Goal: Task Accomplishment & Management: Manage account settings

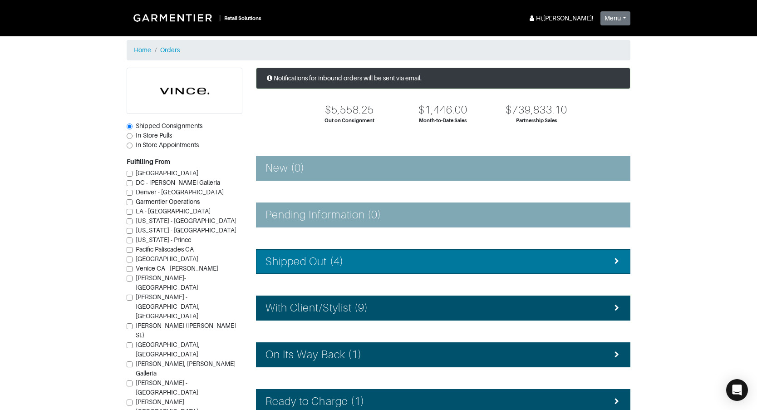
scroll to position [106, 0]
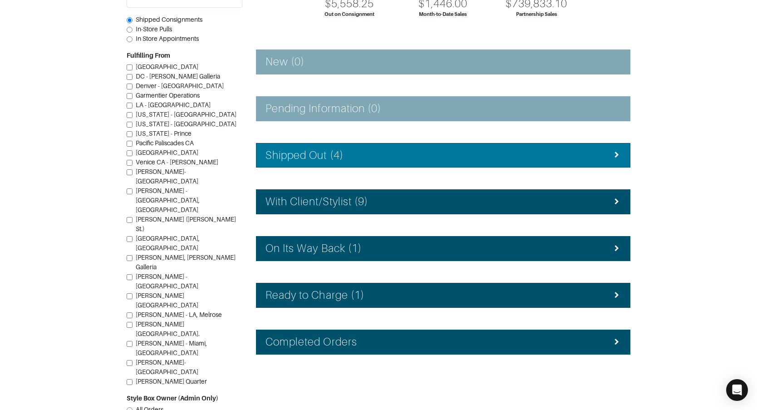
click at [352, 163] on li "Shipped Out (4)" at bounding box center [443, 155] width 375 height 25
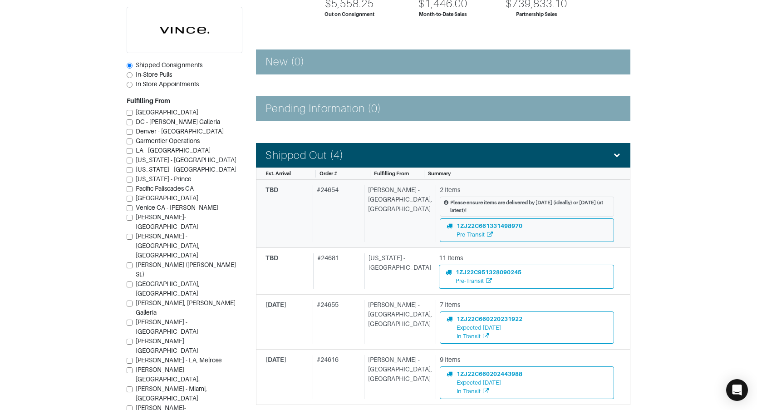
click at [330, 211] on div "# 24654" at bounding box center [337, 213] width 48 height 57
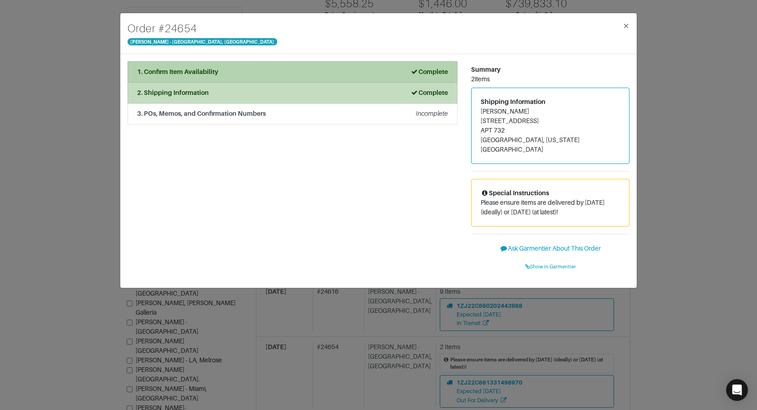
click at [377, 70] on div "1. Confirm Item Availability Complete" at bounding box center [292, 72] width 311 height 10
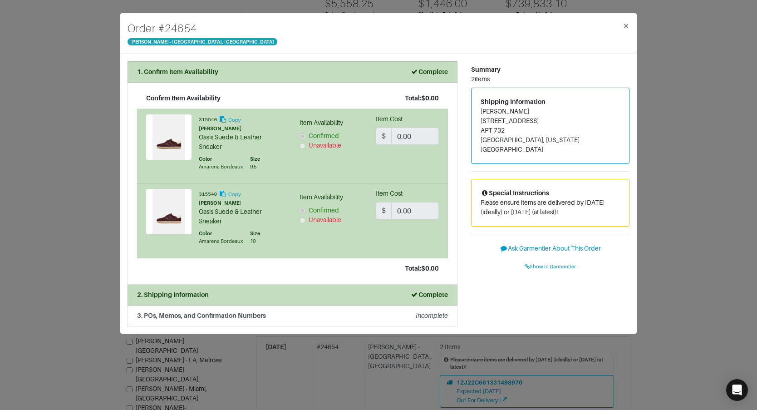
click at [646, 113] on div "Order # 24654 Vince - Chicago, Oak Street × 1. Confirm Item Availability Comple…" at bounding box center [378, 205] width 757 height 410
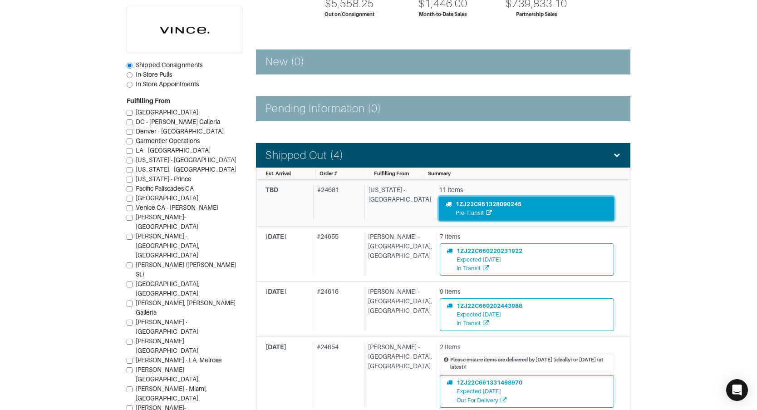
click at [475, 205] on div "1ZJ22C951328090245" at bounding box center [489, 204] width 66 height 9
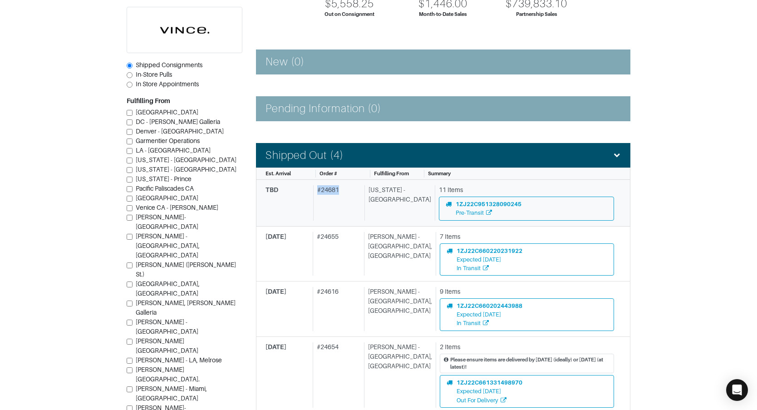
drag, startPoint x: 320, startPoint y: 191, endPoint x: 348, endPoint y: 190, distance: 27.7
click at [348, 190] on div "# 24681" at bounding box center [337, 202] width 48 height 35
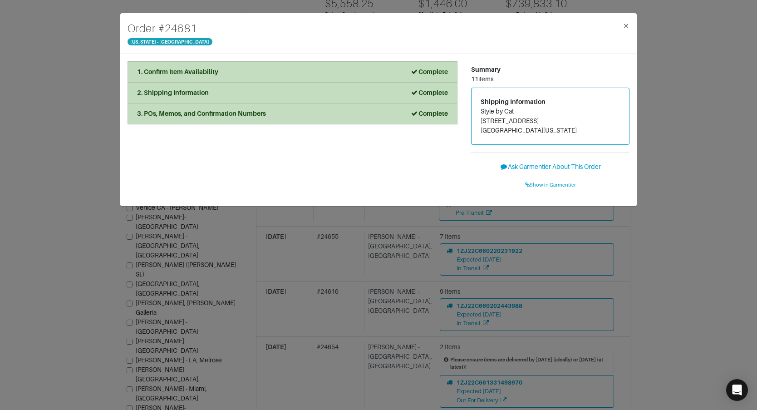
click at [161, 29] on h4 "Order # 24681" at bounding box center [170, 28] width 85 height 16
drag, startPoint x: 161, startPoint y: 29, endPoint x: 196, endPoint y: 28, distance: 35.0
click at [196, 28] on h4 "Order # 24681" at bounding box center [170, 28] width 85 height 16
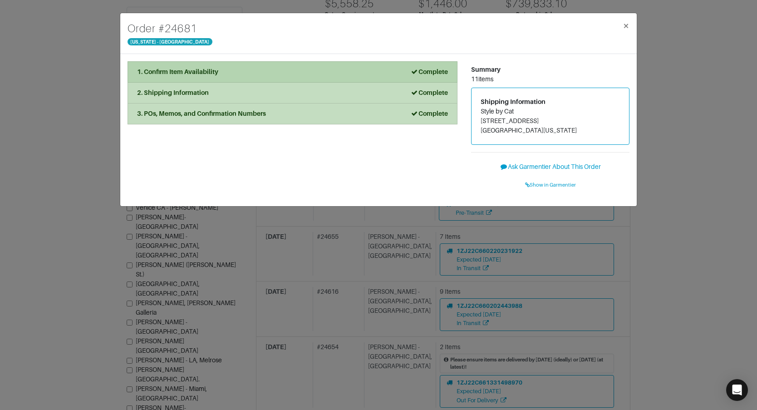
click at [275, 74] on div "1. Confirm Item Availability Complete" at bounding box center [292, 72] width 311 height 10
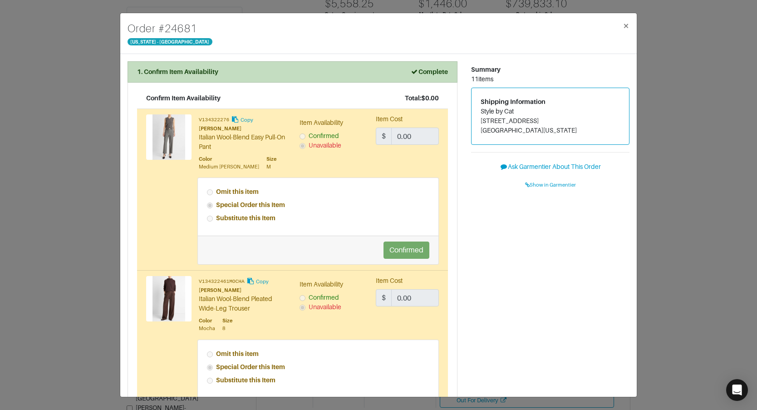
click at [74, 133] on div "Order # 24681 New York - 5th Avenue × 1. Confirm Item Availability Complete Con…" at bounding box center [378, 205] width 757 height 410
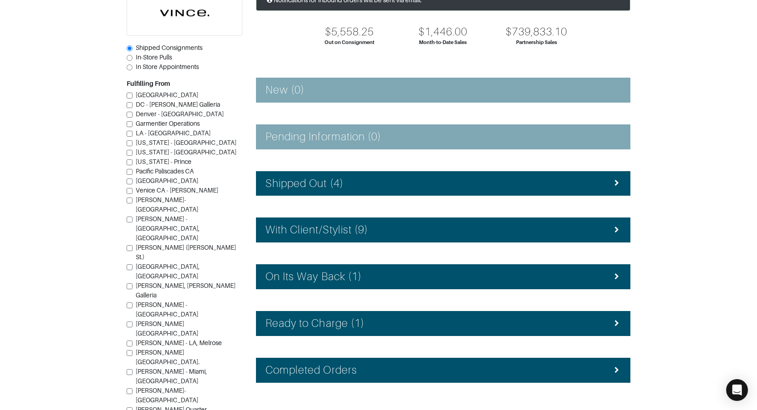
scroll to position [108, 0]
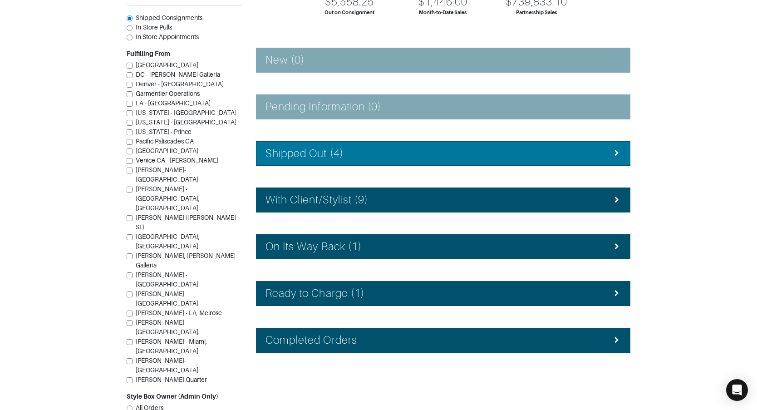
click at [313, 147] on h4 "Shipped Out (4)" at bounding box center [305, 153] width 78 height 13
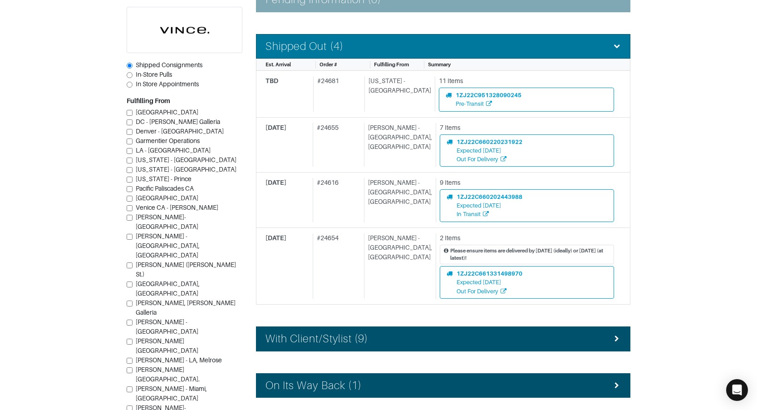
scroll to position [222, 0]
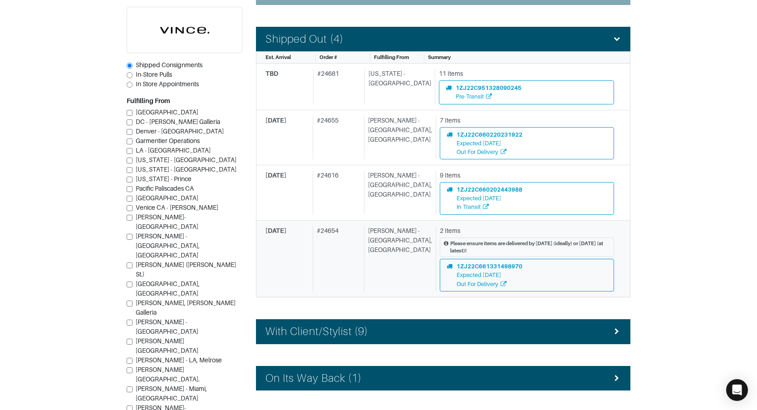
click at [359, 240] on div "# 24654" at bounding box center [337, 258] width 48 height 65
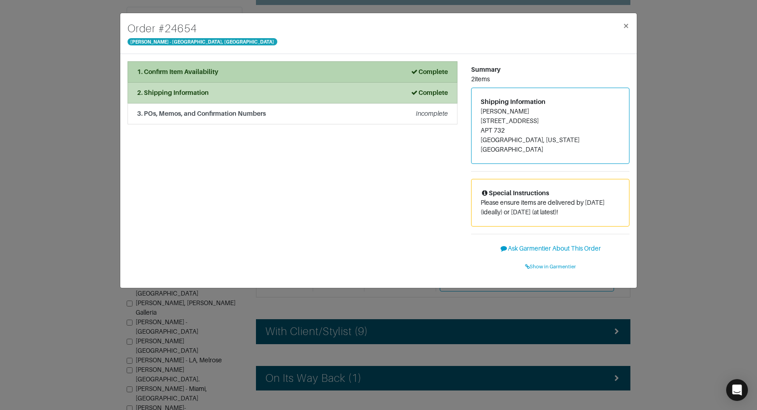
click at [299, 70] on div "1. Confirm Item Availability Complete" at bounding box center [292, 72] width 311 height 10
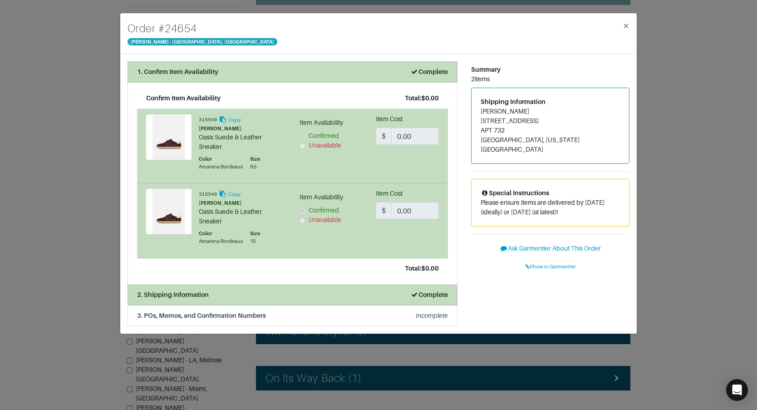
click at [107, 187] on div "Order # 24654 Vince - Chicago, Oak Street × 1. Confirm Item Availability Comple…" at bounding box center [378, 205] width 757 height 410
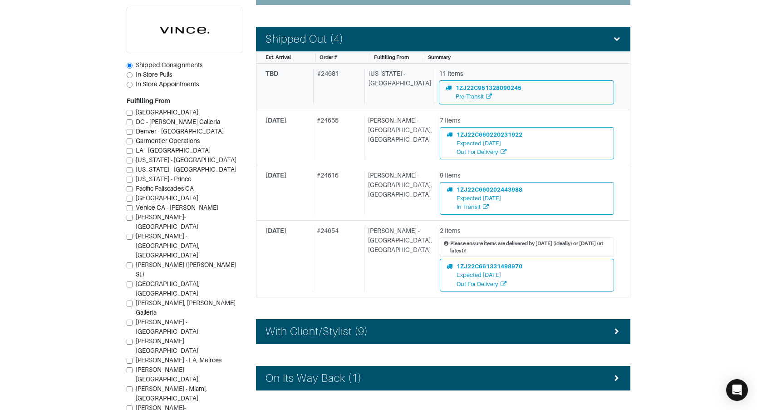
click at [358, 104] on div "# 24681" at bounding box center [337, 86] width 48 height 35
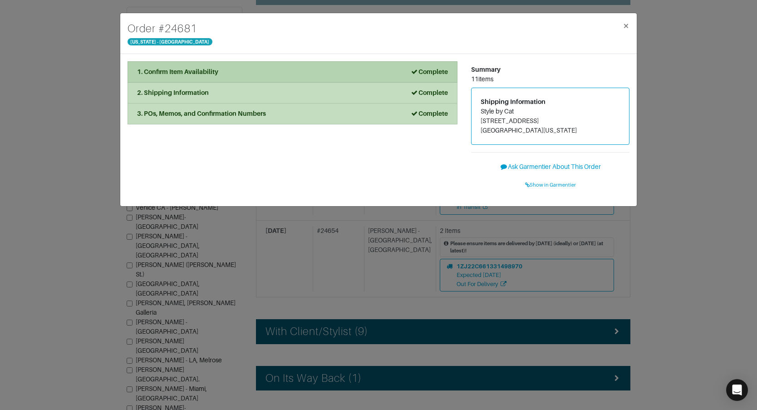
click at [326, 68] on div "1. Confirm Item Availability Complete" at bounding box center [292, 72] width 311 height 10
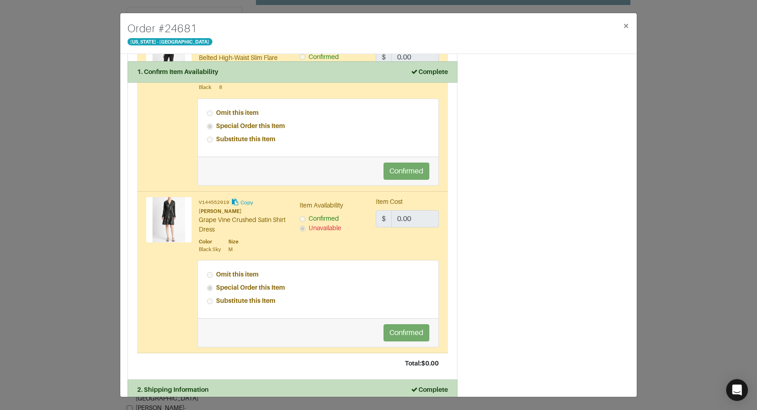
scroll to position [1364, 0]
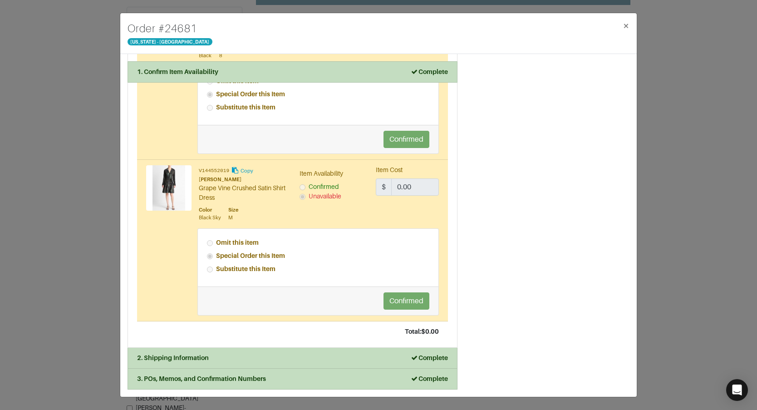
click at [108, 199] on div "Order # 24681 New York - 5th Avenue × 1. Confirm Item Availability Complete Con…" at bounding box center [378, 205] width 757 height 410
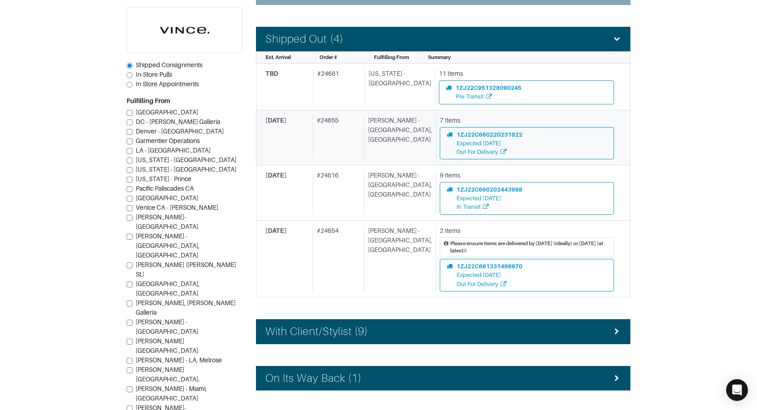
click at [360, 138] on div "# 24655" at bounding box center [337, 138] width 48 height 44
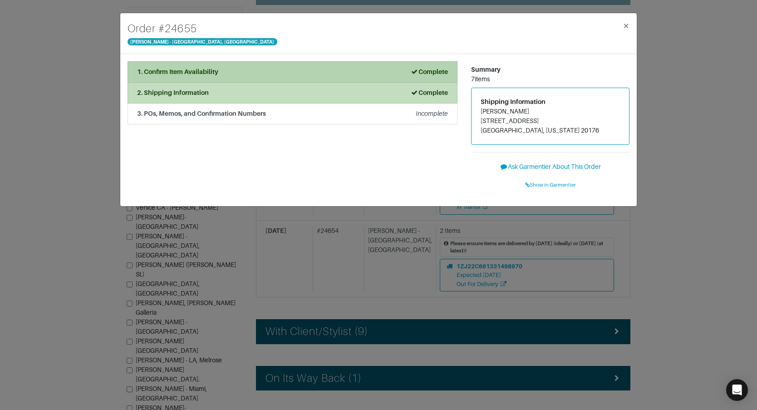
click at [269, 79] on li "1. Confirm Item Availability Complete" at bounding box center [293, 71] width 330 height 21
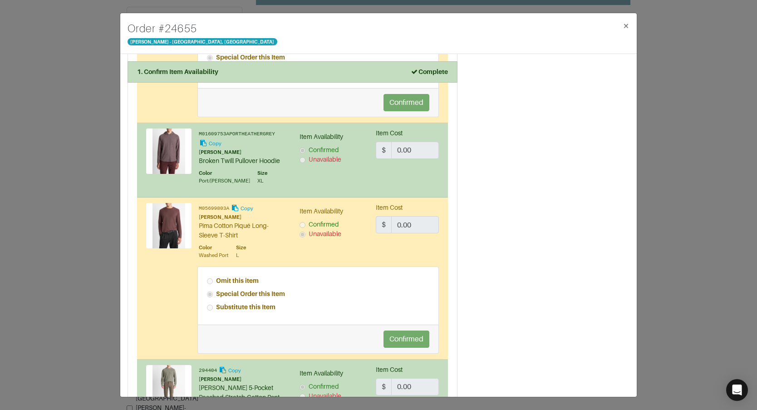
scroll to position [404, 0]
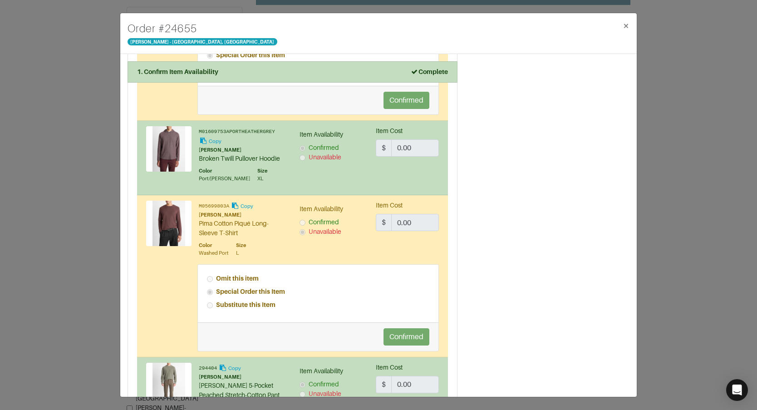
click at [87, 178] on div "Order # 24655 Vince - Chicago, Oak Street × 1. Confirm Item Availability Comple…" at bounding box center [378, 205] width 757 height 410
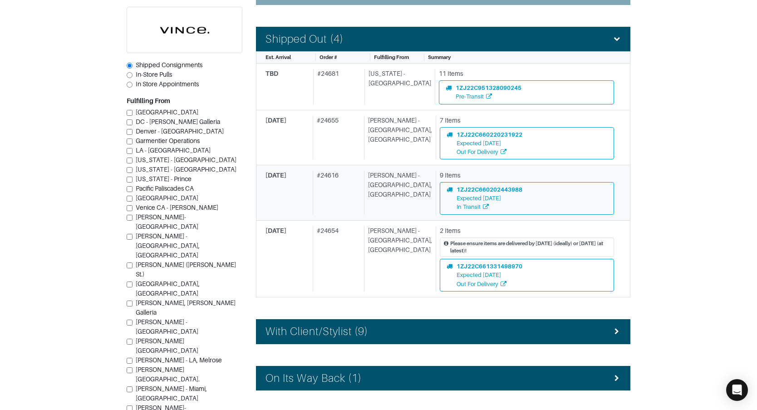
click at [339, 177] on div "# 24616" at bounding box center [337, 193] width 48 height 44
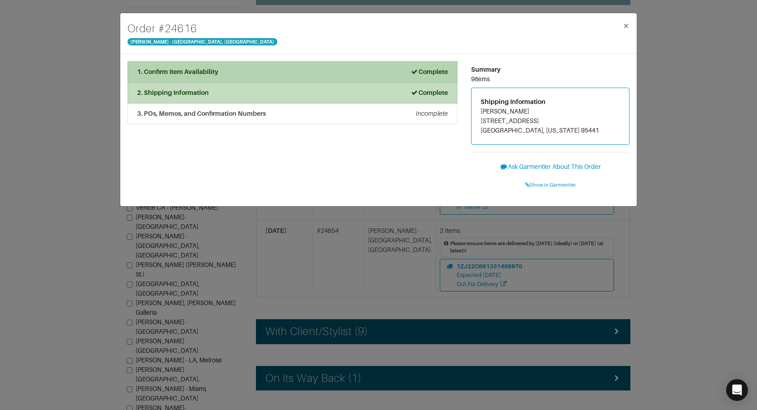
click at [268, 75] on div "1. Confirm Item Availability Complete" at bounding box center [292, 72] width 311 height 10
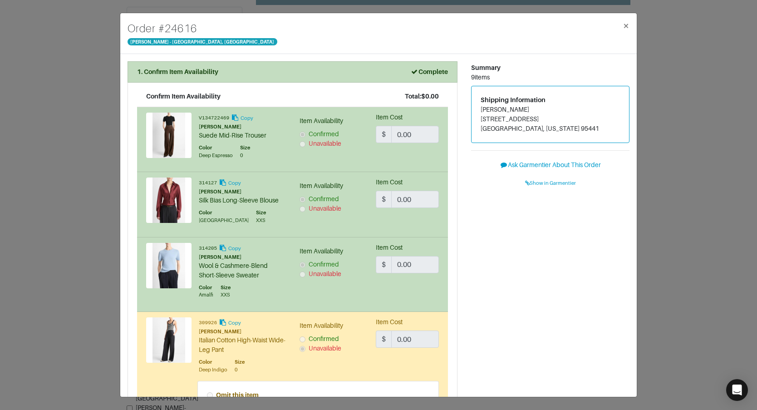
scroll to position [1, 0]
click at [554, 179] on link "Show in Garmentier" at bounding box center [550, 183] width 158 height 14
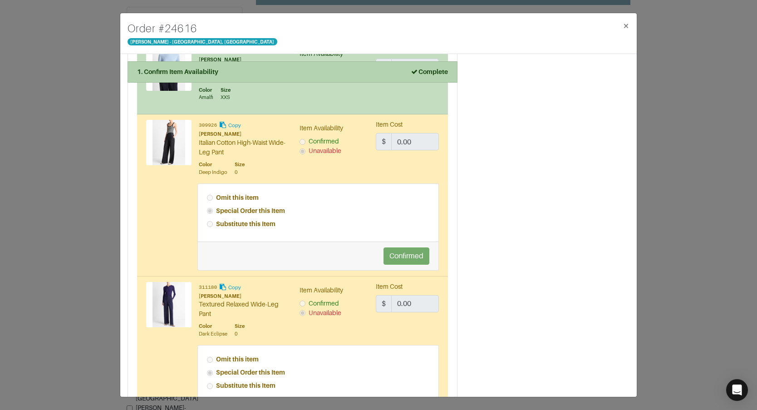
scroll to position [0, 0]
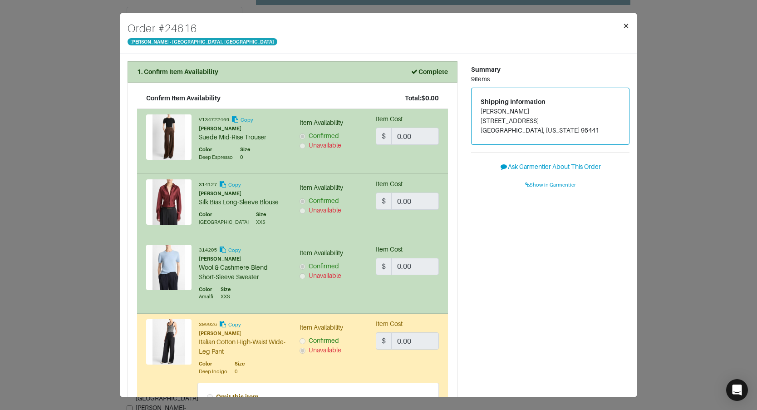
click at [626, 26] on span "×" at bounding box center [626, 26] width 7 height 12
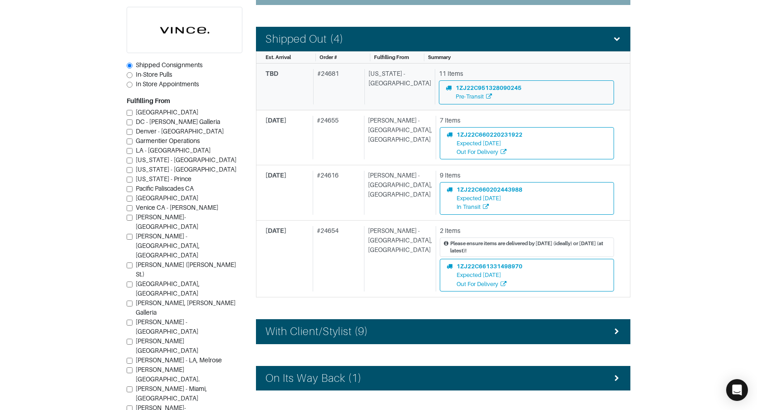
click at [394, 101] on div "New York - 5th Avenue" at bounding box center [398, 86] width 67 height 35
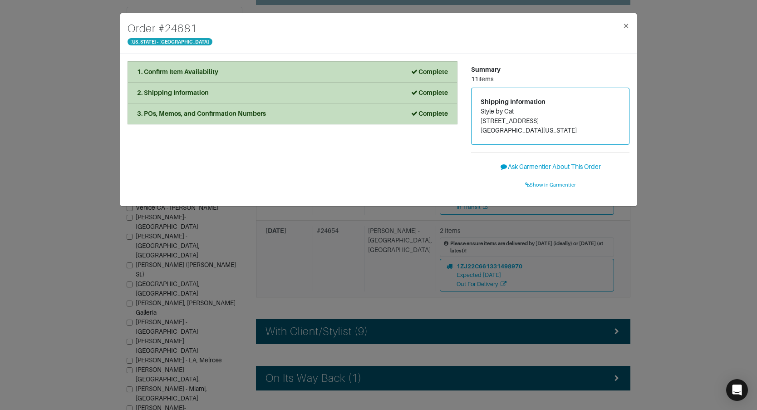
click at [377, 230] on div "Order # 24681 New York - 5th Avenue × 1. Confirm Item Availability Complete Con…" at bounding box center [378, 205] width 757 height 410
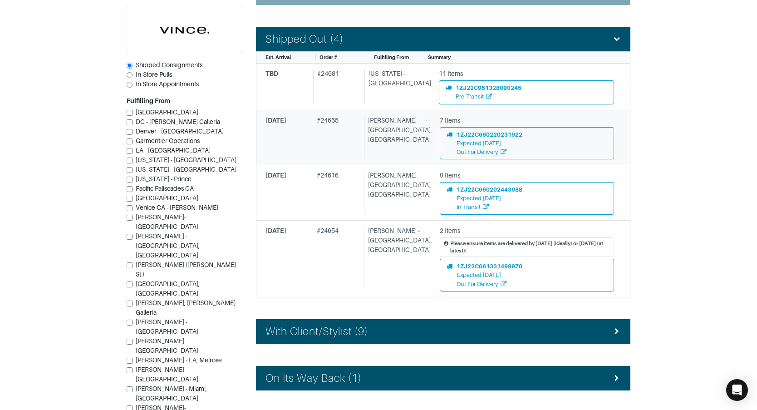
click at [380, 146] on div "Vince - Chicago, Oak Street" at bounding box center [398, 138] width 68 height 44
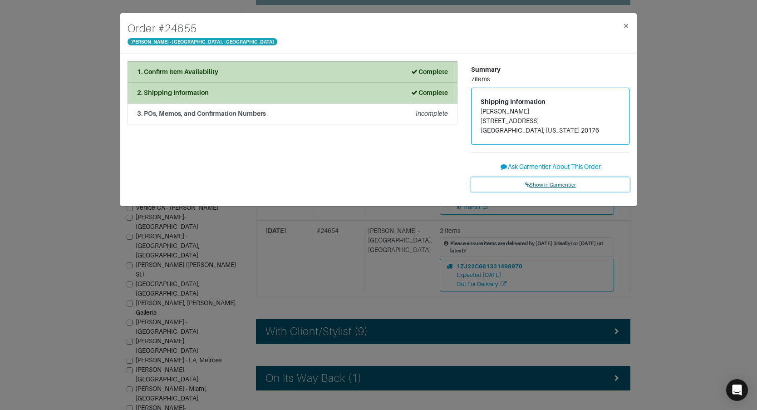
click at [531, 185] on span "Show in Garmentier" at bounding box center [550, 184] width 51 height 5
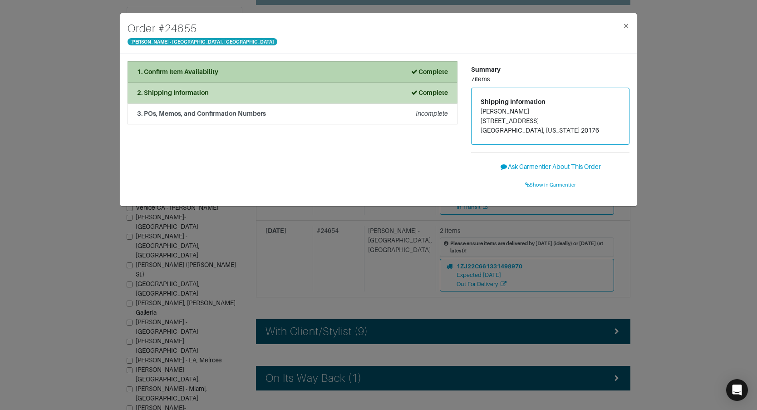
click at [326, 77] on li "1. Confirm Item Availability Complete" at bounding box center [293, 71] width 330 height 21
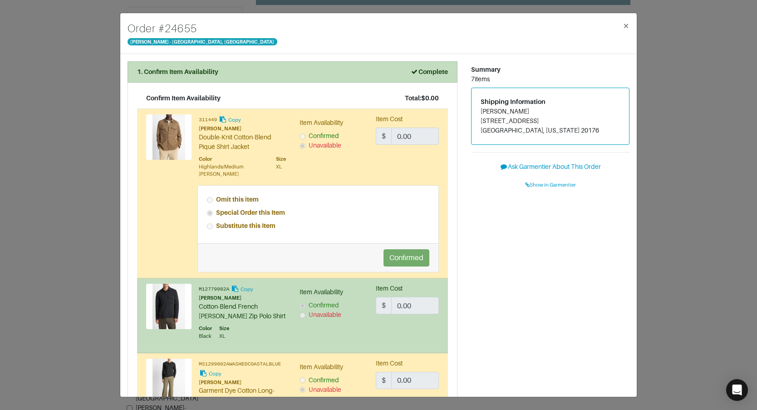
scroll to position [0, 0]
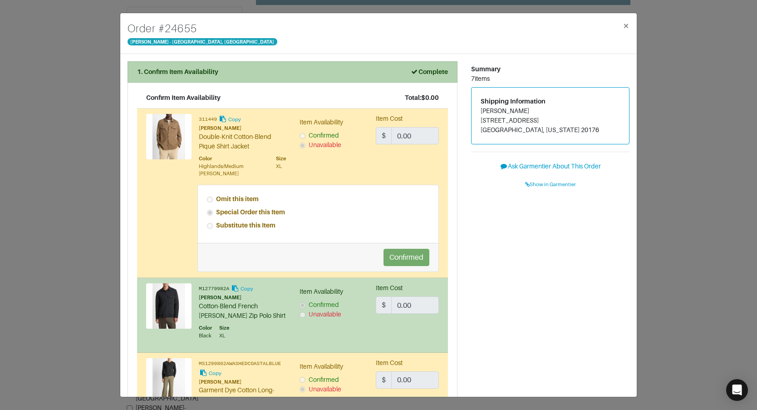
click at [283, 70] on div "1. Confirm Item Availability Complete" at bounding box center [292, 72] width 311 height 10
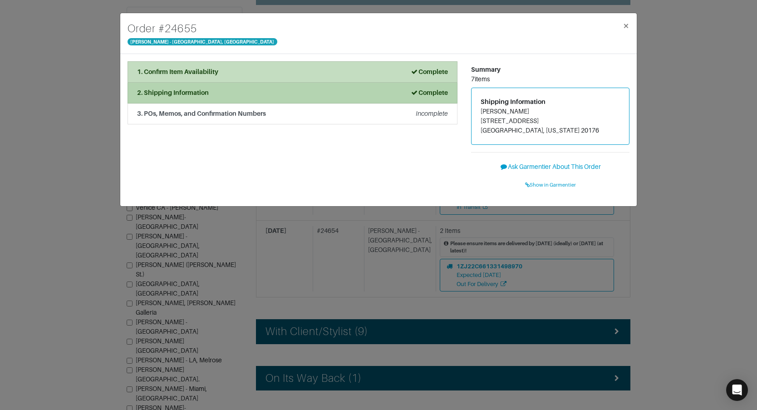
click at [281, 92] on div "2. Shipping Information Complete" at bounding box center [292, 93] width 311 height 10
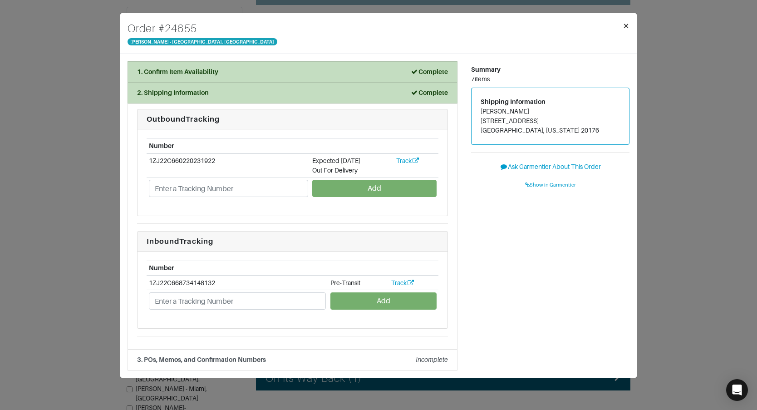
drag, startPoint x: 623, startPoint y: 27, endPoint x: 618, endPoint y: 26, distance: 5.5
click at [623, 27] on span "×" at bounding box center [626, 26] width 7 height 12
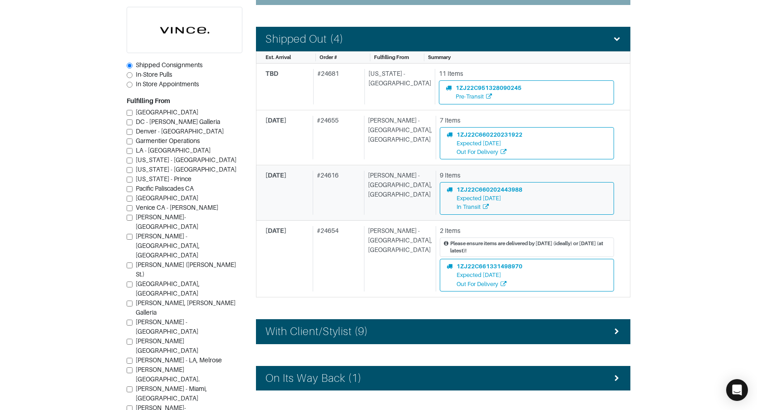
click at [330, 181] on div "# 24616" at bounding box center [337, 193] width 48 height 44
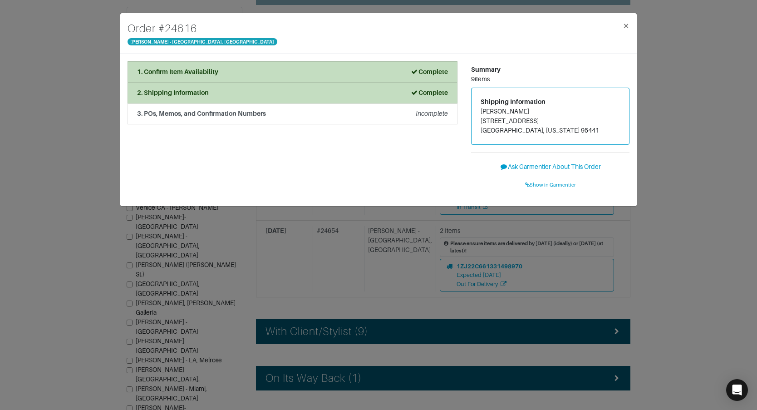
click at [695, 144] on div "Order # 24616 Vince - Chicago, Oak Street × 1. Confirm Item Availability Comple…" at bounding box center [378, 205] width 757 height 410
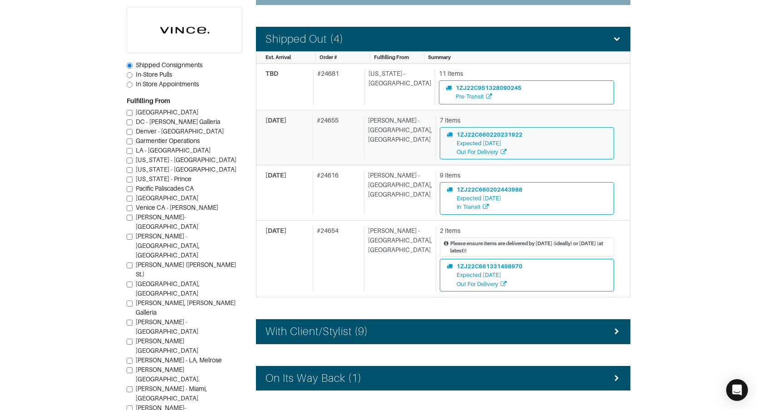
click at [402, 138] on div "Vince - Chicago, Oak Street" at bounding box center [398, 138] width 68 height 44
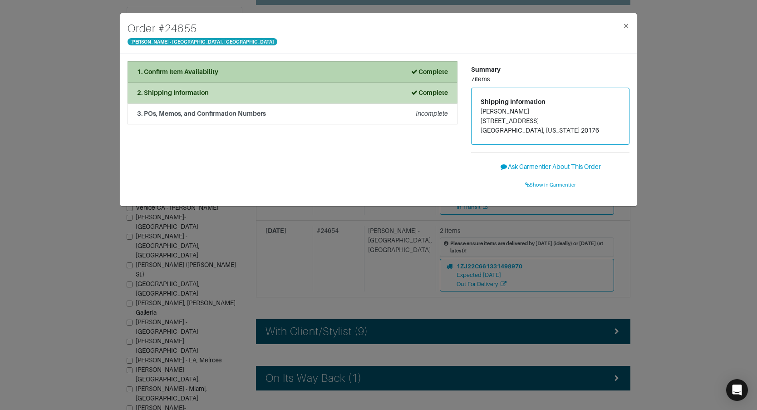
click at [295, 68] on div "1. Confirm Item Availability Complete" at bounding box center [292, 72] width 311 height 10
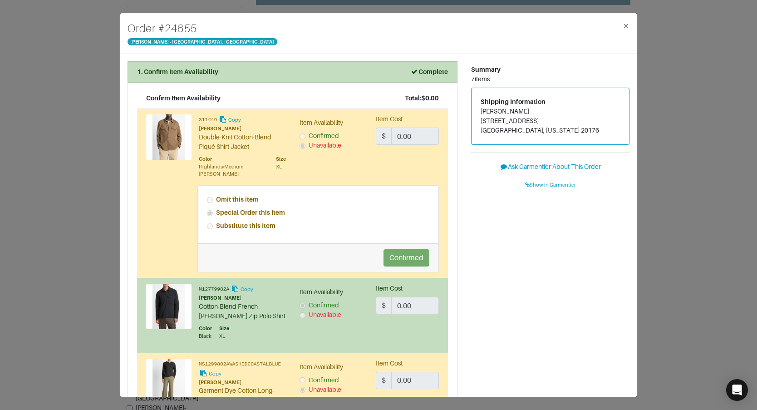
click at [51, 51] on div "Order # 24655 Vince - Chicago, Oak Street × 1. Confirm Item Availability Comple…" at bounding box center [378, 205] width 757 height 410
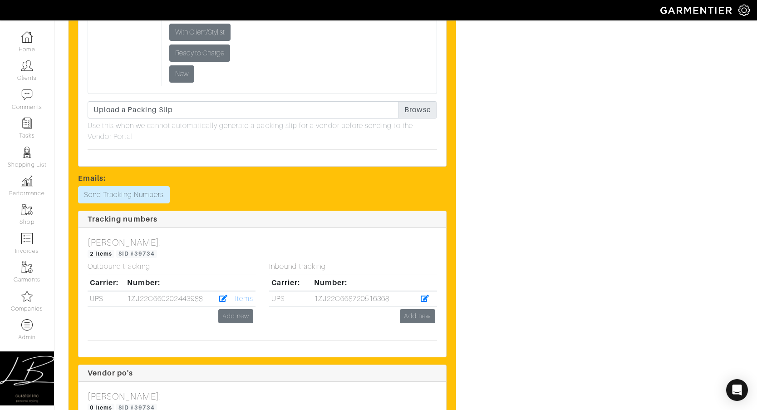
scroll to position [2378, 0]
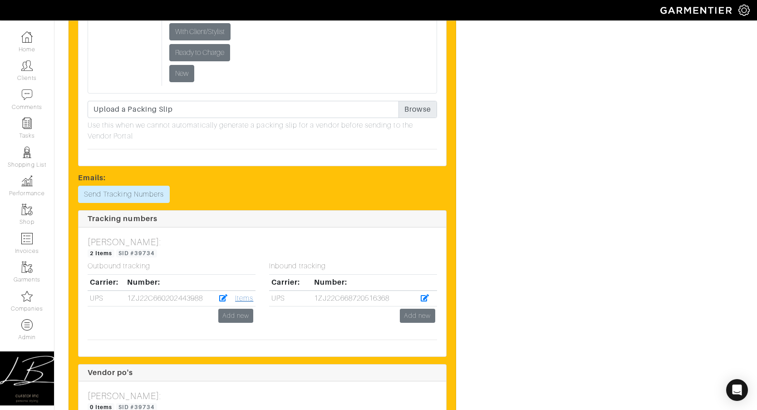
click at [243, 300] on link "Items" at bounding box center [244, 298] width 18 height 8
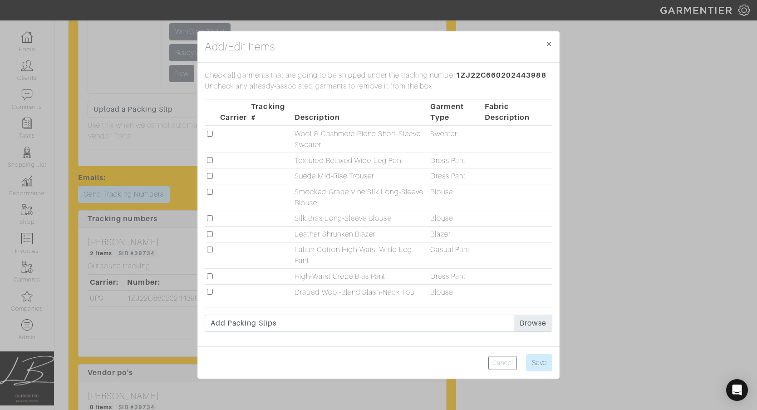
click at [210, 175] on input "checkbox" at bounding box center [210, 176] width 6 height 6
checkbox input "true"
click at [210, 217] on input "checkbox" at bounding box center [210, 218] width 6 height 6
checkbox input "true"
click at [210, 135] on input "checkbox" at bounding box center [210, 134] width 6 height 6
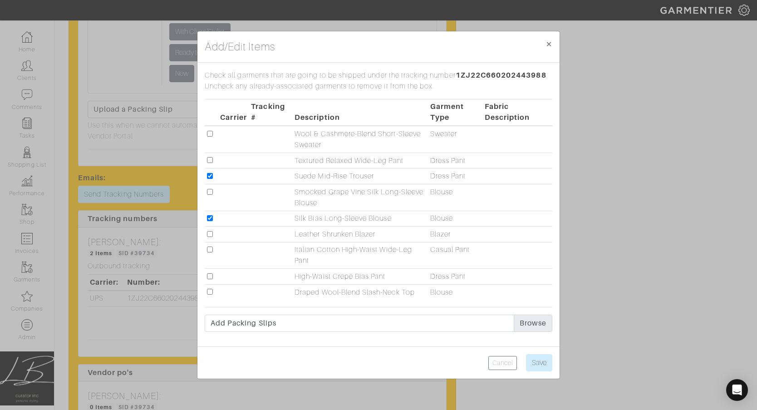
checkbox input "true"
click at [210, 235] on input "checkbox" at bounding box center [210, 234] width 6 height 6
checkbox input "true"
click at [546, 355] on input "Save" at bounding box center [539, 362] width 26 height 17
type input "Save"
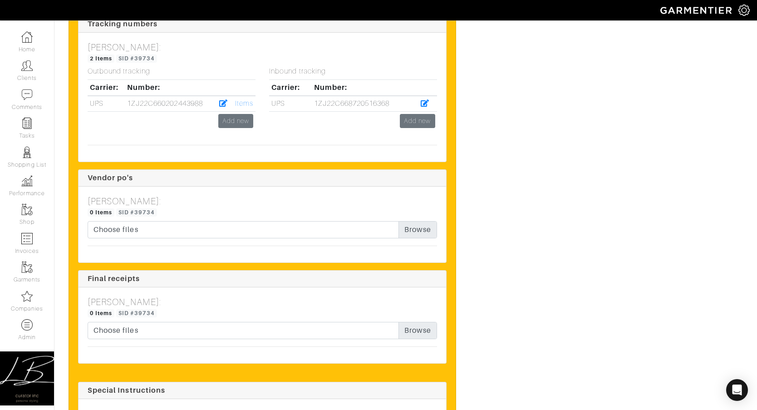
scroll to position [2580, 0]
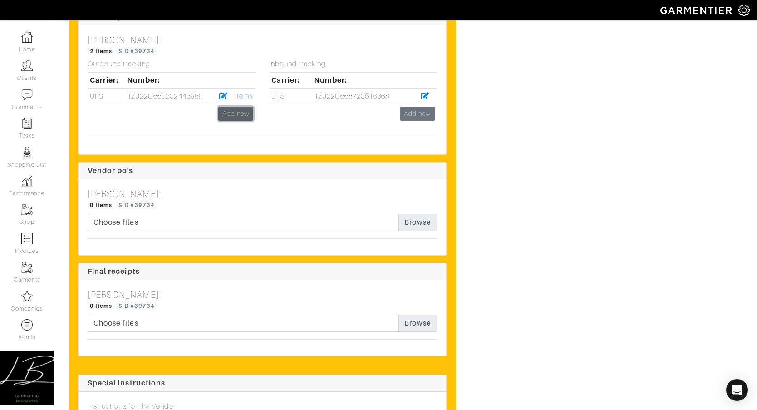
click at [232, 112] on link "Add new" at bounding box center [235, 114] width 35 height 14
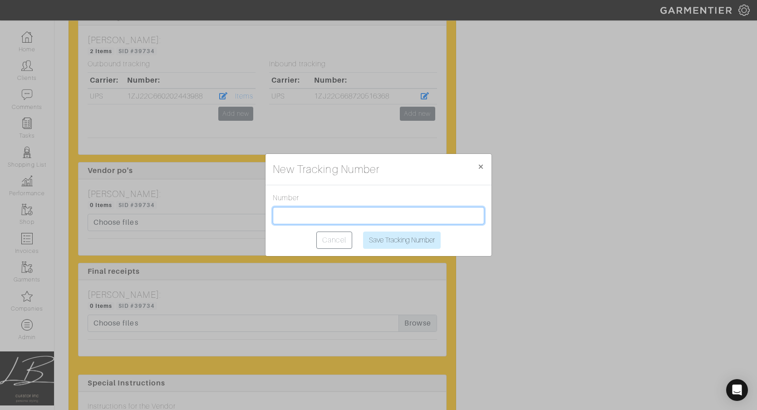
click at [337, 211] on input "text" at bounding box center [379, 215] width 212 height 17
paste input "1ZJ22C500202174156"
type input "1ZJ22C500202174156"
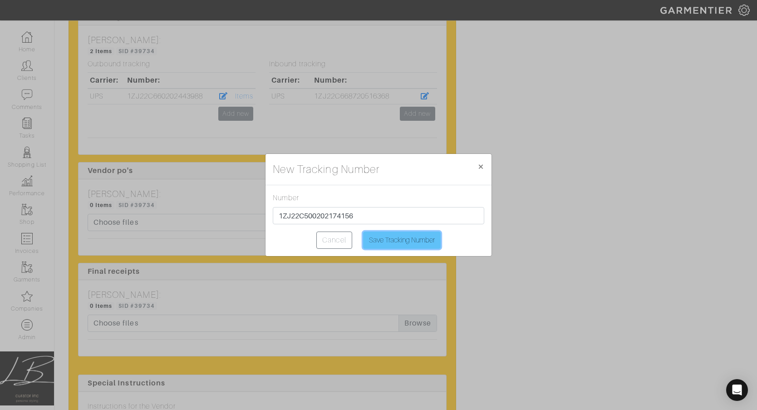
click at [389, 236] on input "Save Tracking Number" at bounding box center [402, 240] width 78 height 17
type input "Saving..."
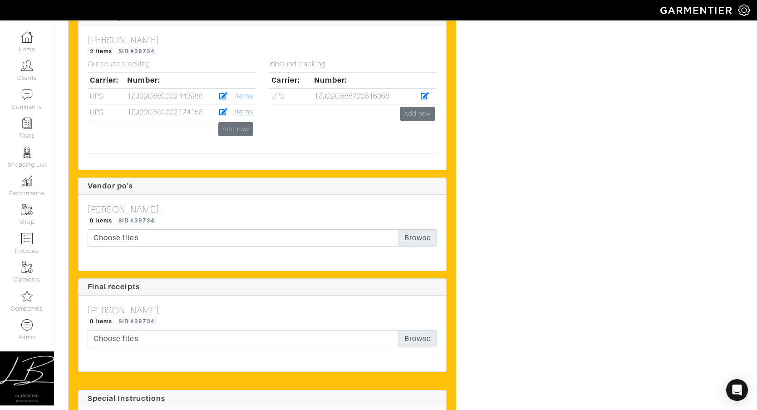
click at [245, 109] on link "Items" at bounding box center [244, 112] width 18 height 8
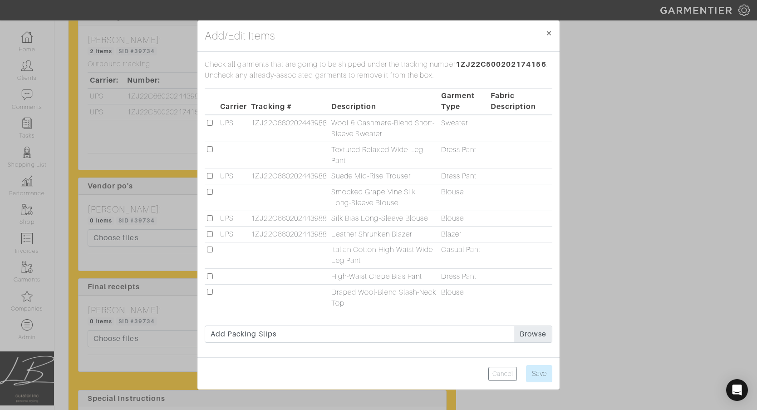
drag, startPoint x: 210, startPoint y: 290, endPoint x: 216, endPoint y: 265, distance: 26.0
click at [210, 290] on input "checkbox" at bounding box center [210, 292] width 6 height 6
checkbox input "true"
click at [209, 192] on input "checkbox" at bounding box center [210, 192] width 6 height 6
checkbox input "true"
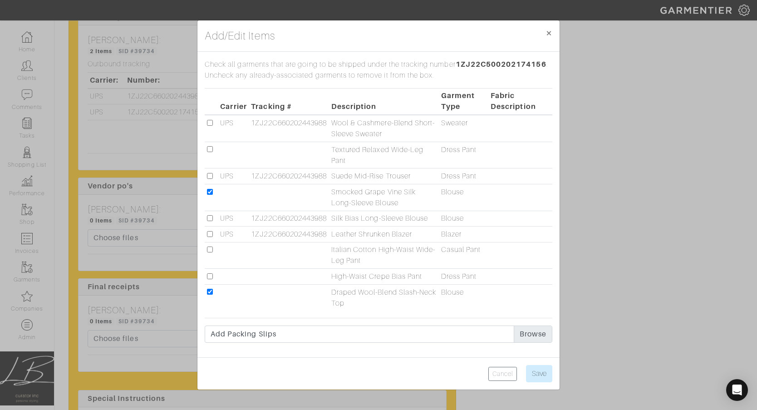
click at [211, 147] on input "checkbox" at bounding box center [210, 149] width 6 height 6
checkbox input "true"
click at [542, 369] on input "Save" at bounding box center [539, 373] width 26 height 17
type input "Save"
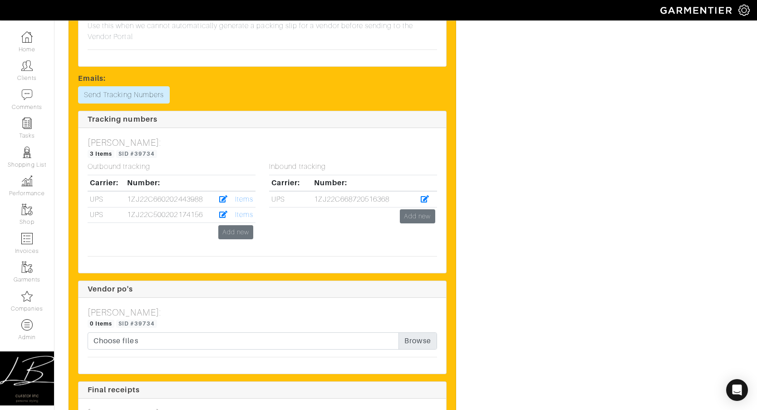
scroll to position [2484, 0]
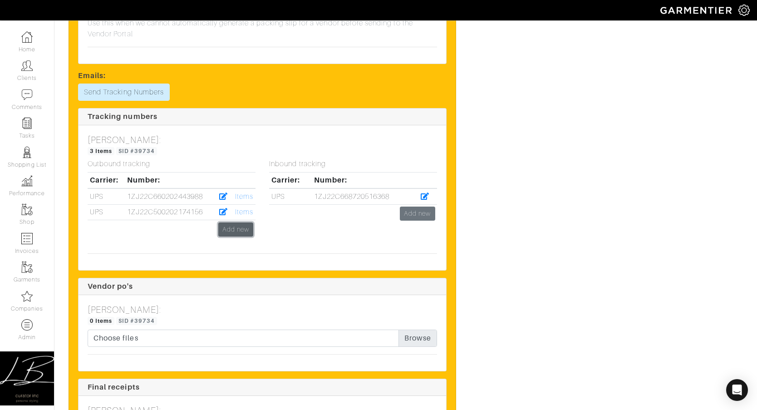
click at [229, 234] on link "Add new" at bounding box center [235, 229] width 35 height 14
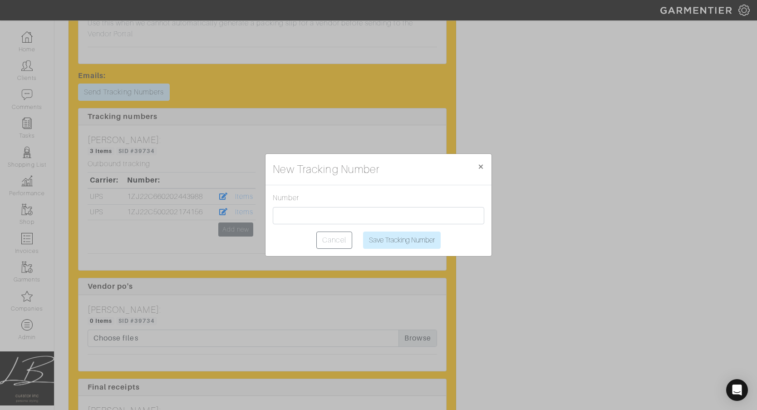
click at [309, 205] on div "Number" at bounding box center [379, 208] width 212 height 32
click at [309, 212] on input "text" at bounding box center [379, 215] width 212 height 17
paste input "1Z3X39A40236997905"
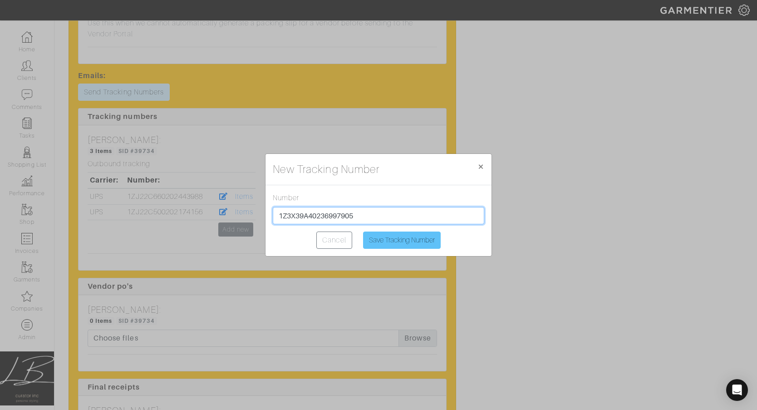
type input "1Z3X39A40236997905"
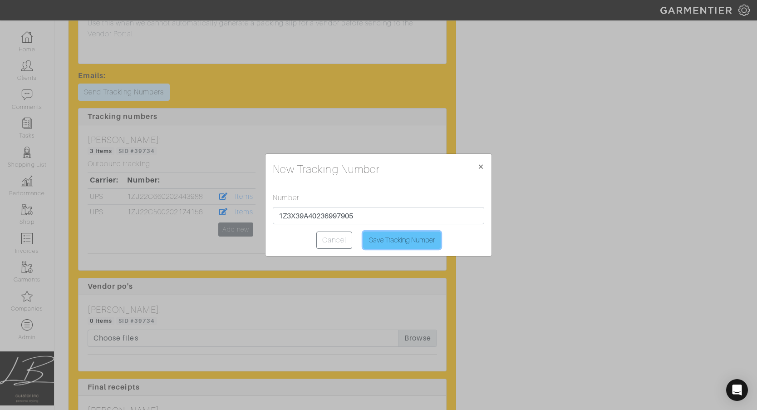
click at [412, 238] on input "Save Tracking Number" at bounding box center [402, 240] width 78 height 17
type input "Saving..."
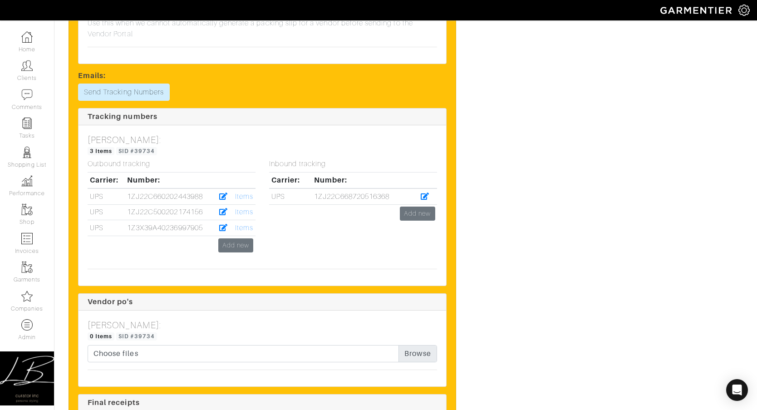
click at [231, 232] on td "Items" at bounding box center [242, 228] width 25 height 16
click at [250, 232] on link "Items" at bounding box center [244, 228] width 18 height 8
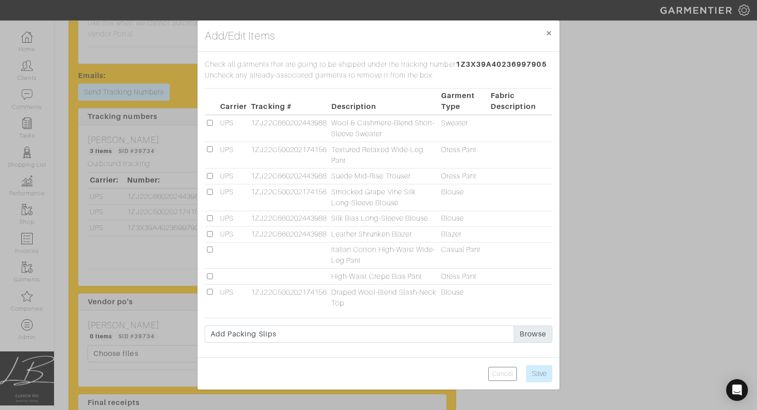
click at [211, 250] on input "checkbox" at bounding box center [210, 249] width 6 height 6
checkbox input "true"
click at [209, 278] on input "checkbox" at bounding box center [210, 276] width 6 height 6
checkbox input "true"
click at [527, 371] on input "Save" at bounding box center [539, 373] width 26 height 17
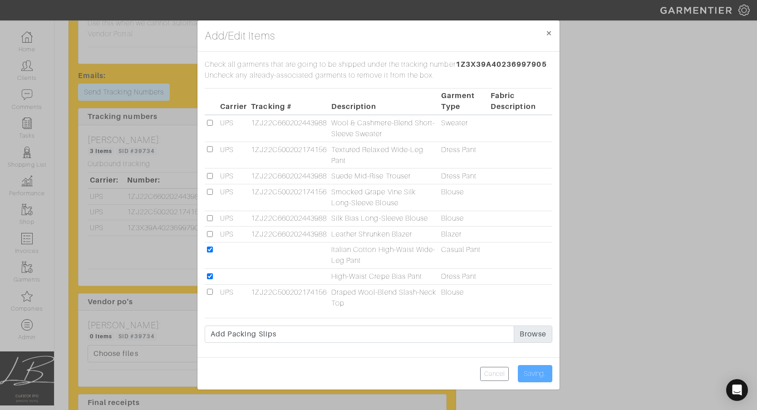
type input "Save"
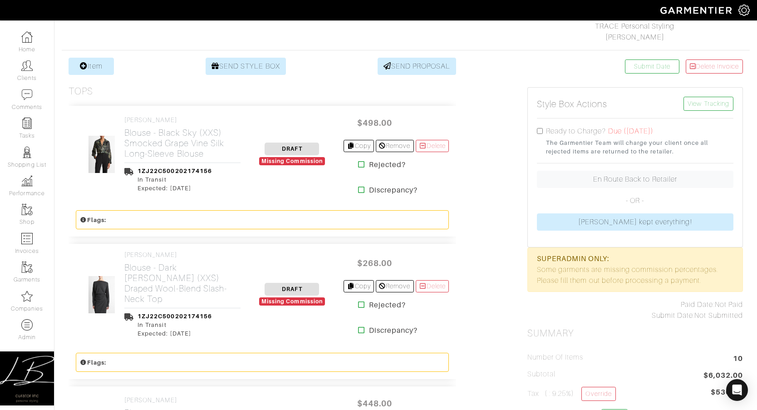
scroll to position [0, 0]
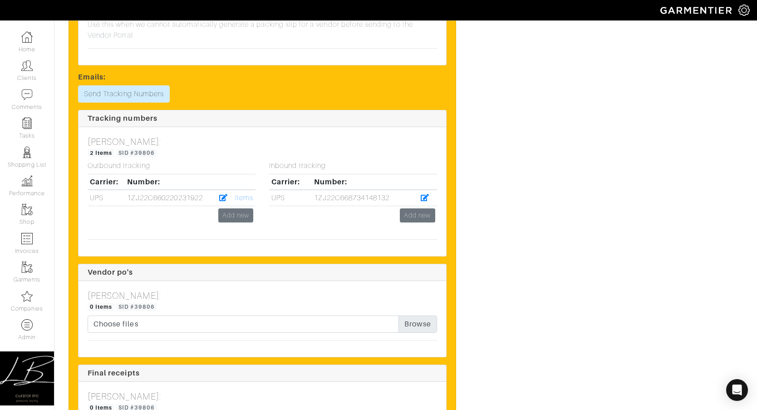
scroll to position [2125, 0]
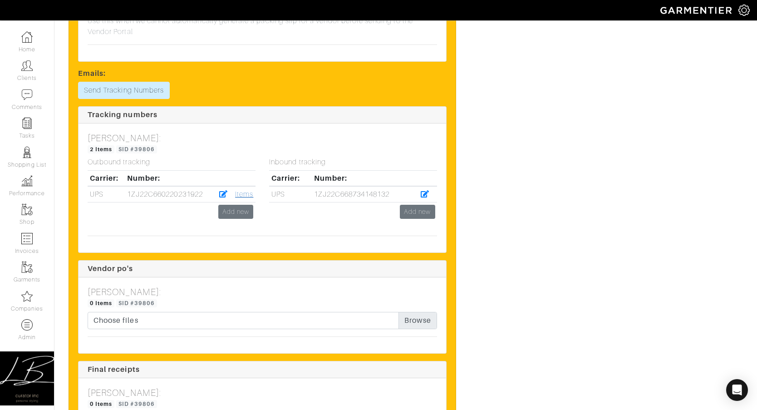
click at [245, 196] on link "Items" at bounding box center [244, 194] width 18 height 8
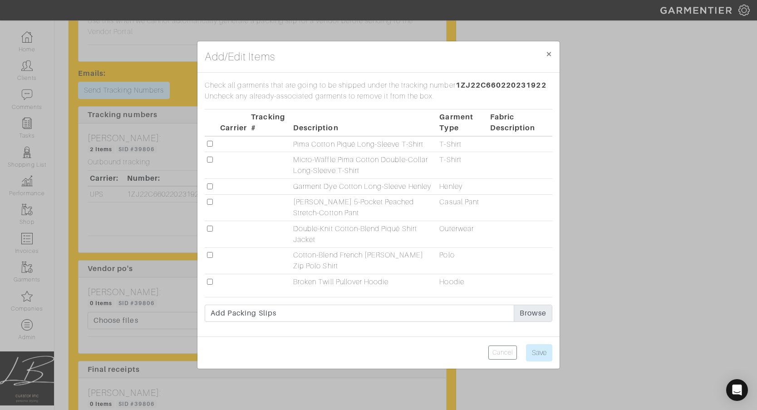
click at [211, 258] on input "checkbox" at bounding box center [210, 255] width 6 height 6
checkbox input "true"
drag, startPoint x: 210, startPoint y: 280, endPoint x: 220, endPoint y: 274, distance: 11.2
click at [210, 280] on input "checkbox" at bounding box center [210, 282] width 6 height 6
checkbox input "true"
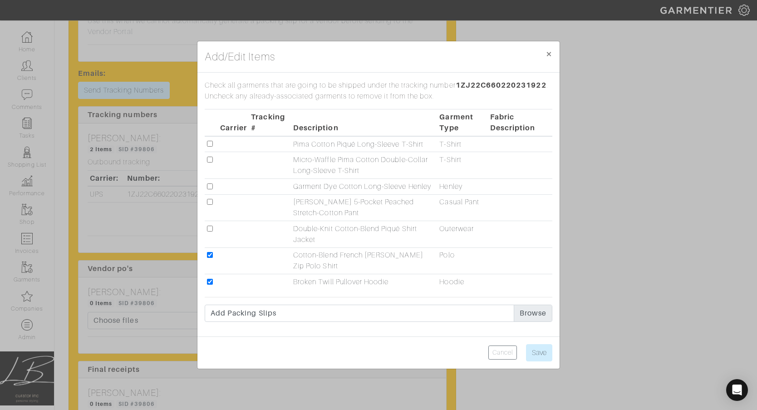
click at [208, 205] on input "checkbox" at bounding box center [210, 202] width 6 height 6
checkbox input "true"
click at [211, 160] on input "checkbox" at bounding box center [210, 160] width 6 height 6
checkbox input "true"
drag, startPoint x: 527, startPoint y: 351, endPoint x: 527, endPoint y: 342, distance: 9.5
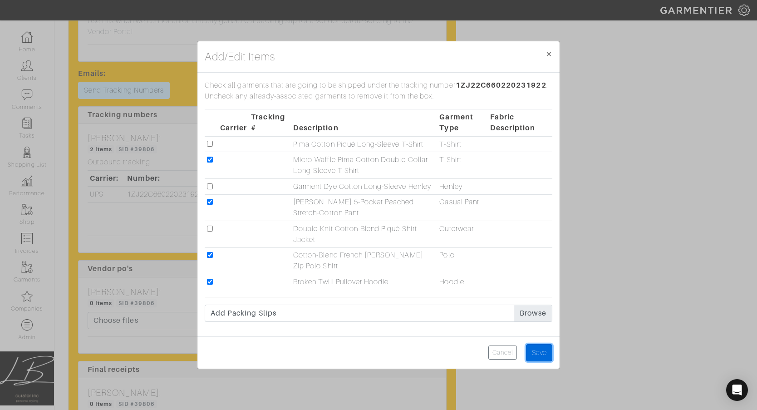
click at [527, 351] on input "Save" at bounding box center [539, 352] width 26 height 17
type input "Save"
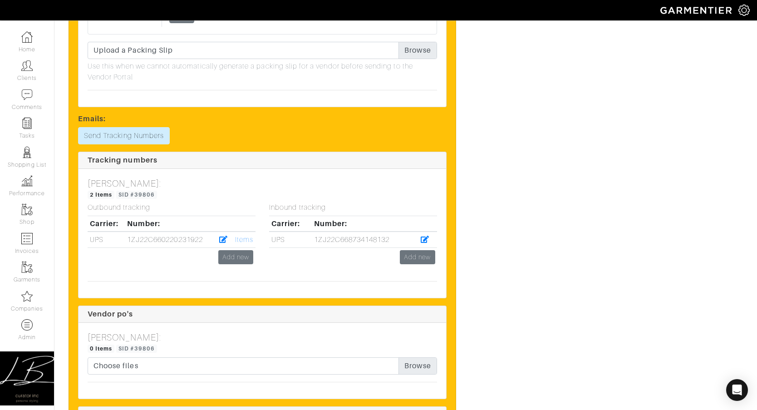
scroll to position [2101, 0]
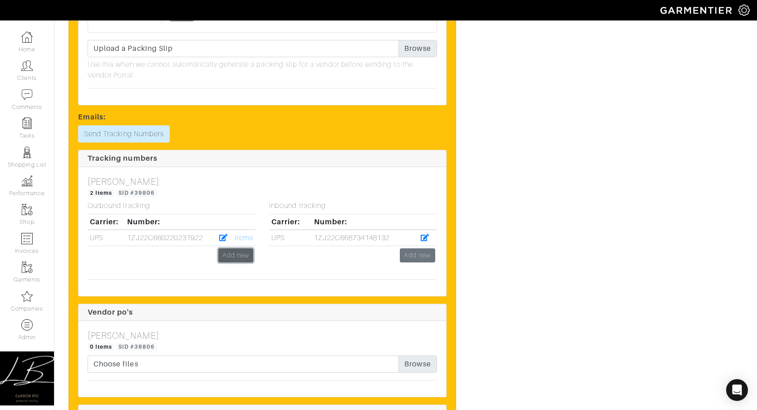
click at [228, 260] on link "Add new" at bounding box center [235, 255] width 35 height 14
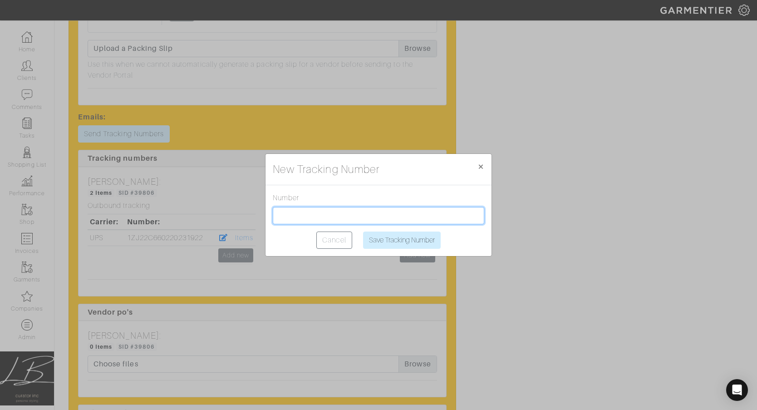
click at [323, 214] on input "text" at bounding box center [379, 215] width 212 height 17
paste input "1ZJ22C500202172309"
type input "1ZJ22C500202172309"
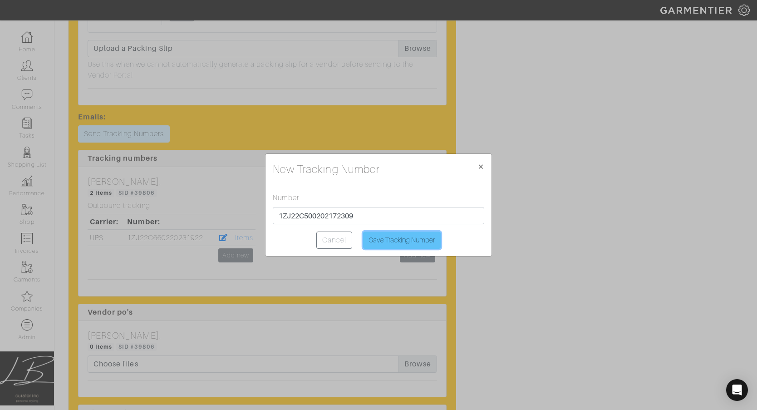
click at [368, 234] on input "Save Tracking Number" at bounding box center [402, 240] width 78 height 17
type input "Saving..."
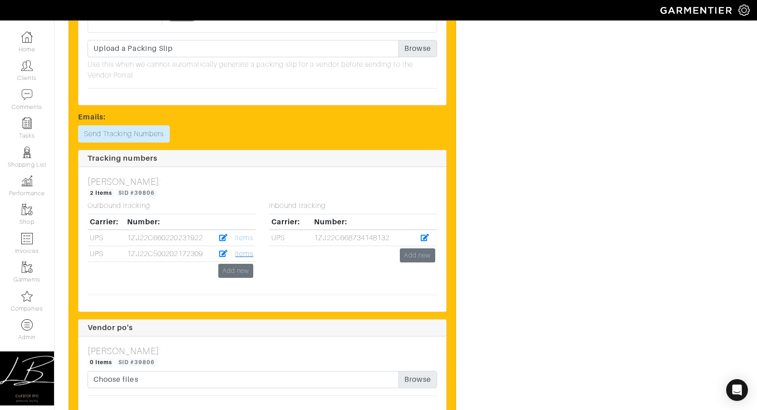
click at [242, 257] on link "Items" at bounding box center [244, 254] width 18 height 8
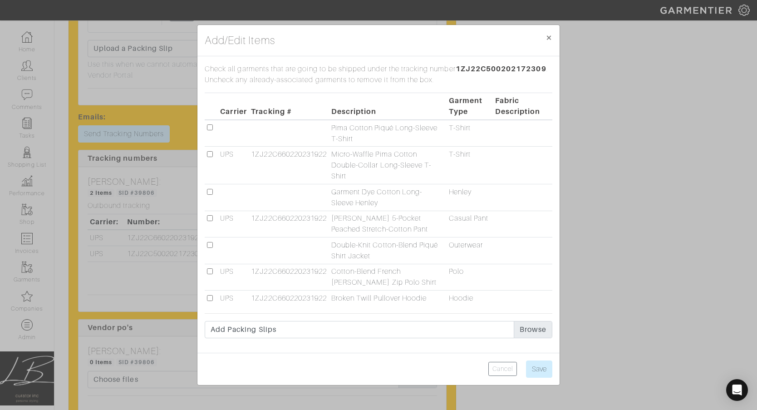
drag, startPoint x: 211, startPoint y: 128, endPoint x: 211, endPoint y: 138, distance: 9.5
click at [211, 128] on input "checkbox" at bounding box center [210, 127] width 6 height 6
checkbox input "true"
click at [212, 192] on input "checkbox" at bounding box center [210, 192] width 6 height 6
checkbox input "true"
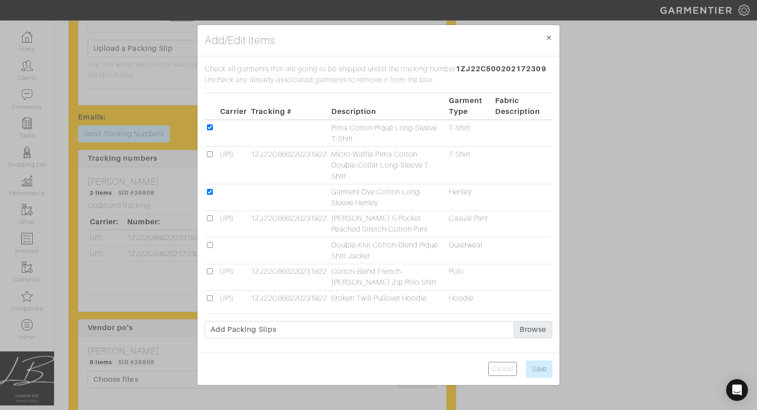
click at [209, 244] on input "checkbox" at bounding box center [210, 245] width 6 height 6
checkbox input "true"
click at [546, 372] on input "Save" at bounding box center [539, 368] width 26 height 17
type input "Save"
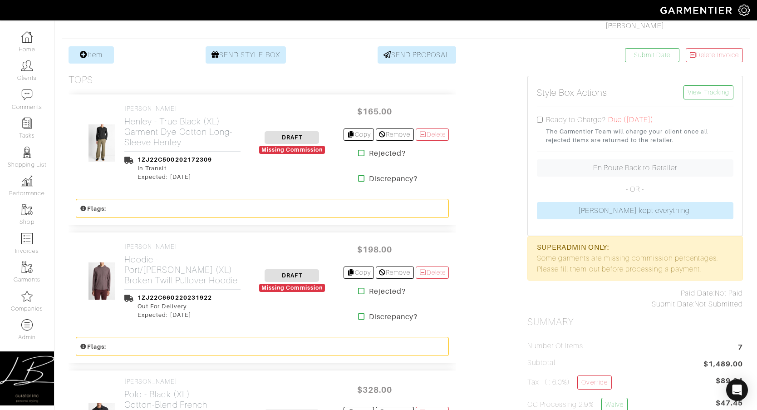
scroll to position [94, 0]
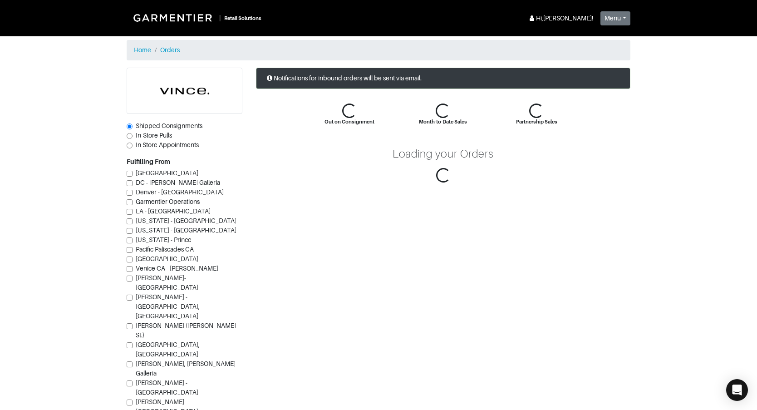
scroll to position [85, 0]
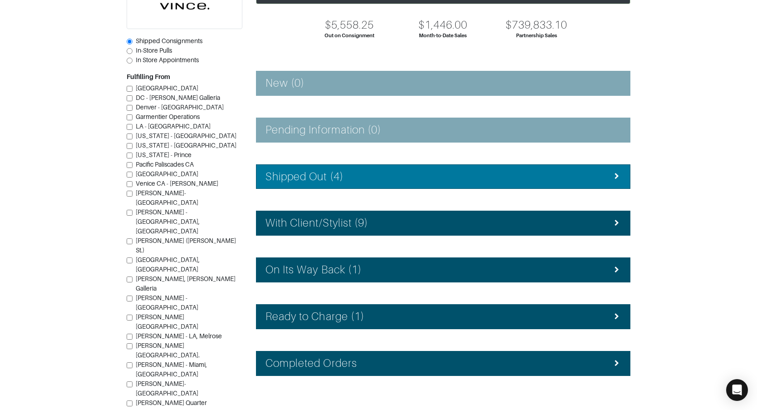
click at [338, 178] on h4 "Shipped Out (4)" at bounding box center [305, 176] width 78 height 13
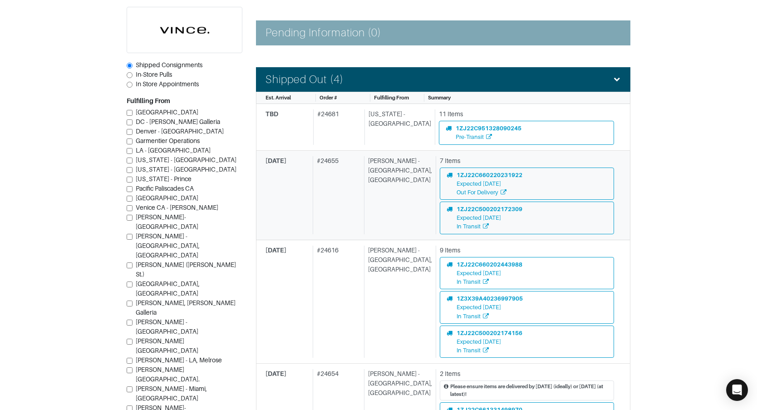
scroll to position [184, 0]
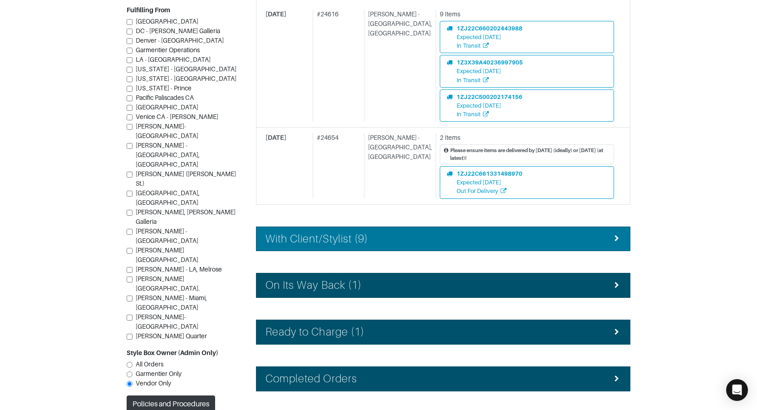
click at [364, 237] on h4 "With Client/Stylist (9)" at bounding box center [317, 238] width 103 height 13
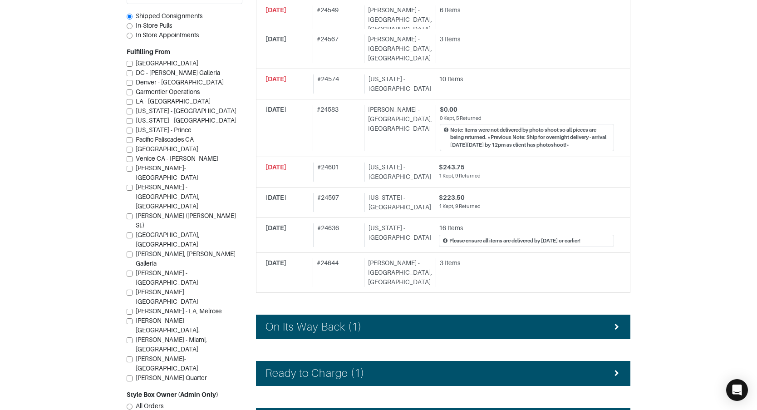
scroll to position [735, 0]
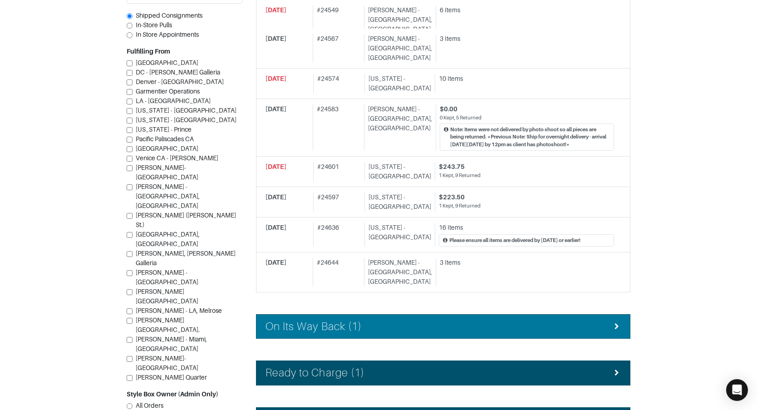
click at [380, 320] on div "On Its Way Back (1)" at bounding box center [443, 326] width 355 height 13
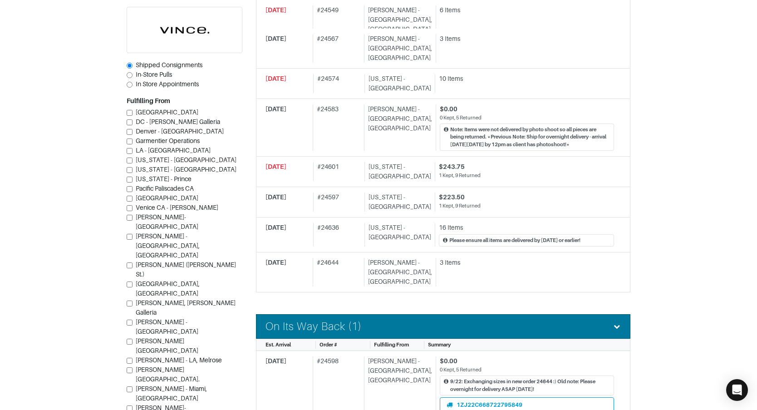
click at [380, 320] on div "On Its Way Back (1)" at bounding box center [443, 326] width 355 height 13
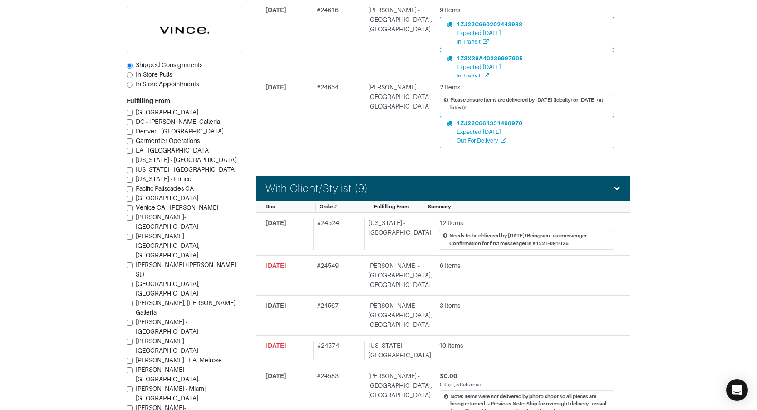
scroll to position [452, 0]
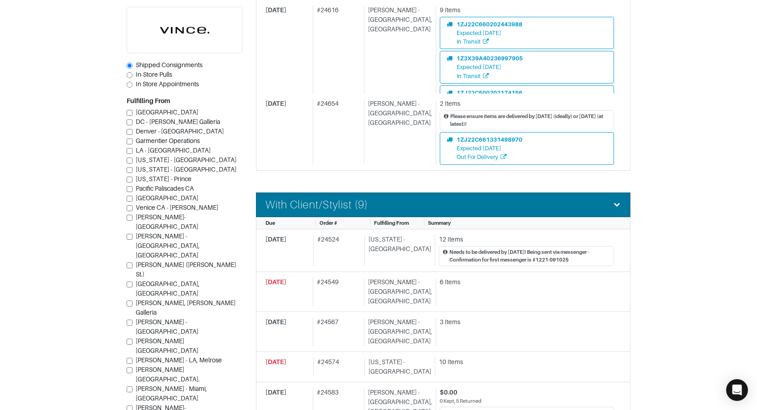
click at [375, 212] on li "With Client/Stylist (9)" at bounding box center [443, 204] width 375 height 25
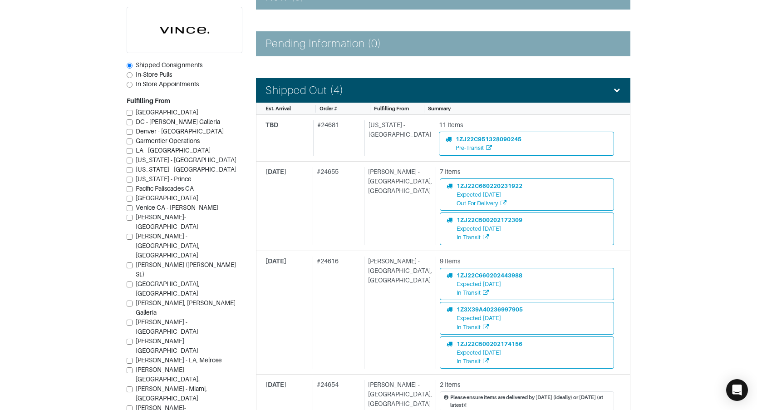
scroll to position [0, 0]
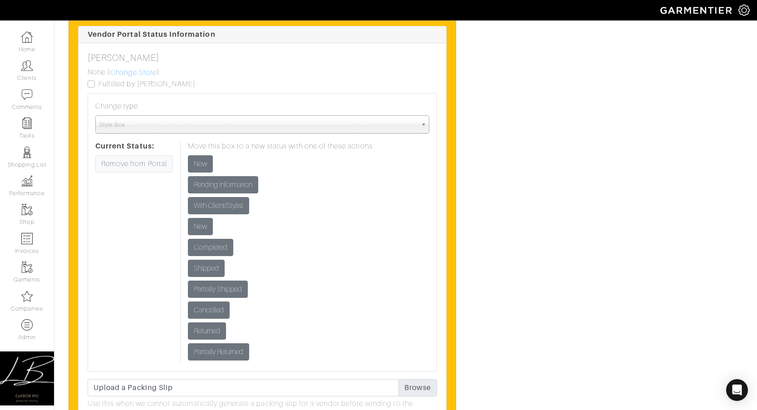
scroll to position [2427, 0]
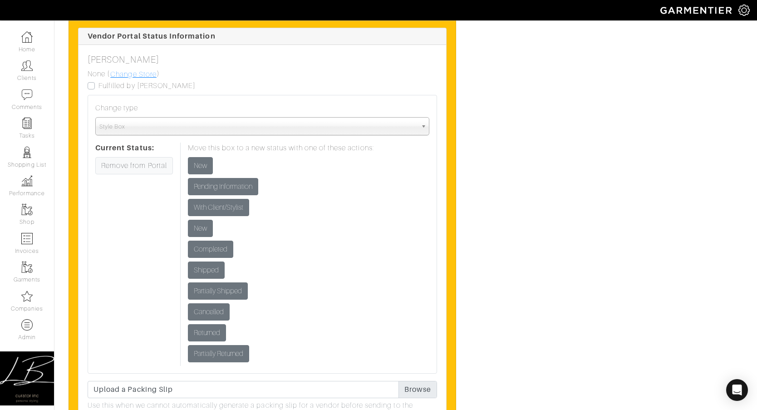
click at [138, 74] on link "Change Store" at bounding box center [133, 75] width 47 height 12
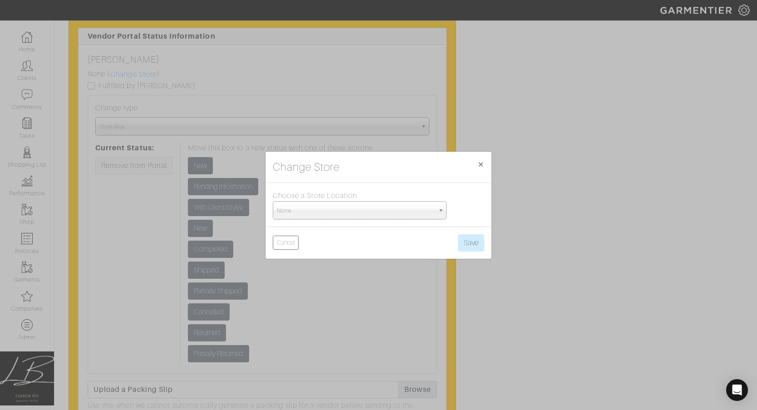
click at [359, 208] on span "None" at bounding box center [356, 211] width 158 height 18
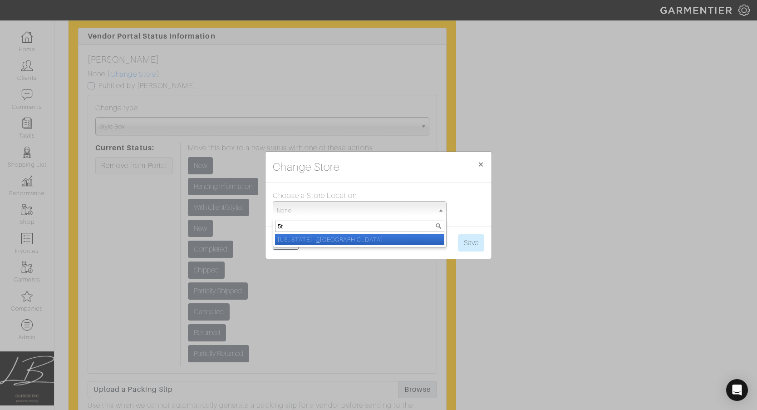
type input "5th"
select select "93"
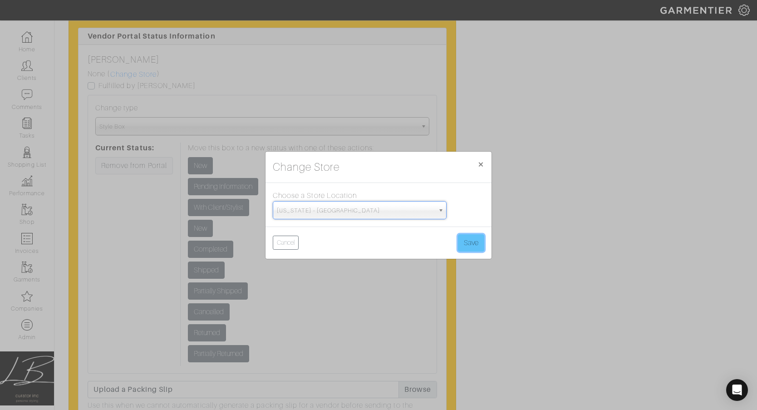
click at [468, 242] on button "Save" at bounding box center [471, 242] width 26 height 17
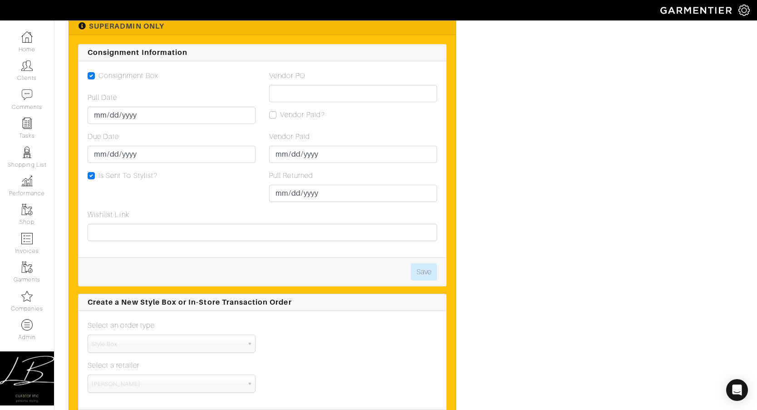
scroll to position [1919, 0]
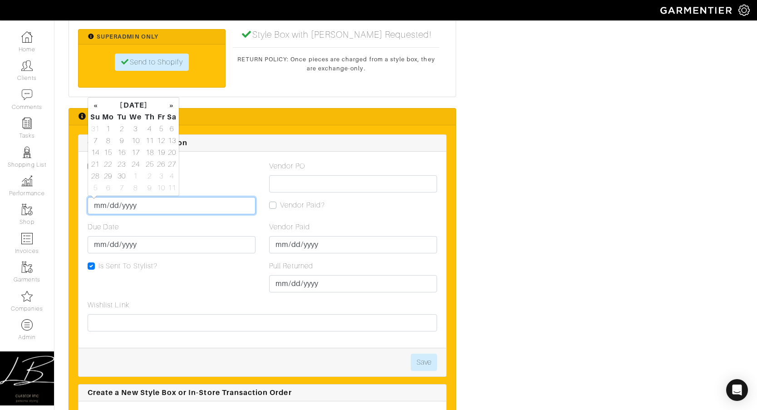
click at [98, 208] on input "Pull Date" at bounding box center [172, 205] width 168 height 17
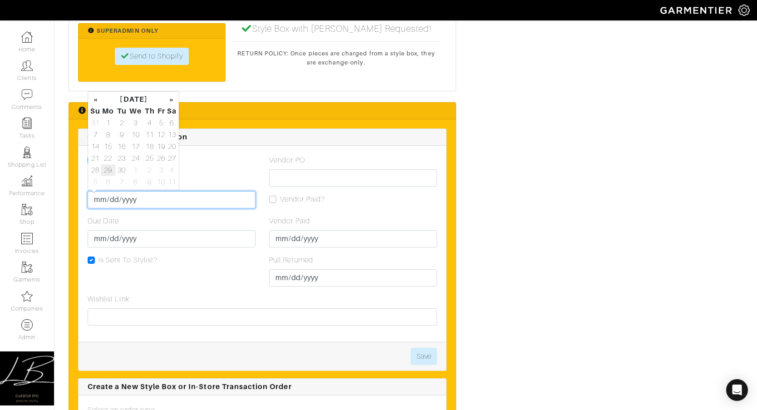
scroll to position [1929, 0]
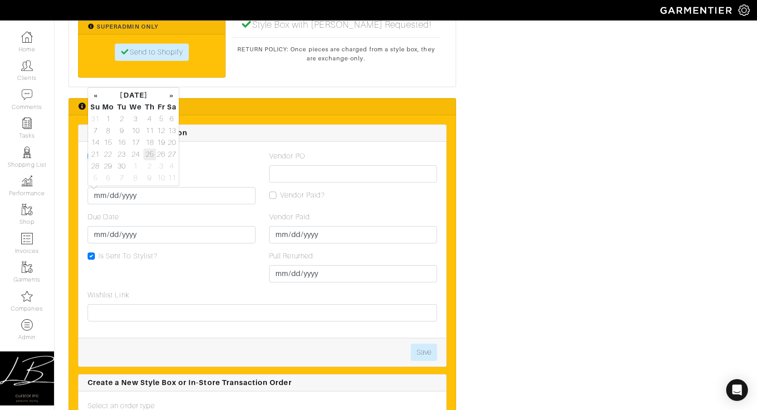
click at [149, 152] on td "25" at bounding box center [149, 154] width 13 height 12
click at [125, 167] on td "30" at bounding box center [122, 166] width 12 height 12
type input "[DATE]"
click at [199, 166] on div "Consignment Box Pull Date 2025-09-30 Due Date Is Sent To Stylist?" at bounding box center [172, 220] width 182 height 139
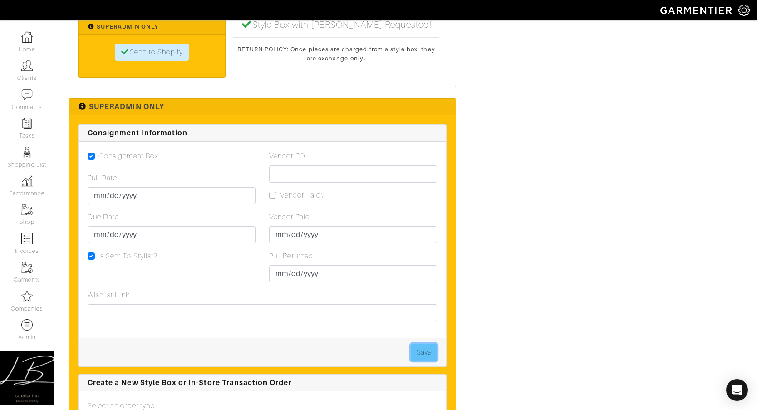
click at [431, 346] on button "Save" at bounding box center [424, 352] width 26 height 17
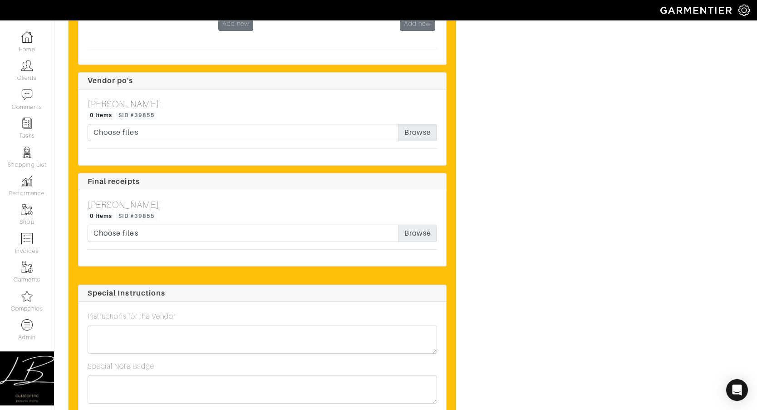
scroll to position [3076, 0]
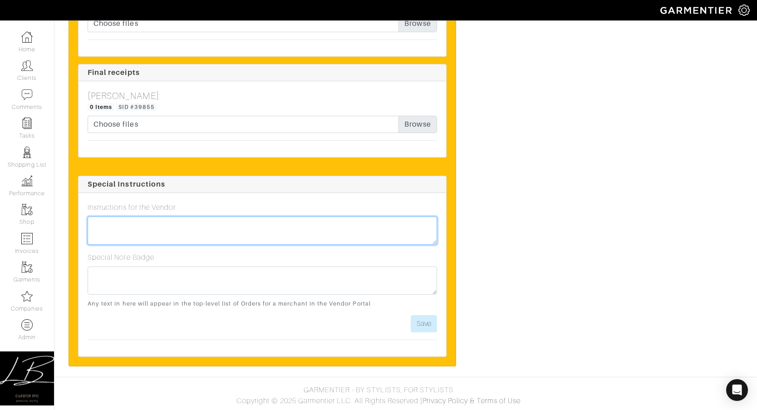
click at [192, 223] on textarea at bounding box center [263, 231] width 350 height 28
type textarea "P"
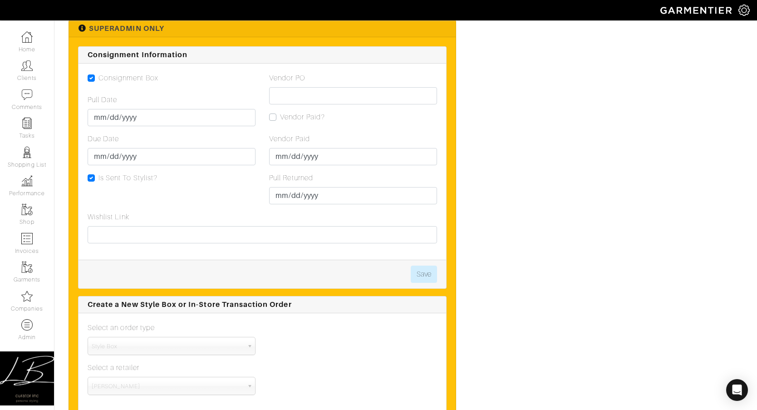
scroll to position [2006, 0]
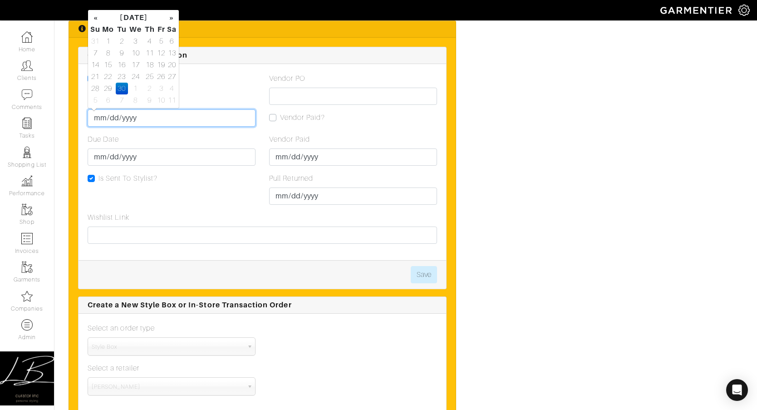
click at [99, 116] on input "[DATE]" at bounding box center [172, 117] width 168 height 17
click at [149, 71] on td "25" at bounding box center [149, 77] width 13 height 12
type input "[DATE]"
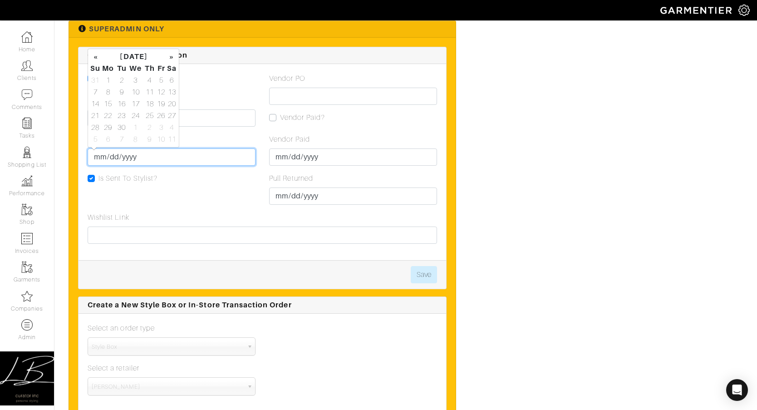
click at [105, 153] on input "Due Date" at bounding box center [172, 156] width 168 height 17
click at [123, 128] on td "30" at bounding box center [122, 128] width 12 height 12
type input "[DATE]"
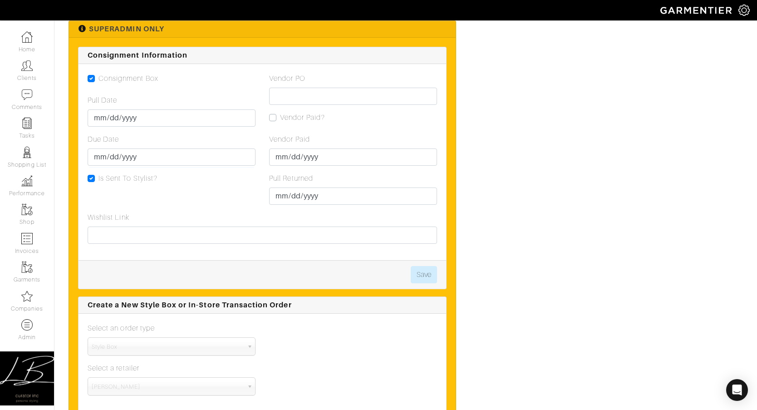
drag, startPoint x: 232, startPoint y: 139, endPoint x: 245, endPoint y: 149, distance: 16.4
click at [232, 139] on div "Due Date 2025-09-30" at bounding box center [172, 150] width 168 height 32
click at [420, 269] on button "Save" at bounding box center [424, 274] width 26 height 17
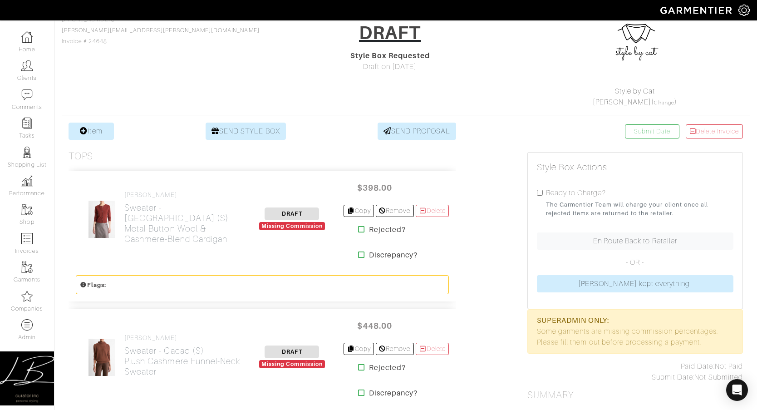
scroll to position [0, 0]
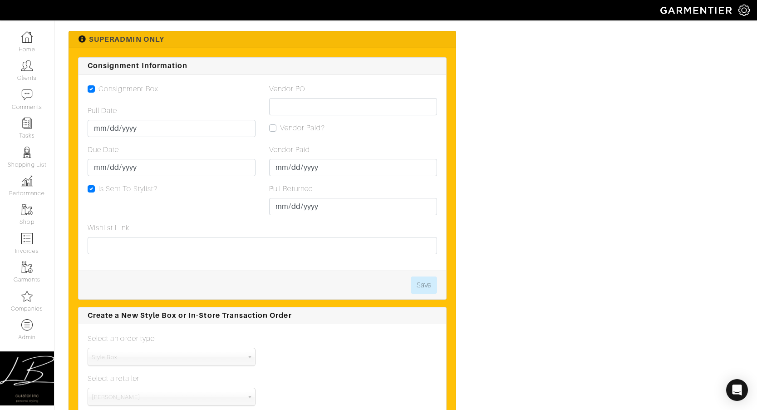
scroll to position [2370, 0]
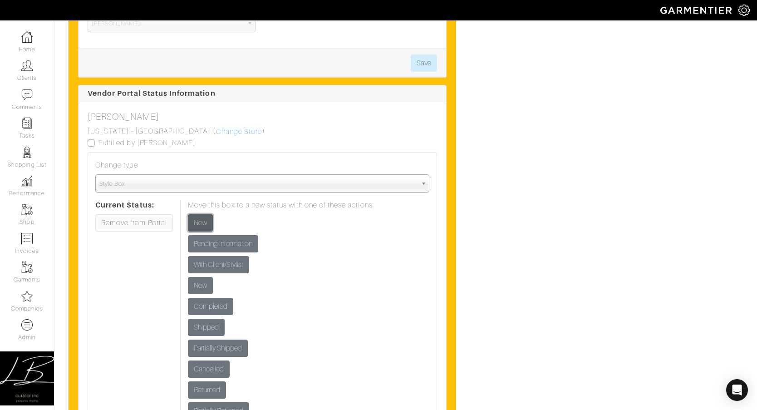
click at [197, 219] on input "New" at bounding box center [200, 222] width 25 height 17
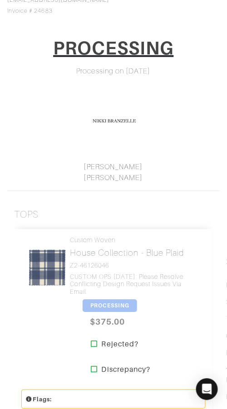
scroll to position [106, 0]
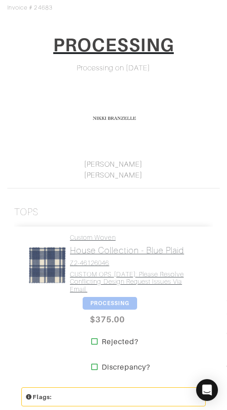
click at [135, 261] on h4 "Z2-46126046" at bounding box center [134, 263] width 129 height 8
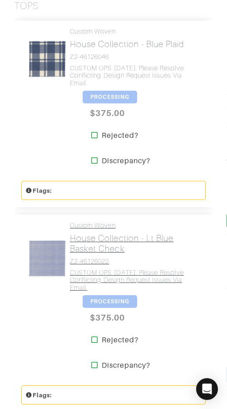
scroll to position [314, 0]
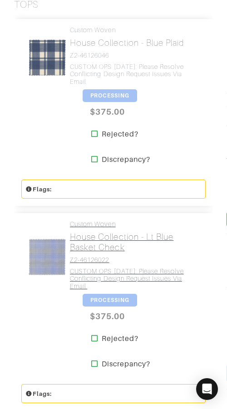
click at [137, 263] on h4 "Z2-46126022" at bounding box center [134, 260] width 129 height 8
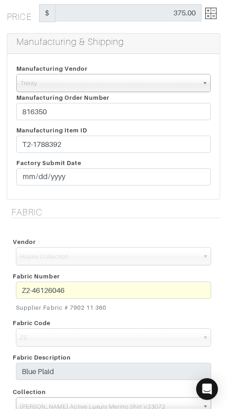
scroll to position [188, 0]
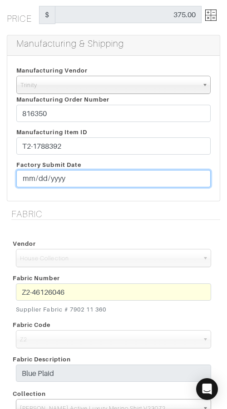
click at [40, 180] on input "[DATE]" at bounding box center [113, 178] width 194 height 17
type input "[DATE]"
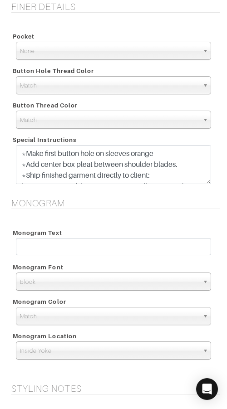
scroll to position [1267, 0]
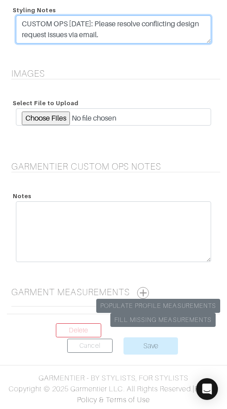
click at [112, 36] on textarea "CUSTOM OPS 9/24/25: Please resolve conflicting design request issues via email." at bounding box center [113, 29] width 195 height 28
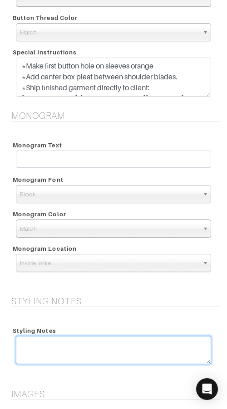
scroll to position [946, 0]
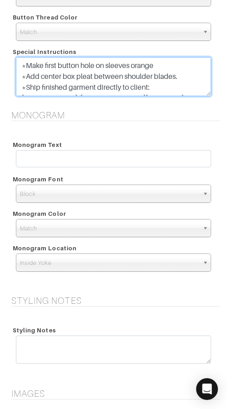
click at [182, 78] on textarea "*Make first button hole on sleeves orange *Add center box pleat between shoulde…" at bounding box center [113, 76] width 195 height 39
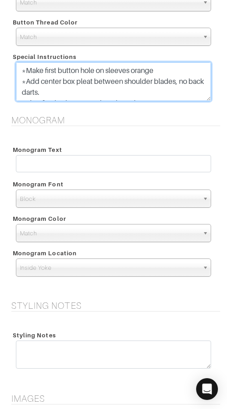
click at [176, 81] on textarea "*Make first button hole on sleeves orange *Add center box pleat between shoulde…" at bounding box center [113, 81] width 195 height 39
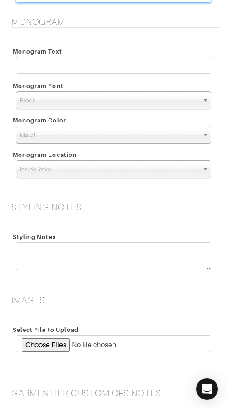
scroll to position [1267, 0]
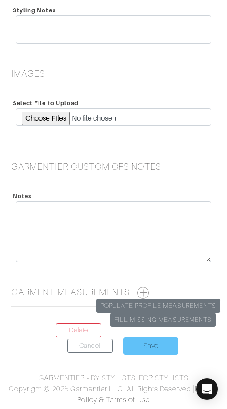
type textarea "*Make first button hole on sleeves orange *Add center box pleat between shoulde…"
click at [150, 340] on input "Save" at bounding box center [150, 346] width 54 height 17
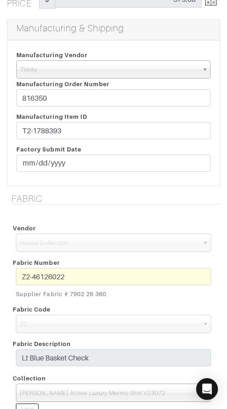
scroll to position [207, 0]
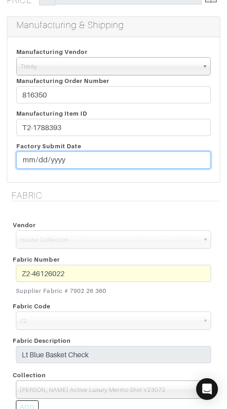
click at [37, 158] on input "[DATE]" at bounding box center [113, 160] width 194 height 17
type input "[DATE]"
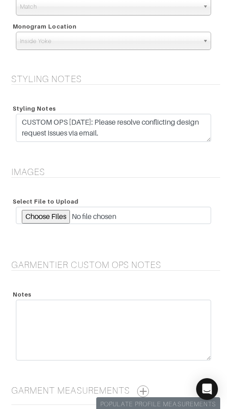
scroll to position [1153, 0]
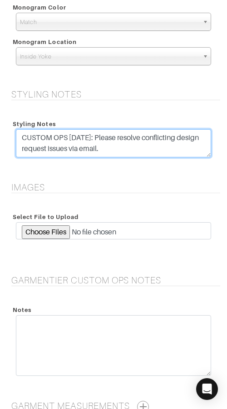
drag, startPoint x: 138, startPoint y: 138, endPoint x: 138, endPoint y: 130, distance: 8.2
click at [138, 130] on textarea "CUSTOM OPS [DATE]: Please resolve conflicting design request issues via email." at bounding box center [113, 143] width 195 height 28
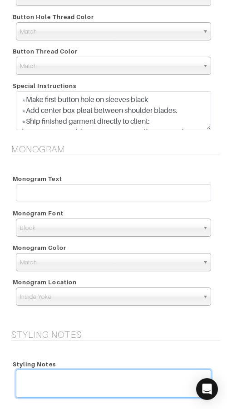
scroll to position [913, 0]
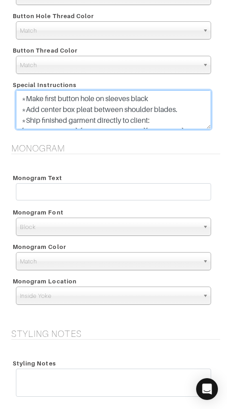
drag, startPoint x: 178, startPoint y: 110, endPoint x: 187, endPoint y: 112, distance: 9.3
click at [179, 110] on textarea "*Make first button hole on sleeves black *Add center box pleat between shoulder…" at bounding box center [113, 109] width 195 height 39
paste textarea ", no back darts"
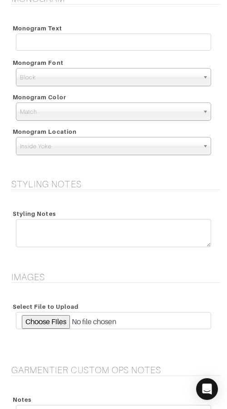
scroll to position [1267, 0]
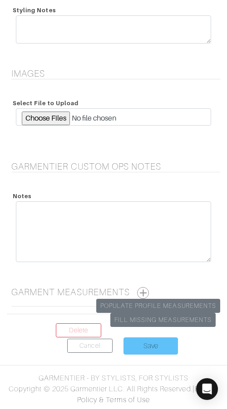
type textarea "*Make first button hole on sleeves black *Add center box pleat between shoulder…"
click at [140, 343] on input "Save" at bounding box center [150, 346] width 54 height 17
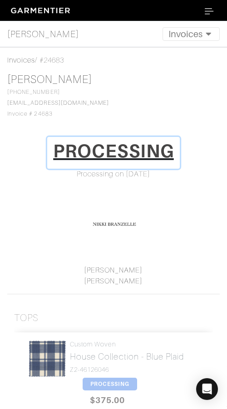
click at [124, 144] on h1 "PROCESSING" at bounding box center [113, 151] width 121 height 22
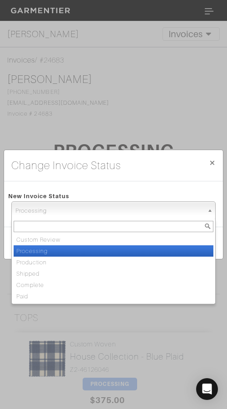
click at [126, 204] on span "Processing" at bounding box center [109, 211] width 188 height 18
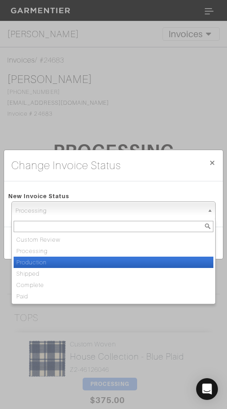
click at [110, 263] on li "Production" at bounding box center [114, 262] width 200 height 11
select select "Production"
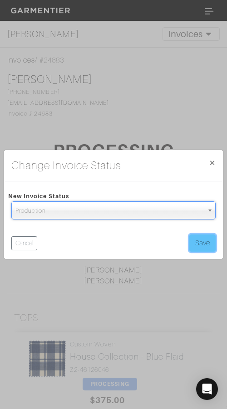
click at [192, 239] on button "Save" at bounding box center [202, 243] width 26 height 17
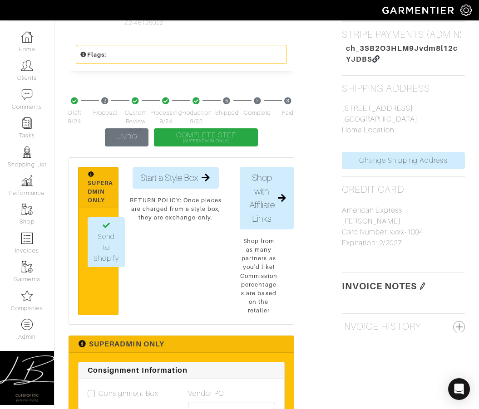
scroll to position [434, 0]
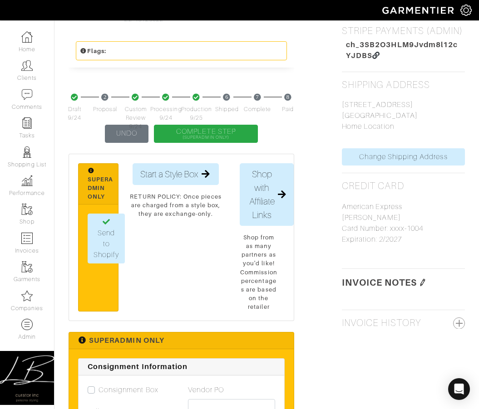
click at [227, 281] on img at bounding box center [422, 282] width 7 height 7
click at [227, 299] on textarea at bounding box center [403, 317] width 123 height 50
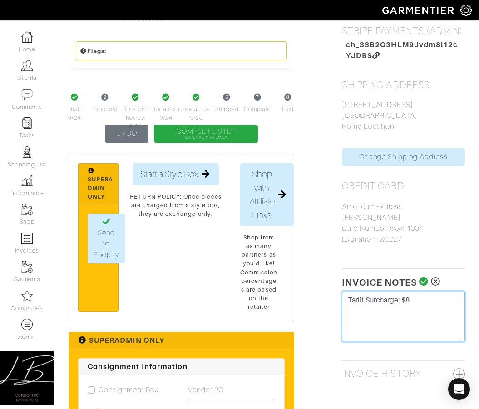
type textarea "Tariff Surcharge: $8"
click at [227, 279] on icon at bounding box center [424, 281] width 10 height 9
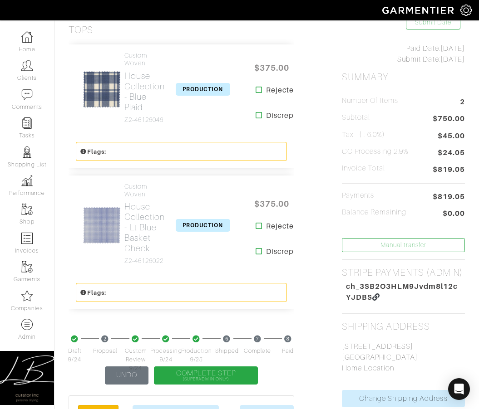
scroll to position [0, 0]
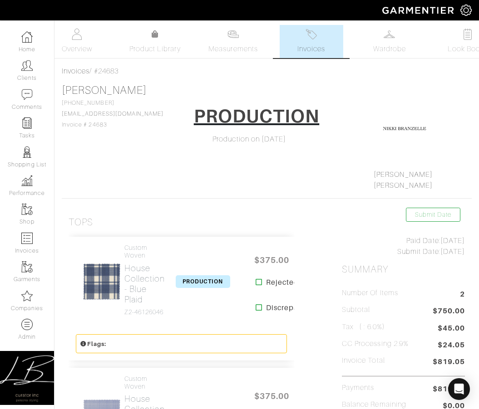
drag, startPoint x: 156, startPoint y: 75, endPoint x: 120, endPoint y: 28, distance: 59.3
click at [155, 74] on div "Invoices / #24683" at bounding box center [267, 71] width 410 height 11
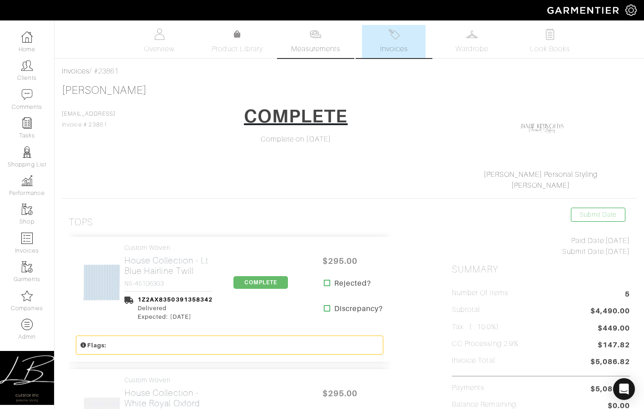
click at [325, 47] on span "Measurements" at bounding box center [315, 49] width 49 height 11
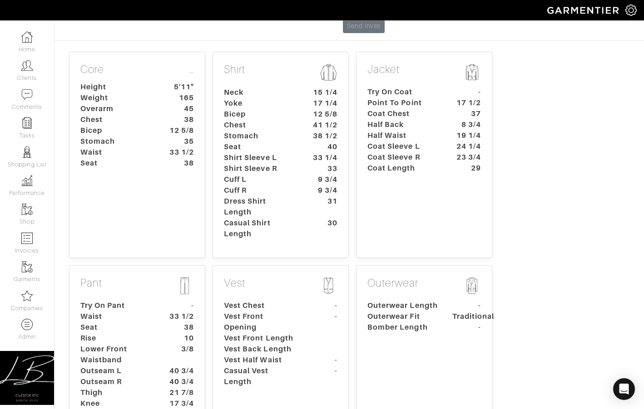
scroll to position [172, 0]
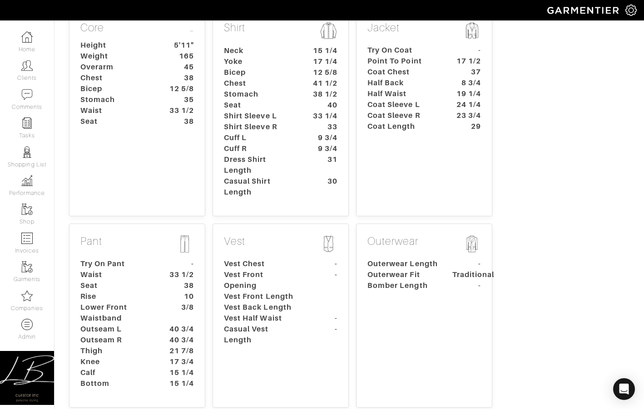
click at [128, 259] on dt "Try On Pant" at bounding box center [116, 264] width 85 height 11
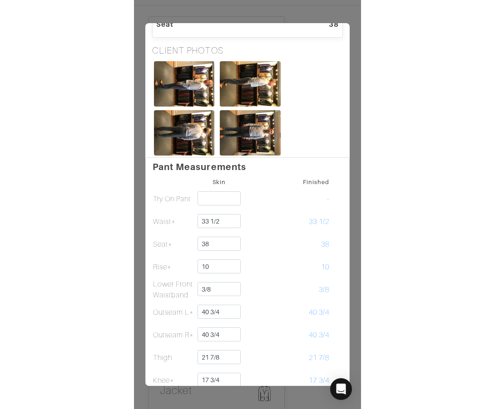
scroll to position [0, 0]
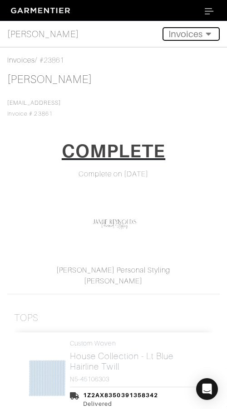
click at [186, 34] on button "Invoices" at bounding box center [191, 34] width 57 height 14
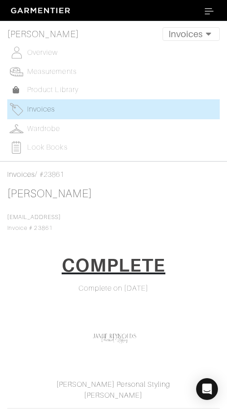
click at [39, 105] on span "Invoices" at bounding box center [41, 109] width 28 height 8
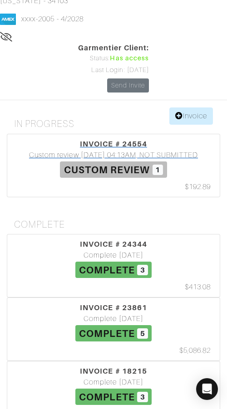
scroll to position [105, 0]
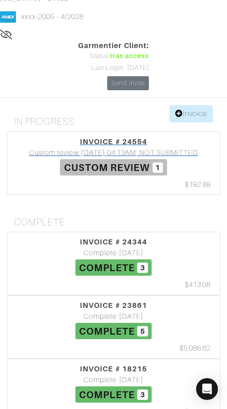
click at [86, 148] on div "Custom review [DATE] 04:13AM, NOT SUBMITTED" at bounding box center [114, 153] width 208 height 11
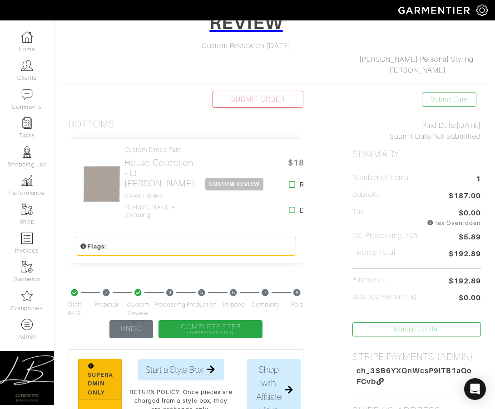
scroll to position [114, 0]
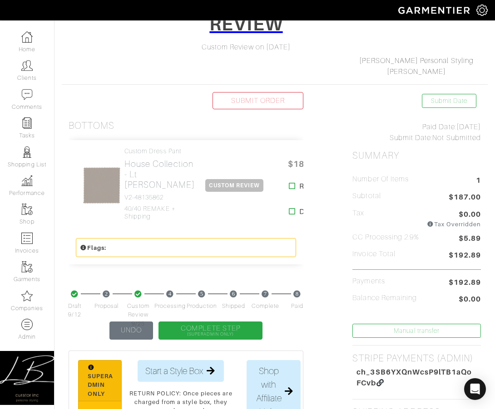
click at [227, 128] on div "Bottoms" at bounding box center [186, 125] width 235 height 11
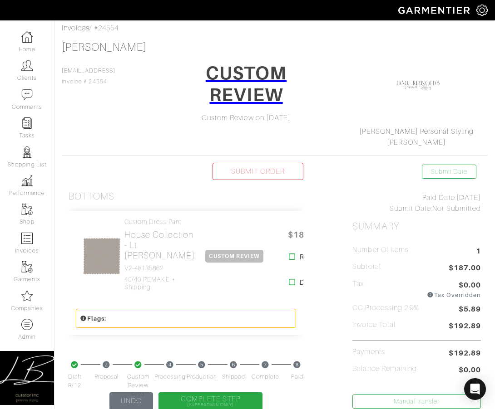
scroll to position [0, 0]
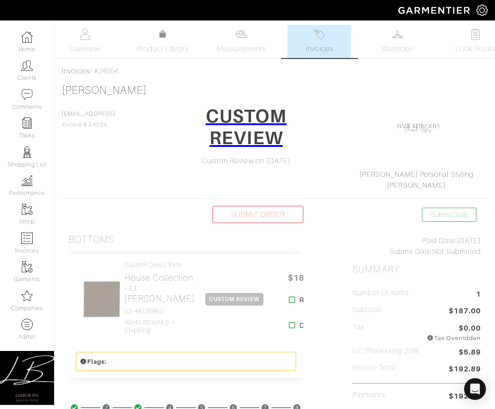
click at [227, 126] on div "[PERSON_NAME] [EMAIL_ADDRESS] Invoice # 24554 CUSTOM REVIEW Custom Review on [D…" at bounding box center [275, 137] width 426 height 107
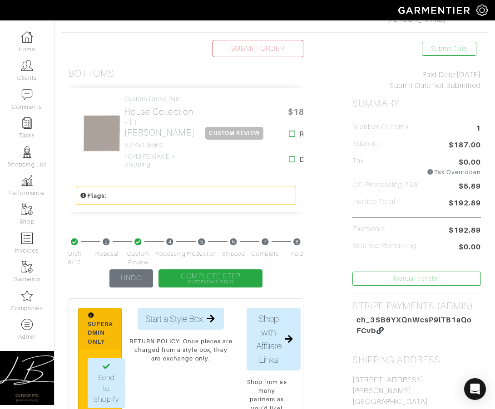
scroll to position [177, 0]
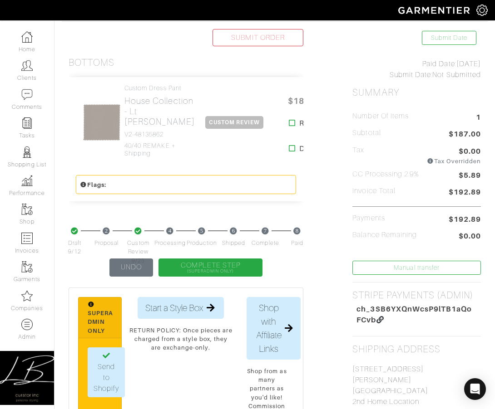
drag, startPoint x: 315, startPoint y: 129, endPoint x: 266, endPoint y: 134, distance: 48.3
drag, startPoint x: 270, startPoint y: 133, endPoint x: 318, endPoint y: 133, distance: 47.7
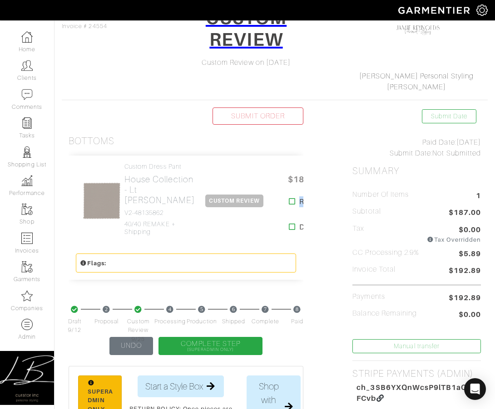
scroll to position [29, 0]
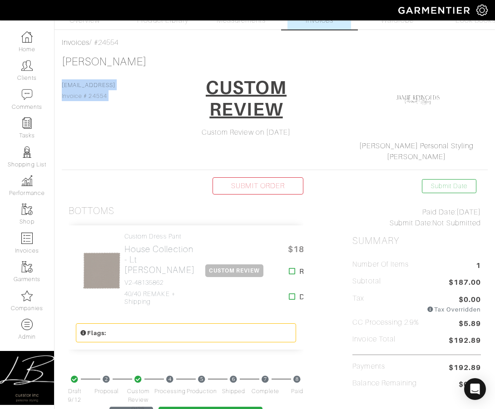
drag, startPoint x: 161, startPoint y: 84, endPoint x: 72, endPoint y: 79, distance: 89.1
click at [164, 69] on div "Mike Callaghan mcallaghan@fourleafprop.con Invoice # 24554 CUSTOM REVIEW Custom…" at bounding box center [275, 108] width 426 height 107
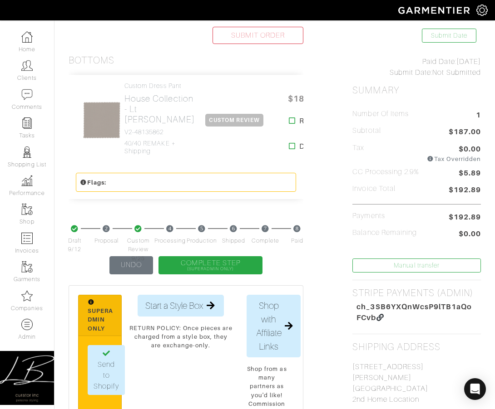
scroll to position [171, 0]
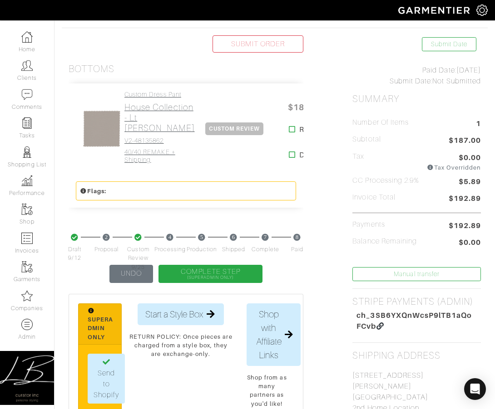
click at [138, 164] on h4 "40/40 REMAKE + Shipping" at bounding box center [159, 155] width 70 height 15
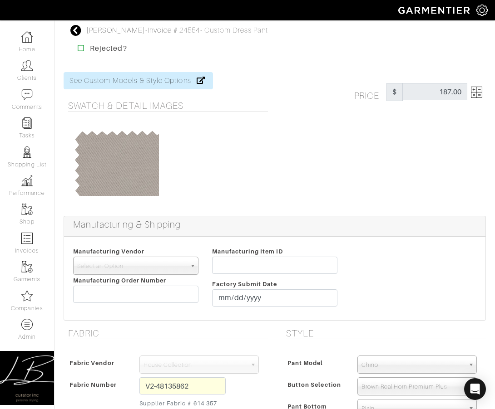
click at [227, 91] on img at bounding box center [476, 92] width 11 height 11
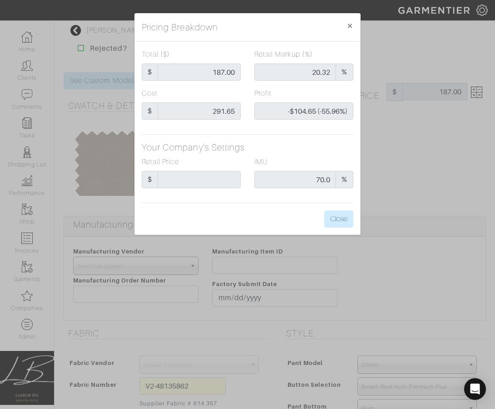
click at [227, 91] on div "Pricing Breakdown × Total ($) $ 187.00 Retail Markup (%) 20.32 % Cost $ 291.65 …" at bounding box center [247, 204] width 495 height 409
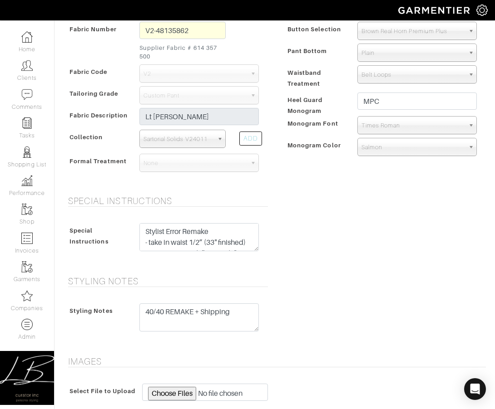
scroll to position [369, 0]
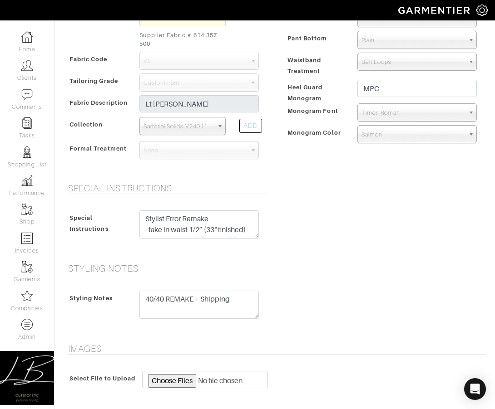
click at [227, 224] on div "Special Instructions Special Instructions Stylist Error Remake - take in waist …" at bounding box center [275, 217] width 436 height 69
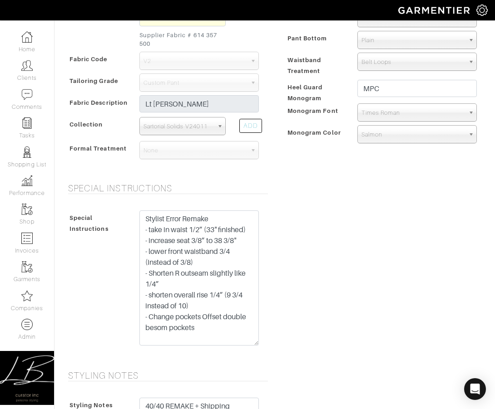
drag, startPoint x: 257, startPoint y: 237, endPoint x: 263, endPoint y: 331, distance: 94.2
click at [227, 344] on textarea "Stylist Error Remake - take in waist 1/2” (33" finished) - increase seat 3/8” t…" at bounding box center [198, 278] width 119 height 135
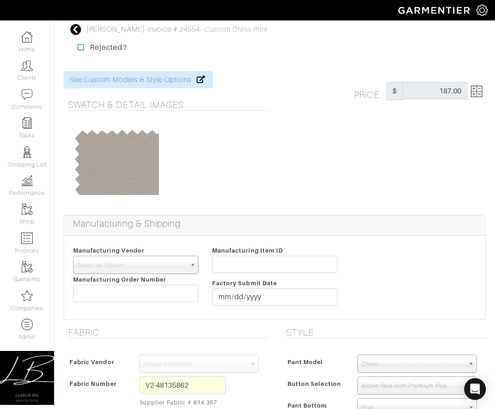
scroll to position [1, 0]
click at [227, 89] on img at bounding box center [476, 90] width 11 height 11
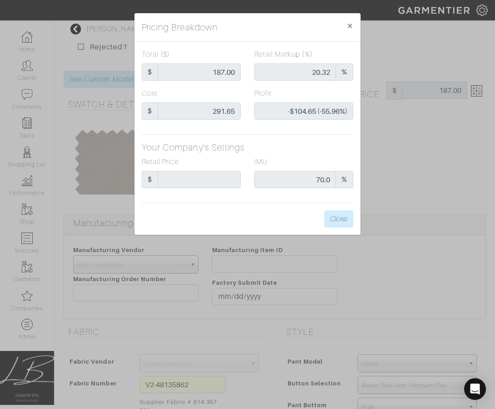
click at [227, 89] on div "Pricing Breakdown × Total ($) $ 187.00 Retail Markup (%) 20.32 % Cost $ 291.65 …" at bounding box center [247, 204] width 495 height 409
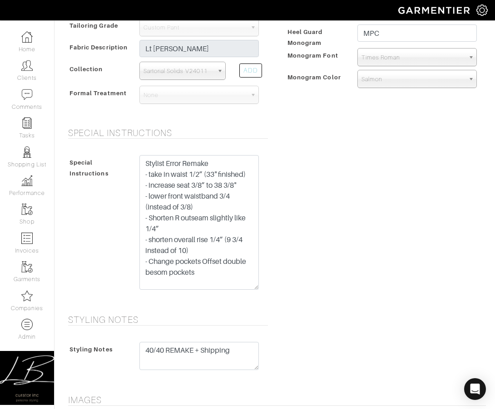
scroll to position [424, 0]
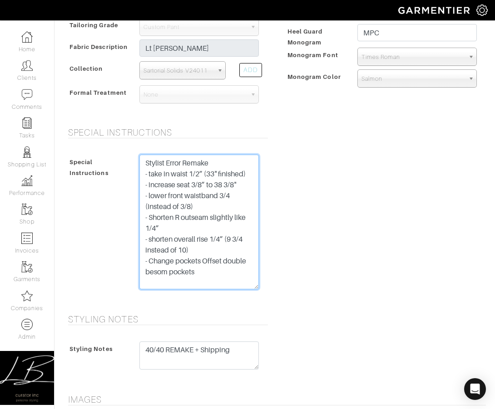
click at [207, 196] on textarea "Stylist Error Remake - take in waist 1/2” (33" finished) - increase seat 3/8” t…" at bounding box center [198, 222] width 119 height 135
drag, startPoint x: 143, startPoint y: 177, endPoint x: 188, endPoint y: 192, distance: 46.7
click at [188, 192] on textarea "Stylist Error Remake - take in waist 1/2” (33" finished) - increase seat 3/8” t…" at bounding box center [198, 222] width 119 height 135
click at [227, 177] on textarea "Stylist Error Remake - take in waist 1/2” (33" finished) - increase seat 3/8” t…" at bounding box center [198, 222] width 119 height 135
drag, startPoint x: 209, startPoint y: 175, endPoint x: 150, endPoint y: 175, distance: 59.0
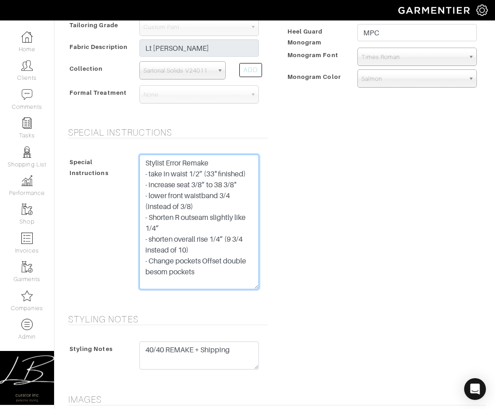
click at [148, 174] on textarea "Stylist Error Remake - take in waist 1/2” (33" finished) - increase seat 3/8” t…" at bounding box center [198, 222] width 119 height 135
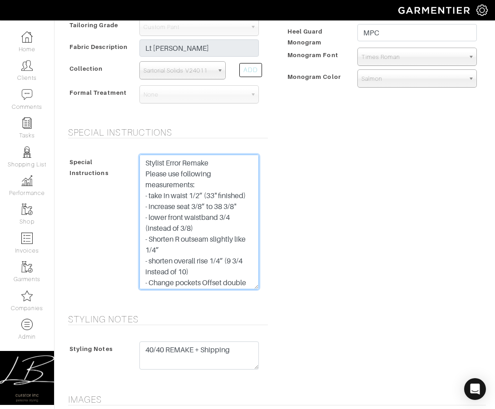
drag, startPoint x: 208, startPoint y: 198, endPoint x: 149, endPoint y: 196, distance: 59.1
click at [148, 196] on textarea "Stylist Error Remake - take in waist 1/2” (33" finished) - increase seat 3/8” t…" at bounding box center [198, 222] width 119 height 135
drag, startPoint x: 200, startPoint y: 198, endPoint x: 159, endPoint y: 197, distance: 40.9
click at [159, 197] on textarea "Stylist Error Remake - take in waist 1/2” (33" finished) - increase seat 3/8” t…" at bounding box center [198, 222] width 119 height 135
drag, startPoint x: 217, startPoint y: 209, endPoint x: 148, endPoint y: 206, distance: 68.1
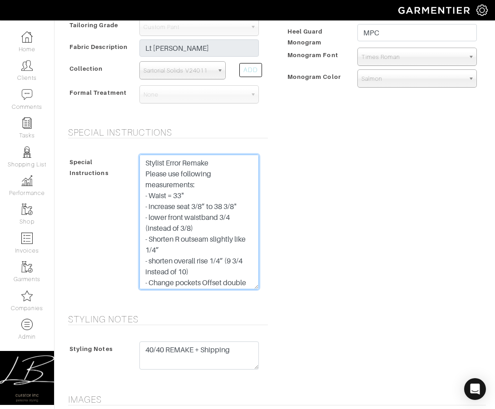
click at [148, 206] on textarea "Stylist Error Remake - take in waist 1/2” (33" finished) - increase seat 3/8” t…" at bounding box center [198, 222] width 119 height 135
drag, startPoint x: 202, startPoint y: 226, endPoint x: 137, endPoint y: 226, distance: 64.9
click at [137, 225] on div "Stylist Error Remake - take in waist 1/2” (33" finished) - increase seat 3/8” t…" at bounding box center [199, 224] width 133 height 139
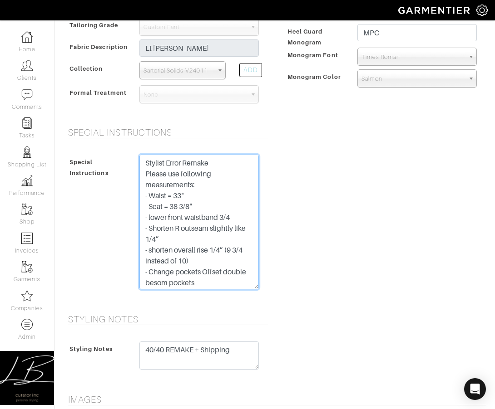
drag, startPoint x: 167, startPoint y: 236, endPoint x: 148, endPoint y: 229, distance: 20.0
click at [148, 229] on textarea "Stylist Error Remake - take in waist 1/2” (33" finished) - increase seat 3/8” t…" at bounding box center [198, 222] width 119 height 135
click at [176, 228] on textarea "Stylist Error Remake - take in waist 1/2” (33" finished) - increase seat 3/8” t…" at bounding box center [198, 222] width 119 height 135
drag, startPoint x: 209, startPoint y: 228, endPoint x: 152, endPoint y: 227, distance: 57.2
click at [152, 227] on textarea "Stylist Error Remake - take in waist 1/2” (33" finished) - increase seat 3/8” t…" at bounding box center [198, 222] width 119 height 135
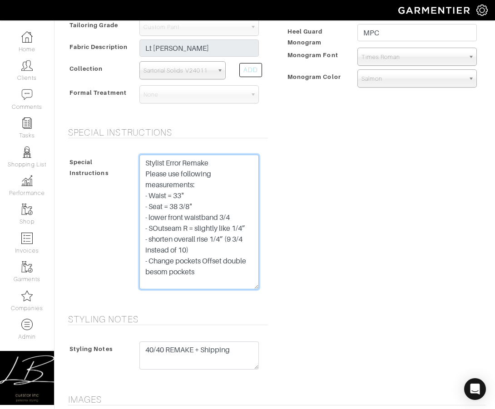
click at [153, 229] on textarea "Stylist Error Remake - take in waist 1/2” (33" finished) - increase seat 3/8” t…" at bounding box center [198, 222] width 119 height 135
drag, startPoint x: 249, startPoint y: 226, endPoint x: 192, endPoint y: 227, distance: 57.2
click at [192, 227] on textarea "Stylist Error Remake - take in waist 1/2” (33" finished) - increase seat 3/8” t…" at bounding box center [198, 222] width 119 height 135
drag, startPoint x: 230, startPoint y: 238, endPoint x: 149, endPoint y: 237, distance: 80.4
click at [149, 237] on textarea "Stylist Error Remake - take in waist 1/2” (33" finished) - increase seat 3/8” t…" at bounding box center [198, 222] width 119 height 135
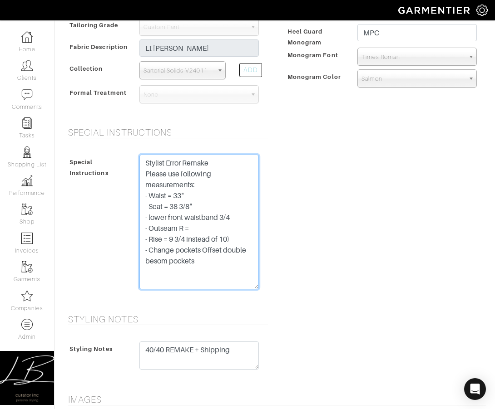
drag, startPoint x: 214, startPoint y: 241, endPoint x: 185, endPoint y: 240, distance: 28.6
click at [185, 240] on textarea "Stylist Error Remake - take in waist 1/2” (33" finished) - increase seat 3/8” t…" at bounding box center [198, 222] width 119 height 135
drag, startPoint x: 180, startPoint y: 250, endPoint x: 161, endPoint y: 251, distance: 19.1
click at [150, 250] on textarea "Stylist Error Remake - take in waist 1/2” (33" finished) - increase seat 3/8” t…" at bounding box center [198, 222] width 119 height 135
drag, startPoint x: 161, startPoint y: 264, endPoint x: 136, endPoint y: 262, distance: 25.5
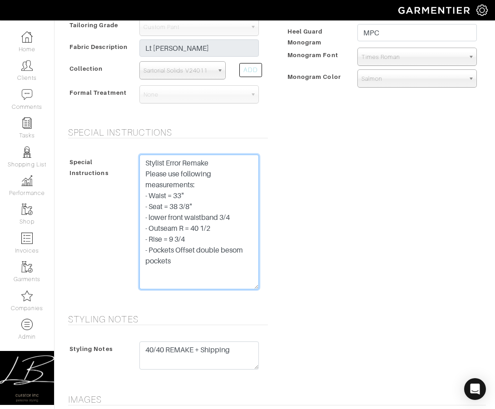
click at [135, 263] on div "Stylist Error Remake - take in waist 1/2” (33" finished) - increase seat 3/8” t…" at bounding box center [199, 224] width 133 height 139
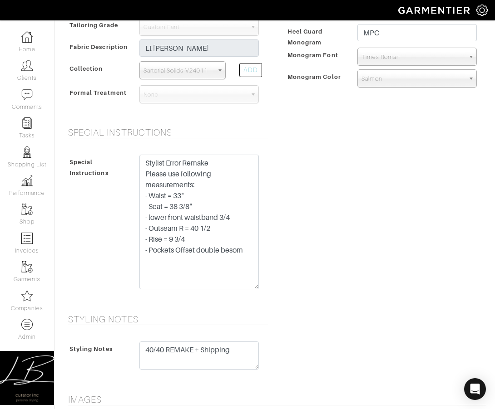
click at [227, 203] on div "Special Instructions Special Instructions Stylist Error Remake - take in waist …" at bounding box center [275, 215] width 436 height 176
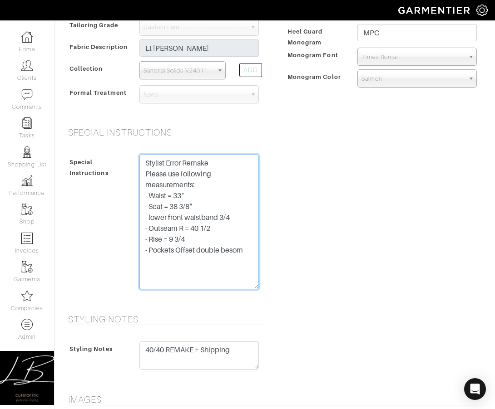
drag, startPoint x: 199, startPoint y: 173, endPoint x: 182, endPoint y: 173, distance: 16.8
click at [181, 173] on textarea "Stylist Error Remake - take in waist 1/2” (33" finished) - increase seat 3/8” t…" at bounding box center [198, 222] width 119 height 135
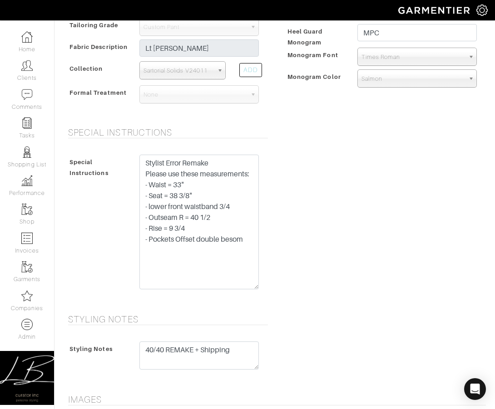
click at [227, 161] on div "Special Instructions Special Instructions Stylist Error Remake - take in waist …" at bounding box center [275, 215] width 436 height 176
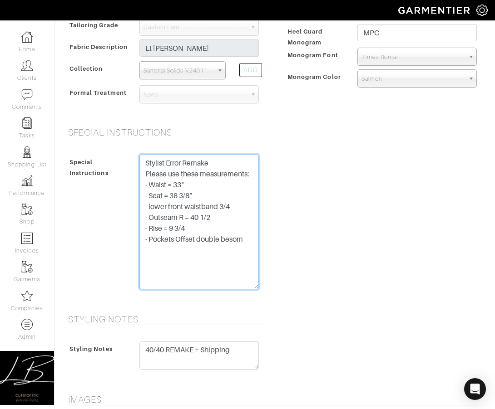
click at [221, 195] on textarea "Stylist Error Remake - take in waist 1/2” (33" finished) - increase seat 3/8” t…" at bounding box center [198, 222] width 119 height 135
click at [190, 196] on textarea "Stylist Error Remake - take in waist 1/2” (33" finished) - increase seat 3/8” t…" at bounding box center [198, 222] width 119 height 135
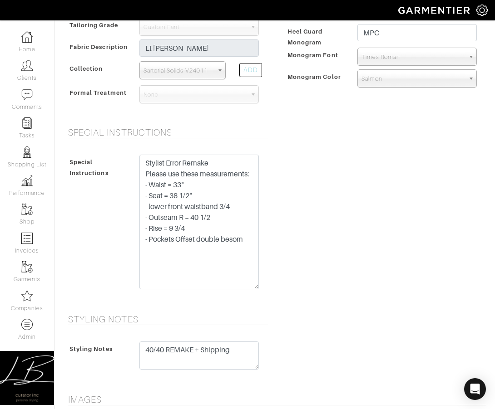
click at [227, 190] on div "Special Instructions Special Instructions Stylist Error Remake - take in waist …" at bounding box center [275, 215] width 436 height 176
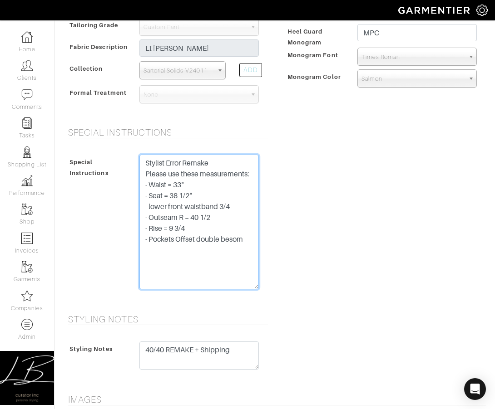
click at [210, 187] on textarea "Stylist Error Remake - take in waist 1/2” (33" finished) - increase seat 3/8” t…" at bounding box center [198, 222] width 119 height 135
click at [227, 208] on textarea "Stylist Error Remake - take in waist 1/2” (33" finished) - increase seat 3/8” t…" at bounding box center [198, 222] width 119 height 135
drag, startPoint x: 145, startPoint y: 185, endPoint x: 248, endPoint y: 239, distance: 116.3
click at [227, 240] on textarea "Stylist Error Remake - take in waist 1/2” (33" finished) - increase seat 3/8” t…" at bounding box center [198, 222] width 119 height 135
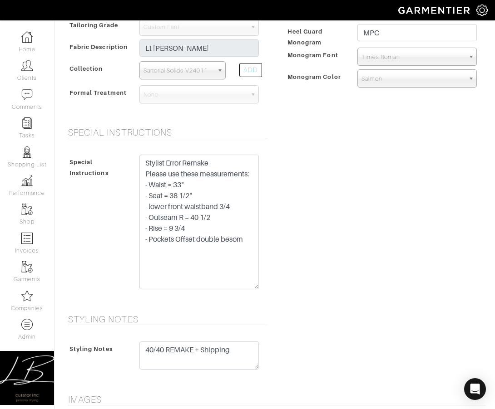
click at [227, 224] on div "Special Instructions Special Instructions Stylist Error Remake - take in waist …" at bounding box center [275, 215] width 436 height 176
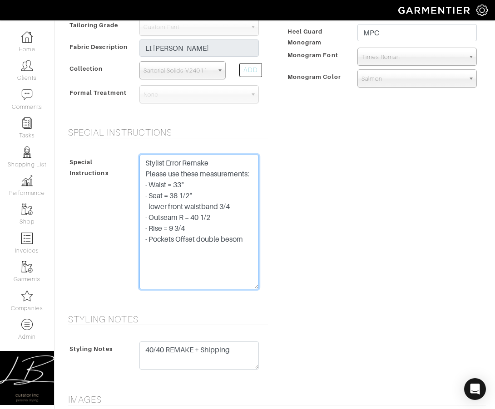
drag, startPoint x: 254, startPoint y: 237, endPoint x: 145, endPoint y: 186, distance: 120.8
click at [140, 187] on textarea "Stylist Error Remake - take in waist 1/2” (33" finished) - increase seat 3/8” t…" at bounding box center [198, 222] width 119 height 135
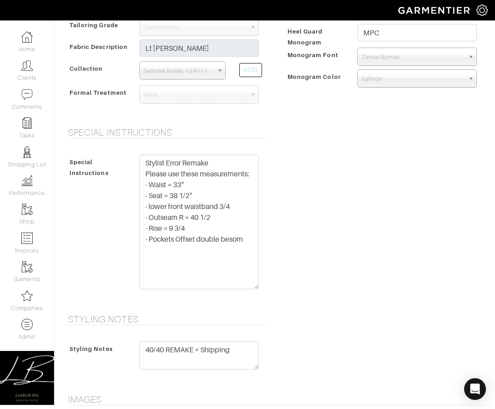
click at [227, 197] on div "Special Instructions Special Instructions Stylist Error Remake - take in waist …" at bounding box center [275, 215] width 436 height 176
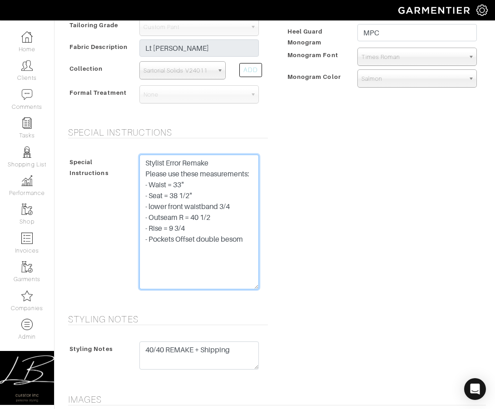
click at [227, 216] on textarea "Stylist Error Remake - take in waist 1/2” (33" finished) - increase seat 3/8” t…" at bounding box center [198, 222] width 119 height 135
click at [224, 228] on textarea "Stylist Error Remake - take in waist 1/2” (33" finished) - increase seat 3/8” t…" at bounding box center [198, 222] width 119 height 135
click at [227, 249] on textarea "Stylist Error Remake - take in waist 1/2” (33" finished) - increase seat 3/8” t…" at bounding box center [198, 222] width 119 height 135
type textarea "Stylist Error Remake Please use these measurements: - Waist = 33" - Seat = 38 1…"
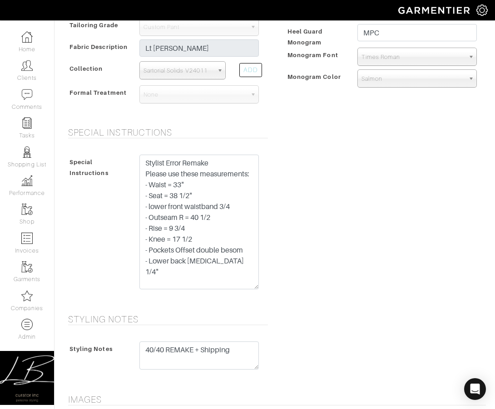
click at [227, 227] on div "Special Instructions Special Instructions Stylist Error Remake - take in waist …" at bounding box center [275, 215] width 436 height 176
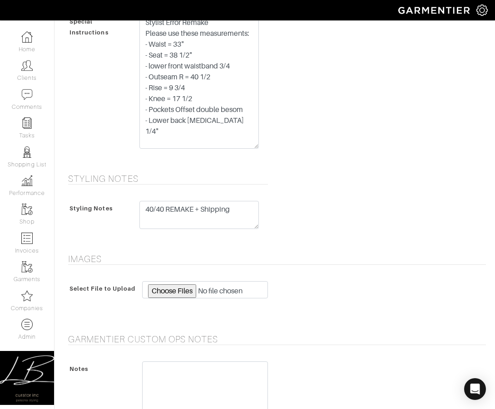
scroll to position [713, 0]
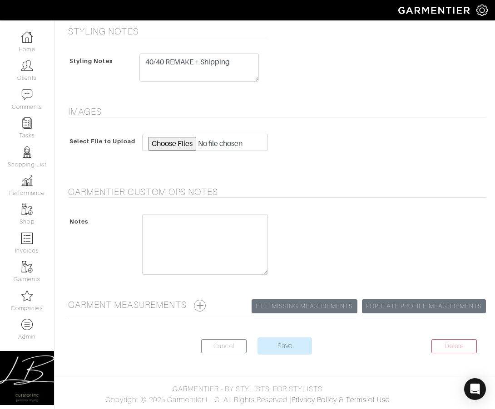
click at [227, 278] on div "Notes" at bounding box center [275, 246] width 418 height 65
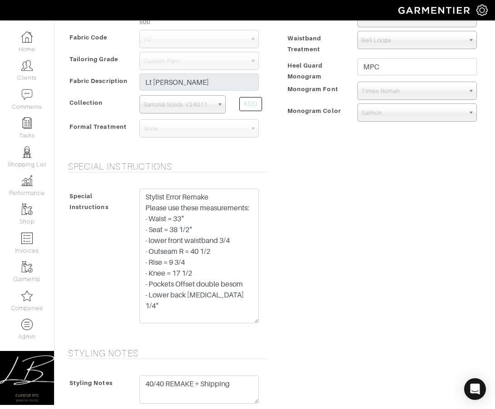
scroll to position [440, 0]
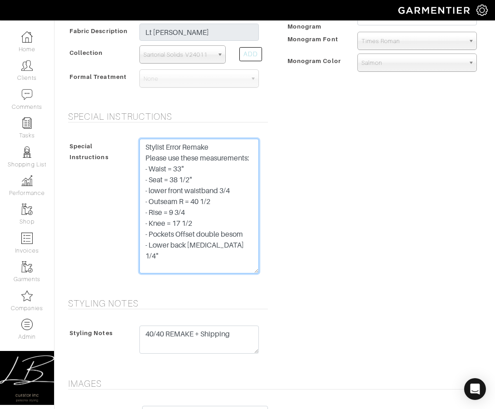
click at [185, 170] on textarea "Stylist Error Remake - take in waist 1/2” (33" finished) - increase seat 3/8” t…" at bounding box center [198, 206] width 119 height 135
click at [203, 179] on textarea "Stylist Error Remake - take in waist 1/2” (33" finished) - increase seat 3/8” t…" at bounding box center [198, 206] width 119 height 135
click at [227, 188] on textarea "Stylist Error Remake - take in waist 1/2” (33" finished) - increase seat 3/8” t…" at bounding box center [198, 206] width 119 height 135
click at [227, 202] on textarea "Stylist Error Remake - take in waist 1/2” (33" finished) - increase seat 3/8” t…" at bounding box center [198, 206] width 119 height 135
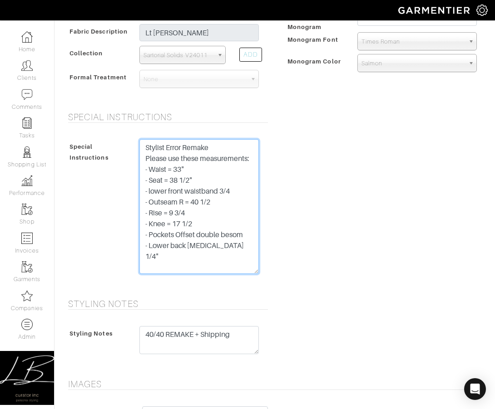
drag, startPoint x: 230, startPoint y: 202, endPoint x: 193, endPoint y: 203, distance: 36.8
click at [193, 203] on textarea "Stylist Error Remake - take in waist 1/2” (33" finished) - increase seat 3/8” t…" at bounding box center [198, 206] width 119 height 135
drag, startPoint x: 189, startPoint y: 212, endPoint x: 170, endPoint y: 213, distance: 19.1
click at [170, 213] on textarea "Stylist Error Remake - take in waist 1/2” (33" finished) - increase seat 3/8” t…" at bounding box center [198, 206] width 119 height 135
drag, startPoint x: 205, startPoint y: 222, endPoint x: 174, endPoint y: 221, distance: 31.3
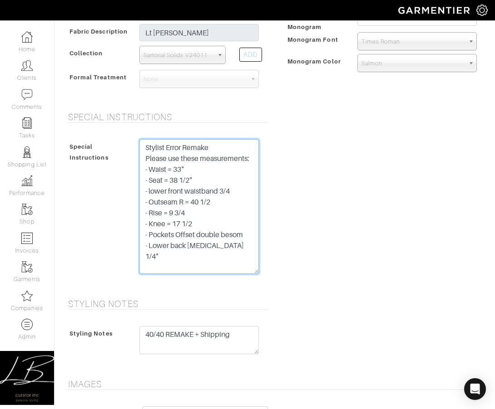
click at [174, 221] on textarea "Stylist Error Remake - take in waist 1/2” (33" finished) - increase seat 3/8” t…" at bounding box center [198, 206] width 119 height 135
drag, startPoint x: 251, startPoint y: 235, endPoint x: 143, endPoint y: 235, distance: 108.5
click at [139, 235] on textarea "Stylist Error Remake - take in waist 1/2” (33" finished) - increase seat 3/8” t…" at bounding box center [198, 206] width 119 height 135
drag, startPoint x: 234, startPoint y: 245, endPoint x: 141, endPoint y: 247, distance: 93.6
click at [141, 247] on textarea "Stylist Error Remake - take in waist 1/2” (33" finished) - increase seat 3/8” t…" at bounding box center [198, 206] width 119 height 135
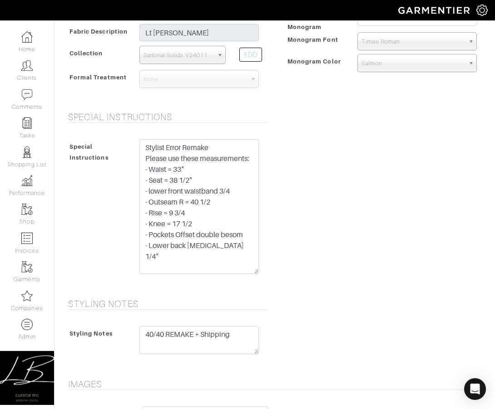
click at [227, 224] on div "Special Instructions Special Instructions Stylist Error Remake - take in waist …" at bounding box center [275, 200] width 436 height 176
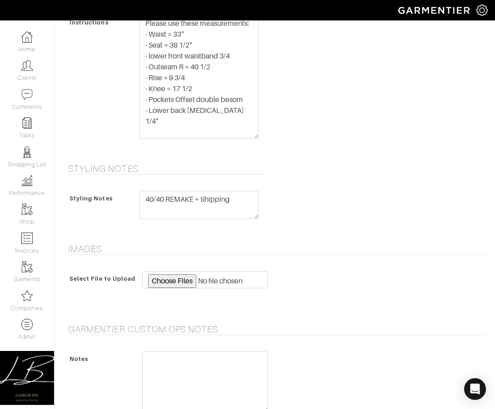
scroll to position [713, 0]
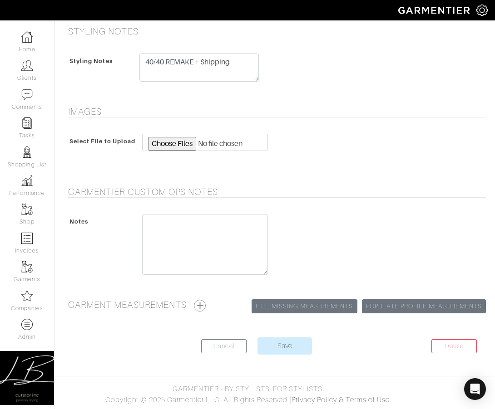
click at [202, 303] on button "button" at bounding box center [200, 306] width 12 height 12
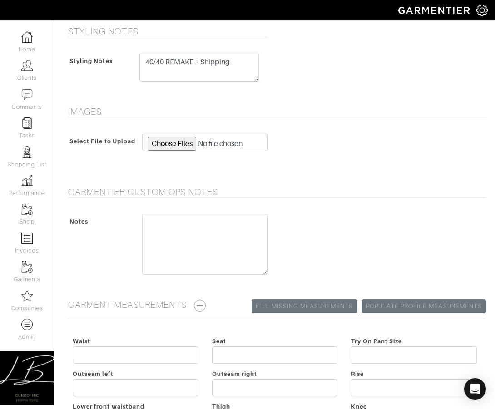
scroll to position [862, 0]
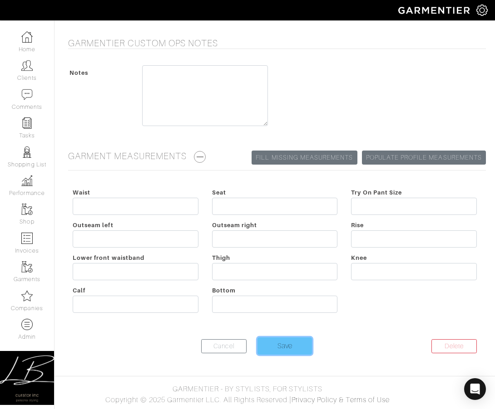
click at [227, 341] on input "Save" at bounding box center [284, 346] width 54 height 17
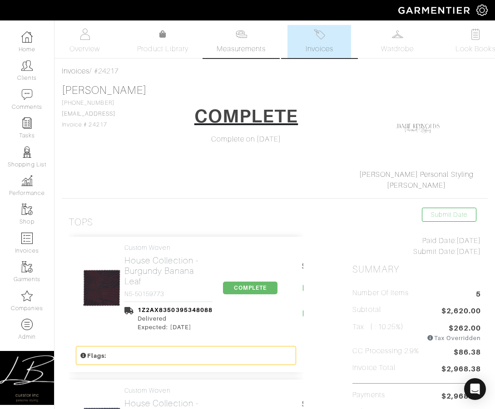
click at [243, 35] on img at bounding box center [241, 34] width 11 height 11
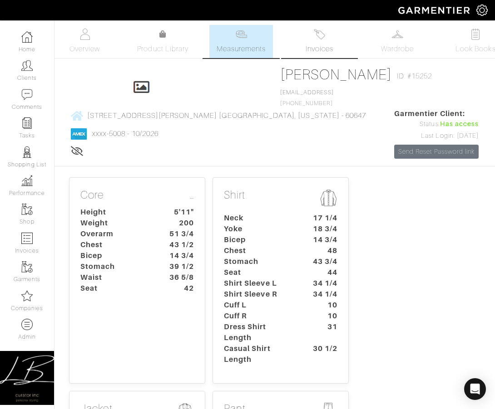
click at [320, 35] on img at bounding box center [319, 34] width 11 height 11
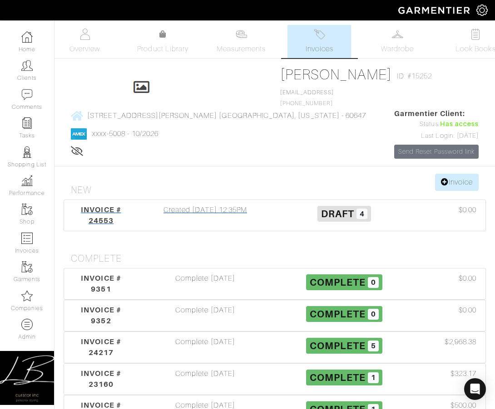
click at [220, 222] on div "Created [DATE] 12:35PM" at bounding box center [205, 216] width 139 height 22
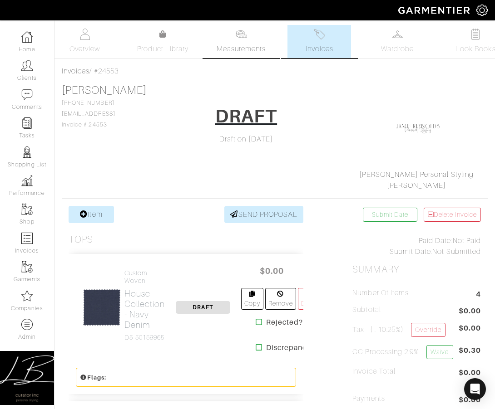
click at [238, 49] on span "Measurements" at bounding box center [241, 49] width 49 height 11
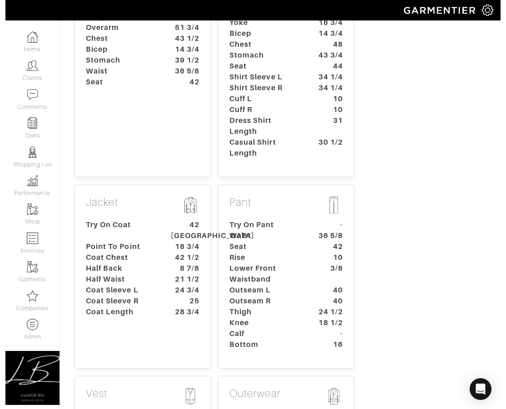
scroll to position [212, 0]
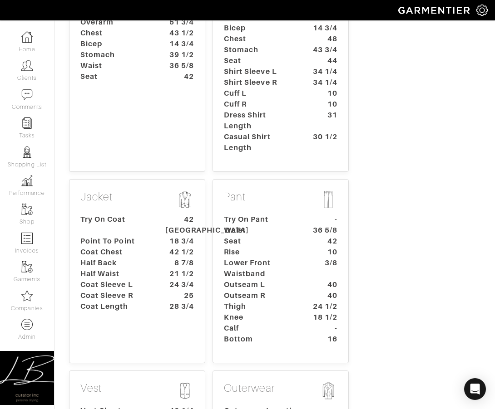
click at [139, 231] on dt "Try On Coat" at bounding box center [116, 225] width 85 height 22
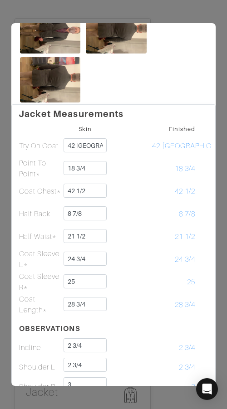
scroll to position [0, 0]
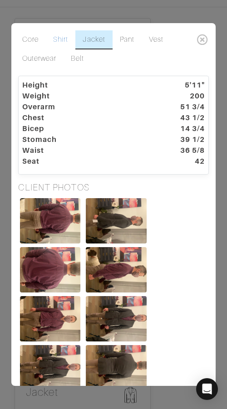
click at [66, 38] on link "Shirt" at bounding box center [61, 39] width 30 height 19
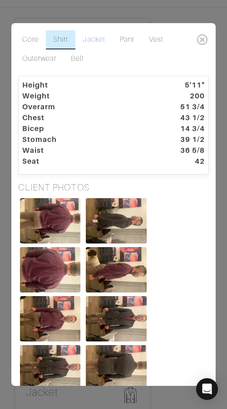
click at [100, 44] on link "Jacket" at bounding box center [93, 39] width 37 height 19
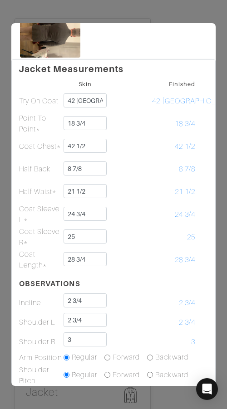
scroll to position [387, 0]
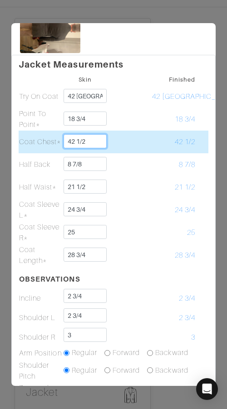
drag, startPoint x: 100, startPoint y: 141, endPoint x: 102, endPoint y: 135, distance: 6.2
click at [102, 135] on input "42 1/2" at bounding box center [86, 141] width 44 height 14
type input "43"
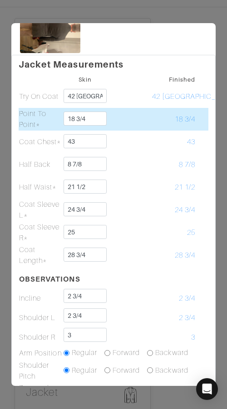
click at [155, 130] on td "18 3/4" at bounding box center [174, 119] width 44 height 23
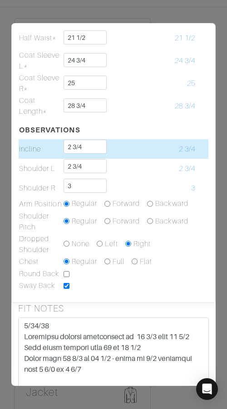
scroll to position [537, 0]
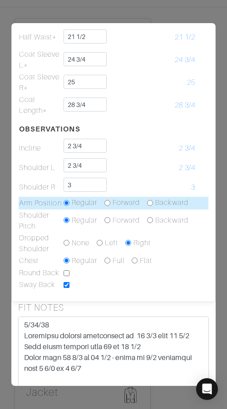
click at [150, 203] on input "radio" at bounding box center [150, 203] width 6 height 6
radio input "true"
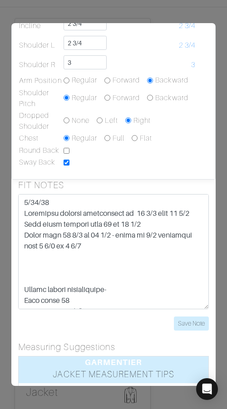
scroll to position [670, 0]
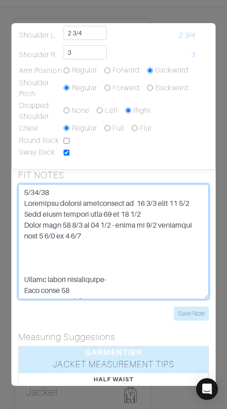
click at [25, 193] on textarea at bounding box center [113, 241] width 191 height 115
click at [25, 192] on textarea at bounding box center [113, 241] width 191 height 115
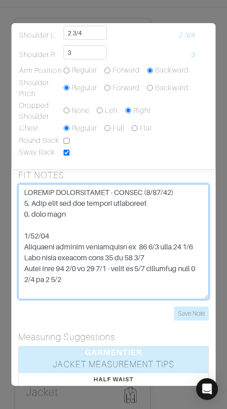
click at [69, 204] on textarea at bounding box center [113, 241] width 191 height 115
click at [113, 212] on textarea at bounding box center [113, 241] width 191 height 115
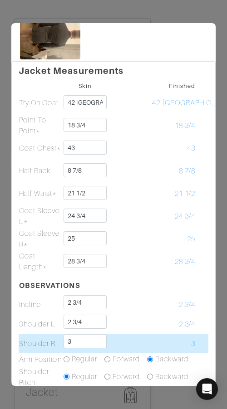
scroll to position [380, 0]
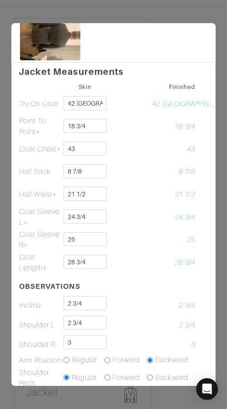
type textarea "SPECIAL INSTRUCTIONS - JACKET (9/25/25) 1. Sway back - ask for further adjustme…"
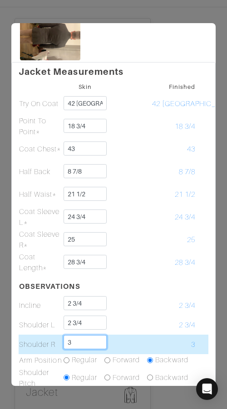
click at [94, 342] on input "3" at bounding box center [86, 342] width 44 height 14
type input "3 1/4"
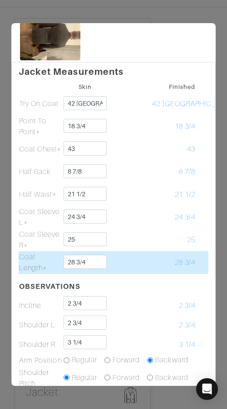
click at [138, 251] on td at bounding box center [129, 262] width 44 height 23
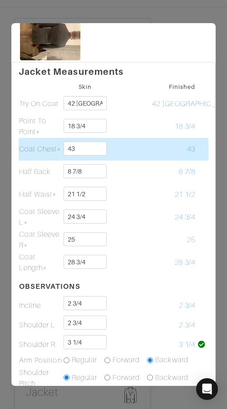
click at [143, 153] on td at bounding box center [129, 149] width 44 height 23
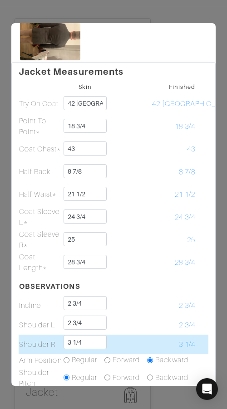
click at [118, 341] on td at bounding box center [129, 345] width 44 height 20
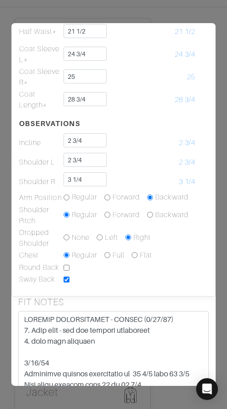
scroll to position [544, 0]
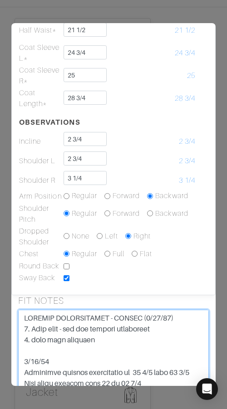
drag, startPoint x: 160, startPoint y: 328, endPoint x: 72, endPoint y: 326, distance: 87.6
click at [73, 326] on textarea at bounding box center [113, 367] width 191 height 115
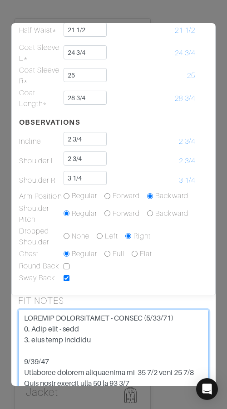
type textarea "SPECIAL INSTRUCTIONS - JACKET (9/25/25) 1. Sway back - more 2. arms back slight…"
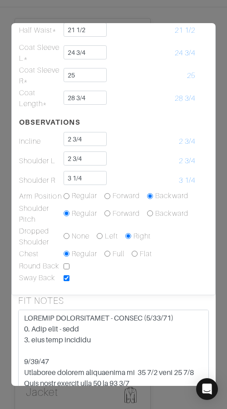
click at [125, 285] on div "Jacket Measurements Skin Finished Try On Coat 42 LONDON 42 London Point To Poin…" at bounding box center [113, 97] width 204 height 398
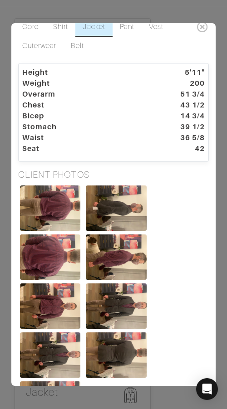
scroll to position [0, 0]
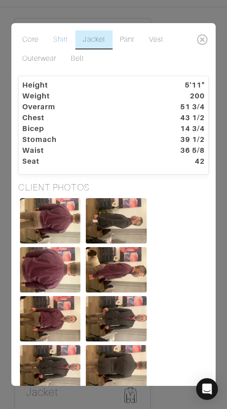
click at [63, 38] on link "Shirt" at bounding box center [61, 39] width 30 height 19
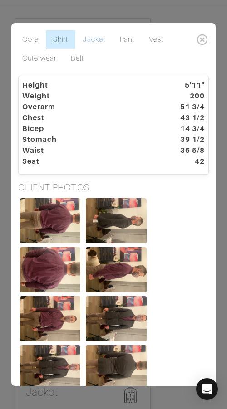
click at [86, 41] on link "Jacket" at bounding box center [93, 39] width 37 height 19
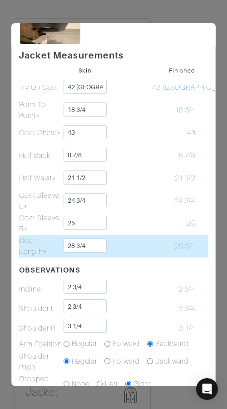
scroll to position [407, 0]
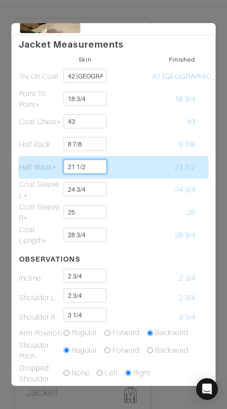
drag, startPoint x: 101, startPoint y: 165, endPoint x: 101, endPoint y: 160, distance: 5.4
click at [101, 160] on input "21 1/2" at bounding box center [86, 167] width 44 height 14
type input "21 5/8"
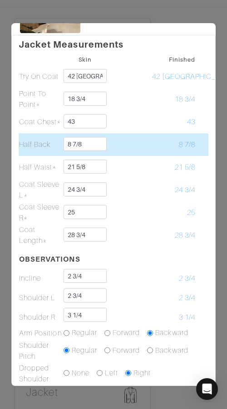
click at [150, 154] on td at bounding box center [129, 144] width 44 height 23
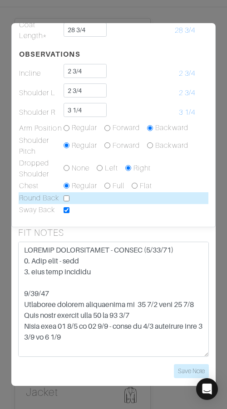
scroll to position [615, 0]
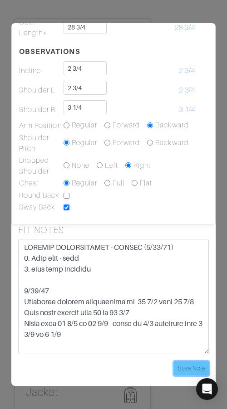
click at [189, 367] on input "Save Note" at bounding box center [191, 369] width 35 height 14
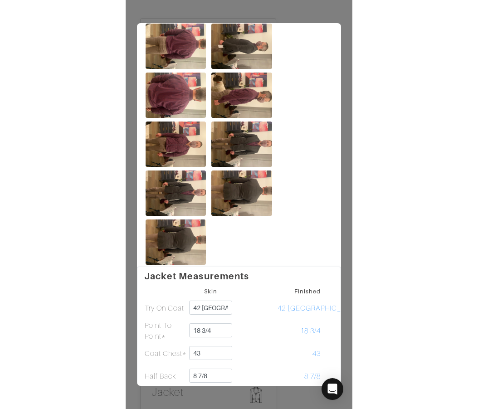
scroll to position [0, 0]
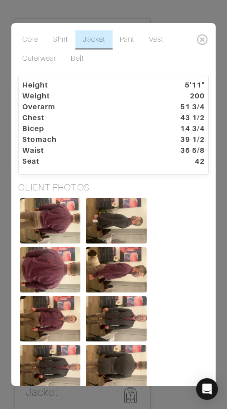
drag, startPoint x: 195, startPoint y: 128, endPoint x: 214, endPoint y: 128, distance: 19.1
click at [207, 128] on dt "14 3/4" at bounding box center [178, 128] width 65 height 11
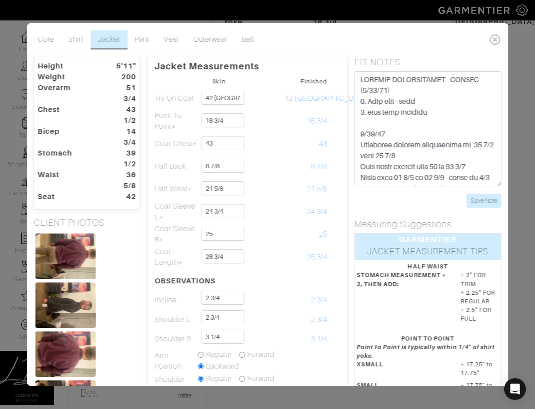
drag, startPoint x: 82, startPoint y: 109, endPoint x: 96, endPoint y: 106, distance: 14.4
click at [82, 109] on dt "Chest" at bounding box center [68, 115] width 75 height 22
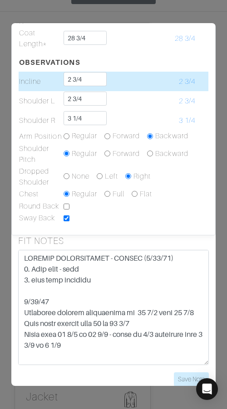
scroll to position [649, 0]
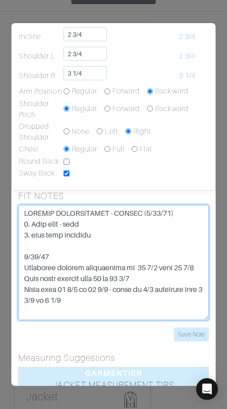
click at [141, 235] on textarea at bounding box center [113, 262] width 191 height 115
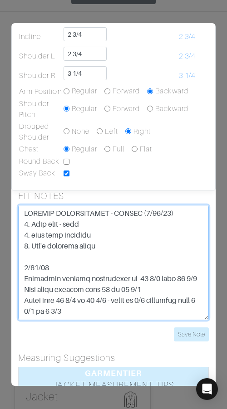
type textarea "SPECIAL INSTRUCTIONS - JACKET (9/25/25) 1. Sway back - more 2. arms back slight…"
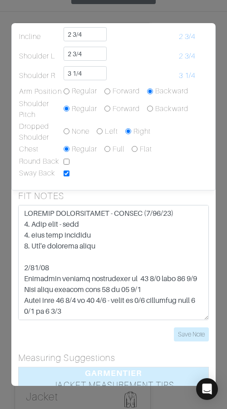
click at [191, 326] on form "Save Note" at bounding box center [113, 273] width 191 height 137
click at [193, 332] on input "Save Note" at bounding box center [191, 335] width 35 height 14
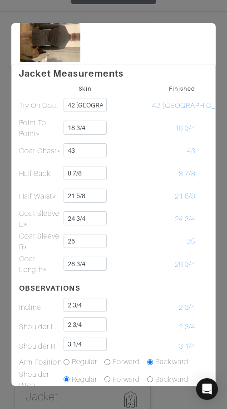
scroll to position [0, 0]
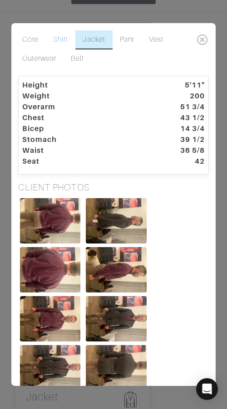
click at [66, 41] on link "Shirt" at bounding box center [61, 39] width 30 height 19
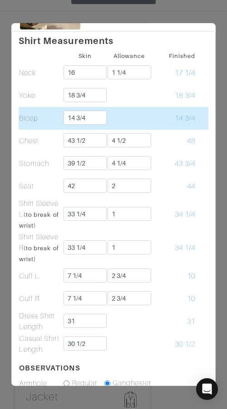
scroll to position [417, 0]
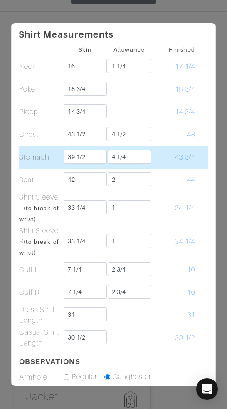
click at [157, 154] on td "43 3/4" at bounding box center [174, 157] width 44 height 23
click at [94, 161] on input "39 1/2" at bounding box center [86, 157] width 44 height 14
drag, startPoint x: 94, startPoint y: 162, endPoint x: 94, endPoint y: 148, distance: 13.2
click at [94, 148] on td "39 1/2" at bounding box center [85, 157] width 44 height 23
click at [166, 150] on td "43 3/4" at bounding box center [174, 157] width 44 height 23
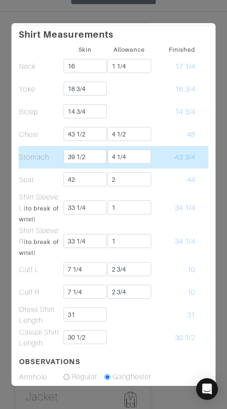
click at [181, 161] on span "43 3/4" at bounding box center [185, 157] width 20 height 8
click at [168, 161] on td "43 3/4" at bounding box center [174, 157] width 44 height 23
drag, startPoint x: 138, startPoint y: 157, endPoint x: 163, endPoint y: 160, distance: 25.2
click at [138, 157] on input "4 1/4" at bounding box center [130, 157] width 44 height 14
click at [163, 160] on td "43 3/4" at bounding box center [174, 157] width 44 height 23
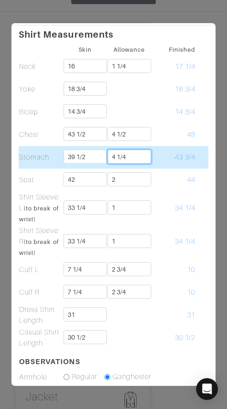
drag, startPoint x: 132, startPoint y: 156, endPoint x: 132, endPoint y: 149, distance: 7.3
click at [132, 149] on td "4 1/4" at bounding box center [129, 157] width 44 height 23
click at [148, 160] on input "4" at bounding box center [130, 157] width 44 height 14
click at [161, 156] on td "43 1/2" at bounding box center [174, 157] width 44 height 23
drag, startPoint x: 137, startPoint y: 162, endPoint x: 135, endPoint y: 151, distance: 10.5
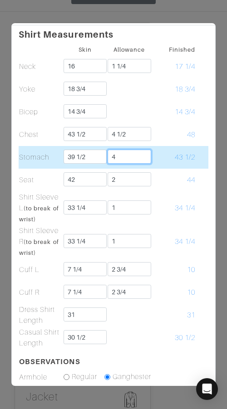
click at [135, 151] on input "4" at bounding box center [130, 157] width 44 height 14
type input "3 3/4"
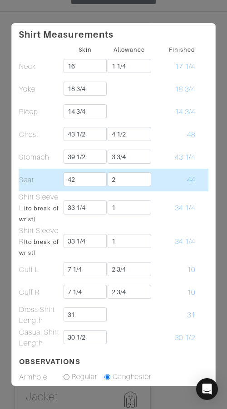
click at [184, 170] on td "44" at bounding box center [174, 180] width 44 height 23
click at [116, 177] on input "2" at bounding box center [130, 180] width 44 height 14
click at [165, 178] on td "44" at bounding box center [174, 180] width 44 height 23
click at [130, 184] on input "2" at bounding box center [130, 180] width 44 height 14
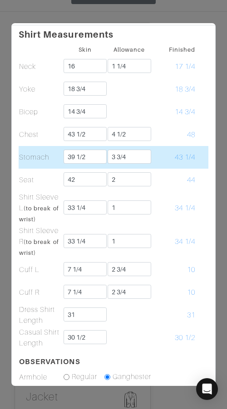
click at [152, 163] on td "43 1/4" at bounding box center [174, 157] width 44 height 23
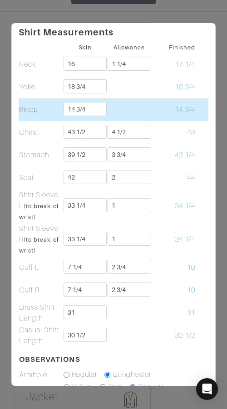
scroll to position [419, 0]
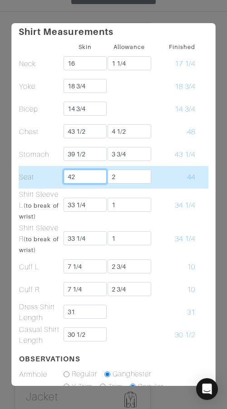
click at [95, 176] on input "42" at bounding box center [86, 177] width 44 height 14
type input "42 3/8"
type input "2 1/2"
click at [177, 178] on span "44 7/8" at bounding box center [185, 177] width 20 height 8
drag, startPoint x: 172, startPoint y: 175, endPoint x: 197, endPoint y: 176, distance: 25.4
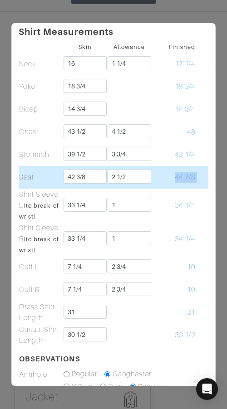
click at [197, 176] on tr "Seat 42 3/8 2 1/2 44 7/8" at bounding box center [114, 177] width 190 height 23
click at [197, 176] on td at bounding box center [202, 177] width 13 height 23
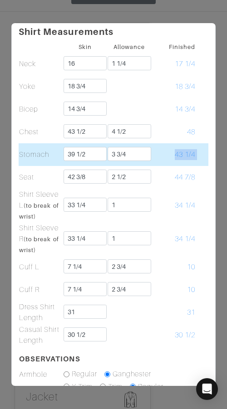
drag, startPoint x: 173, startPoint y: 155, endPoint x: 198, endPoint y: 155, distance: 25.4
click at [198, 155] on tr "Stomach 39 1/2 3 3/4 43 1/4" at bounding box center [114, 154] width 190 height 23
click at [198, 155] on td at bounding box center [202, 154] width 13 height 23
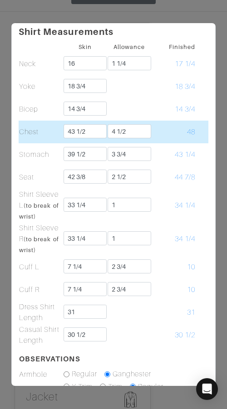
click at [174, 137] on td "48" at bounding box center [174, 132] width 44 height 23
click at [162, 133] on td "48" at bounding box center [174, 132] width 44 height 23
click at [42, 125] on td "Chest" at bounding box center [41, 132] width 44 height 23
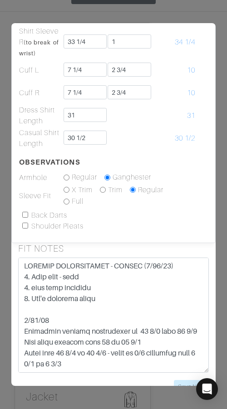
scroll to position [621, 0]
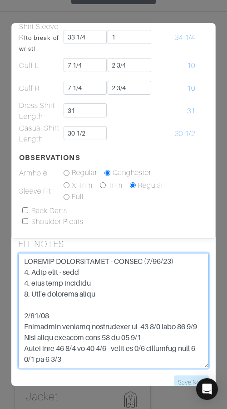
click at [130, 295] on textarea at bounding box center [113, 310] width 191 height 115
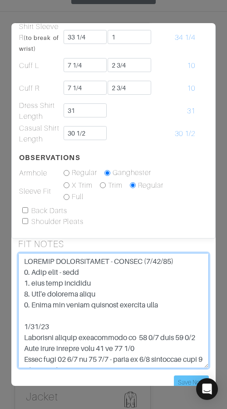
type textarea "SPECIAL INSTRUCTIONS - JACKET (9/25/25) 1. Sway back - more 2. arms back slight…"
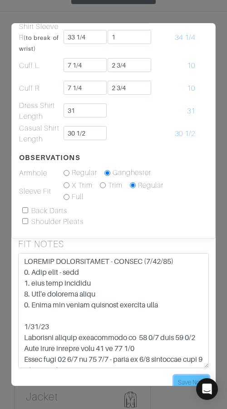
click at [184, 377] on input "Save Note" at bounding box center [191, 383] width 35 height 14
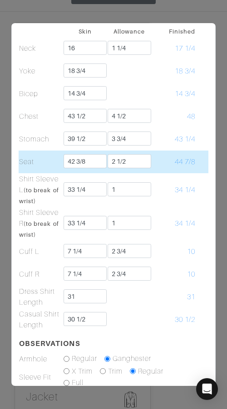
scroll to position [416, 0]
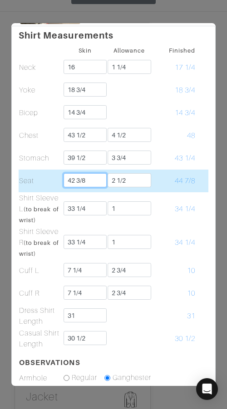
click at [99, 181] on input "42 3/8" at bounding box center [86, 180] width 44 height 14
click at [95, 179] on input "42" at bounding box center [86, 180] width 44 height 14
type input "42 1/4"
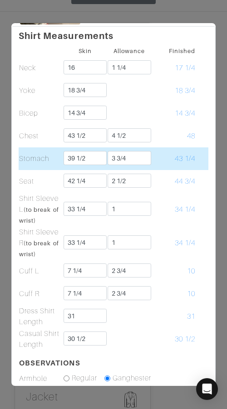
click at [160, 169] on td "43 1/4" at bounding box center [174, 159] width 44 height 23
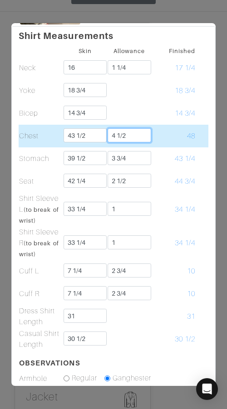
click at [133, 126] on td "4 1/2" at bounding box center [129, 136] width 44 height 23
type input "4 3/4"
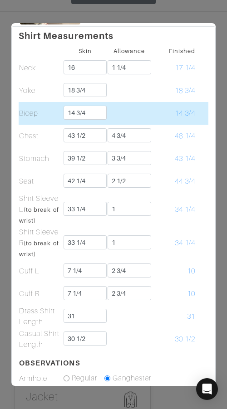
click at [163, 106] on td "14 3/4" at bounding box center [174, 113] width 44 height 23
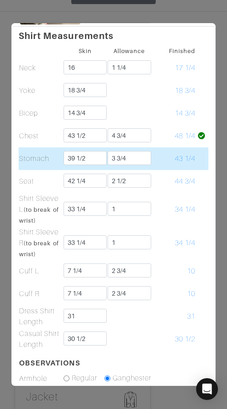
click at [163, 158] on td "43 1/4" at bounding box center [174, 159] width 44 height 23
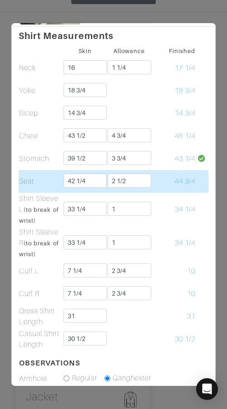
click at [168, 177] on td "44 3/4" at bounding box center [174, 181] width 44 height 23
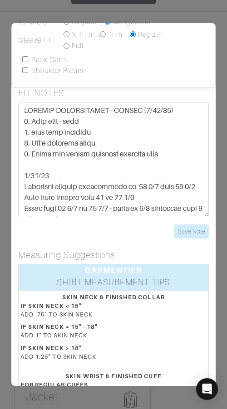
scroll to position [774, 0]
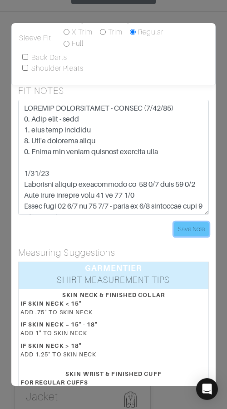
click at [193, 226] on input "Save Note" at bounding box center [191, 229] width 35 height 14
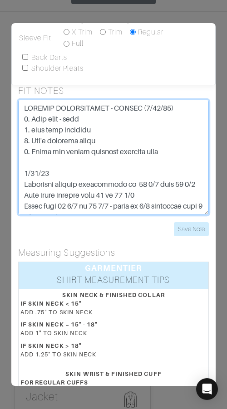
drag, startPoint x: 185, startPoint y: 152, endPoint x: 20, endPoint y: 114, distance: 169.5
click at [20, 114] on textarea at bounding box center [113, 157] width 191 height 115
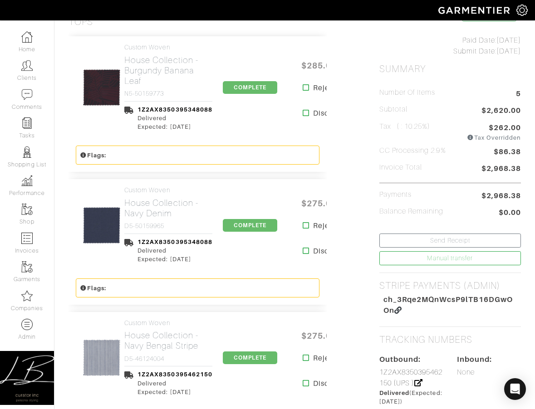
scroll to position [202, 0]
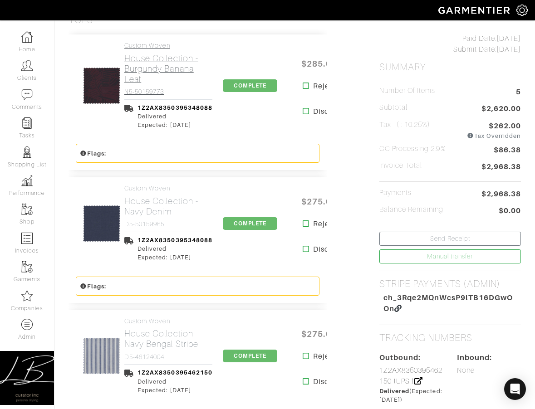
click at [137, 57] on h2 "House Collection - Burgundy Banana Leaf" at bounding box center [168, 68] width 88 height 31
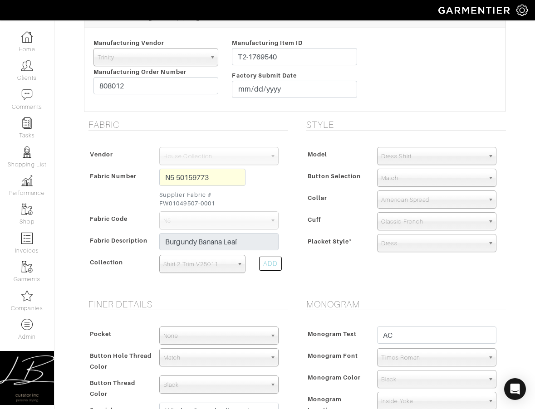
scroll to position [628, 0]
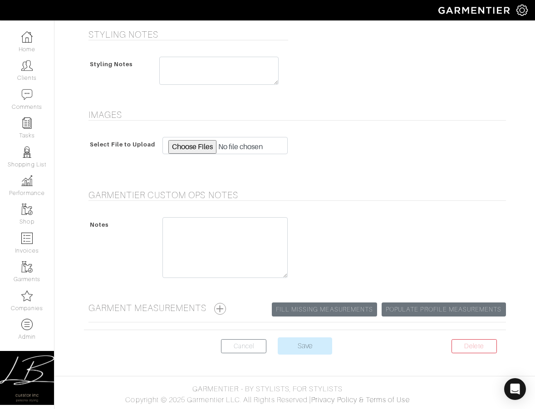
drag, startPoint x: 222, startPoint y: 307, endPoint x: 228, endPoint y: 300, distance: 9.1
click at [224, 307] on button "button" at bounding box center [220, 309] width 12 height 12
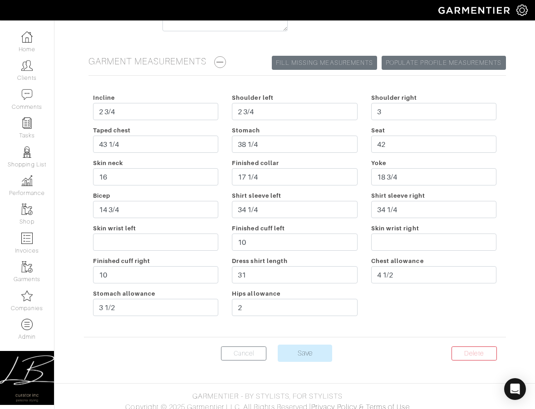
scroll to position [877, 0]
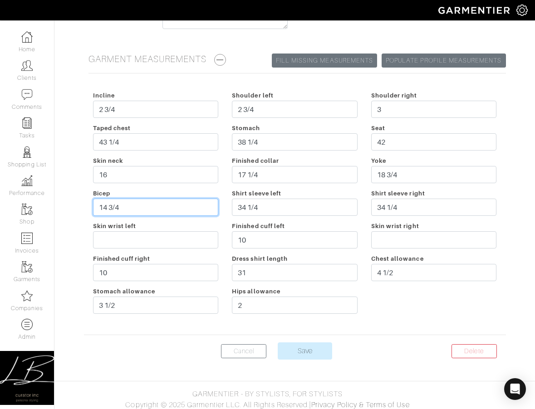
drag, startPoint x: 190, startPoint y: 210, endPoint x: 75, endPoint y: 205, distance: 114.9
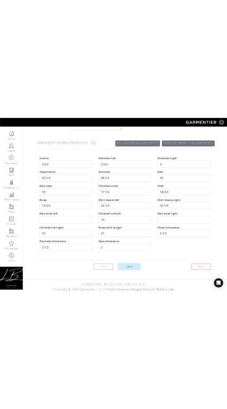
scroll to position [202, 0]
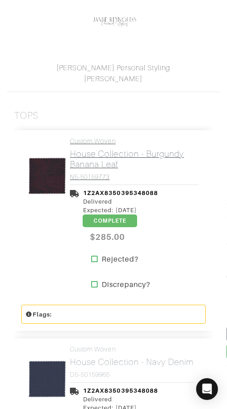
click at [89, 157] on h2 "House Collection - Burgundy Banana Leaf" at bounding box center [134, 159] width 129 height 21
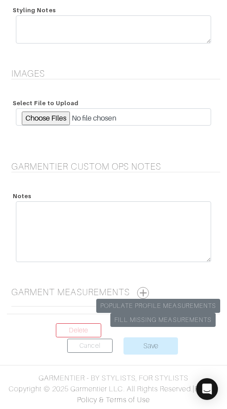
scroll to position [1267, 0]
drag, startPoint x: 148, startPoint y: 292, endPoint x: 140, endPoint y: 285, distance: 10.6
click at [148, 292] on button "button" at bounding box center [143, 293] width 12 height 12
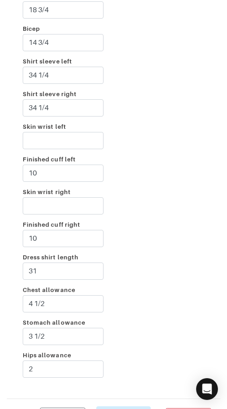
scroll to position [1930, 0]
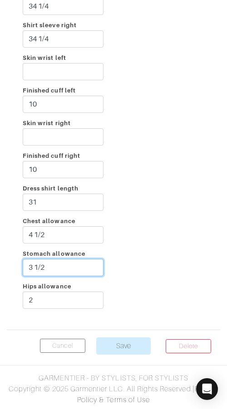
drag, startPoint x: 69, startPoint y: 265, endPoint x: 74, endPoint y: 255, distance: 11.4
click at [72, 255] on div "Stomach allowance 3 1/2" at bounding box center [63, 264] width 94 height 33
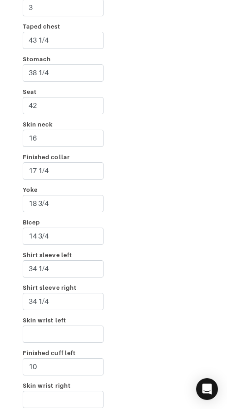
scroll to position [1467, 0]
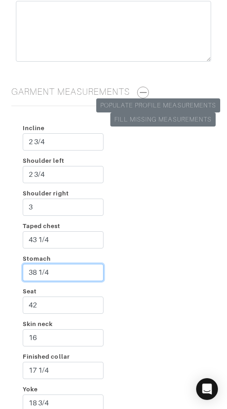
drag, startPoint x: 67, startPoint y: 274, endPoint x: 106, endPoint y: 248, distance: 46.8
click at [71, 259] on div "Stomach 38 1/4" at bounding box center [63, 269] width 94 height 33
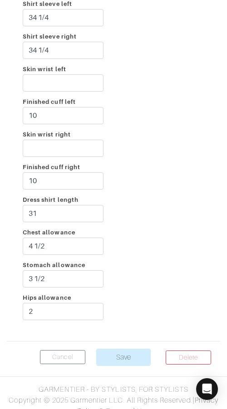
scroll to position [1919, 0]
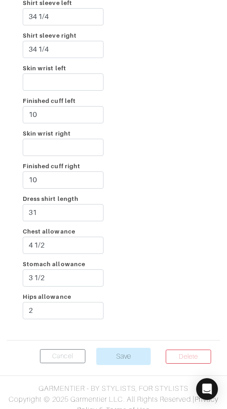
drag, startPoint x: 125, startPoint y: 223, endPoint x: 83, endPoint y: 110, distance: 120.5
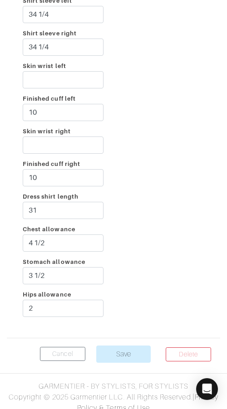
scroll to position [1923, 0]
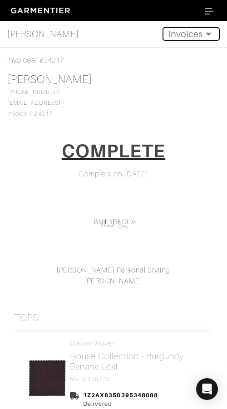
click at [185, 34] on button "Invoices" at bounding box center [191, 34] width 57 height 14
click at [205, 30] on icon "Toggle navigation" at bounding box center [207, 34] width 11 height 9
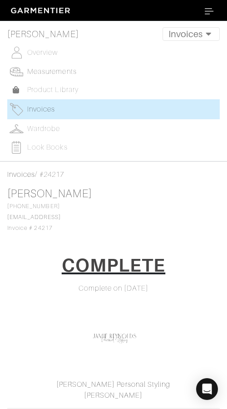
click at [55, 69] on span "Measurements" at bounding box center [51, 72] width 49 height 8
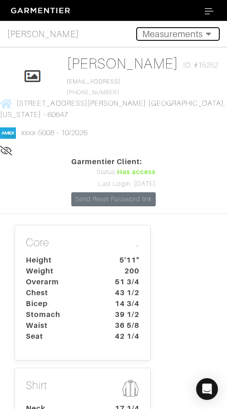
click at [190, 33] on button "Measurements" at bounding box center [178, 34] width 84 height 14
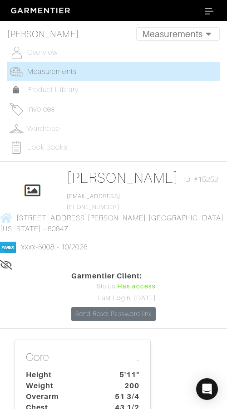
click at [41, 109] on span "Invoices" at bounding box center [41, 109] width 28 height 8
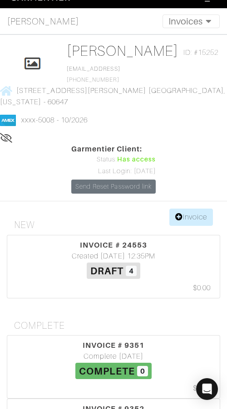
scroll to position [14, 0]
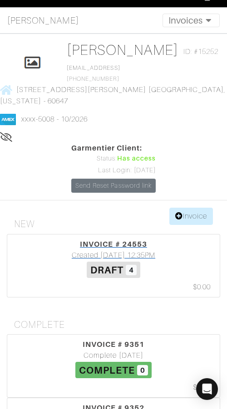
click at [104, 235] on div "INVOICE # 24553 Created [DATE] 12:35PM Draft 4 $0.00" at bounding box center [113, 266] width 212 height 63
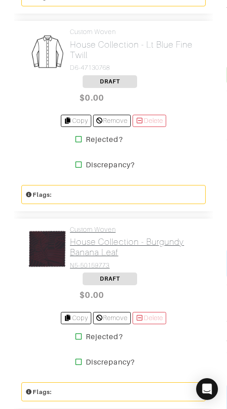
scroll to position [520, 0]
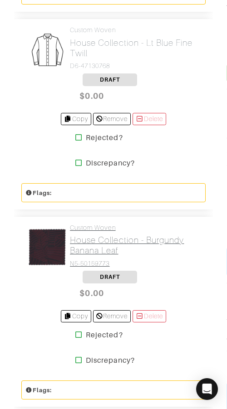
click at [109, 239] on h2 "House Collection - Burgundy Banana Leaf" at bounding box center [134, 245] width 129 height 21
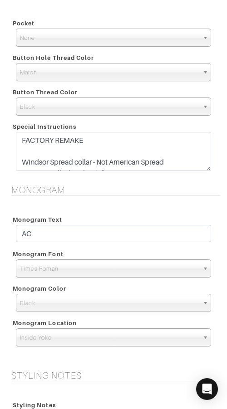
scroll to position [915, 0]
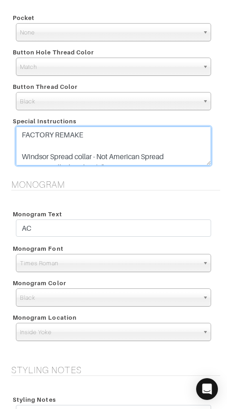
click at [106, 148] on textarea "FACTORY REMAKE Windsor Spread collar - Not American Spread Increase collar heig…" at bounding box center [113, 146] width 195 height 39
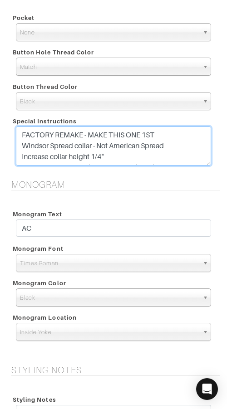
type textarea "FACTORY REMAKE - MAKE THIS ONE 1ST Windsor Spread collar - Not American Spread …"
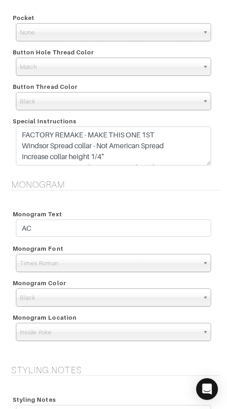
click at [165, 190] on div "Monogram Monogram Text AC Monogram Font N/A Script Calligraphy Times Roman Bloc…" at bounding box center [113, 266] width 227 height 175
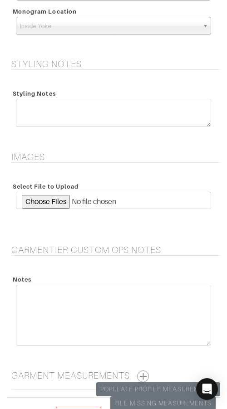
scroll to position [1196, 0]
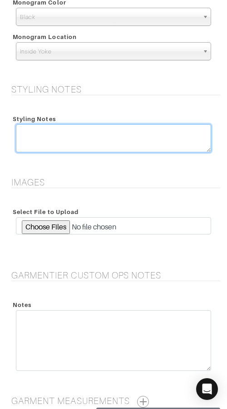
click at [98, 139] on textarea at bounding box center [113, 138] width 195 height 28
type textarea "MAKE 1ST"
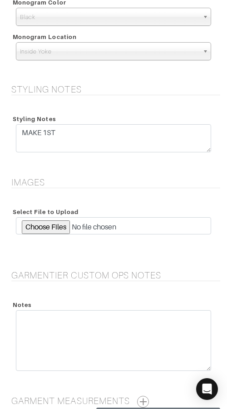
drag, startPoint x: 173, startPoint y: 168, endPoint x: 158, endPoint y: 233, distance: 66.7
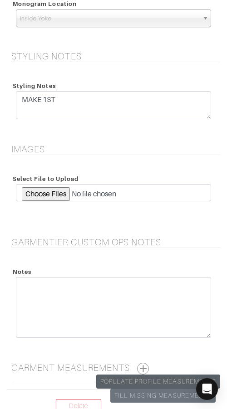
scroll to position [1305, 0]
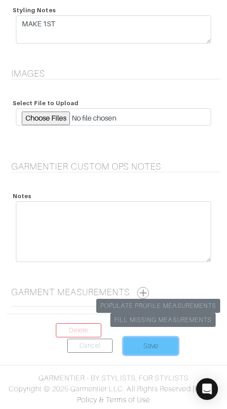
click at [143, 348] on input "Save" at bounding box center [150, 346] width 54 height 17
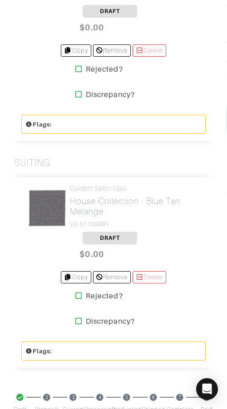
scroll to position [799, 0]
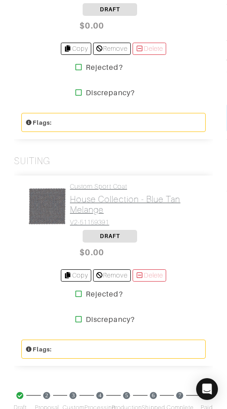
click at [88, 204] on h2 "House Collection - Blue Tan Melange" at bounding box center [134, 204] width 129 height 21
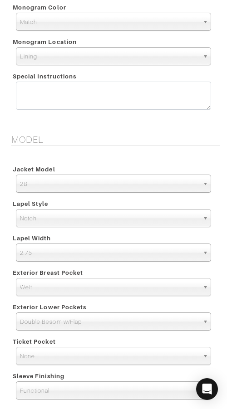
scroll to position [1270, 0]
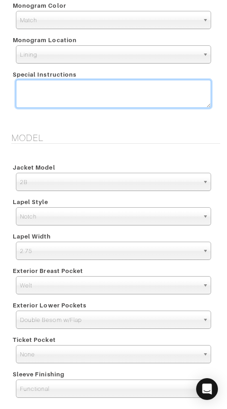
click at [38, 80] on textarea at bounding box center [113, 94] width 195 height 28
type textarea "f"
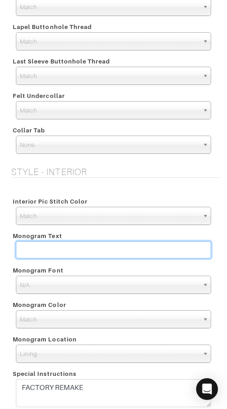
scroll to position [1111, 0]
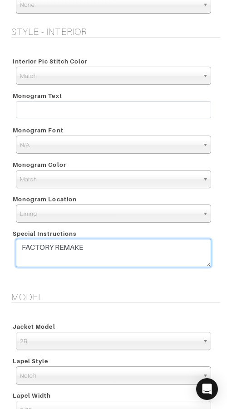
click at [98, 244] on textarea "FACTORY REMAKE" at bounding box center [113, 253] width 195 height 28
paste textarea "1. Sway back - more 2. arms back slightly 3. Don't decrease bicep 4. Lower top …"
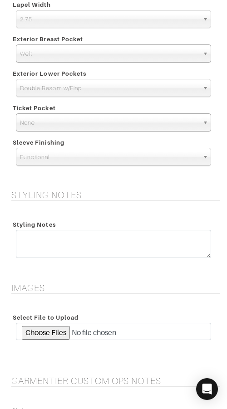
scroll to position [1506, 0]
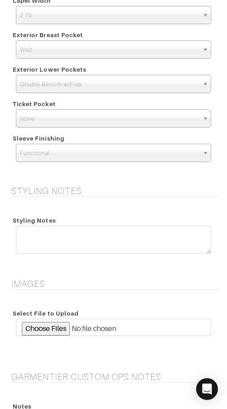
type textarea "FACTORY REMAKE 1. Sway back - more 2. arms back slightly 3. Don't decrease bice…"
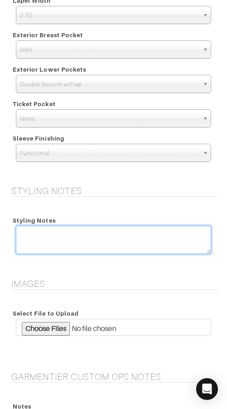
click at [95, 245] on textarea at bounding box center [113, 240] width 195 height 28
type textarea "FACTORY REMAKE"
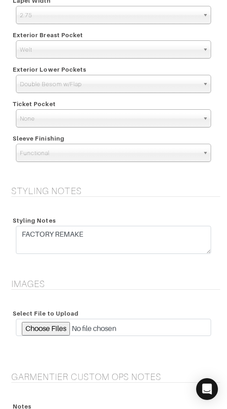
drag, startPoint x: 98, startPoint y: 213, endPoint x: 118, endPoint y: 272, distance: 62.7
click at [98, 213] on div "Styling Notes FACTORY REMAKE" at bounding box center [113, 235] width 209 height 45
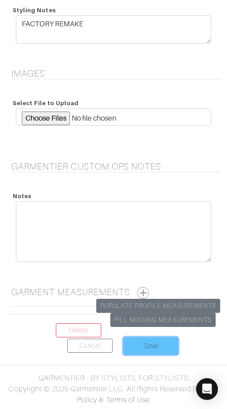
click at [158, 343] on input "Save" at bounding box center [150, 346] width 54 height 17
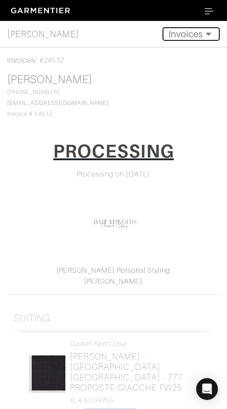
click at [186, 33] on button "Invoices" at bounding box center [191, 34] width 57 height 14
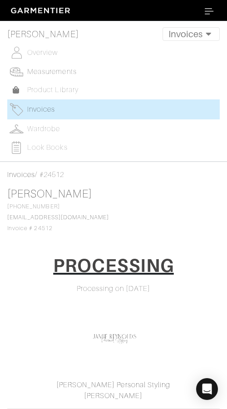
click at [51, 66] on link "Measurements" at bounding box center [113, 71] width 212 height 19
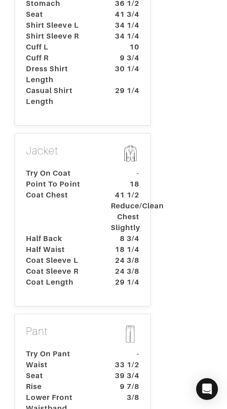
scroll to position [452, 0]
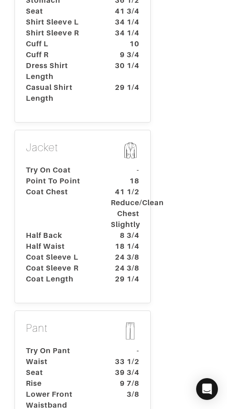
click at [70, 194] on dt "Coat Chest" at bounding box center [61, 209] width 85 height 44
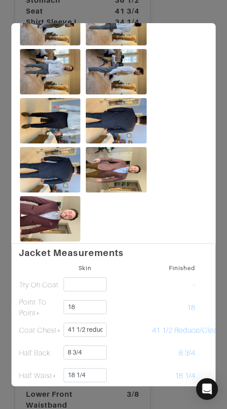
scroll to position [0, 0]
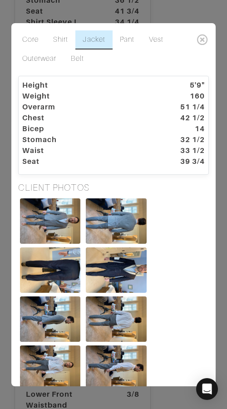
click at [86, 41] on link "Jacket" at bounding box center [93, 39] width 37 height 19
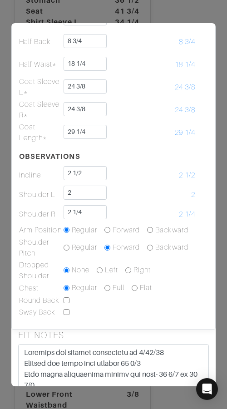
scroll to position [453, 0]
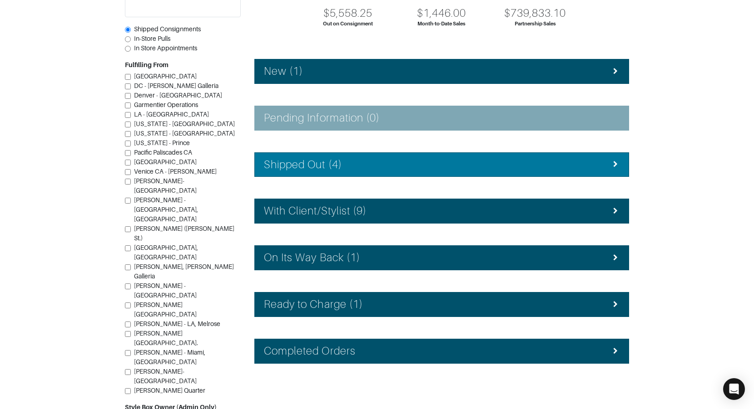
scroll to position [108, 0]
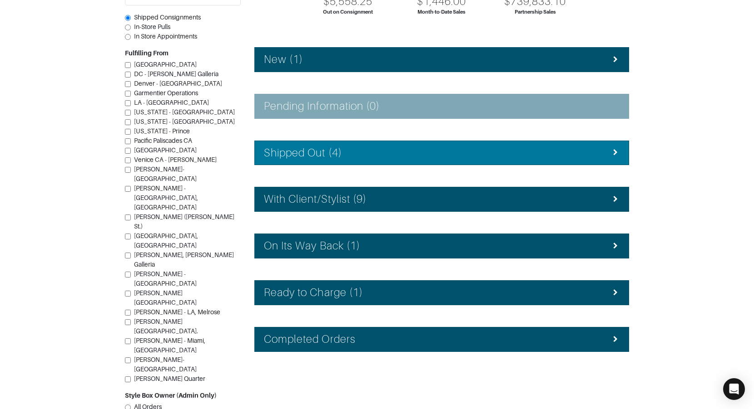
click at [304, 156] on h4 "Shipped Out (4)" at bounding box center [303, 153] width 78 height 13
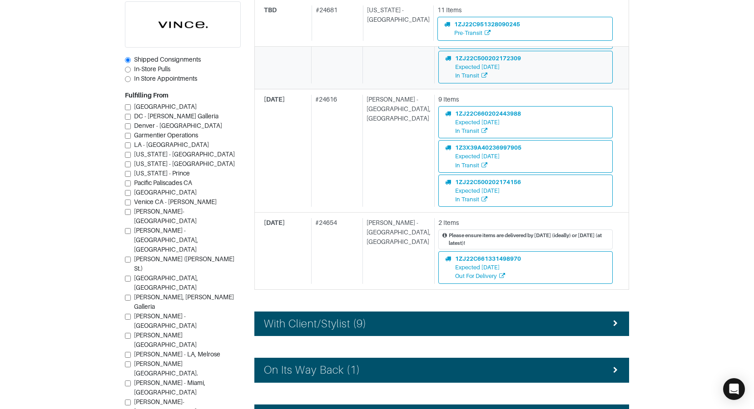
scroll to position [457, 0]
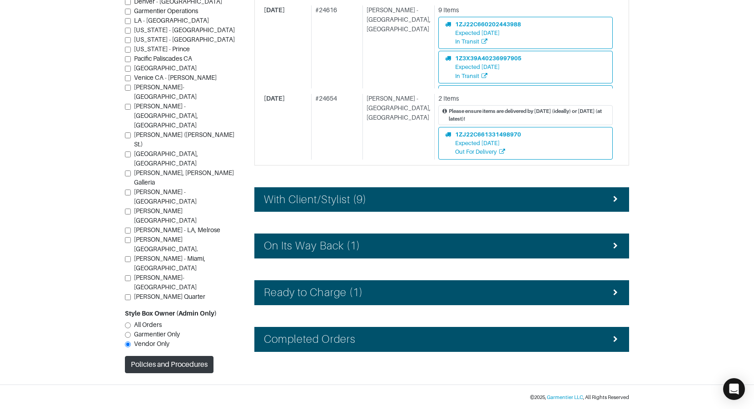
drag, startPoint x: 330, startPoint y: 197, endPoint x: 326, endPoint y: 183, distance: 14.4
click at [330, 196] on h4 "With Client/Stylist (9)" at bounding box center [315, 199] width 103 height 13
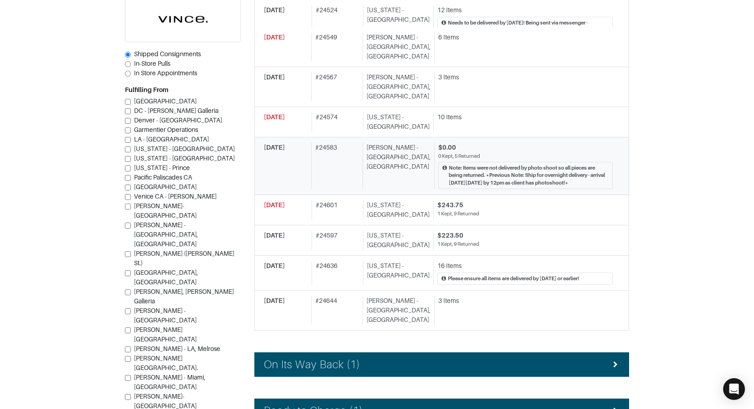
scroll to position [700, 0]
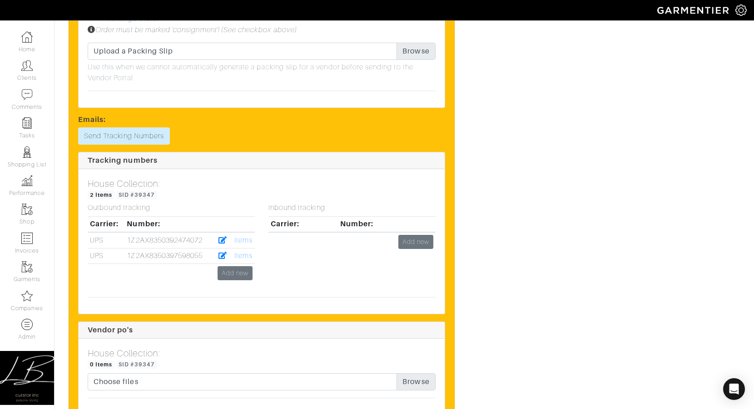
scroll to position [1131, 0]
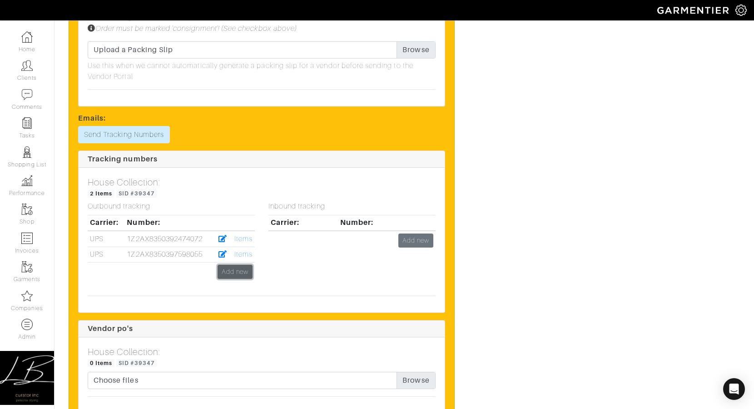
click at [237, 272] on link "Add new" at bounding box center [234, 272] width 35 height 14
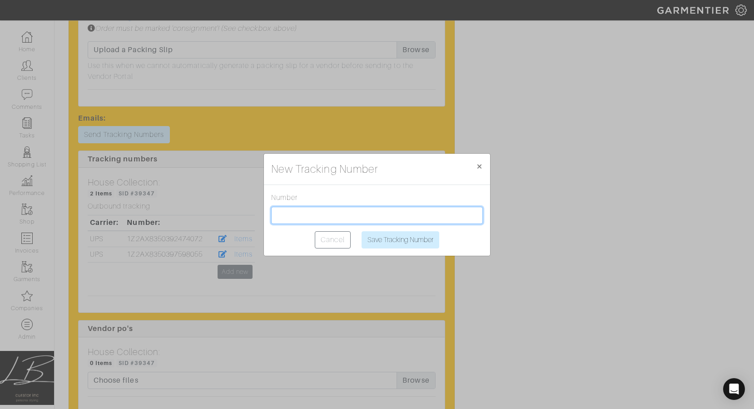
click at [330, 217] on input "text" at bounding box center [377, 215] width 212 height 17
paste input "1Z2AX8350399236334"
type input "1Z2AX8350399236334"
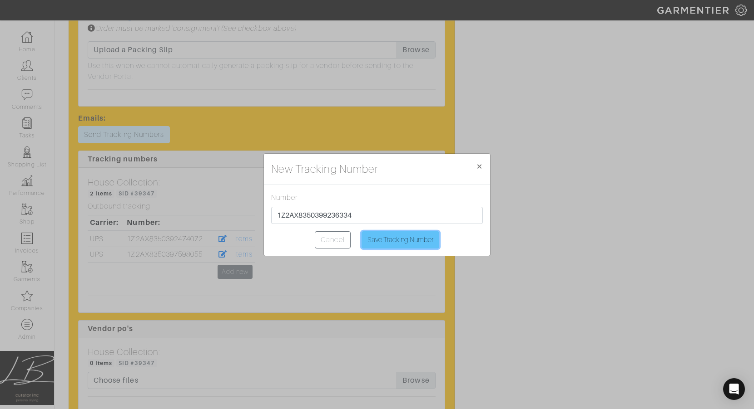
click at [383, 235] on input "Save Tracking Number" at bounding box center [400, 240] width 78 height 17
type input "Saving..."
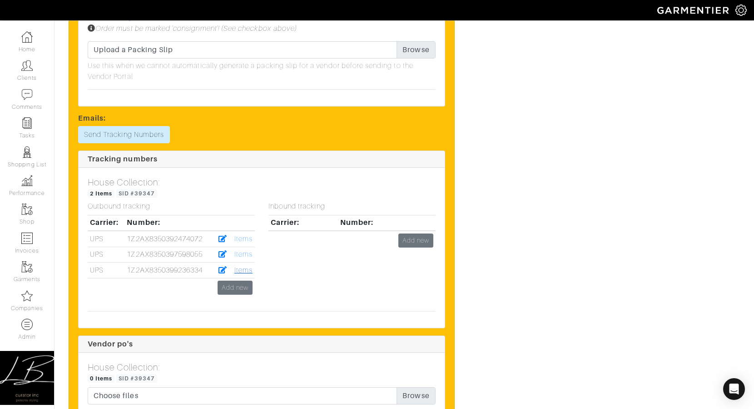
drag, startPoint x: 248, startPoint y: 271, endPoint x: 237, endPoint y: 270, distance: 11.4
click at [248, 271] on link "Items" at bounding box center [243, 270] width 18 height 8
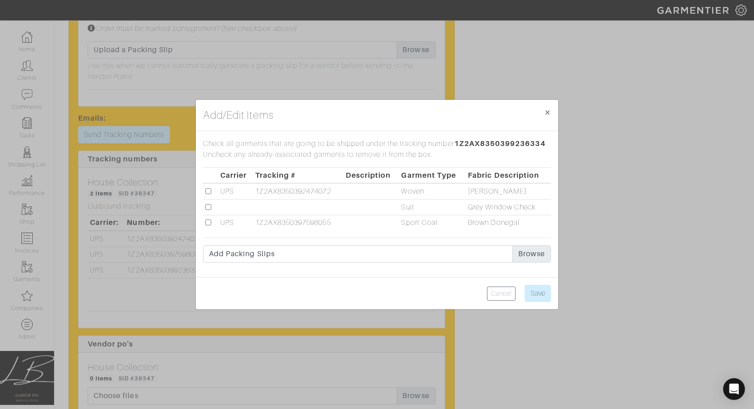
click at [210, 204] on input "checkbox" at bounding box center [208, 207] width 6 height 6
checkbox input "true"
click at [547, 295] on input "Save" at bounding box center [537, 293] width 26 height 17
type input "Save"
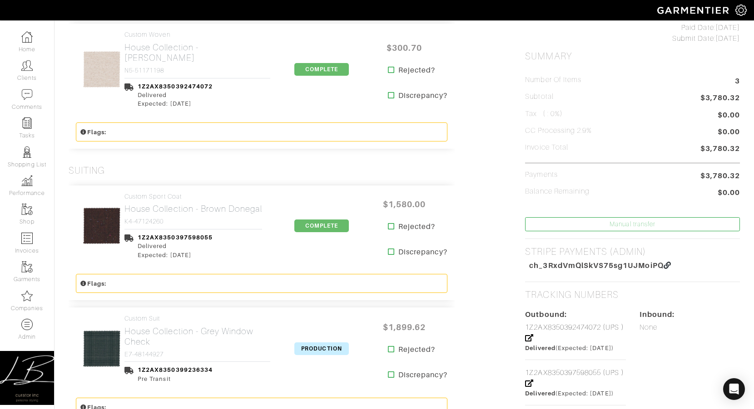
scroll to position [214, 0]
click at [332, 342] on span "PRODUCTION" at bounding box center [321, 348] width 54 height 13
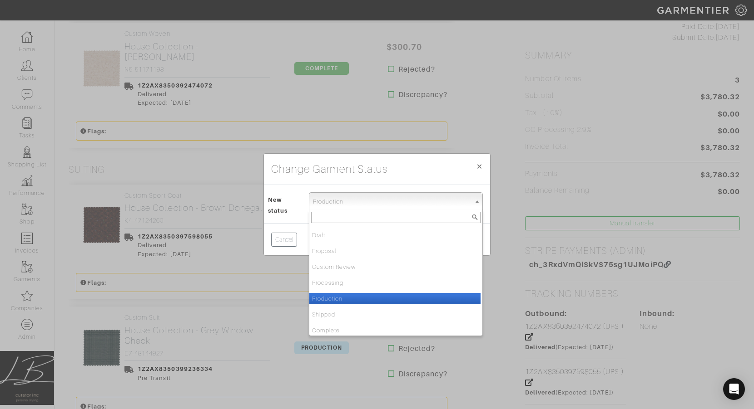
drag, startPoint x: 321, startPoint y: 207, endPoint x: 322, endPoint y: 222, distance: 15.0
click at [321, 207] on span "Production" at bounding box center [392, 202] width 158 height 18
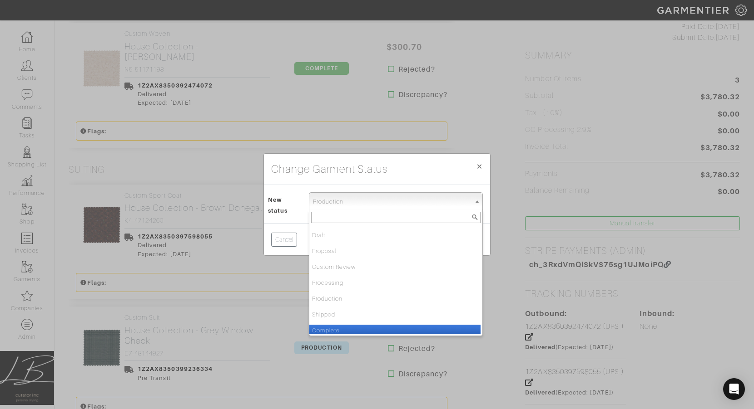
click at [333, 330] on li "Complete" at bounding box center [394, 330] width 171 height 11
select select "Complete"
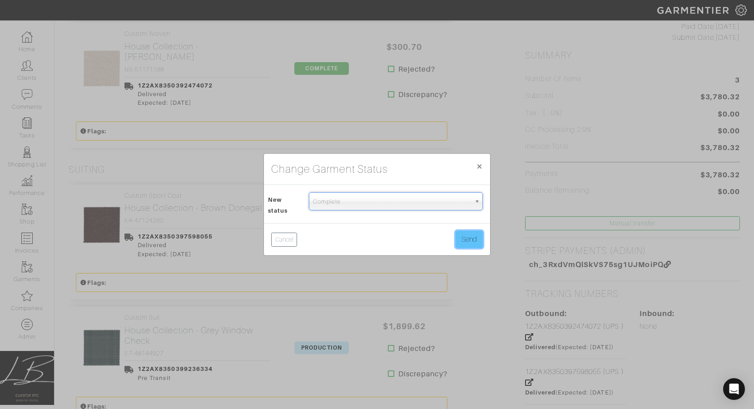
click at [460, 237] on button "Send" at bounding box center [468, 239] width 27 height 17
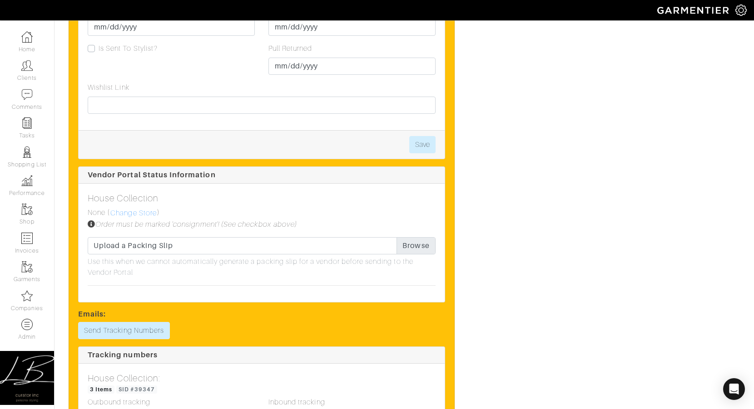
scroll to position [942, 0]
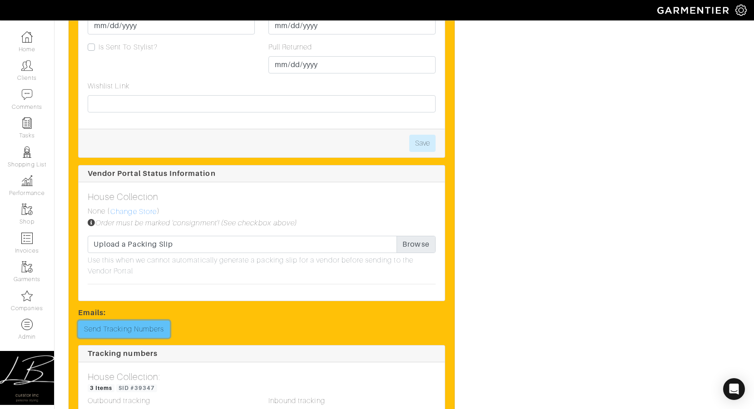
click at [152, 331] on link "Send Tracking Numbers" at bounding box center [124, 329] width 92 height 17
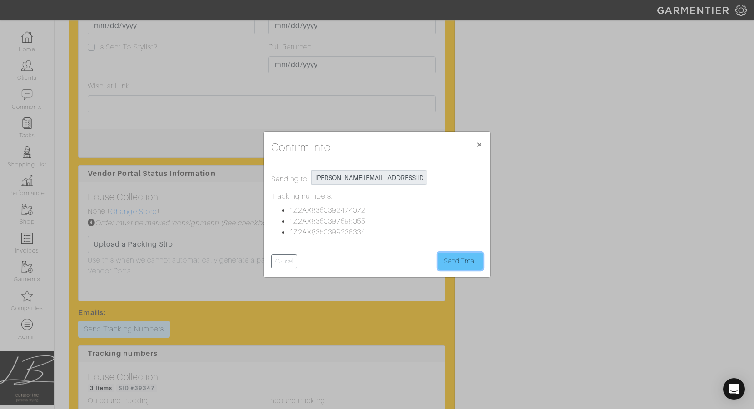
click at [466, 253] on button "Send Email" at bounding box center [460, 261] width 45 height 17
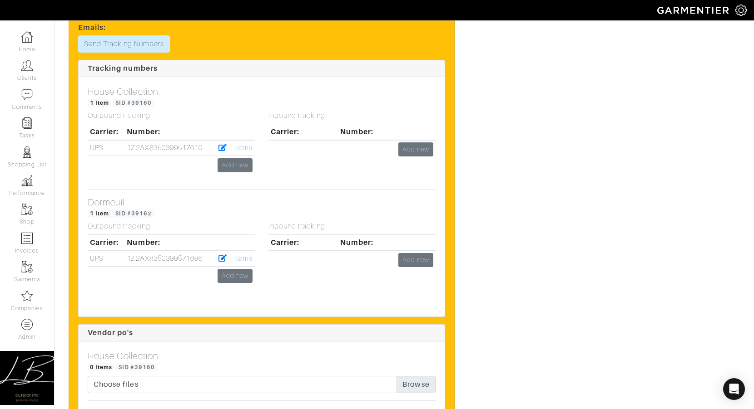
scroll to position [1778, 0]
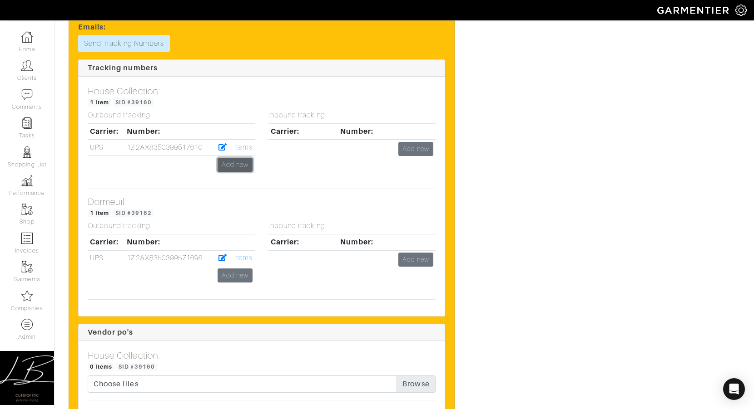
click at [238, 169] on link "Add new" at bounding box center [234, 165] width 35 height 14
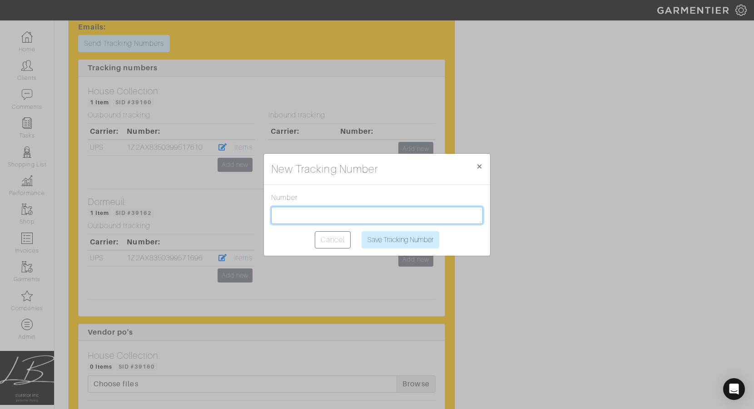
drag, startPoint x: 325, startPoint y: 215, endPoint x: 335, endPoint y: 217, distance: 10.7
click at [325, 215] on input "text" at bounding box center [377, 215] width 212 height 17
paste input "1Z2AX8350397408947"
type input "1Z2AX8350397408947"
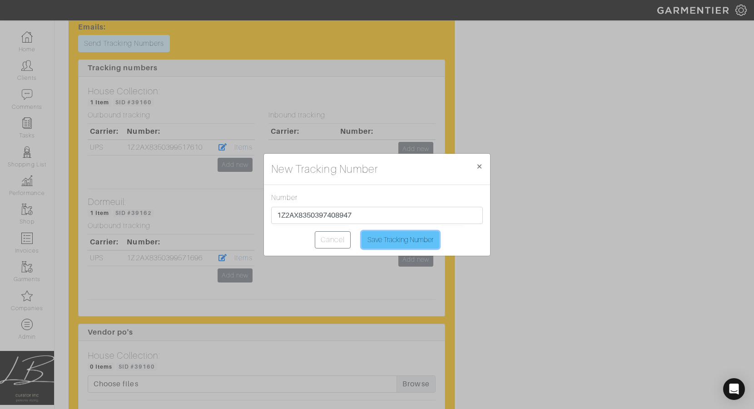
click at [404, 237] on input "Save Tracking Number" at bounding box center [400, 240] width 78 height 17
type input "Saving..."
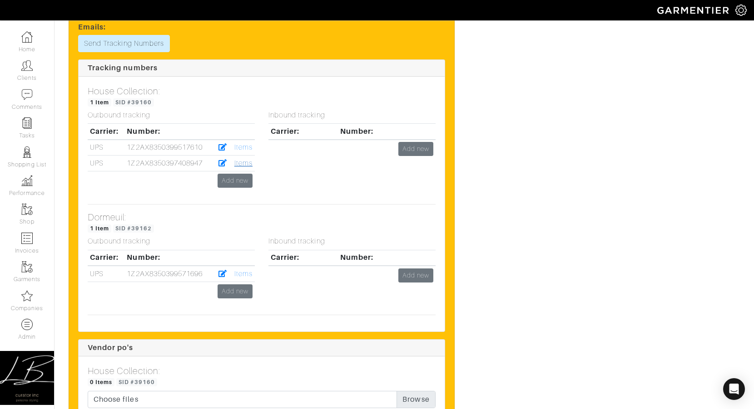
click at [239, 161] on link "Items" at bounding box center [243, 163] width 18 height 8
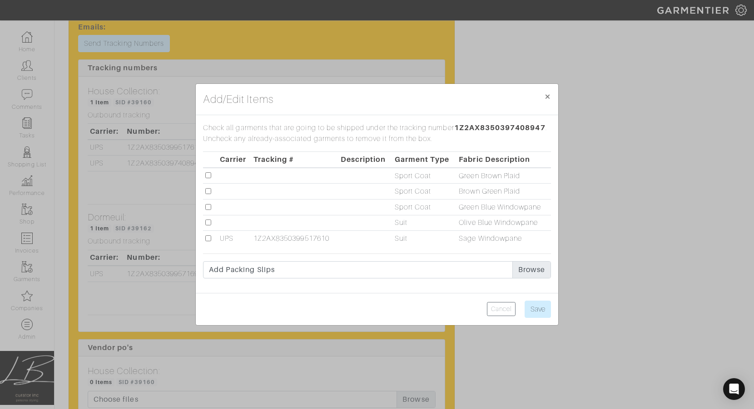
click at [206, 220] on input "checkbox" at bounding box center [208, 223] width 6 height 6
checkbox input "true"
click at [540, 307] on input "Save" at bounding box center [537, 309] width 26 height 17
type input "Save"
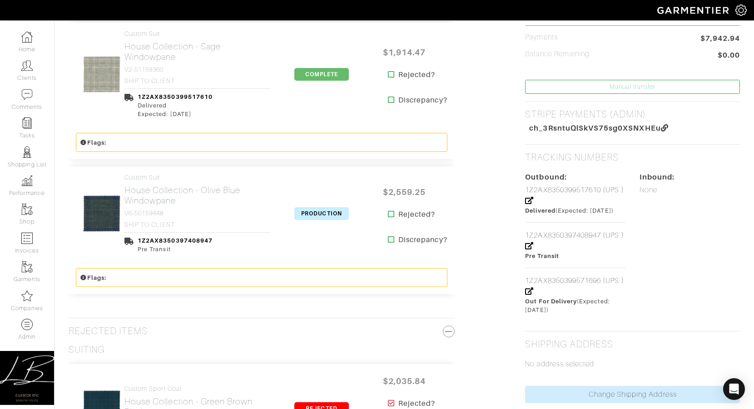
scroll to position [375, 0]
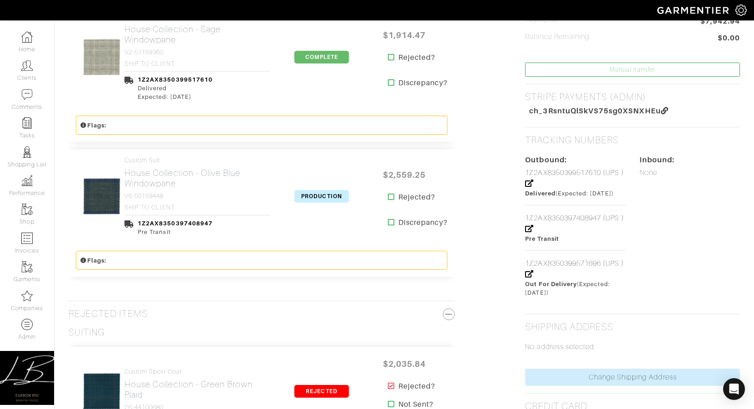
click at [311, 199] on span "PRODUCTION" at bounding box center [321, 196] width 54 height 13
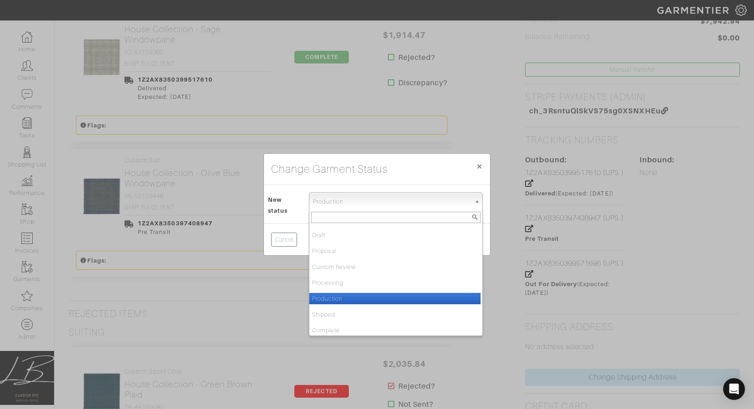
drag, startPoint x: 324, startPoint y: 203, endPoint x: 330, endPoint y: 253, distance: 50.2
click at [324, 203] on span "Production" at bounding box center [392, 202] width 158 height 18
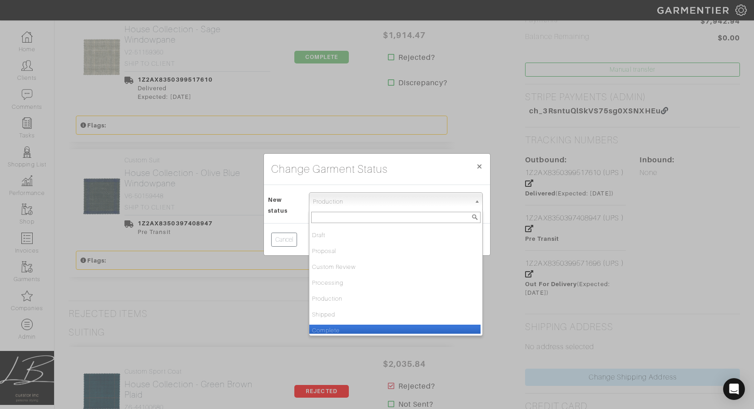
drag, startPoint x: 346, startPoint y: 328, endPoint x: 355, endPoint y: 307, distance: 22.6
click at [346, 328] on li "Complete" at bounding box center [394, 330] width 171 height 11
select select "Complete"
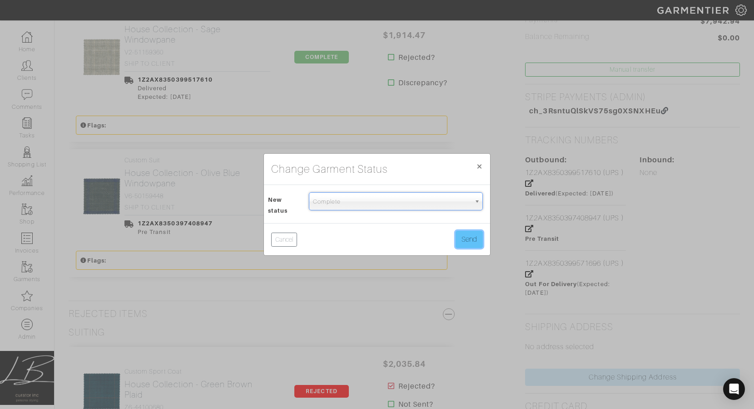
click at [456, 239] on button "Send" at bounding box center [468, 239] width 27 height 17
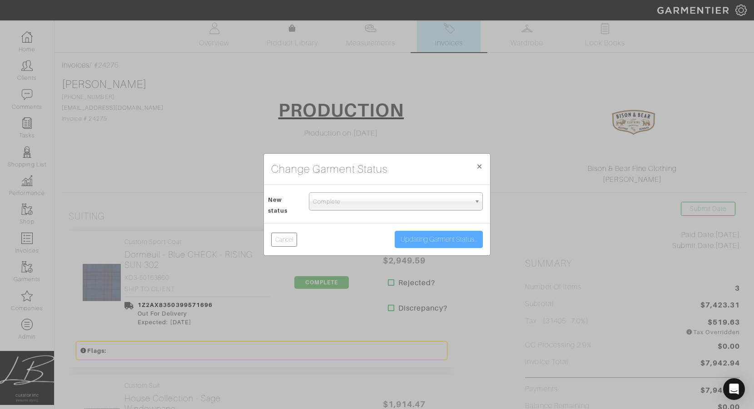
scroll to position [0, 0]
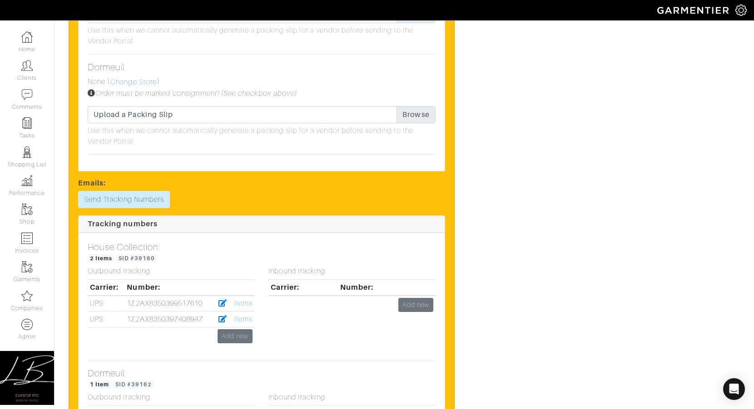
scroll to position [1639, 0]
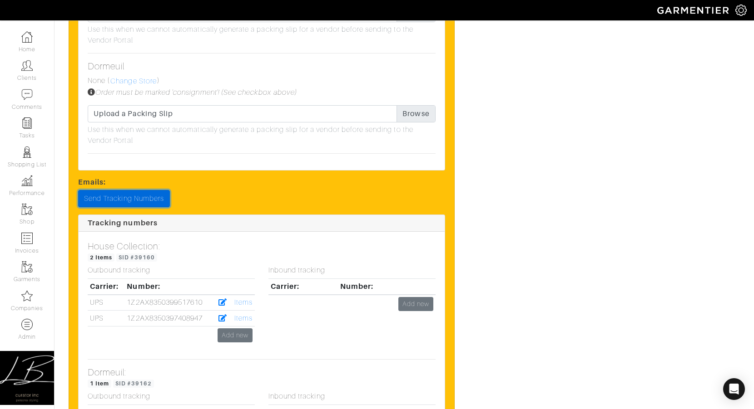
click at [108, 206] on link "Send Tracking Numbers" at bounding box center [124, 198] width 92 height 17
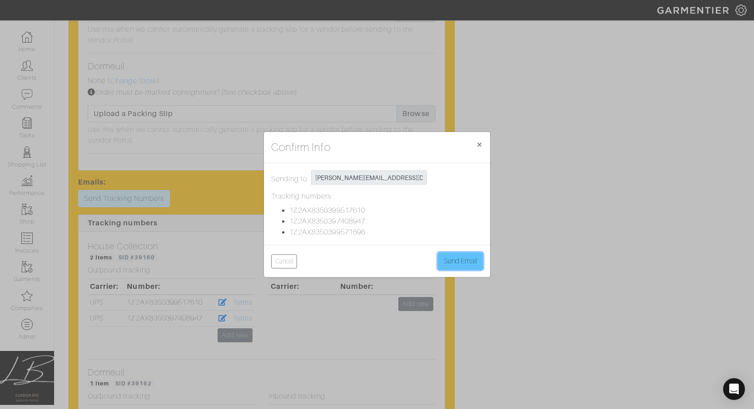
click at [462, 262] on button "Send Email" at bounding box center [460, 261] width 45 height 17
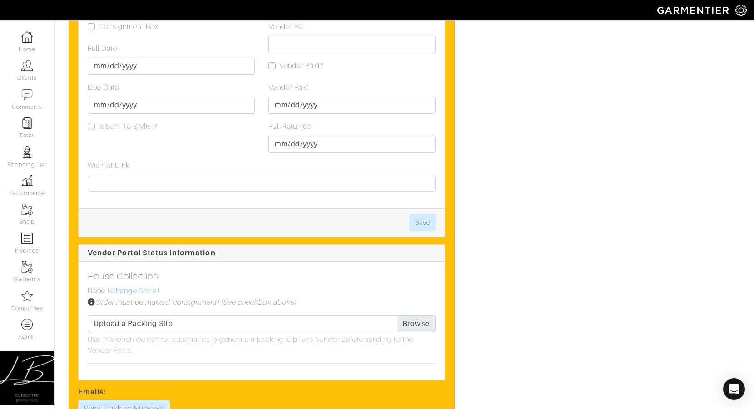
scroll to position [1116, 0]
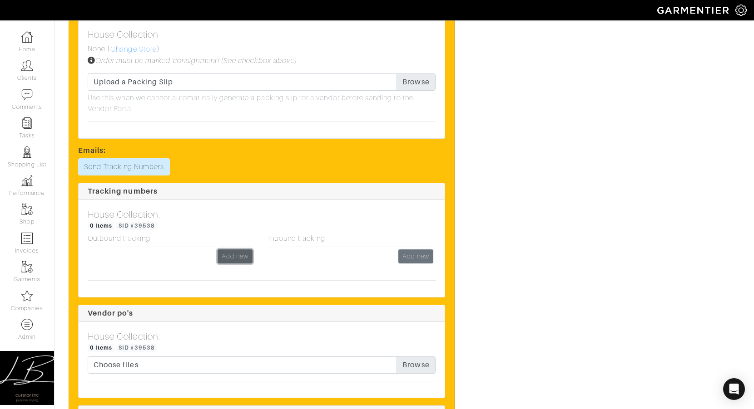
click at [232, 253] on link "Add new" at bounding box center [234, 257] width 35 height 14
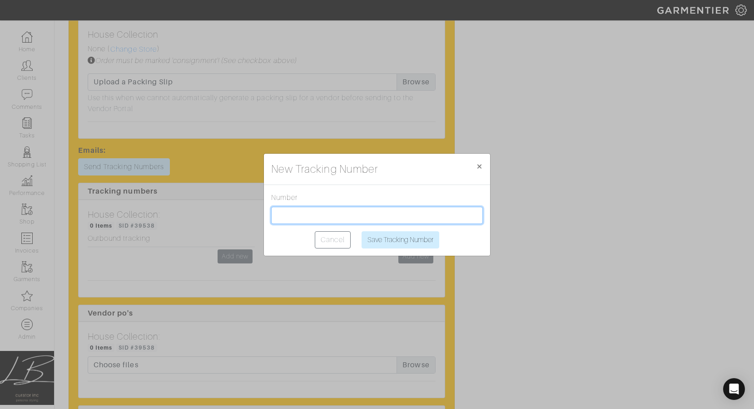
drag, startPoint x: 286, startPoint y: 216, endPoint x: 293, endPoint y: 218, distance: 7.8
click at [286, 216] on input "text" at bounding box center [377, 215] width 212 height 17
paste input "1Z2AX8350396886558"
type input "1Z2AX8350396886558"
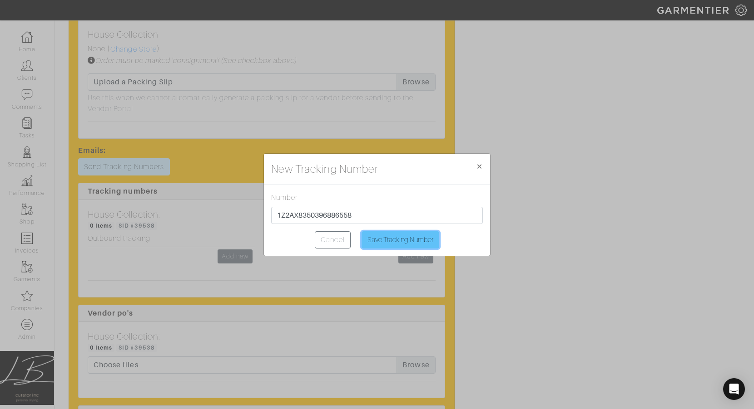
click at [396, 241] on input "Save Tracking Number" at bounding box center [400, 240] width 78 height 17
type input "Saving..."
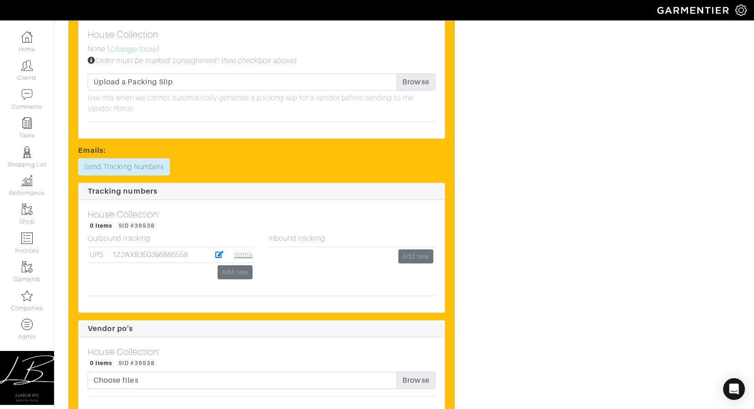
click at [250, 252] on link "Items" at bounding box center [243, 255] width 18 height 8
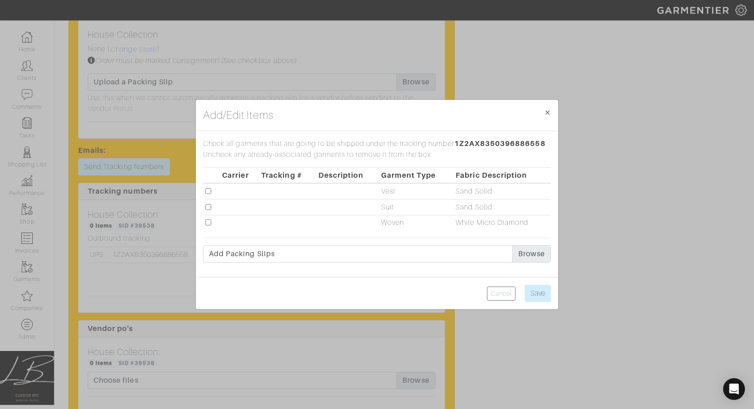
drag, startPoint x: 207, startPoint y: 191, endPoint x: 207, endPoint y: 205, distance: 14.5
click at [207, 191] on input "checkbox" at bounding box center [208, 191] width 6 height 6
checkbox input "true"
click at [210, 210] on td at bounding box center [211, 208] width 17 height 16
click at [210, 208] on input "checkbox" at bounding box center [208, 207] width 6 height 6
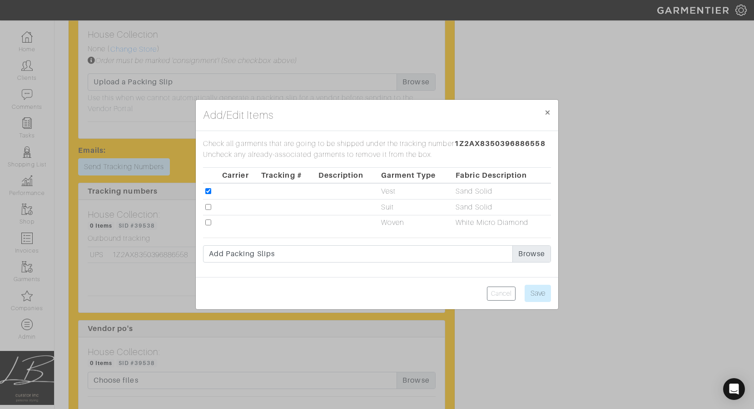
checkbox input "true"
click at [542, 291] on input "Save" at bounding box center [537, 293] width 26 height 17
type input "Save"
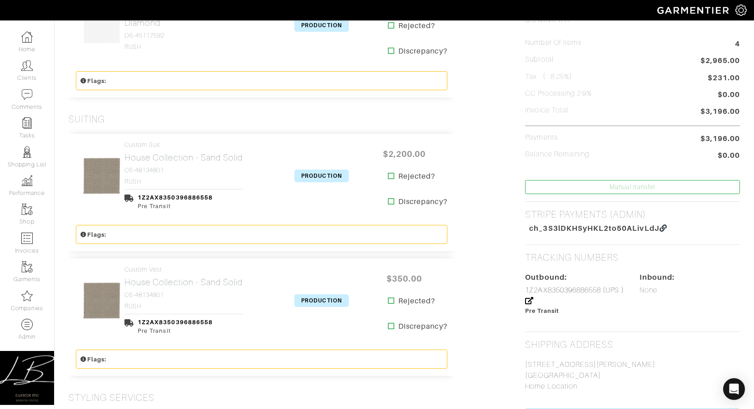
scroll to position [205, 0]
click at [318, 176] on span "PRODUCTION" at bounding box center [321, 175] width 54 height 13
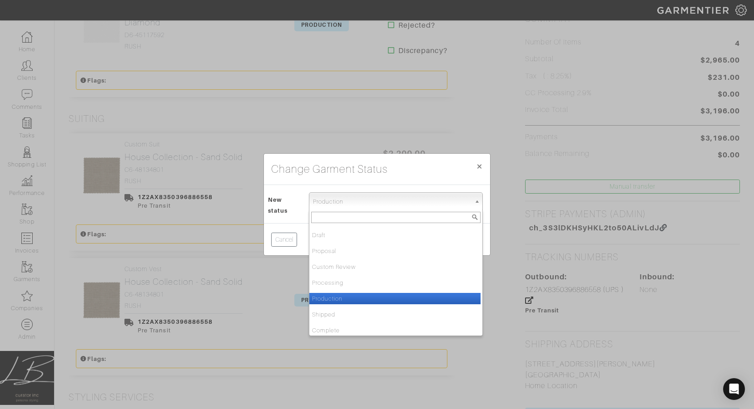
click at [327, 208] on span "Production" at bounding box center [392, 202] width 158 height 18
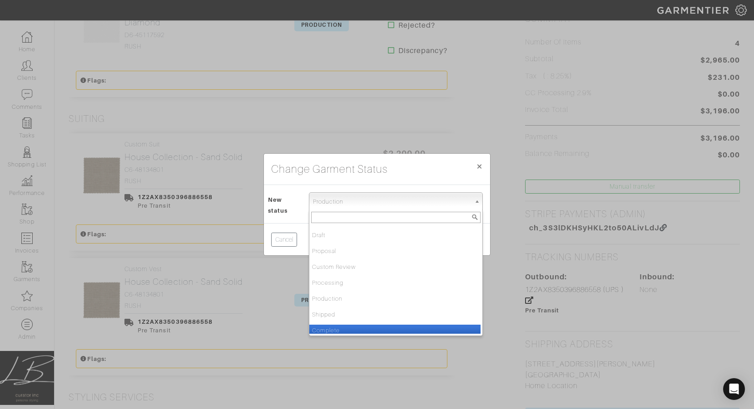
click at [349, 327] on li "Complete" at bounding box center [394, 330] width 171 height 11
select select "Complete"
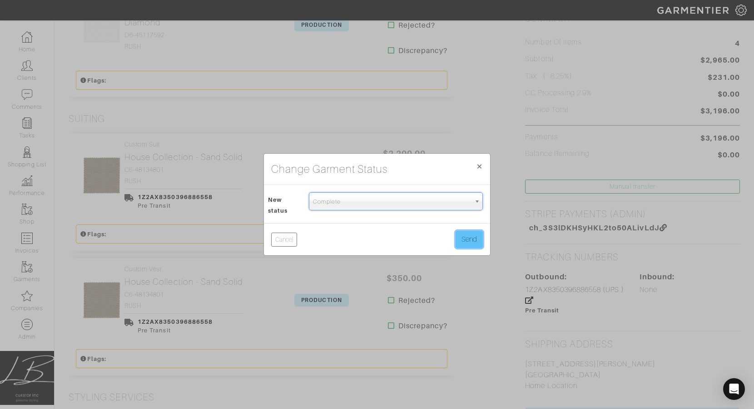
click at [464, 239] on button "Send" at bounding box center [468, 239] width 27 height 17
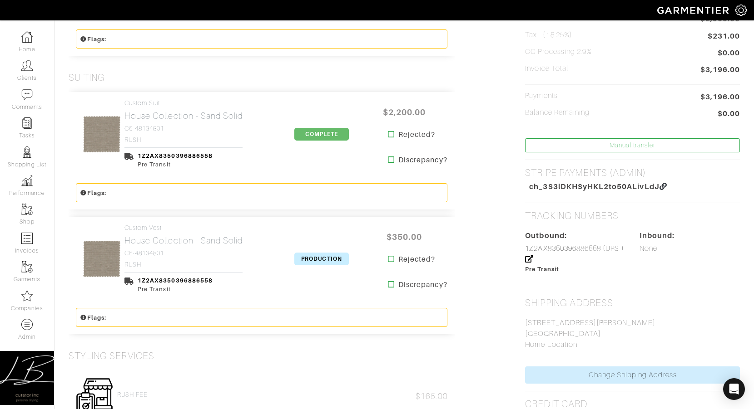
scroll to position [247, 0]
click at [324, 253] on span "PRODUCTION" at bounding box center [321, 257] width 54 height 13
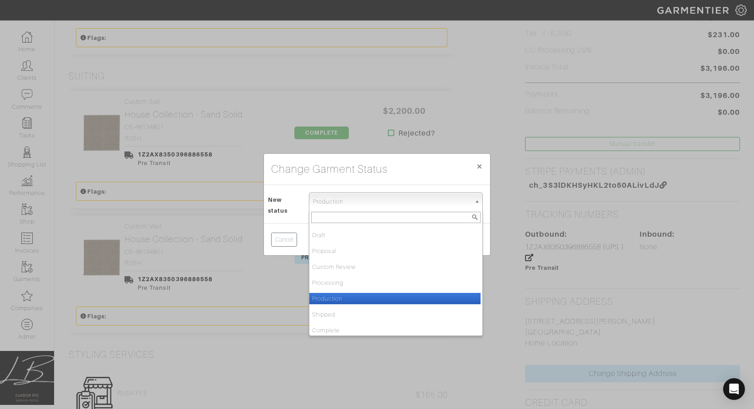
drag, startPoint x: 328, startPoint y: 207, endPoint x: 335, endPoint y: 229, distance: 22.7
click at [328, 207] on span "Production" at bounding box center [392, 202] width 158 height 18
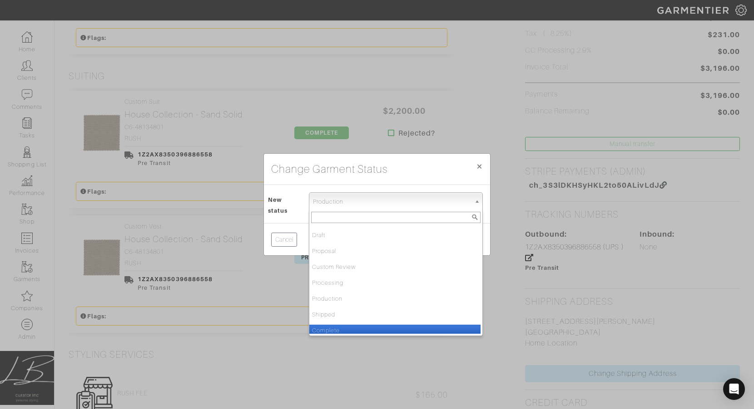
click at [349, 330] on li "Complete" at bounding box center [394, 330] width 171 height 11
select select "Complete"
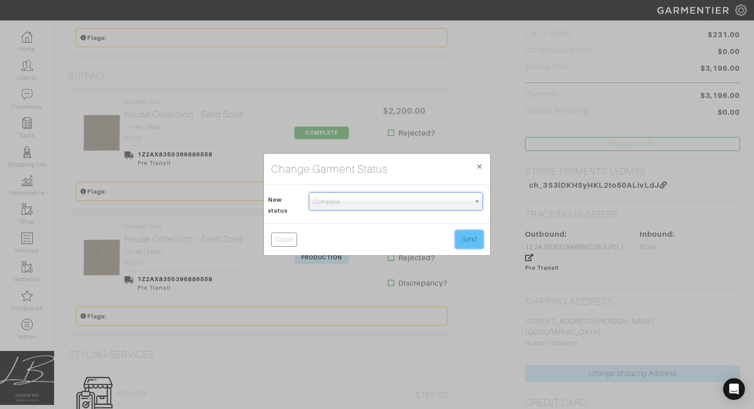
click at [464, 242] on button "Send" at bounding box center [468, 239] width 27 height 17
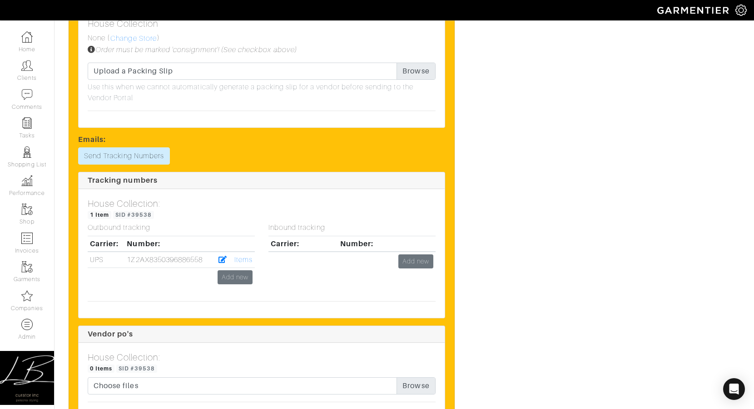
scroll to position [1152, 0]
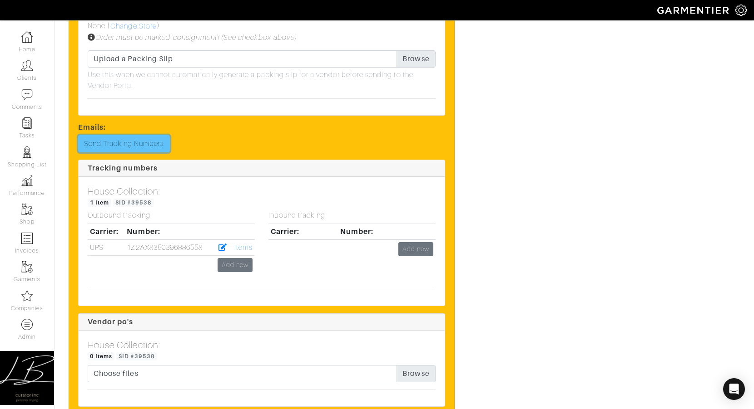
click at [119, 149] on link "Send Tracking Numbers" at bounding box center [124, 143] width 92 height 17
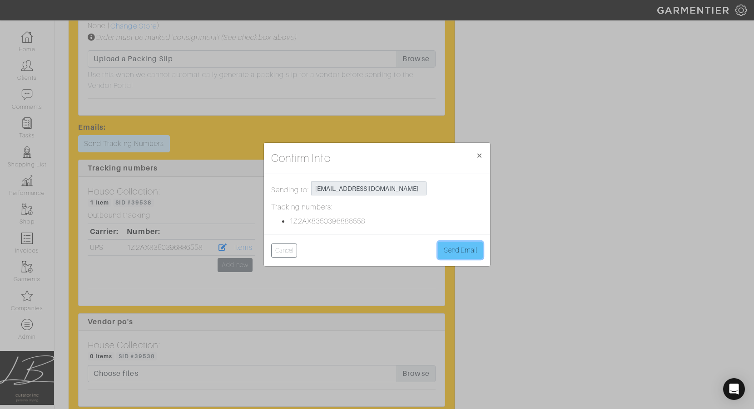
click at [442, 244] on button "Send Email" at bounding box center [460, 250] width 45 height 17
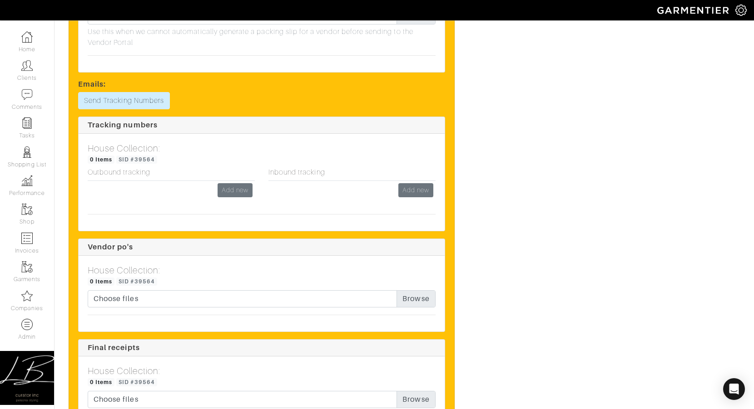
scroll to position [883, 0]
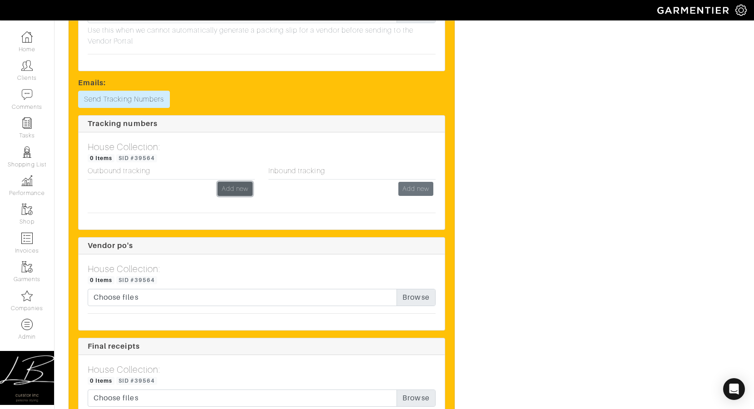
click at [227, 189] on link "Add new" at bounding box center [234, 189] width 35 height 14
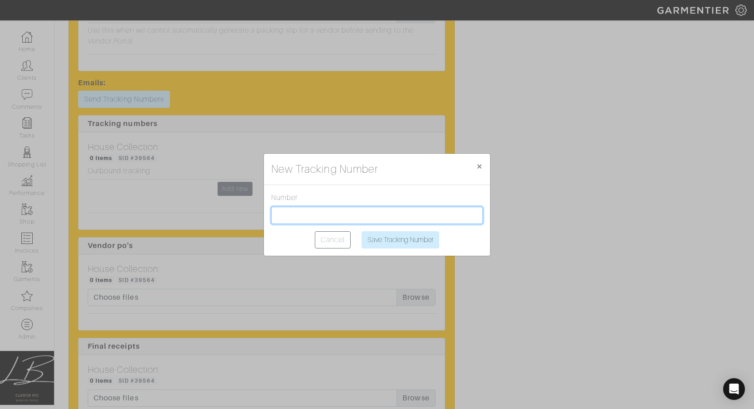
drag, startPoint x: 334, startPoint y: 213, endPoint x: 347, endPoint y: 221, distance: 14.9
click at [334, 213] on input "text" at bounding box center [377, 215] width 212 height 17
paste input "1Z2AX8350399756773"
type input "1Z2AX8350399756773"
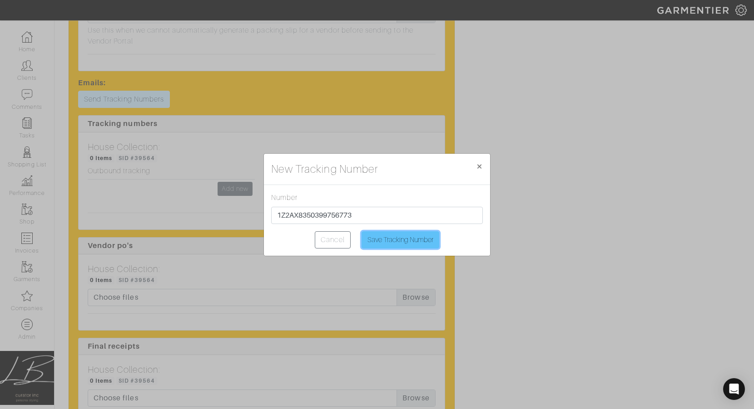
click at [385, 232] on input "Save Tracking Number" at bounding box center [400, 240] width 78 height 17
type input "Saving..."
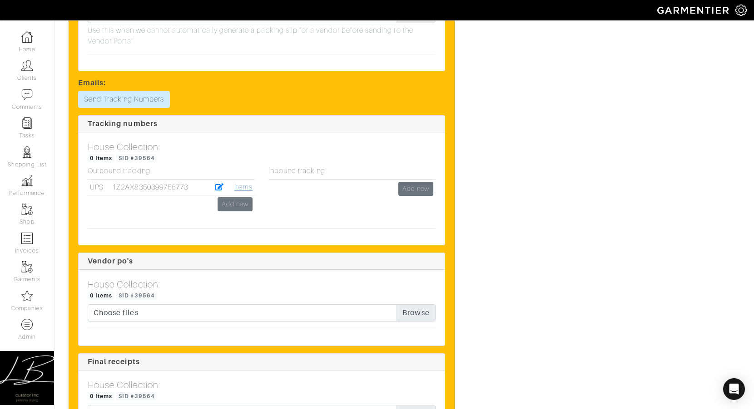
click at [246, 188] on link "Items" at bounding box center [243, 187] width 18 height 8
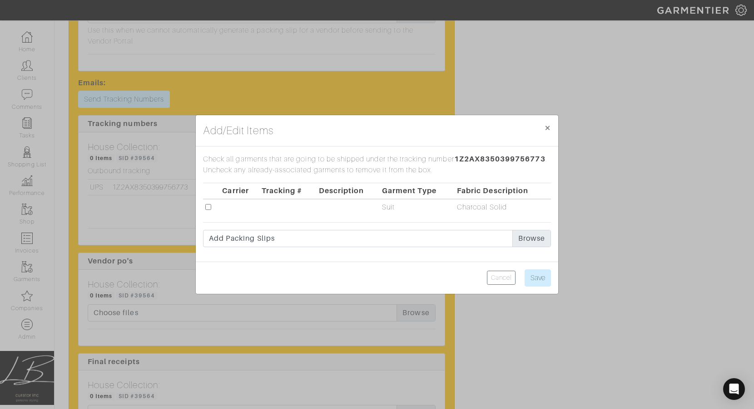
click at [209, 206] on input "checkbox" at bounding box center [208, 207] width 6 height 6
checkbox input "true"
click at [538, 274] on input "Save" at bounding box center [537, 278] width 26 height 17
type input "Save"
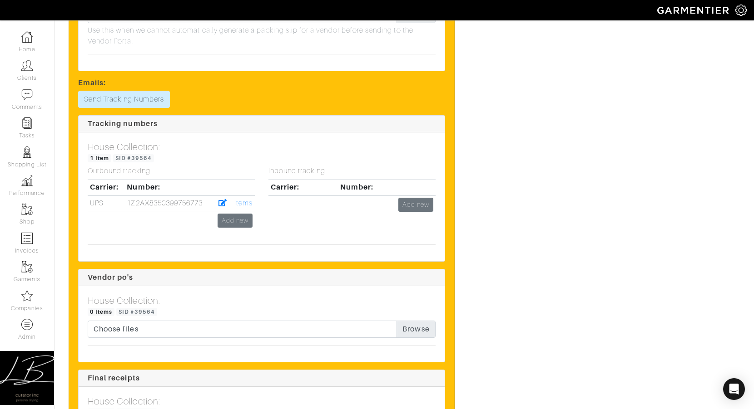
scroll to position [0, 0]
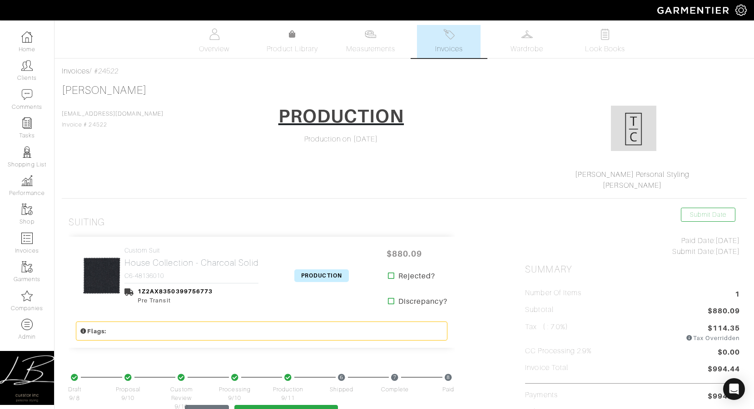
click at [323, 275] on span "PRODUCTION" at bounding box center [321, 276] width 54 height 13
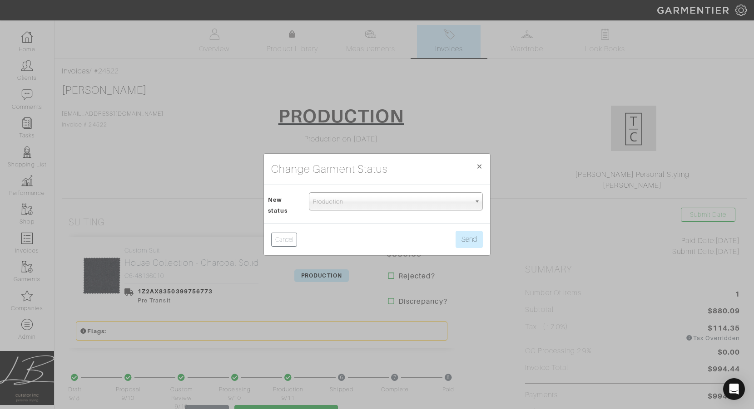
click at [330, 208] on div "Draft Proposal Custom Review Processing Production Shipped Complete Tailoring R…" at bounding box center [395, 204] width 187 height 24
click at [330, 207] on span "Production" at bounding box center [392, 202] width 158 height 18
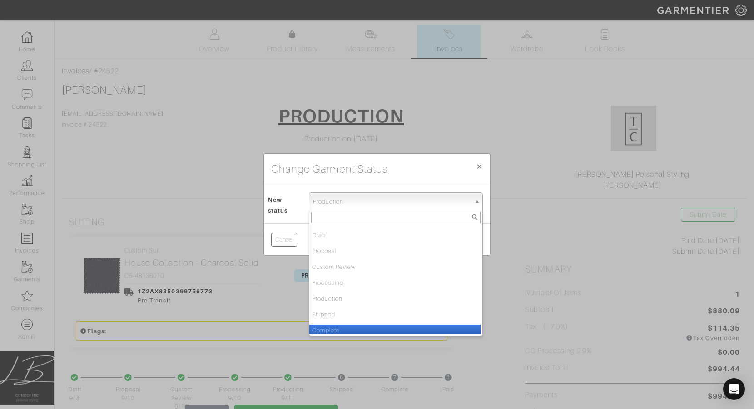
click at [344, 327] on li "Complete" at bounding box center [394, 330] width 171 height 11
select select "Complete"
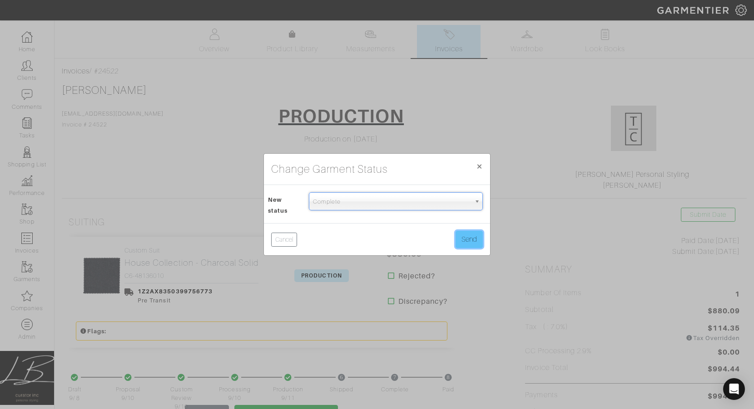
click at [457, 244] on button "Send" at bounding box center [468, 239] width 27 height 17
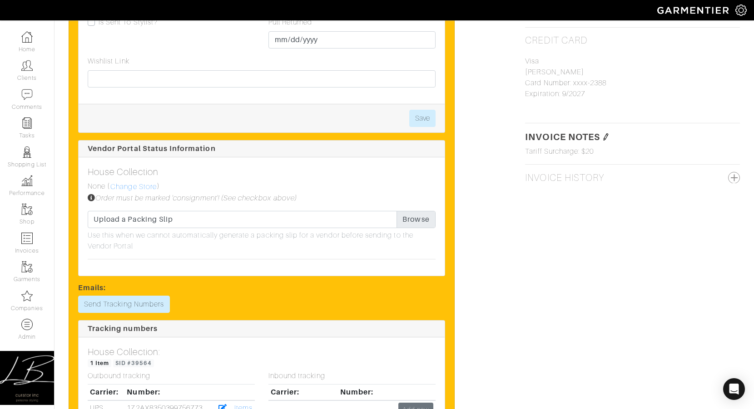
scroll to position [680, 0]
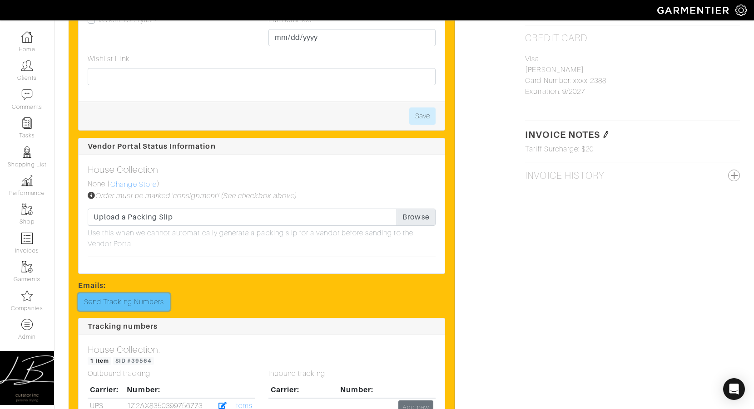
click at [129, 296] on link "Send Tracking Numbers" at bounding box center [124, 302] width 92 height 17
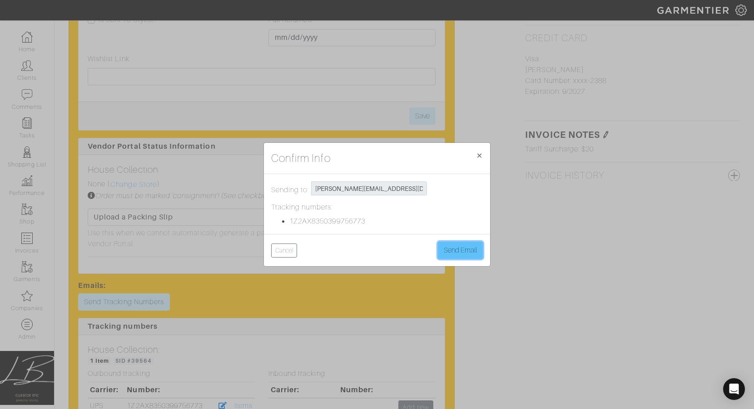
click at [450, 243] on button "Send Email" at bounding box center [460, 250] width 45 height 17
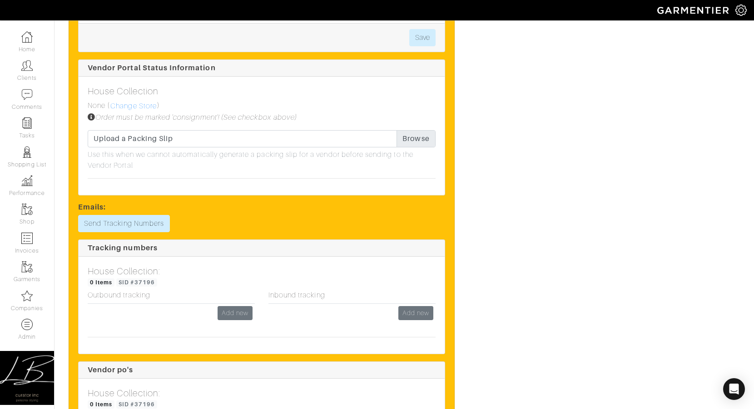
scroll to position [1079, 0]
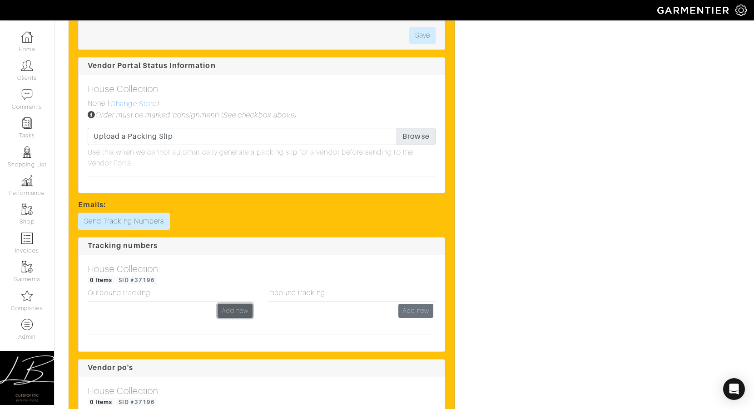
click at [235, 313] on link "Add new" at bounding box center [234, 311] width 35 height 14
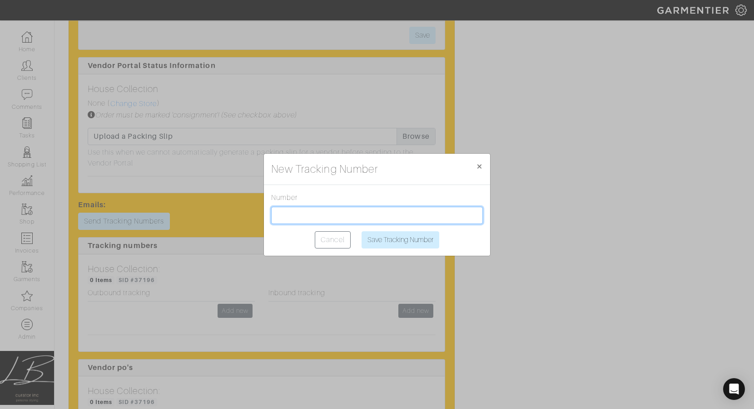
drag, startPoint x: 321, startPoint y: 214, endPoint x: 324, endPoint y: 219, distance: 5.3
click at [321, 214] on input "text" at bounding box center [377, 215] width 212 height 17
paste input "1Z2AX8350391071124"
type input "1Z2AX8350391071124"
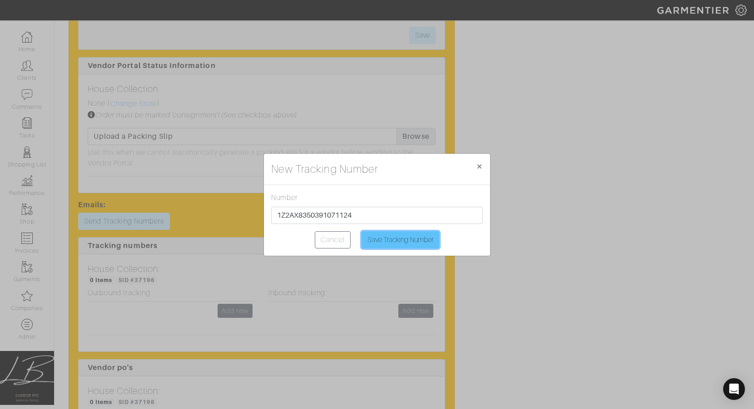
click at [404, 242] on input "Save Tracking Number" at bounding box center [400, 240] width 78 height 17
type input "Saving..."
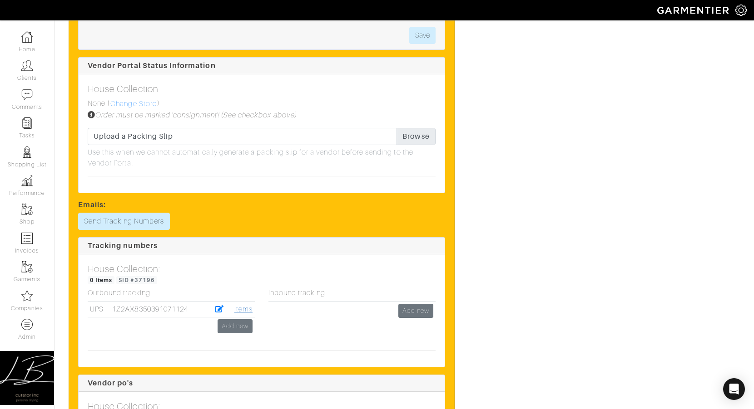
click at [243, 309] on link "Items" at bounding box center [243, 310] width 18 height 8
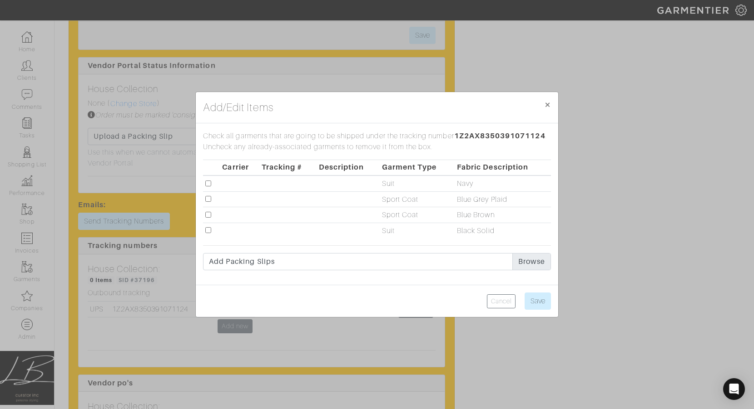
drag, startPoint x: 209, startPoint y: 184, endPoint x: 229, endPoint y: 189, distance: 20.5
click at [209, 184] on input "checkbox" at bounding box center [208, 184] width 6 height 6
checkbox input "true"
click at [546, 304] on input "Save" at bounding box center [537, 301] width 26 height 17
type input "Save"
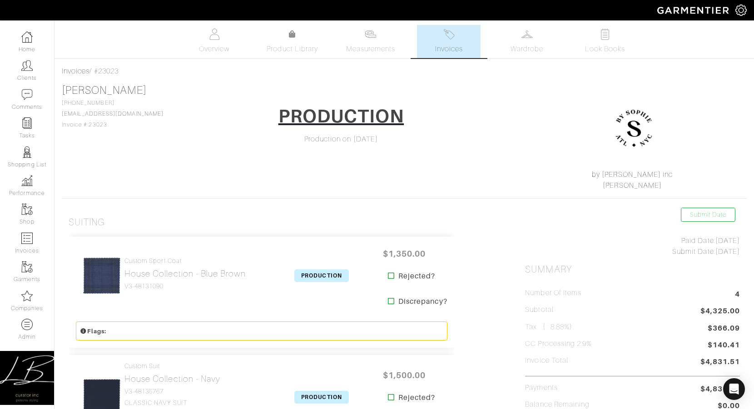
scroll to position [234, 0]
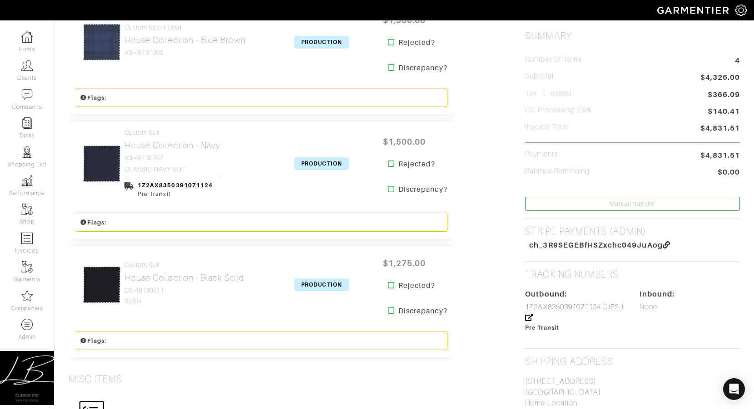
click at [338, 159] on span "PRODUCTION" at bounding box center [321, 164] width 54 height 13
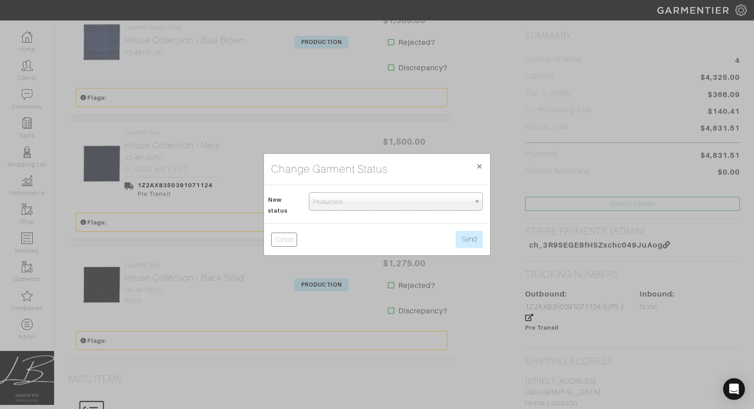
click at [342, 197] on span "Production" at bounding box center [392, 202] width 158 height 18
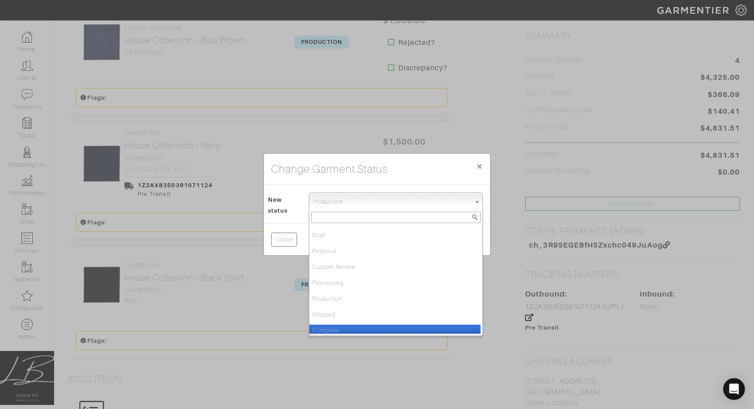
click at [334, 330] on li "Complete" at bounding box center [394, 330] width 171 height 11
select select "Complete"
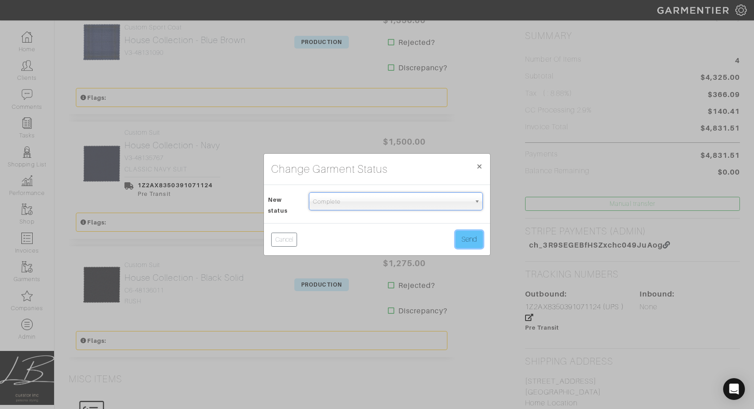
click at [479, 231] on button "Send" at bounding box center [468, 239] width 27 height 17
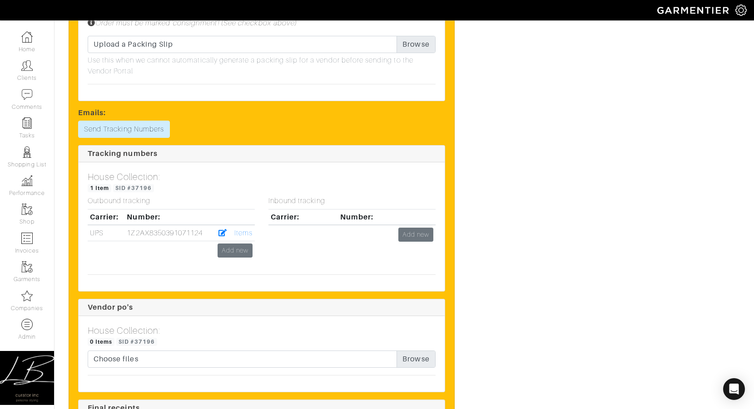
scroll to position [1178, 0]
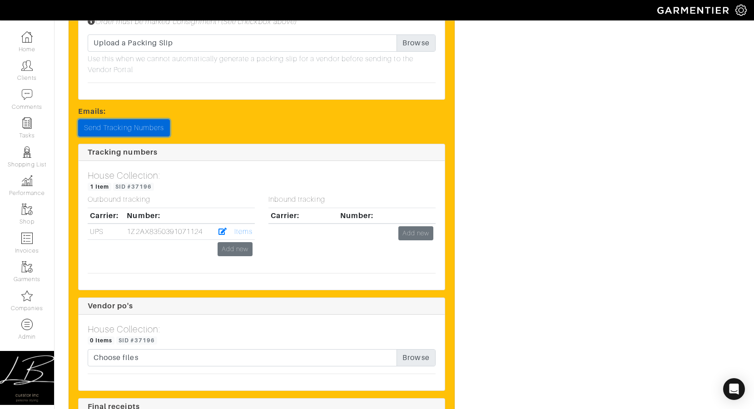
click at [128, 121] on link "Send Tracking Numbers" at bounding box center [124, 127] width 92 height 17
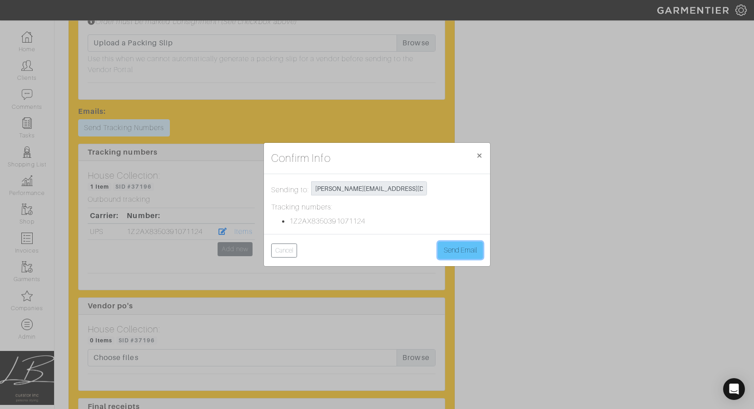
click at [472, 250] on button "Send Email" at bounding box center [460, 250] width 45 height 17
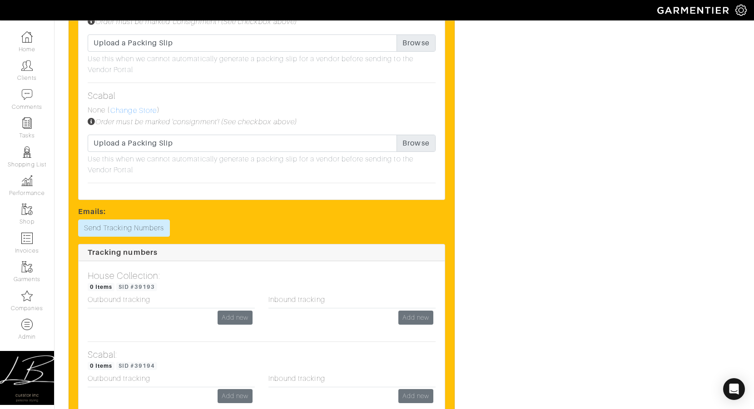
scroll to position [855, 0]
click at [225, 316] on link "Add new" at bounding box center [234, 318] width 35 height 14
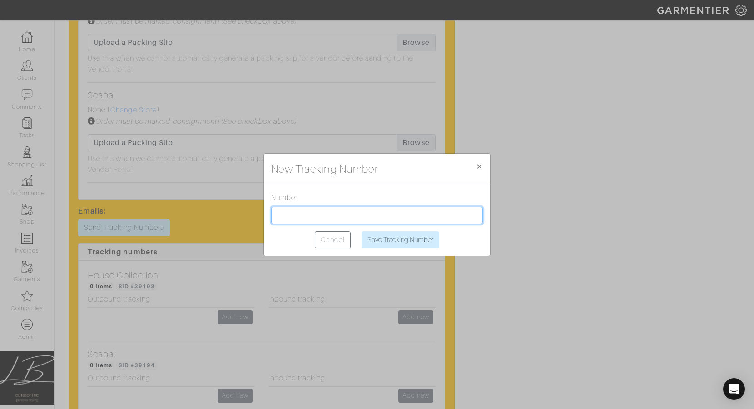
click at [283, 220] on input "text" at bounding box center [377, 215] width 212 height 17
paste input "1Z2AX8350393711134"
type input "1Z2AX8350393711134"
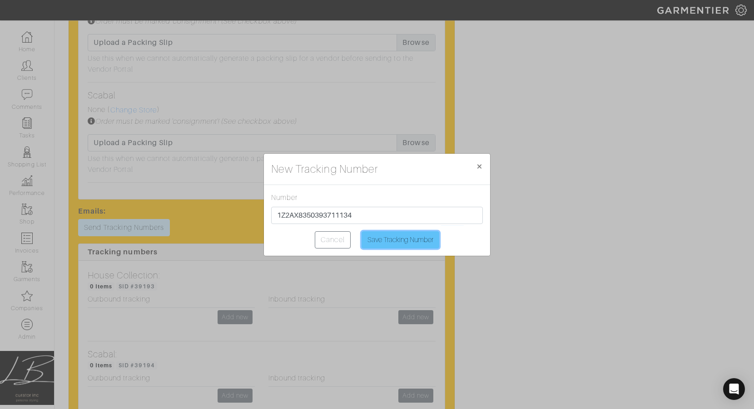
click at [394, 243] on input "Save Tracking Number" at bounding box center [400, 240] width 78 height 17
type input "Saving..."
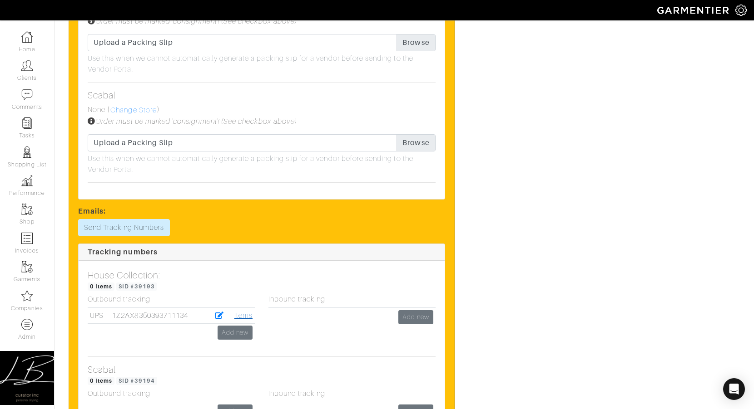
click at [242, 315] on link "Items" at bounding box center [243, 316] width 18 height 8
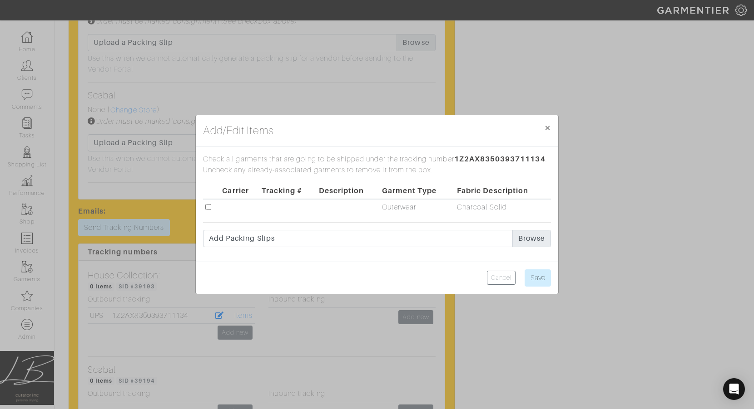
click at [205, 206] on input "checkbox" at bounding box center [208, 207] width 6 height 6
checkbox input "true"
click at [548, 276] on input "Save" at bounding box center [537, 278] width 26 height 17
type input "Save"
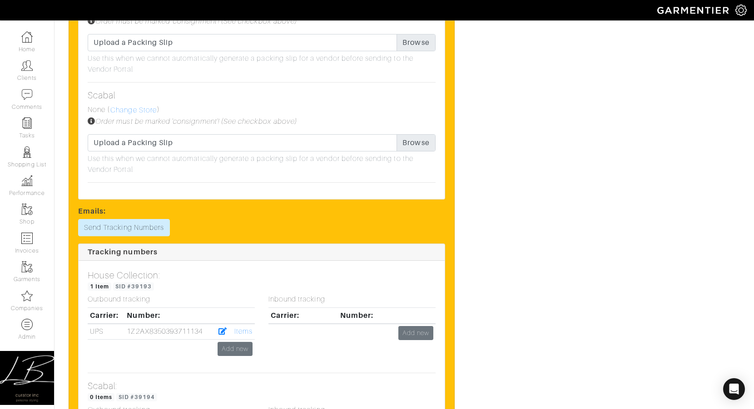
scroll to position [0, 0]
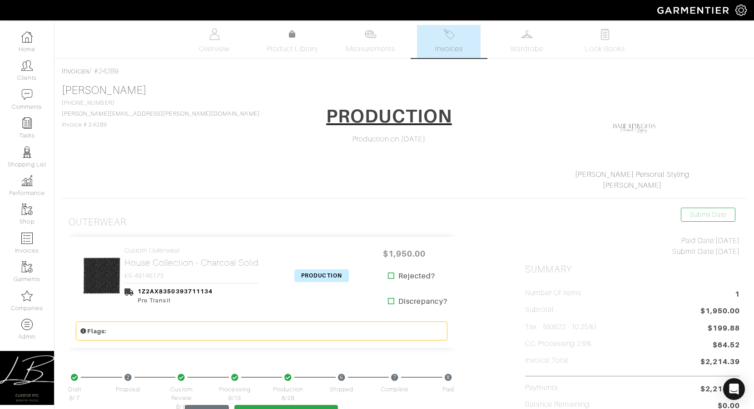
click at [308, 275] on span "PRODUCTION" at bounding box center [321, 276] width 54 height 13
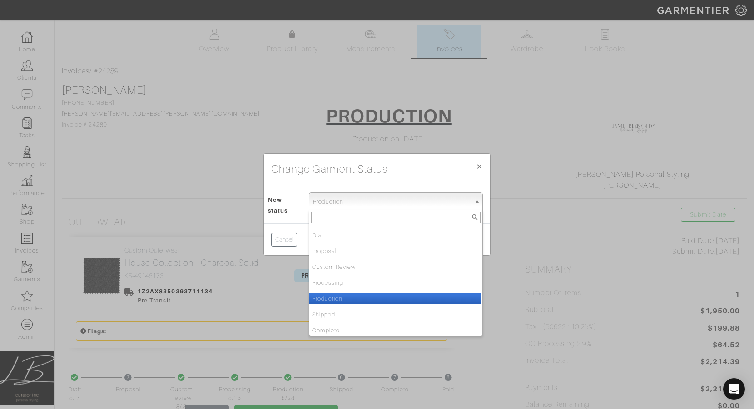
click at [325, 206] on span "Production" at bounding box center [392, 202] width 158 height 18
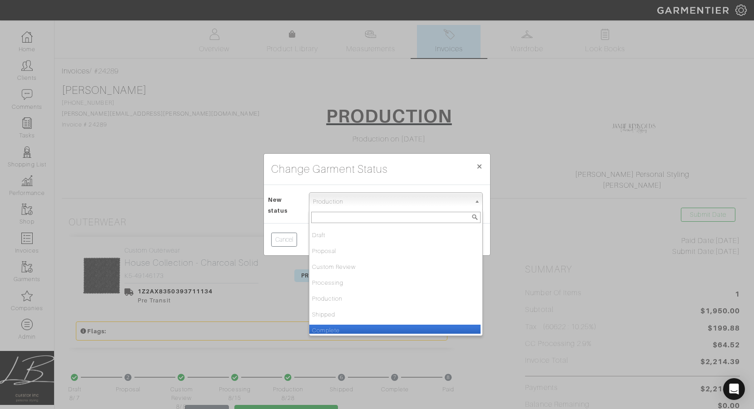
drag, startPoint x: 336, startPoint y: 329, endPoint x: 346, endPoint y: 316, distance: 16.2
click at [336, 329] on li "Complete" at bounding box center [394, 330] width 171 height 11
select select "Complete"
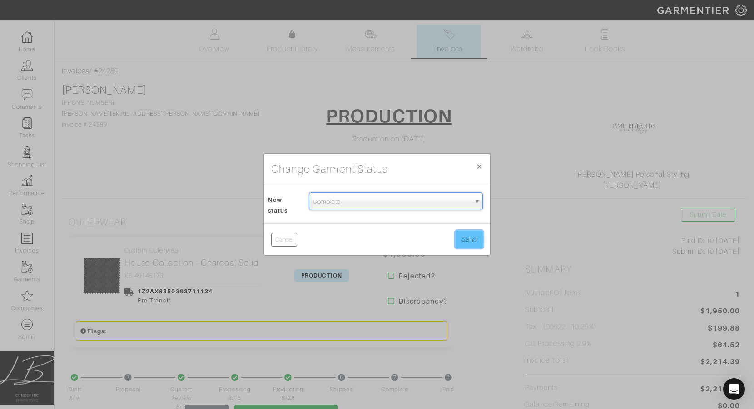
click at [457, 237] on button "Send" at bounding box center [468, 239] width 27 height 17
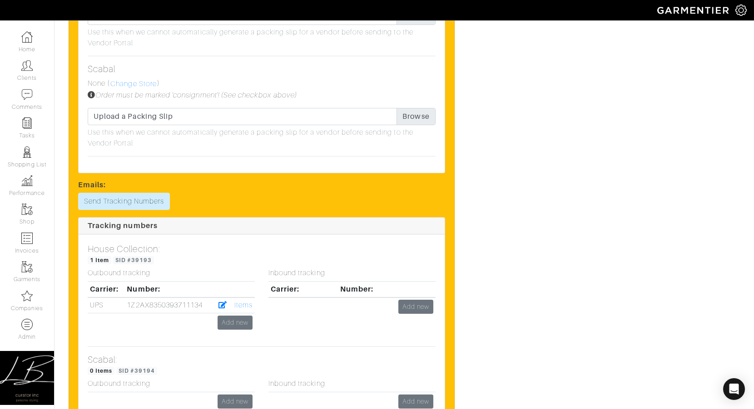
scroll to position [882, 0]
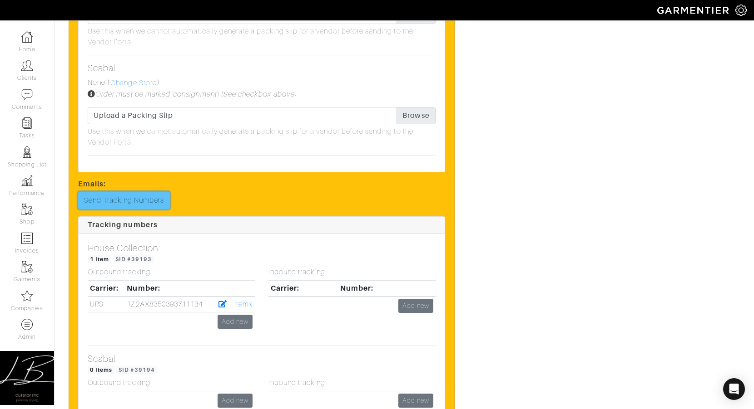
click at [143, 201] on link "Send Tracking Numbers" at bounding box center [124, 200] width 92 height 17
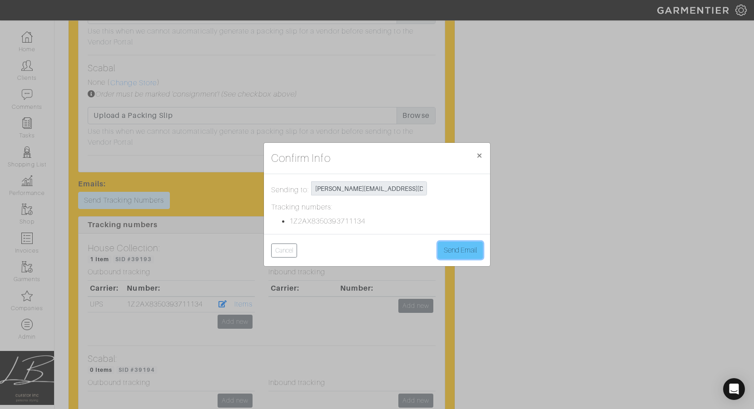
click at [445, 251] on button "Send Email" at bounding box center [460, 250] width 45 height 17
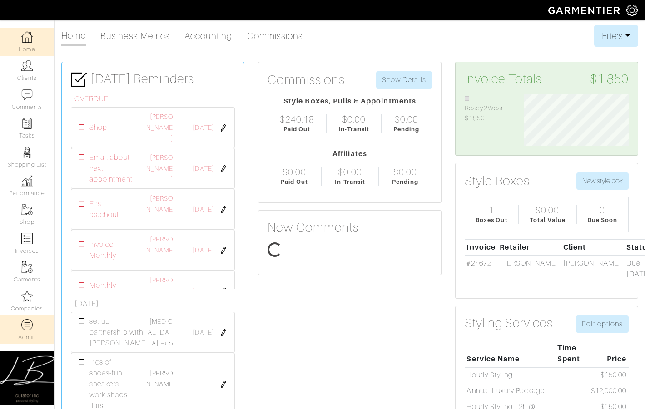
scroll to position [52, 118]
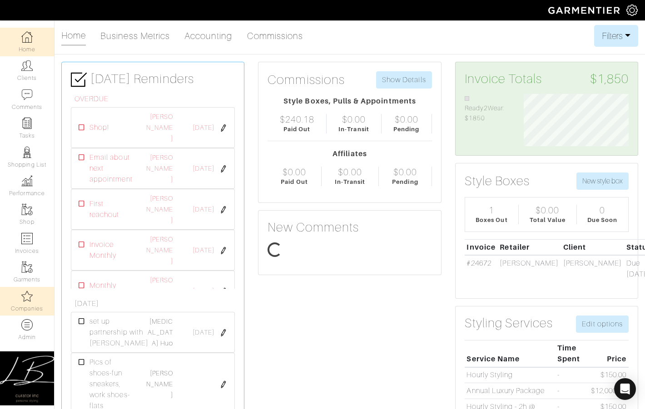
click at [34, 299] on link "Companies" at bounding box center [27, 301] width 54 height 29
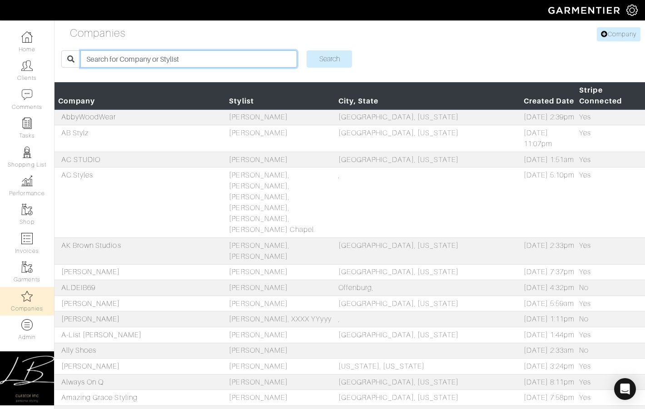
click at [141, 60] on input "search" at bounding box center [188, 58] width 217 height 17
type input "kenisha"
click at [306, 50] on input "Search" at bounding box center [328, 58] width 45 height 17
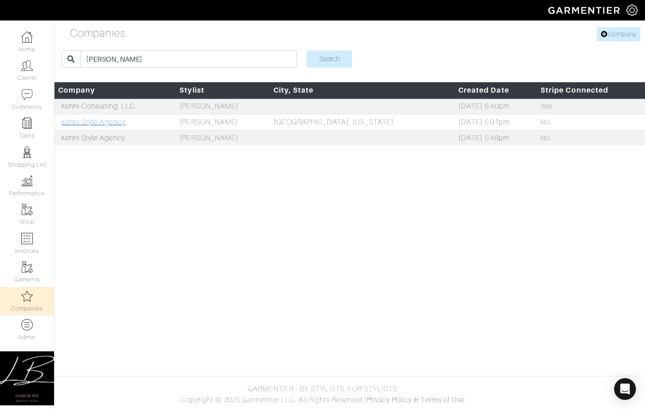
click at [94, 125] on link "Kenni Style Agency" at bounding box center [93, 122] width 64 height 8
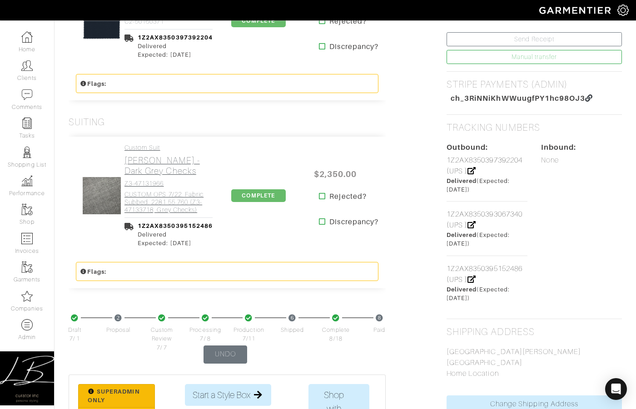
scroll to position [397, 0]
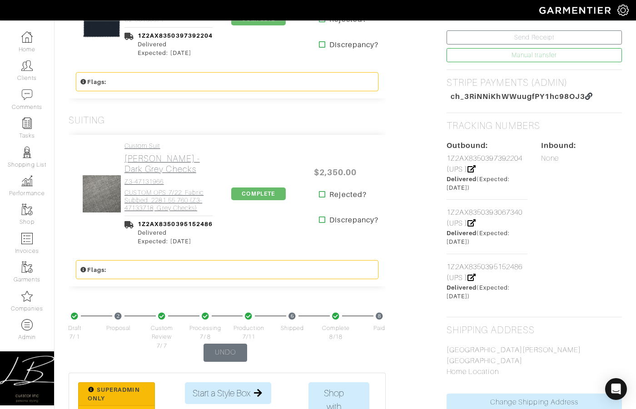
click at [201, 161] on h2 "[PERSON_NAME] - Dark Grey Checks" at bounding box center [168, 163] width 88 height 21
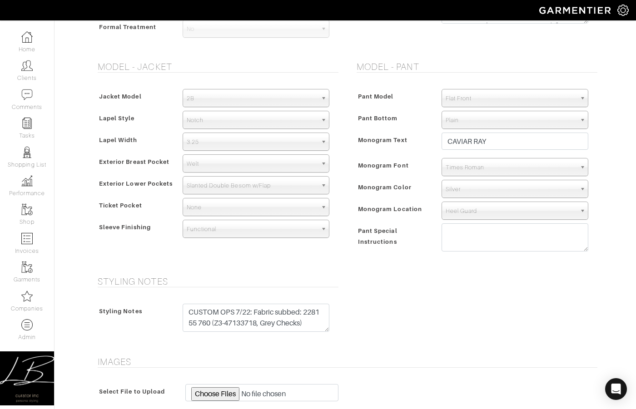
scroll to position [610, 0]
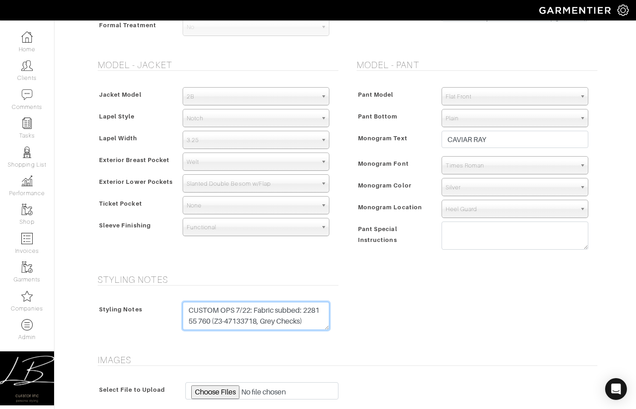
drag, startPoint x: 311, startPoint y: 321, endPoint x: 312, endPoint y: 301, distance: 20.0
click at [311, 302] on textarea "CUSTOM OPS 7/22: Fabric subbed: 2281 55 760 (Z3-47133718, Grey Checks)" at bounding box center [255, 316] width 147 height 28
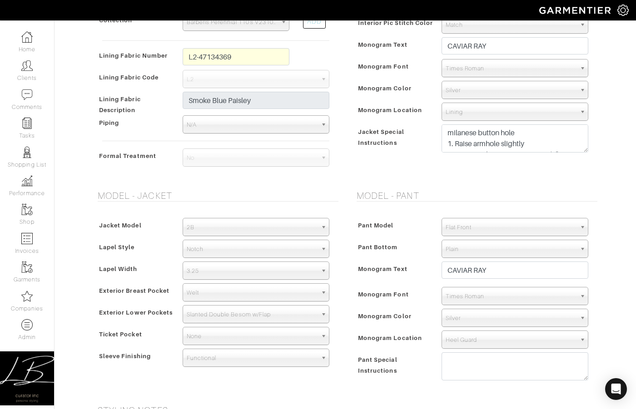
scroll to position [474, 0]
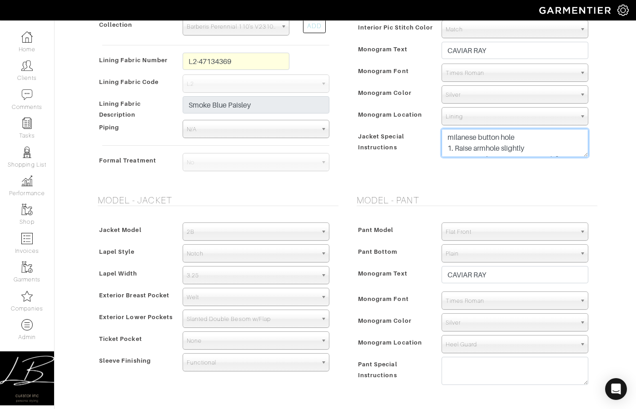
click at [532, 132] on textarea "milanese button hole 1. Raise armhole slightly 2. Decrease bicep maximum 1 1/8"…" at bounding box center [514, 143] width 147 height 28
paste textarea "CUSTOM OPS 7/22: Fabric subbed: 2281 55 760 (Z3-47133718, Grey Checks)"
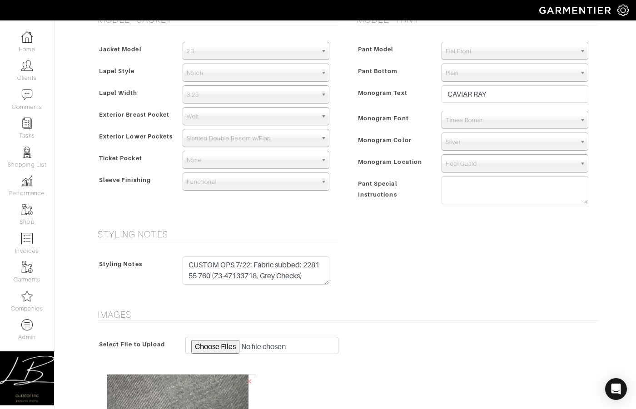
scroll to position [656, 0]
type textarea "CUSTOM OPS 7/22: Fabric subbed: 2281 55 760 (Z3-47133718, Grey Checks) milanese…"
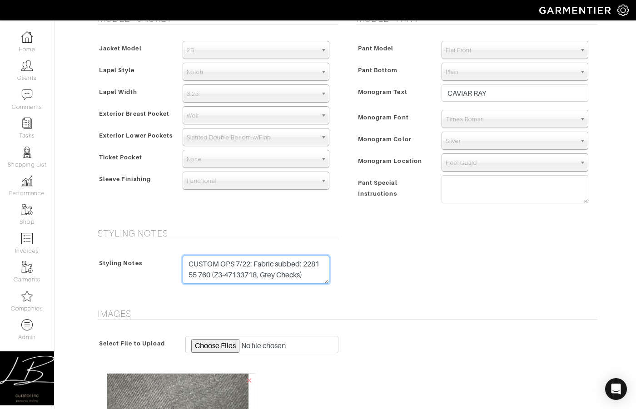
drag, startPoint x: 300, startPoint y: 263, endPoint x: 167, endPoint y: 263, distance: 133.0
click at [158, 262] on div "Styling Notes CUSTOM OPS 7/22: Fabric subbed: 2281 55 760 (Z3-47133718, Grey Ch…" at bounding box center [215, 272] width 241 height 33
type textarea "SUB: 2281 55 760 (Z3-47133718, Grey Checks)"
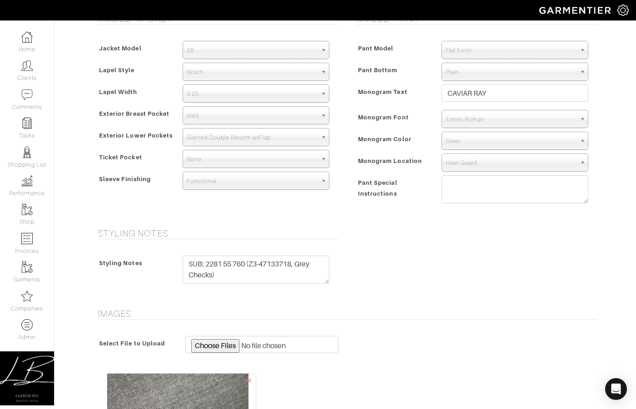
click at [355, 257] on div "Styling Notes Styling Notes CUSTOM OPS 7/22: Fabric subbed: 2281 55 760 (Z3-471…" at bounding box center [345, 262] width 518 height 69
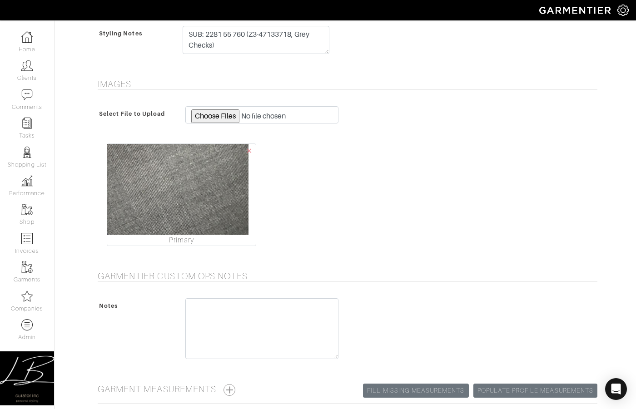
scroll to position [967, 0]
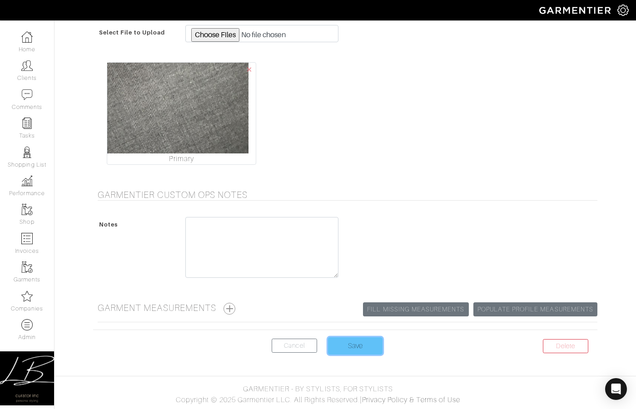
click at [349, 347] on input "Save" at bounding box center [355, 345] width 54 height 17
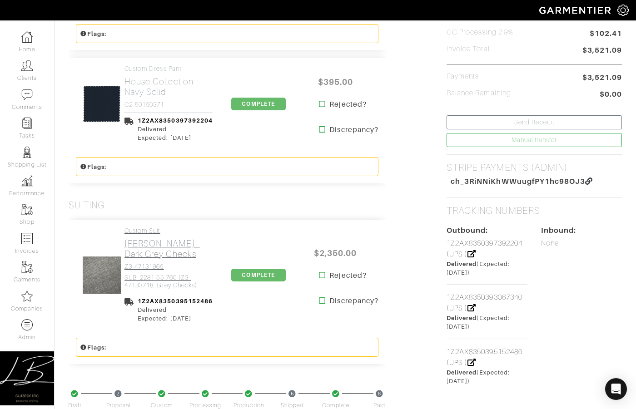
scroll to position [315, 0]
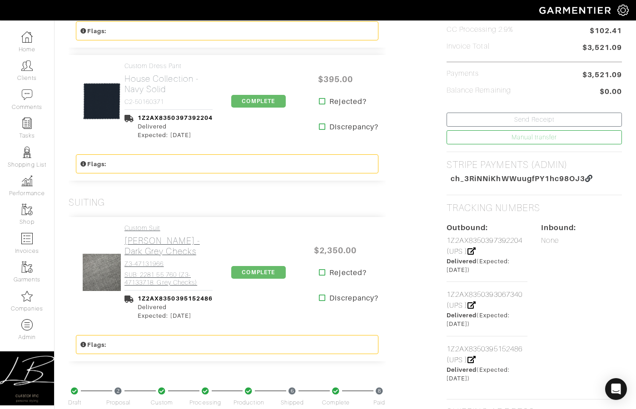
click at [143, 273] on h4 "SUB: 2281 55 760 (Z3-47133718, Grey Checks)" at bounding box center [168, 278] width 88 height 15
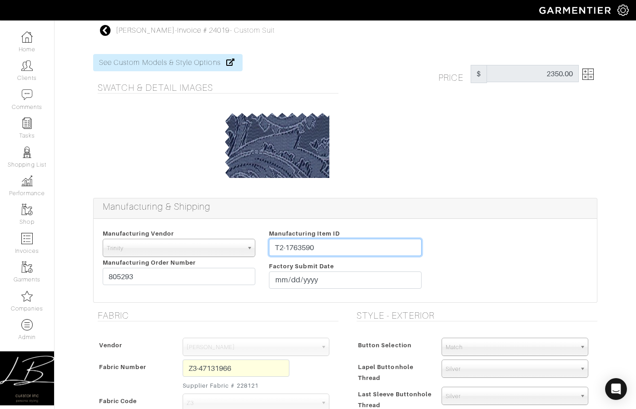
drag, startPoint x: 342, startPoint y: 247, endPoint x: 341, endPoint y: 237, distance: 9.5
click at [341, 237] on div "Manufacturing Item ID T2-1763590 Factory Submit Date [DATE]" at bounding box center [345, 260] width 166 height 65
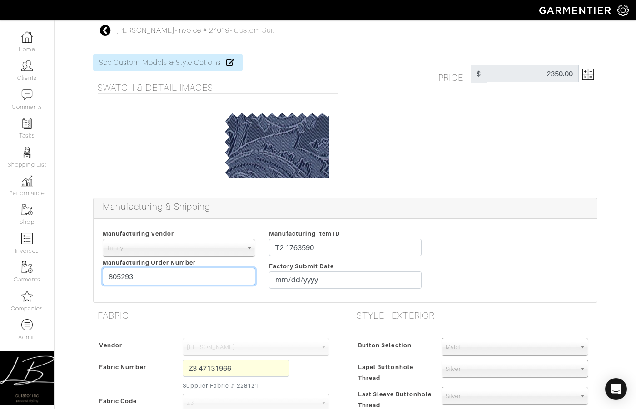
drag, startPoint x: 209, startPoint y: 278, endPoint x: 218, endPoint y: 235, distance: 44.1
click at [208, 260] on div "Manufacturing Vendor Trinity London UMS W. Kleinberg Trands YZ Red Collar Other…" at bounding box center [179, 260] width 166 height 65
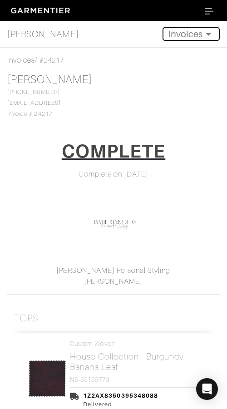
click at [180, 34] on button "Invoices" at bounding box center [191, 34] width 57 height 14
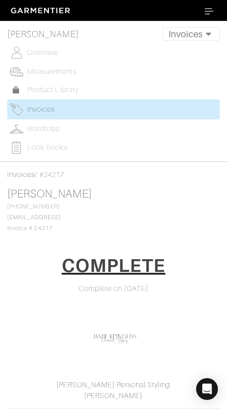
click at [36, 109] on span "Invoices" at bounding box center [41, 109] width 28 height 8
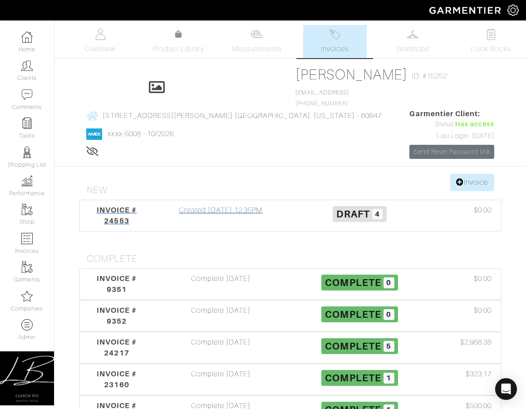
click at [189, 215] on div "Created 09/12/25 12:35PM" at bounding box center [220, 216] width 139 height 22
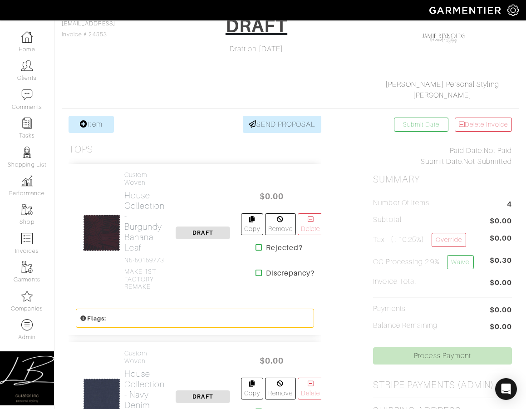
scroll to position [94, 0]
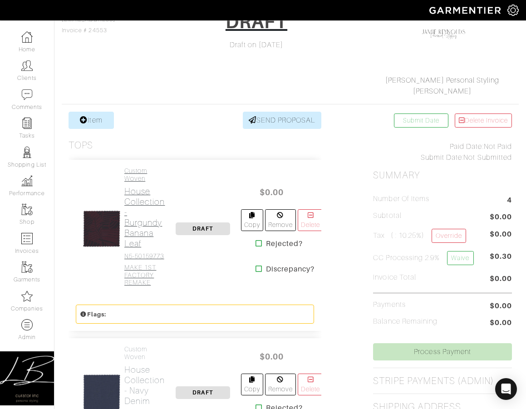
click at [142, 229] on h2 "House Collection - Burgundy Banana Leaf" at bounding box center [144, 217] width 41 height 63
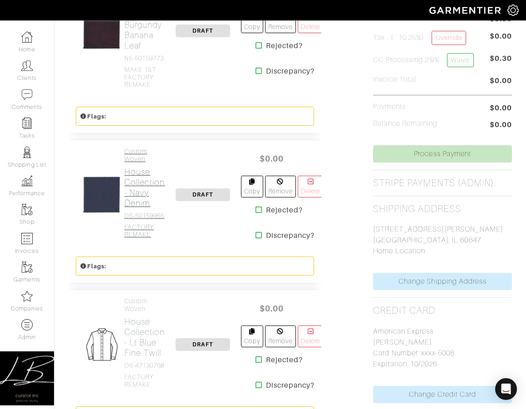
click at [144, 220] on h4 "D5-50159965" at bounding box center [144, 216] width 41 height 8
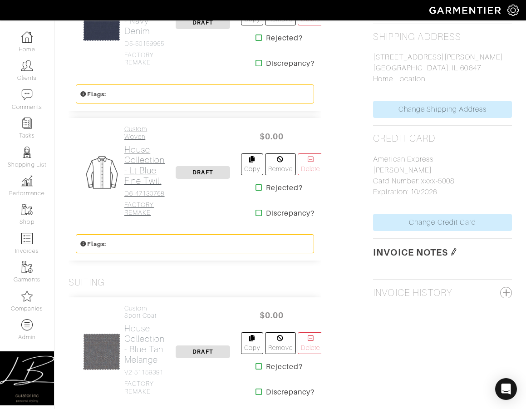
click at [144, 217] on h4 "FACTORY REMAKE" at bounding box center [144, 208] width 41 height 15
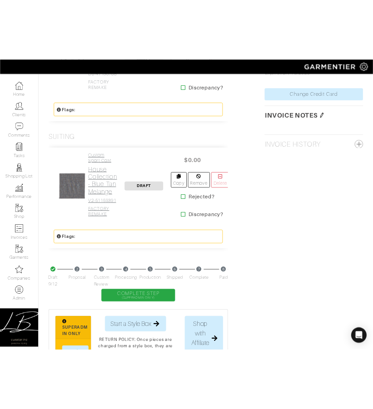
scroll to position [640, 0]
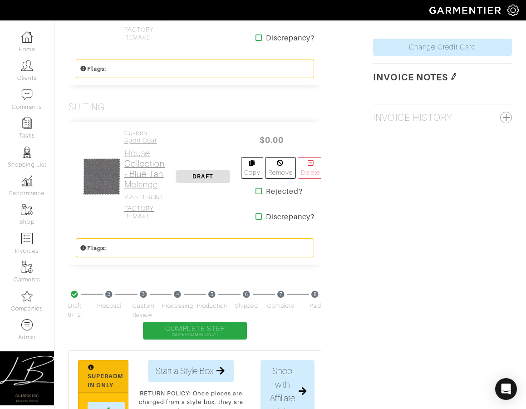
click at [145, 201] on h4 "V2-51159391" at bounding box center [144, 197] width 41 height 8
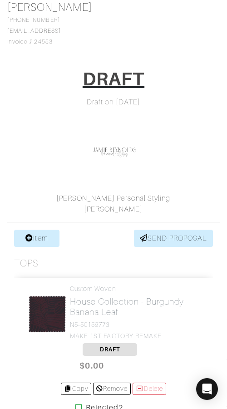
scroll to position [0, 0]
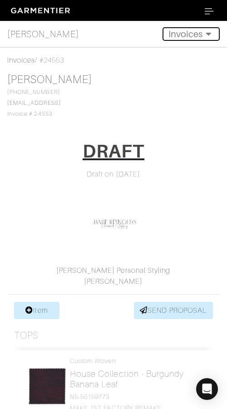
click at [187, 37] on button "Invoices" at bounding box center [191, 34] width 57 height 14
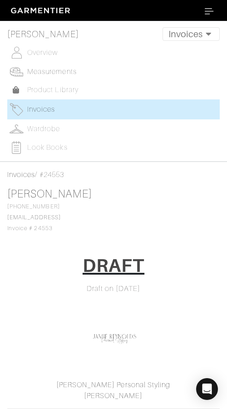
click at [72, 68] on span "Measurements" at bounding box center [51, 72] width 49 height 8
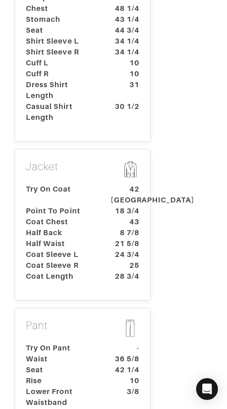
scroll to position [434, 0]
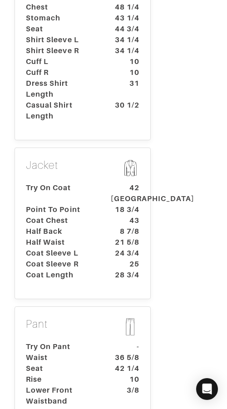
click at [55, 215] on dt "Coat Chest" at bounding box center [61, 220] width 85 height 11
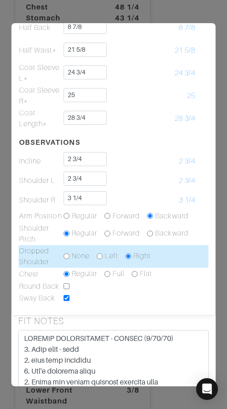
scroll to position [573, 0]
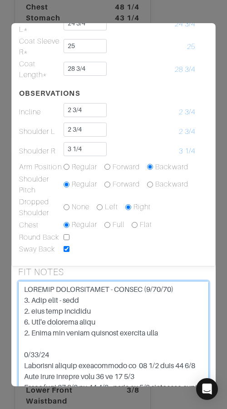
drag, startPoint x: 182, startPoint y: 330, endPoint x: 117, endPoint y: 332, distance: 65.8
click at [117, 332] on textarea at bounding box center [113, 338] width 191 height 115
click at [84, 325] on textarea at bounding box center [113, 338] width 191 height 115
drag, startPoint x: 179, startPoint y: 333, endPoint x: 119, endPoint y: 330, distance: 59.5
click at [118, 332] on textarea at bounding box center [113, 338] width 191 height 115
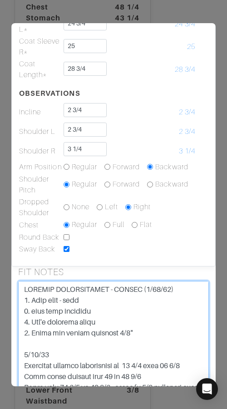
drag, startPoint x: 111, startPoint y: 309, endPoint x: 78, endPoint y: 310, distance: 32.7
click at [77, 310] on textarea at bounding box center [113, 338] width 191 height 115
drag, startPoint x: 93, startPoint y: 301, endPoint x: 74, endPoint y: 302, distance: 18.6
click at [74, 302] on textarea at bounding box center [113, 338] width 191 height 115
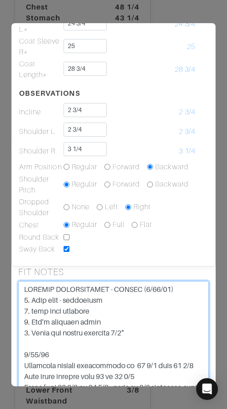
type textarea "SPECIAL INSTRUCTIONS - JACKET (9/25/25) 1. Sway back - moderately 2. arms back …"
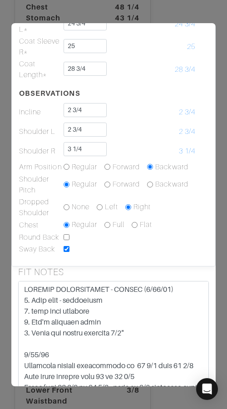
click at [139, 266] on h5 "FIT NOTES" at bounding box center [113, 271] width 191 height 11
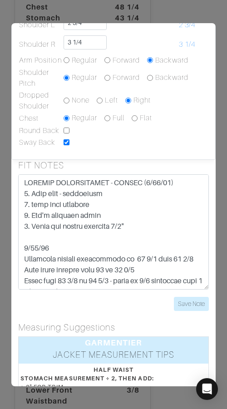
scroll to position [680, 0]
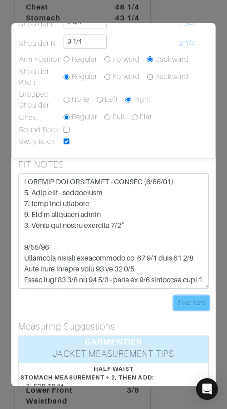
click at [186, 306] on input "Save Note" at bounding box center [191, 303] width 35 height 14
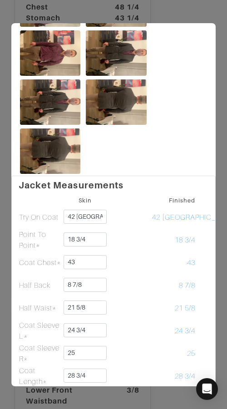
scroll to position [267, 0]
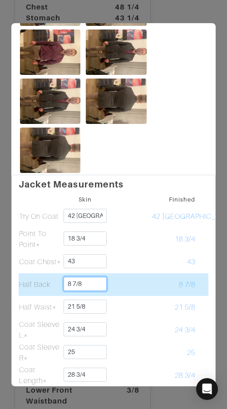
click at [96, 284] on input "8 7/8" at bounding box center [86, 284] width 44 height 14
type input "8 7/8 - don't use"
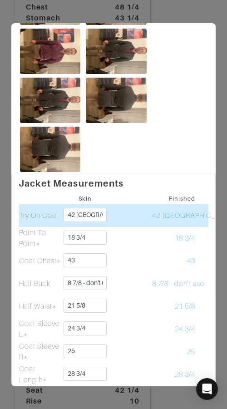
scroll to position [269, 0]
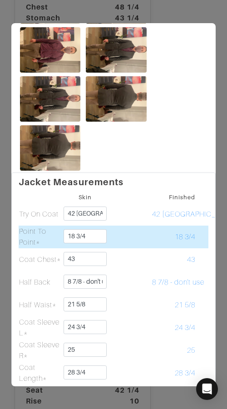
click at [162, 227] on td "18 3/4" at bounding box center [174, 237] width 44 height 23
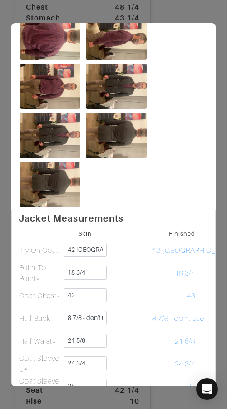
scroll to position [234, 0]
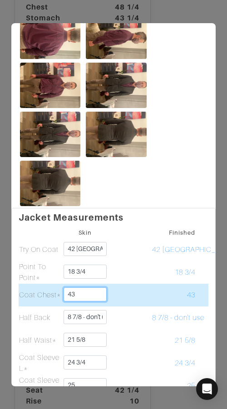
drag, startPoint x: 95, startPoint y: 295, endPoint x: 55, endPoint y: 294, distance: 40.0
click at [54, 294] on tr "Coat Chest* 43 43" at bounding box center [114, 295] width 190 height 23
type input "42 3/4"
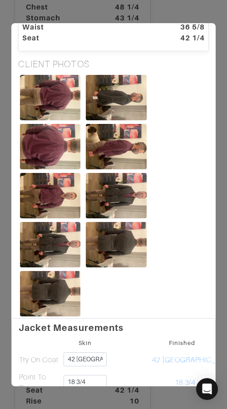
scroll to position [0, 0]
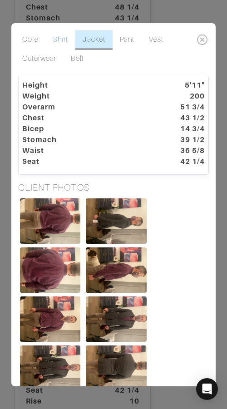
click at [60, 38] on link "Shirt" at bounding box center [61, 39] width 30 height 19
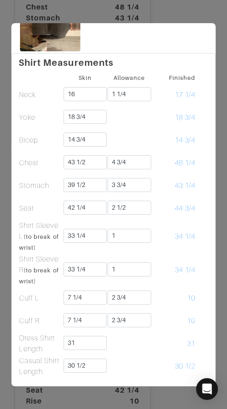
scroll to position [394, 0]
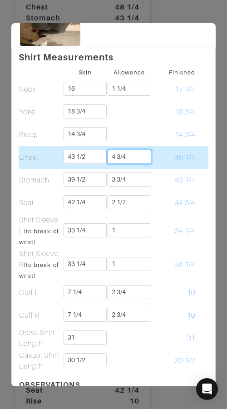
click at [135, 154] on input "4 3/4" at bounding box center [130, 157] width 44 height 14
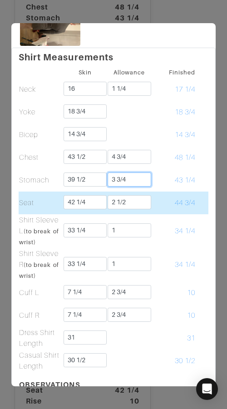
drag, startPoint x: 138, startPoint y: 177, endPoint x: 137, endPoint y: 193, distance: 15.9
click at [138, 177] on input "3 3/4" at bounding box center [130, 180] width 44 height 14
click at [137, 202] on input "2 1/2" at bounding box center [130, 202] width 44 height 14
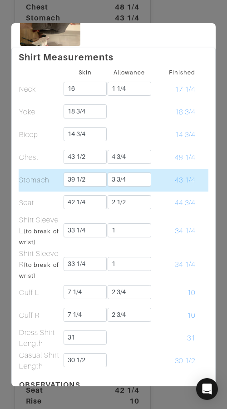
click at [173, 173] on td "43 1/4" at bounding box center [174, 180] width 44 height 23
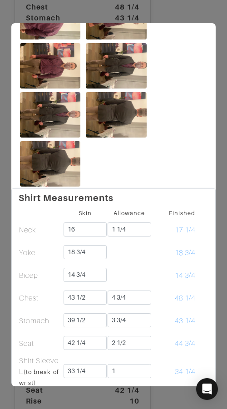
scroll to position [254, 0]
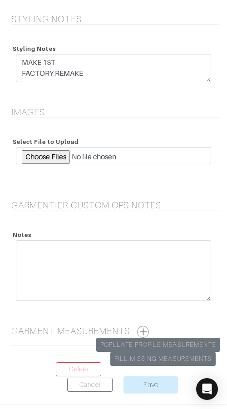
scroll to position [1306, 0]
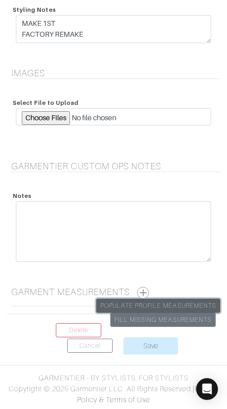
click at [162, 304] on link "Populate Profile Measurements" at bounding box center [158, 306] width 124 height 14
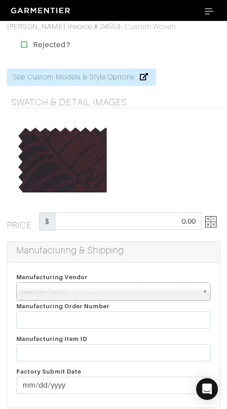
drag, startPoint x: 125, startPoint y: 287, endPoint x: 127, endPoint y: 300, distance: 12.9
click at [125, 287] on span "Select an Option" at bounding box center [109, 292] width 178 height 18
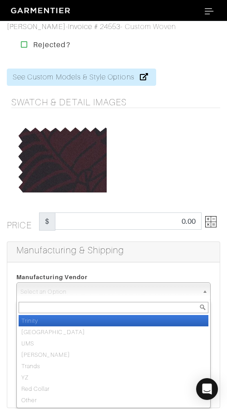
click at [128, 318] on li "Trinity" at bounding box center [114, 320] width 190 height 11
select select "1"
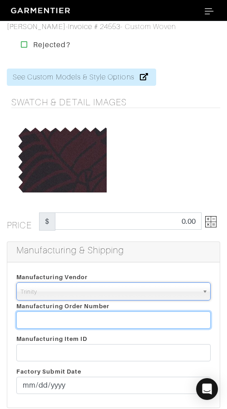
click at [128, 317] on input "text" at bounding box center [113, 319] width 194 height 17
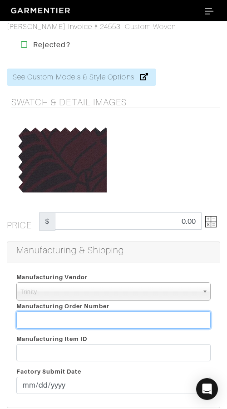
paste input "816442"
type input "816442"
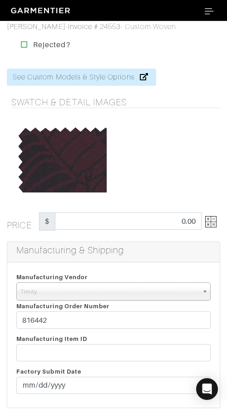
drag, startPoint x: 148, startPoint y: 153, endPoint x: 143, endPoint y: 156, distance: 6.1
click at [148, 153] on div at bounding box center [165, 158] width 104 height 68
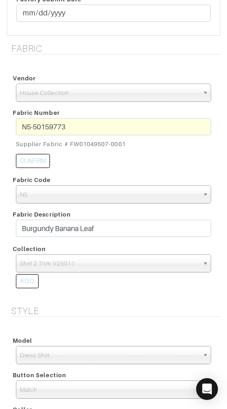
scroll to position [376, 0]
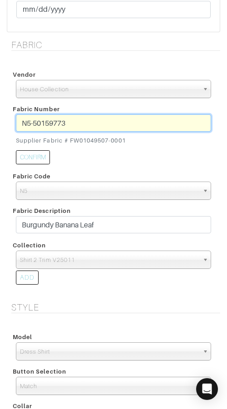
drag, startPoint x: 84, startPoint y: 123, endPoint x: 21, endPoint y: 123, distance: 63.6
click at [20, 123] on input "N5-50159773" at bounding box center [113, 122] width 195 height 17
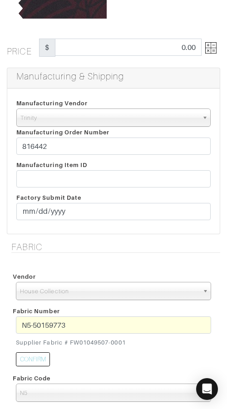
scroll to position [187, 0]
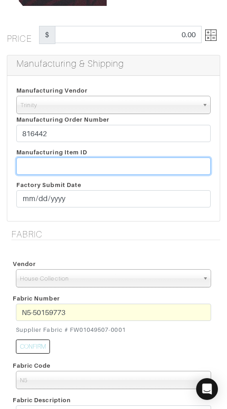
click at [111, 165] on input "text" at bounding box center [113, 166] width 194 height 17
paste input "T2-1788660"
type input "T2-1788660"
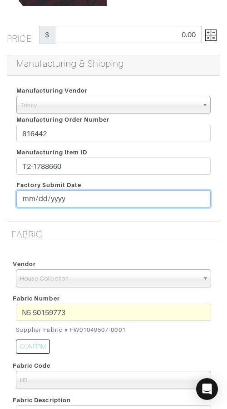
click at [27, 199] on input "date" at bounding box center [113, 198] width 194 height 17
type input "[DATE]"
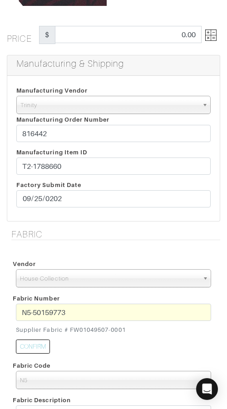
click at [82, 229] on h5 "Fabric" at bounding box center [115, 234] width 209 height 11
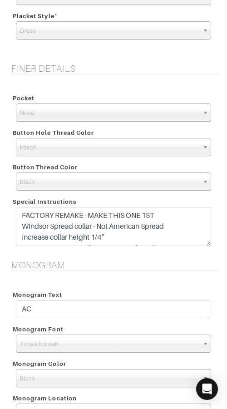
scroll to position [838, 0]
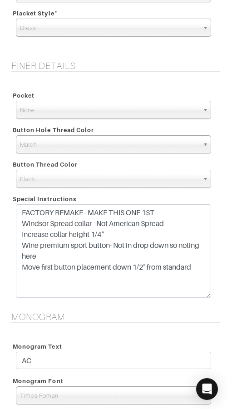
drag, startPoint x: 205, startPoint y: 240, endPoint x: 206, endPoint y: 294, distance: 54.0
click at [206, 294] on textarea "FACTORY REMAKE - MAKE THIS ONE 1ST Windsor Spread collar - Not American Spread …" at bounding box center [113, 251] width 195 height 94
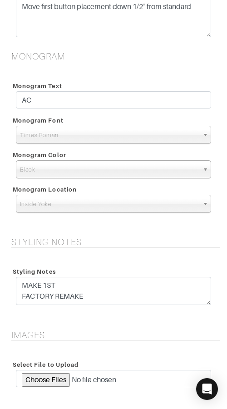
scroll to position [1360, 0]
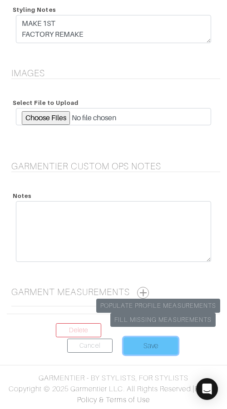
click at [143, 340] on input "Save" at bounding box center [150, 345] width 54 height 17
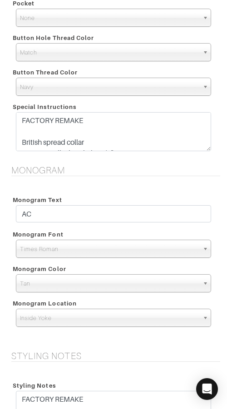
scroll to position [1225, 0]
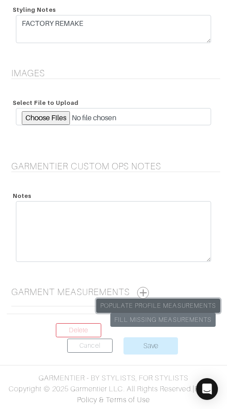
click at [158, 303] on link "Populate Profile Measurements" at bounding box center [158, 306] width 124 height 14
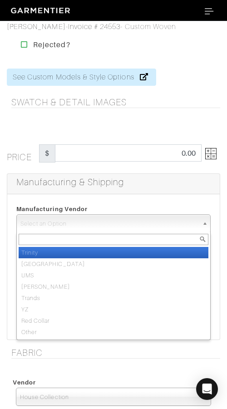
drag, startPoint x: 111, startPoint y: 223, endPoint x: 113, endPoint y: 242, distance: 18.7
click at [111, 225] on span "Select an Option" at bounding box center [109, 224] width 178 height 18
click at [116, 253] on li "Trinity" at bounding box center [114, 252] width 190 height 11
select select "1"
click at [116, 253] on input "text" at bounding box center [113, 251] width 194 height 17
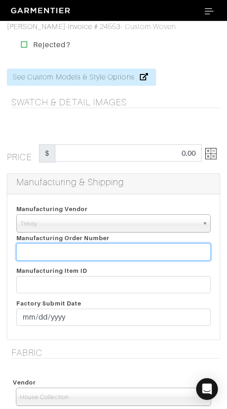
paste input "816442"
type input "816442"
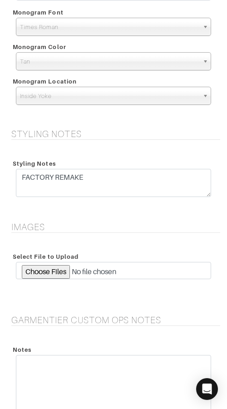
scroll to position [1073, 0]
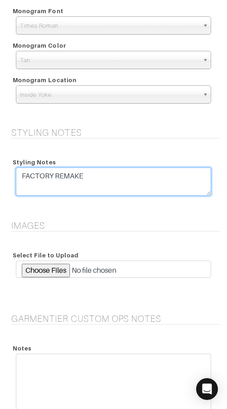
click at [18, 175] on textarea "FACTORY REMAKE" at bounding box center [113, 182] width 195 height 28
paste textarea "CUSTOM OPS 9/25/25: Please confirm collar height and point length."
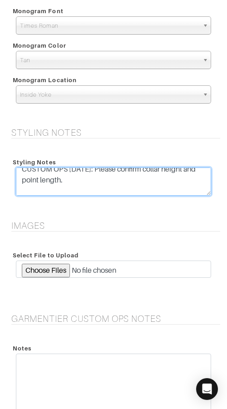
scroll to position [18, 0]
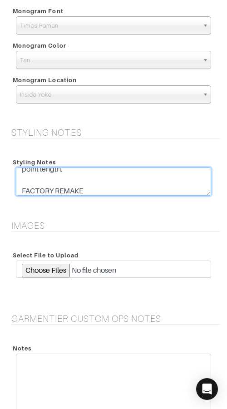
type textarea "CUSTOM OPS 9/25/25: Please confirm collar height and point length. FACTORY REMA…"
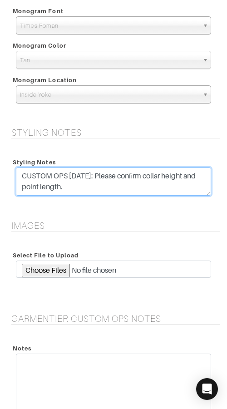
drag, startPoint x: 88, startPoint y: 182, endPoint x: 84, endPoint y: 164, distance: 18.3
click at [84, 163] on div "Styling Notes FACTORY REMAKE" at bounding box center [113, 177] width 209 height 45
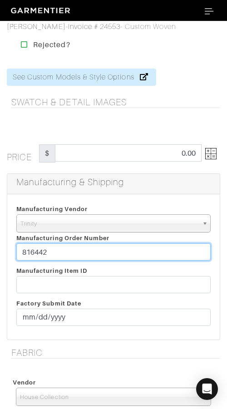
click at [89, 253] on input "816442" at bounding box center [113, 251] width 194 height 17
paste input "- FACTORY REMAKE"
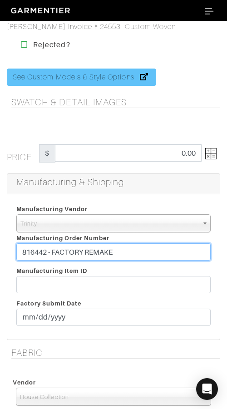
type input "816442 - FACTORY REMAKE"
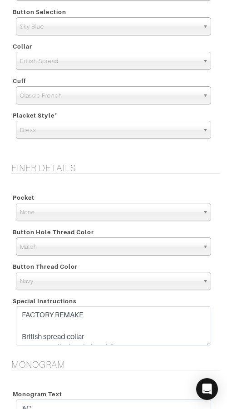
scroll to position [667, 0]
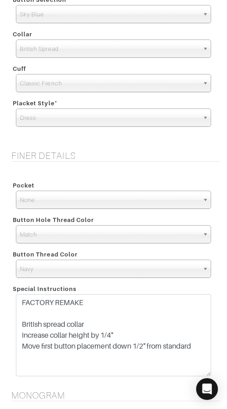
drag, startPoint x: 206, startPoint y: 332, endPoint x: 203, endPoint y: 375, distance: 42.8
click at [203, 375] on textarea "FACTORY REMAKE British spread collar Increase collar height by 1/4" Move first …" at bounding box center [113, 335] width 195 height 82
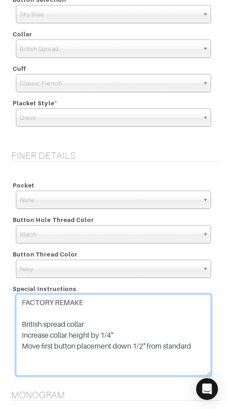
click at [133, 309] on textarea "FACTORY REMAKE British spread collar Increase collar height by 1/4" Move first …" at bounding box center [113, 335] width 195 height 82
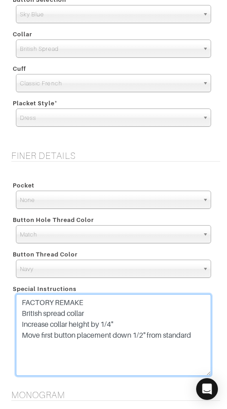
type textarea "FACTORY REMAKE British spread collar Increase collar height by 1/4" Move first …"
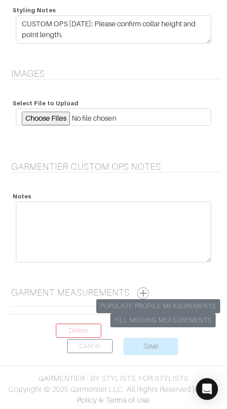
scroll to position [1268, 0]
click at [143, 291] on button "button" at bounding box center [143, 293] width 12 height 12
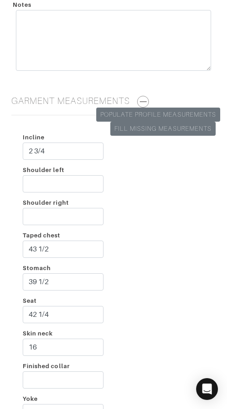
scroll to position [1461, 0]
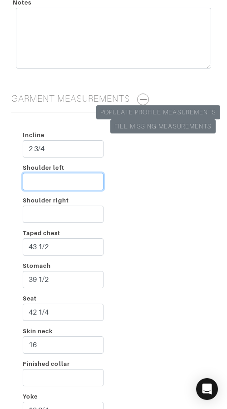
click at [68, 181] on input "Shoulder left" at bounding box center [63, 181] width 81 height 17
type input "2 3/4"
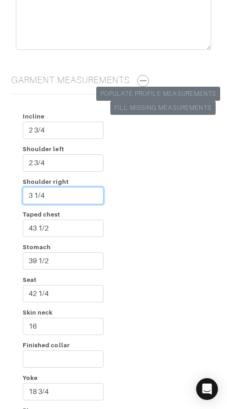
scroll to position [1536, 0]
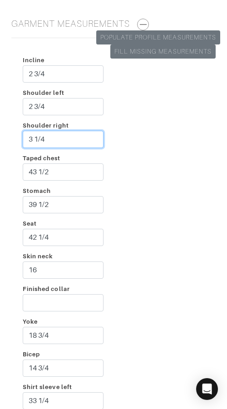
type input "3 1/4"
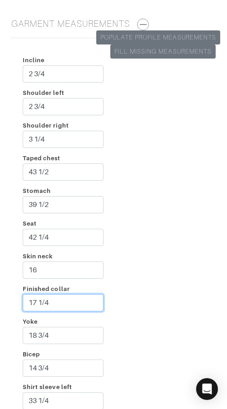
type input "17 1/4"
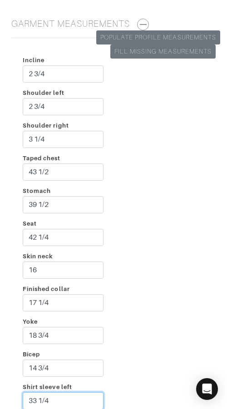
scroll to position [1537, 0]
type input "34 1/4"
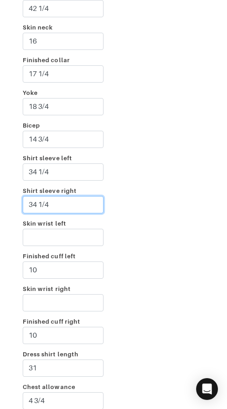
type input "34 1/4"
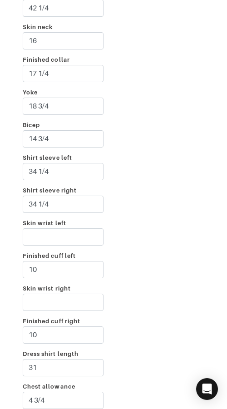
scroll to position [1931, 0]
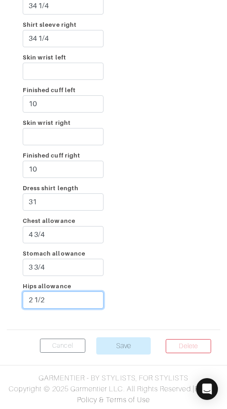
type input "2 1/2"
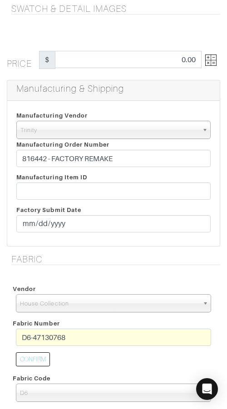
scroll to position [0, 0]
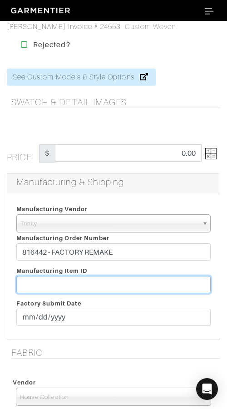
click at [48, 282] on input "text" at bounding box center [113, 284] width 194 height 17
paste input "T2-1788684"
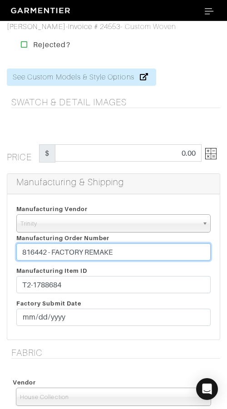
drag, startPoint x: 48, startPoint y: 251, endPoint x: 149, endPoint y: 249, distance: 100.8
click at [149, 249] on input "816442 - FACTORY REMAKE" at bounding box center [113, 251] width 194 height 17
drag, startPoint x: 149, startPoint y: 249, endPoint x: 47, endPoint y: 250, distance: 101.7
click at [47, 250] on input "816442 - FACTORY REMAKE" at bounding box center [113, 251] width 194 height 17
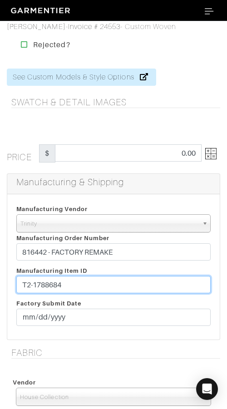
click at [81, 279] on input "T2-1788684" at bounding box center [113, 284] width 194 height 17
click at [83, 283] on input "T2-1788684" at bounding box center [113, 284] width 194 height 17
paste input "- FACTORY REMAKE"
type input "T2-1788684 - FACTORY REMAKE"
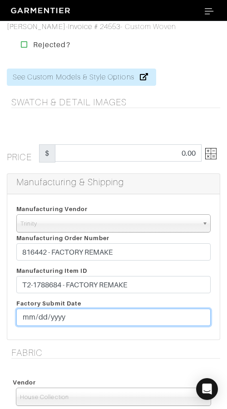
click at [30, 318] on input "date" at bounding box center [113, 317] width 194 height 17
type input "[DATE]"
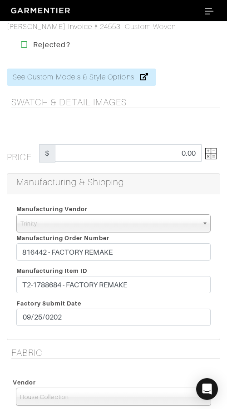
drag, startPoint x: 96, startPoint y: 330, endPoint x: 87, endPoint y: 321, distance: 13.2
click at [96, 330] on div "Manufacturing Vendor Trinity London UMS W. Kleinberg Trands YZ Red Collar Other…" at bounding box center [113, 266] width 212 height 145
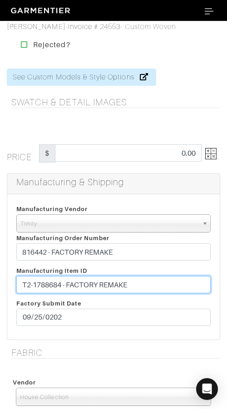
click at [67, 284] on input "T2-1788684 - FACTORY REMAKE" at bounding box center [113, 284] width 194 height 17
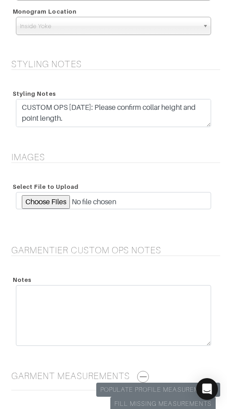
scroll to position [1931, 0]
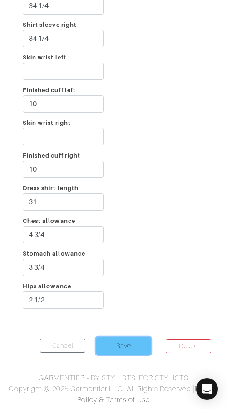
click at [128, 340] on input "Save" at bounding box center [123, 345] width 54 height 17
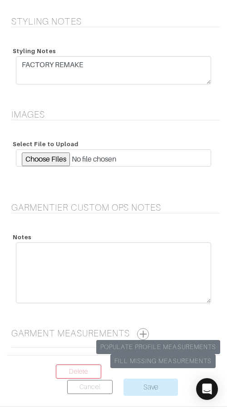
scroll to position [1717, 0]
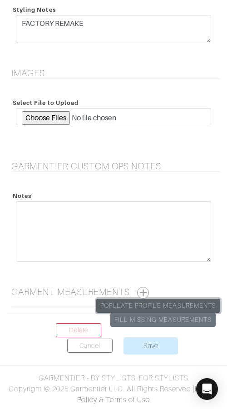
click at [158, 303] on link "Populate Profile Measurements" at bounding box center [158, 306] width 124 height 14
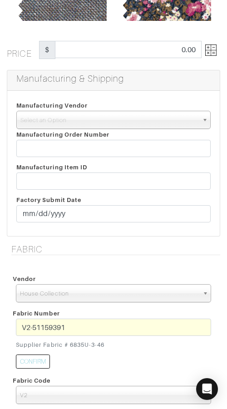
scroll to position [177, 0]
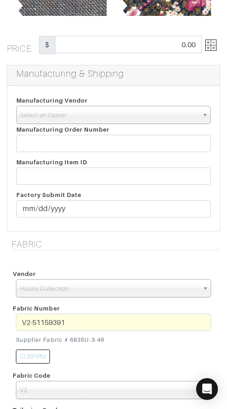
click at [94, 117] on span "Select an Option" at bounding box center [109, 115] width 178 height 18
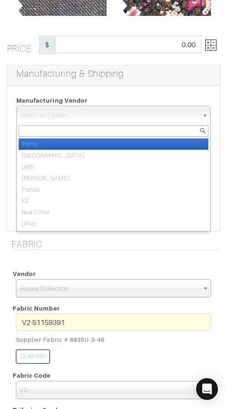
click at [100, 144] on li "Trinity" at bounding box center [114, 143] width 190 height 11
select select "1"
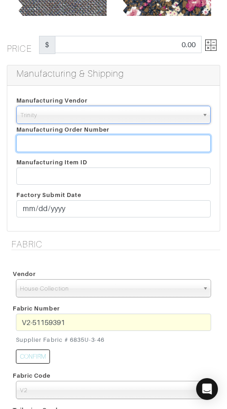
click at [100, 145] on input "text" at bounding box center [113, 143] width 194 height 17
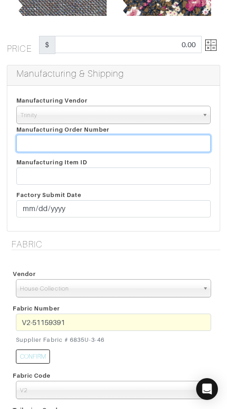
paste input "816442"
paste input "- FACTORY REMAKE"
type input "816442 - FACTORY REMAKE"
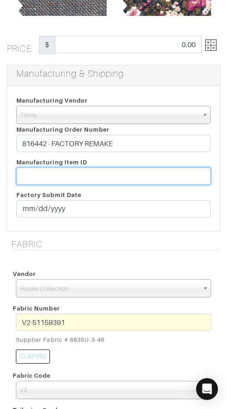
click at [102, 174] on input "text" at bounding box center [113, 176] width 194 height 17
paste input "T2-1788690"
type input "T2-1788690"
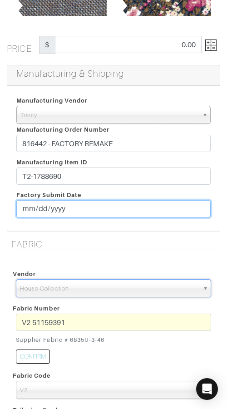
click at [30, 208] on input "date" at bounding box center [113, 208] width 194 height 17
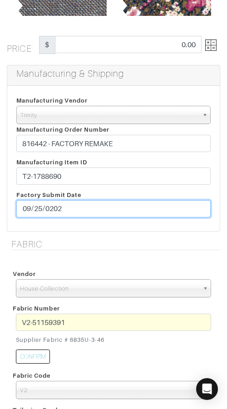
type input "[DATE]"
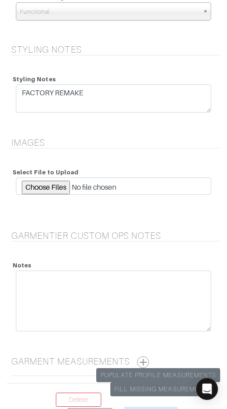
scroll to position [1717, 0]
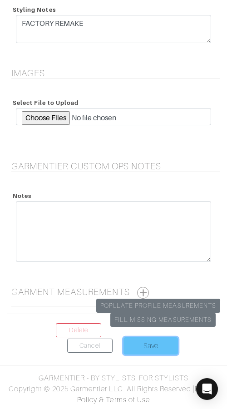
click at [154, 348] on input "Save" at bounding box center [150, 345] width 54 height 17
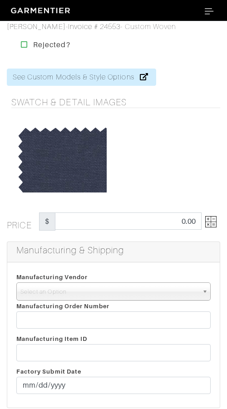
scroll to position [1306, 0]
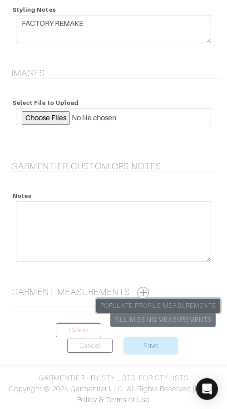
click at [156, 306] on link "Populate Profile Measurements" at bounding box center [158, 306] width 124 height 14
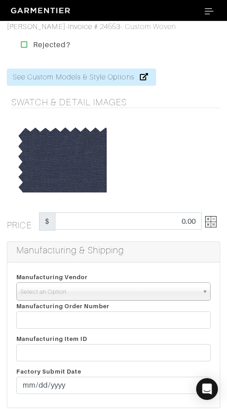
click at [128, 289] on span "Select an Option" at bounding box center [109, 292] width 178 height 18
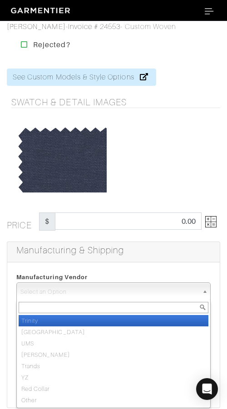
click at [128, 319] on li "Trinity" at bounding box center [114, 320] width 190 height 11
select select "1"
click at [128, 319] on input "text" at bounding box center [113, 319] width 194 height 17
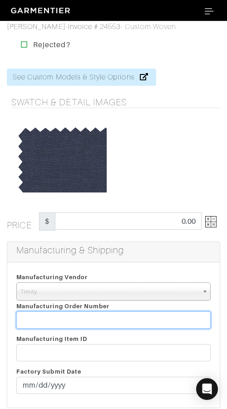
paste input "816442"
type input "816442"
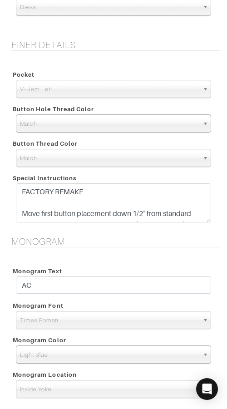
scroll to position [1306, 0]
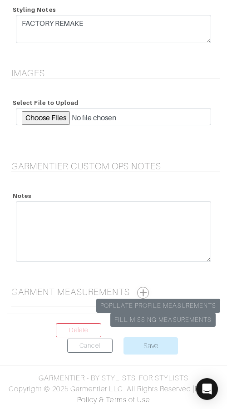
click at [143, 290] on button "button" at bounding box center [143, 293] width 12 height 12
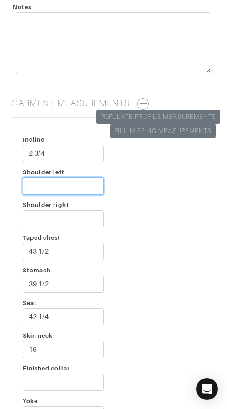
click at [50, 186] on input "Shoulder left" at bounding box center [63, 185] width 81 height 17
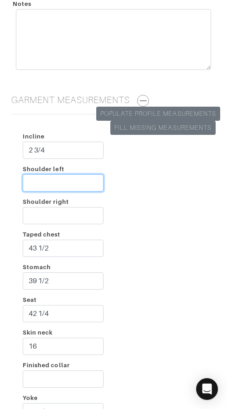
click at [50, 186] on input "Shoulder left" at bounding box center [63, 182] width 81 height 17
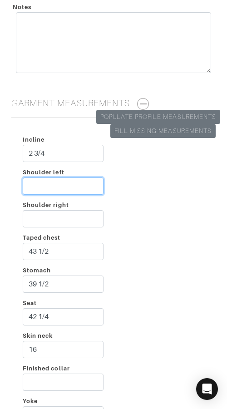
scroll to position [1494, 0]
type input "2 3/4"
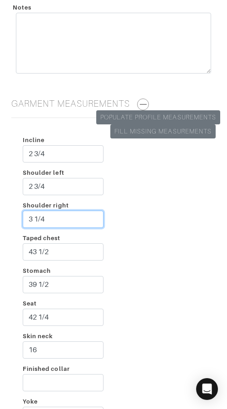
type input "3 1/4"
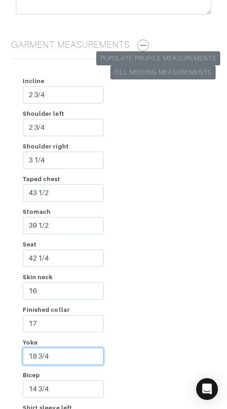
scroll to position [1558, 0]
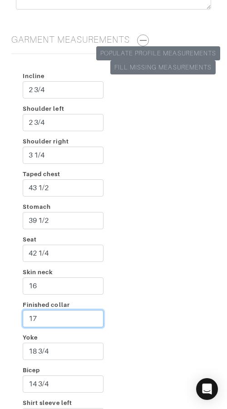
click at [68, 315] on input "17" at bounding box center [63, 318] width 81 height 17
type input "17 1/4"
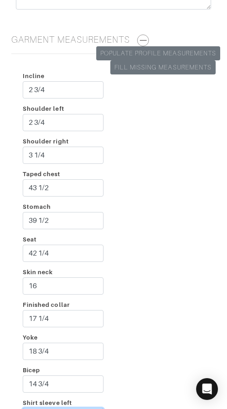
scroll to position [1574, 0]
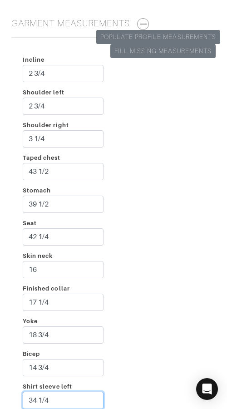
type input "34 1/4"
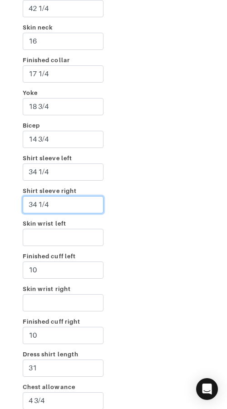
type input "34 1/4"
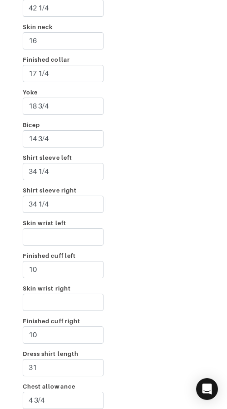
scroll to position [1969, 0]
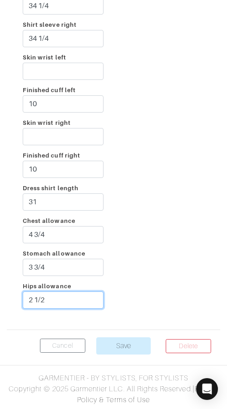
type input "2 1/2"
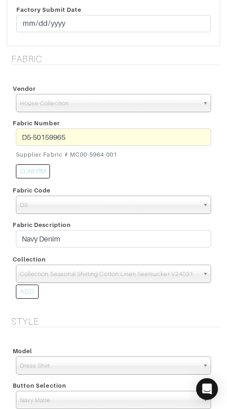
scroll to position [364, 0]
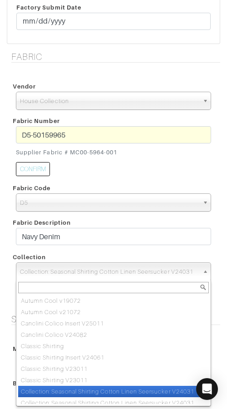
click at [89, 270] on span "Collection:Seasonal Shirting Cotton Linen Seersucker V24031" at bounding box center [109, 272] width 179 height 18
paste input "Seasonal Shirting Sunshine V25011"
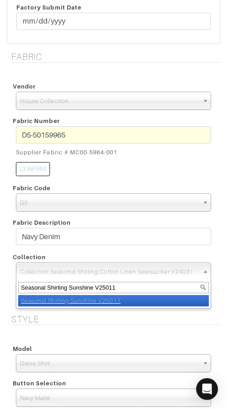
type input "Seasonal Shirting Sunshine V25011"
click at [125, 301] on li "Seasonal Shirting Sunshine V25011" at bounding box center [113, 300] width 191 height 11
select select "1079"
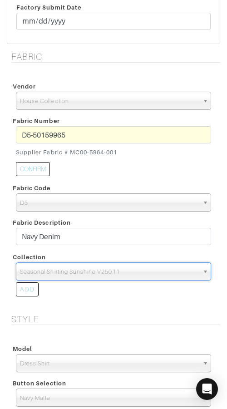
click at [137, 299] on div "ADD" at bounding box center [113, 291] width 209 height 20
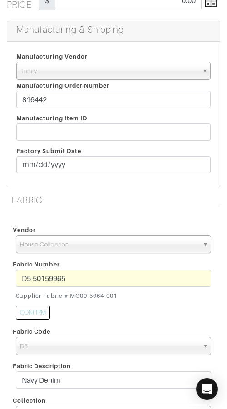
scroll to position [220, 0]
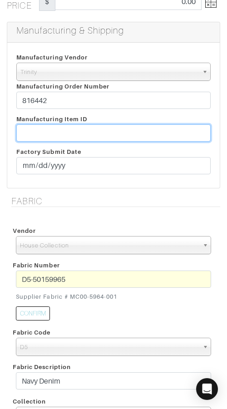
click at [112, 129] on input "text" at bounding box center [113, 132] width 194 height 17
paste input "T2-1788674"
type input "T2-1788674"
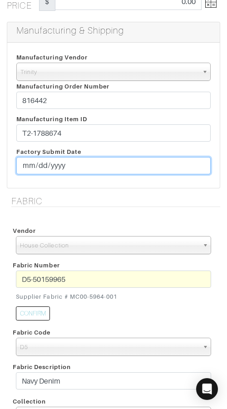
click at [29, 164] on input "date" at bounding box center [113, 165] width 194 height 17
type input "[DATE]"
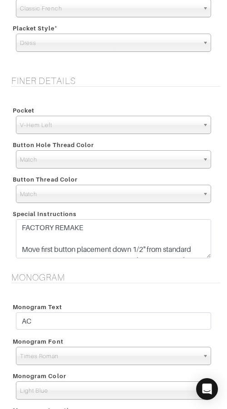
scroll to position [823, 0]
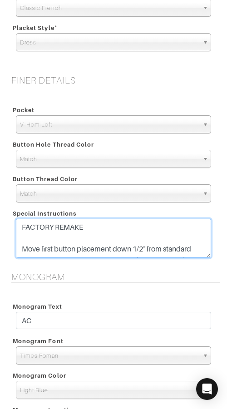
click at [132, 237] on textarea "FACTORY REMAKE Move first button placement down 1/2" from standard PLEASE NOTE:…" at bounding box center [113, 238] width 195 height 39
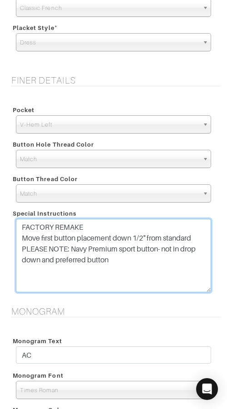
drag, startPoint x: 206, startPoint y: 256, endPoint x: 210, endPoint y: 287, distance: 31.5
click at [208, 288] on textarea "FACTORY REMAKE Move first button placement down 1/2" from standard PLEASE NOTE:…" at bounding box center [113, 256] width 195 height 74
type textarea "FACTORY REMAKE Move first button placement down 1/2" from standard PLEASE NOTE:…"
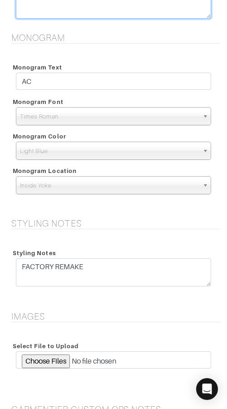
scroll to position [1110, 0]
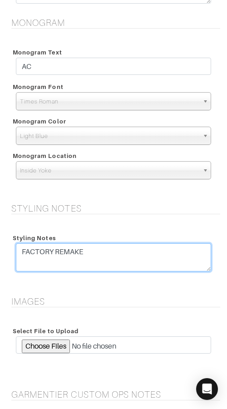
click at [18, 247] on textarea "FACTORY REMAKE" at bounding box center [113, 257] width 195 height 28
paste textarea "Windsor - burgundy leaf"
paste textarea "Custom Woven House Collection - Burgundy Banana Leaf N5-50159773 CUSTOM OPS 9/2…"
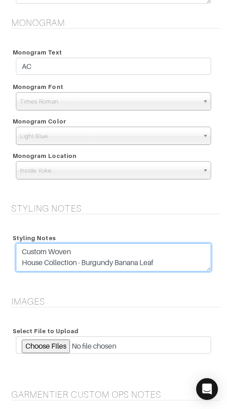
scroll to position [29, 0]
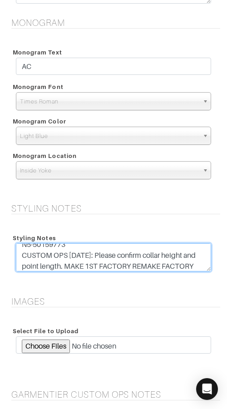
drag, startPoint x: 75, startPoint y: 246, endPoint x: 17, endPoint y: 231, distance: 59.9
click at [16, 231] on div "Styling Notes FACTORY REMAKE" at bounding box center [113, 253] width 209 height 45
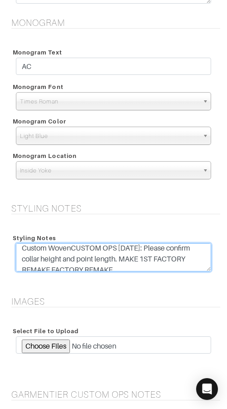
scroll to position [0, 0]
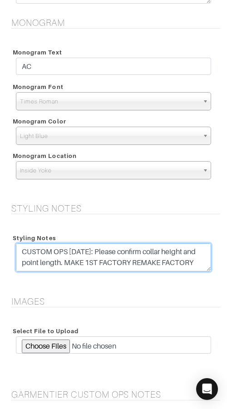
click at [65, 262] on textarea "FACTORY REMAKE" at bounding box center [113, 257] width 195 height 28
drag, startPoint x: 64, startPoint y: 262, endPoint x: 164, endPoint y: 261, distance: 99.4
click at [164, 261] on textarea "FACTORY REMAKE" at bounding box center [113, 257] width 195 height 28
drag, startPoint x: 108, startPoint y: 264, endPoint x: 107, endPoint y: 241, distance: 23.2
click at [107, 241] on div "Styling Notes FACTORY REMAKE" at bounding box center [113, 253] width 209 height 45
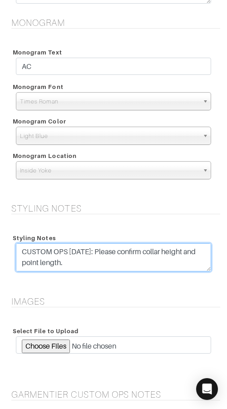
type textarea "CUSTOM OPS 9/25/25: Please confirm collar height and point length. FACTORY REMA…"
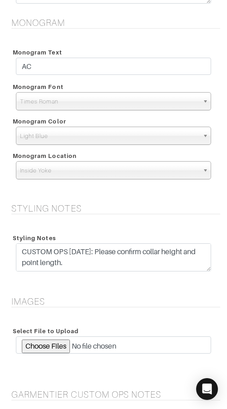
drag, startPoint x: 113, startPoint y: 213, endPoint x: 108, endPoint y: 210, distance: 5.7
click at [113, 212] on h5 "Styling Notes" at bounding box center [115, 208] width 209 height 11
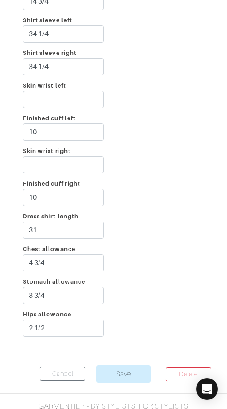
scroll to position [2001, 0]
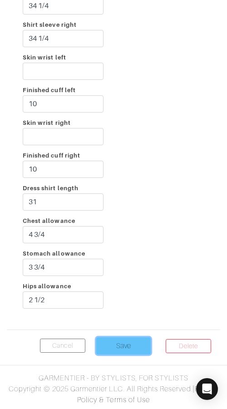
click at [122, 344] on input "Save" at bounding box center [123, 345] width 54 height 17
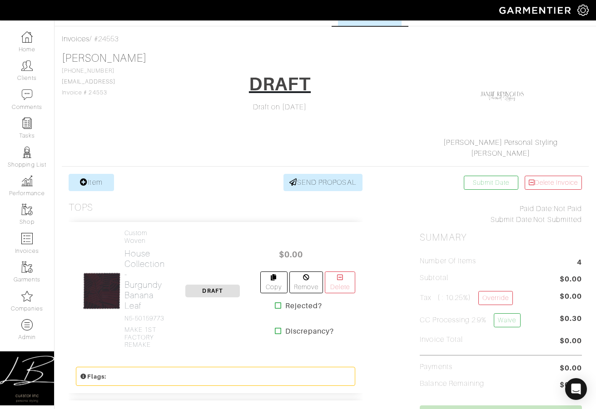
scroll to position [34, 0]
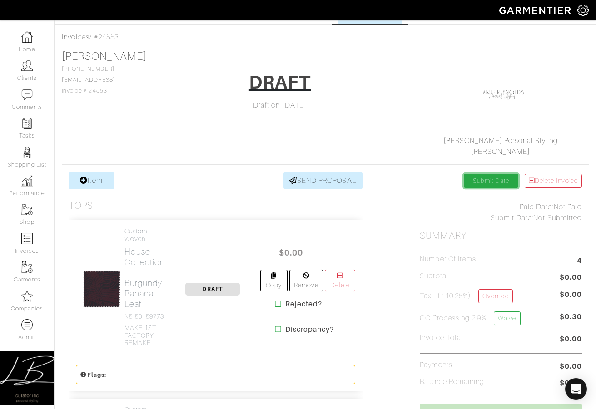
click at [227, 180] on link "Submit Date" at bounding box center [490, 181] width 54 height 14
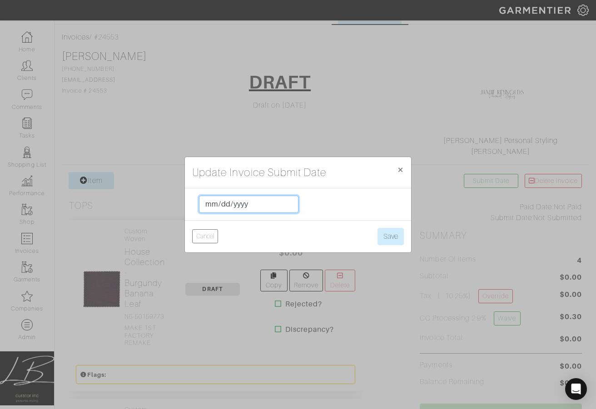
click at [213, 203] on input "date" at bounding box center [248, 204] width 99 height 17
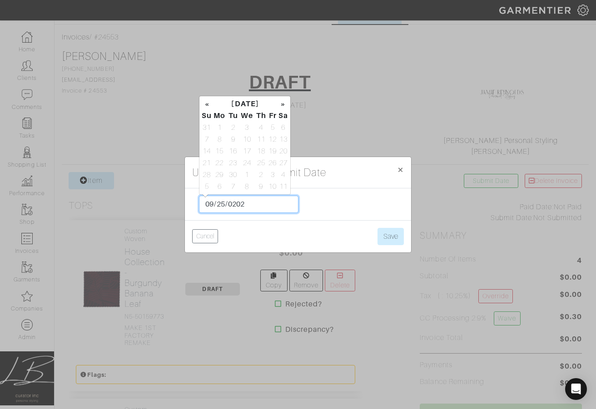
type input "[DATE]"
drag, startPoint x: 344, startPoint y: 197, endPoint x: 359, endPoint y: 213, distance: 22.2
click at [227, 197] on form "2025-09-25 Cancel Save" at bounding box center [298, 220] width 226 height 64
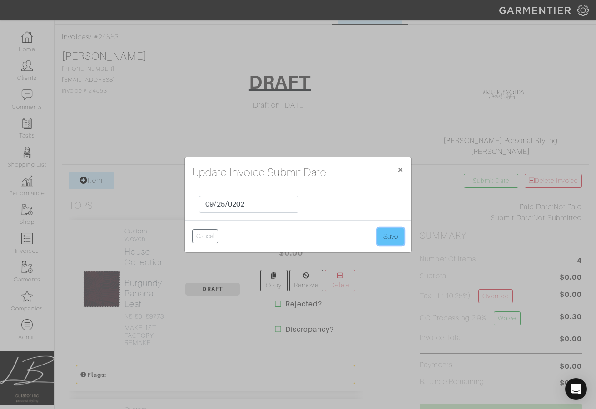
click at [227, 237] on button "Save" at bounding box center [390, 236] width 26 height 17
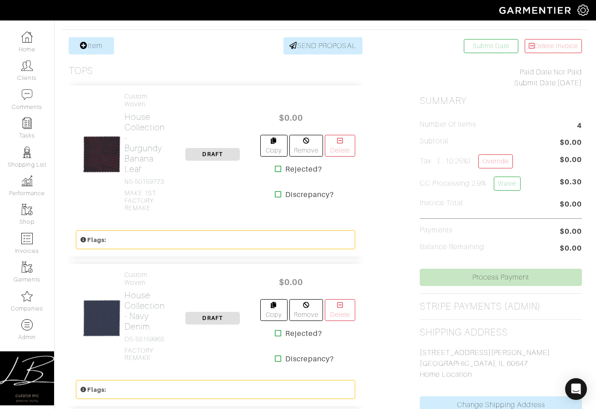
scroll to position [169, 0]
click at [203, 156] on span "DRAFT" at bounding box center [212, 154] width 54 height 13
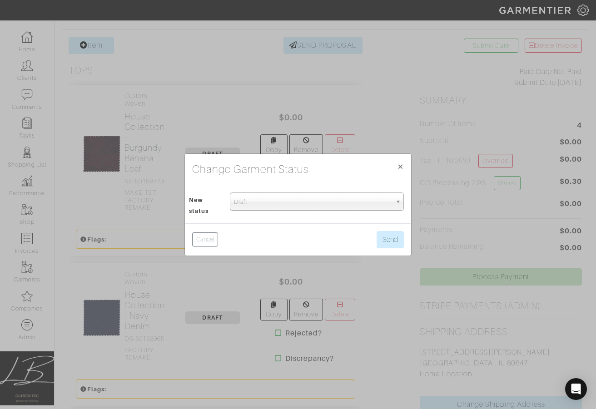
click at [352, 108] on div "Change Garment Status × Close New status Draft Proposal Custom Review Processin…" at bounding box center [298, 204] width 596 height 409
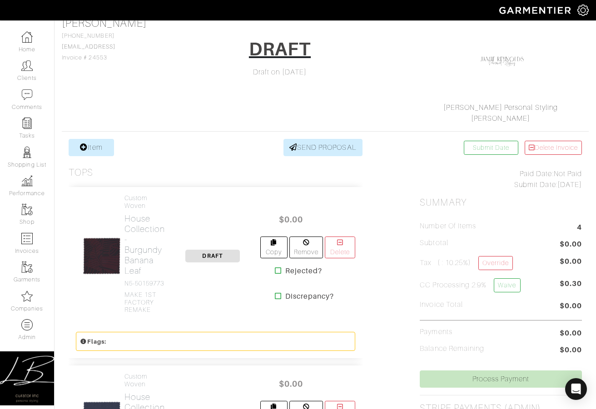
scroll to position [0, 0]
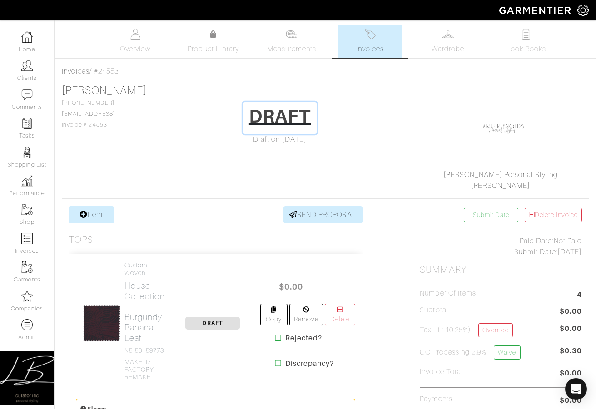
click at [275, 114] on h1 "DRAFT" at bounding box center [280, 116] width 62 height 22
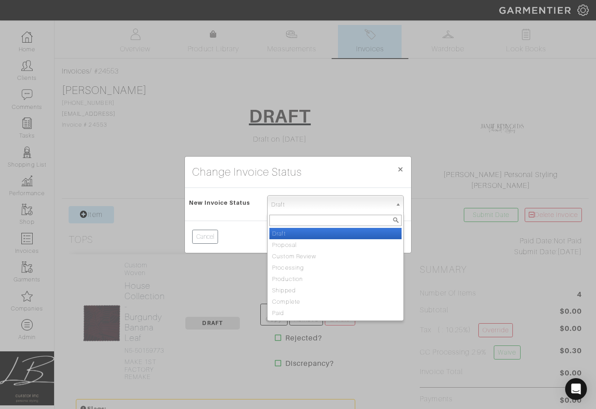
click at [289, 198] on span "Draft" at bounding box center [331, 205] width 120 height 18
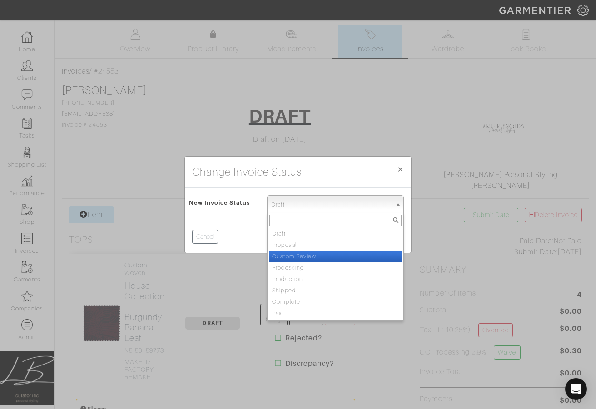
click at [301, 253] on li "Custom Review" at bounding box center [335, 256] width 132 height 11
select select "Custom Review"
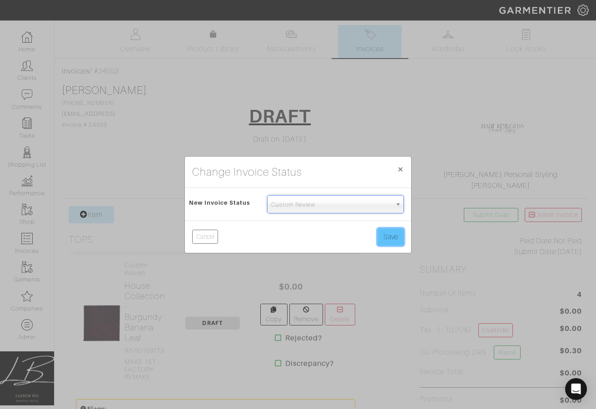
click at [389, 235] on button "Save" at bounding box center [390, 236] width 26 height 17
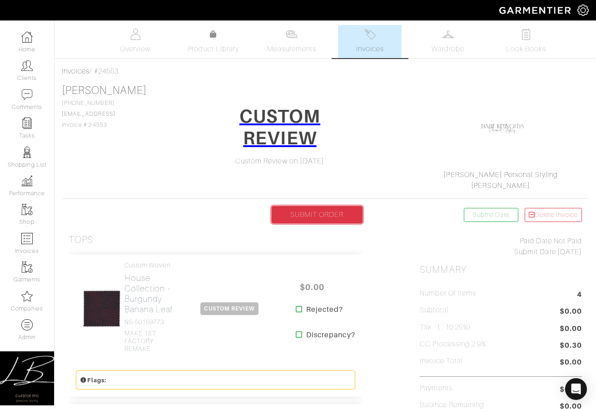
click at [316, 208] on link "SUBMIT ORDER" at bounding box center [316, 214] width 91 height 17
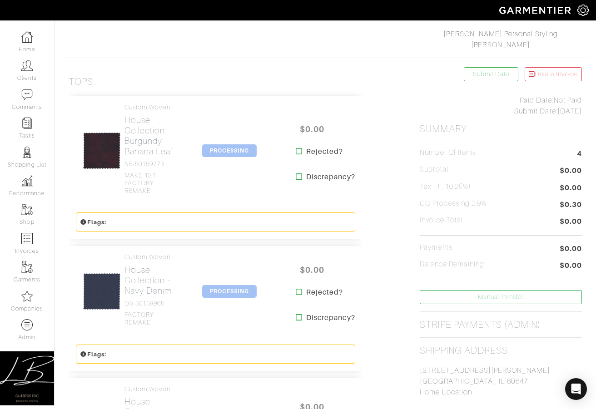
scroll to position [143, 0]
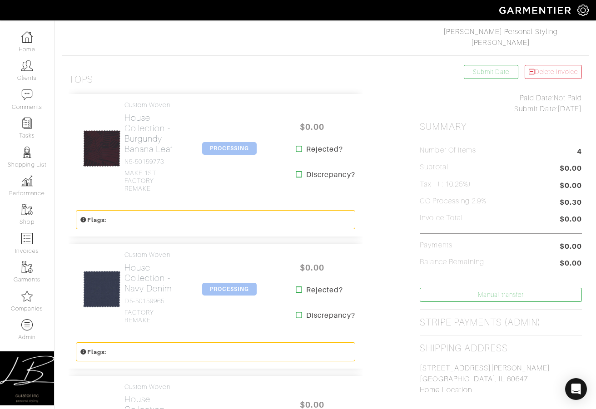
click at [235, 148] on span "PROCESSING" at bounding box center [229, 148] width 54 height 13
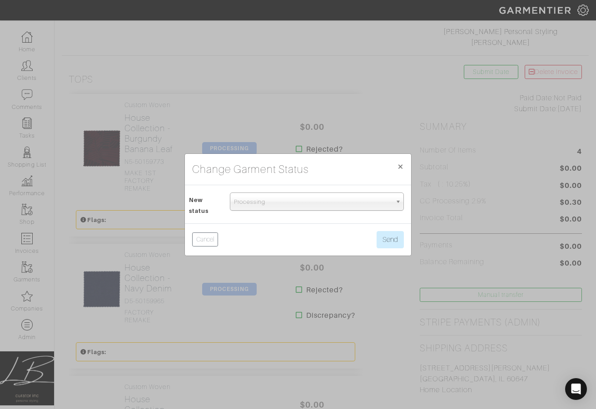
click at [248, 200] on span "Processing" at bounding box center [313, 202] width 158 height 18
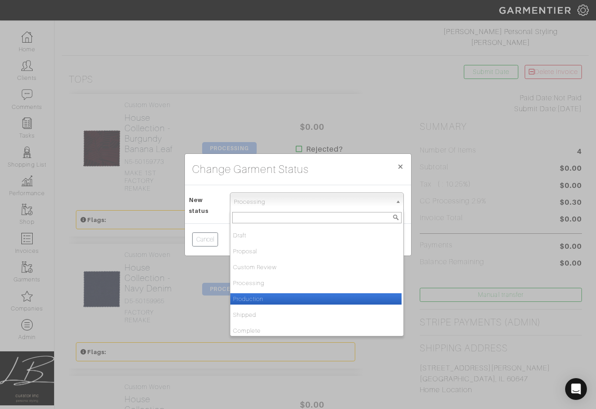
click at [261, 296] on li "Production" at bounding box center [315, 298] width 171 height 11
select select "Production"
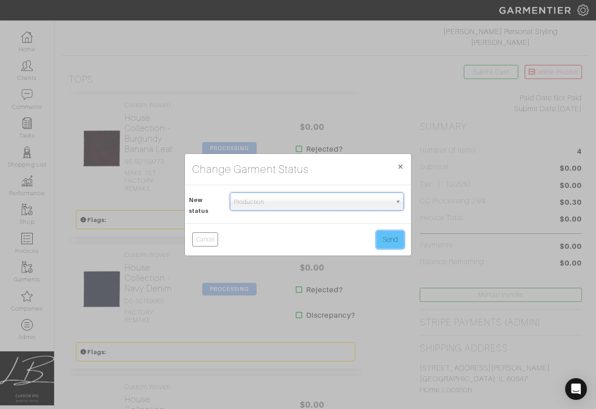
click at [387, 241] on button "Send" at bounding box center [389, 239] width 27 height 17
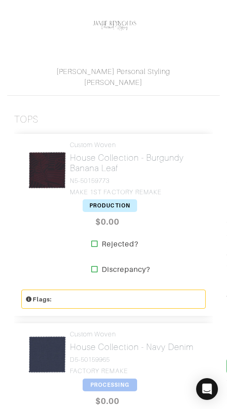
scroll to position [203, 0]
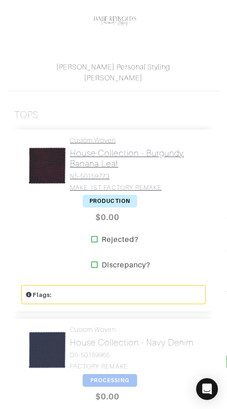
drag, startPoint x: 77, startPoint y: 163, endPoint x: 82, endPoint y: 162, distance: 5.5
click at [77, 163] on h2 "House Collection - Burgundy Banana Leaf" at bounding box center [134, 158] width 129 height 21
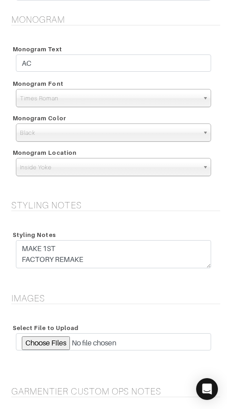
scroll to position [1267, 0]
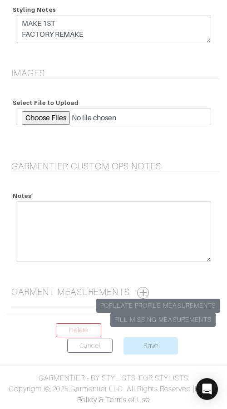
drag, startPoint x: 148, startPoint y: 288, endPoint x: 146, endPoint y: 280, distance: 8.9
click at [149, 288] on button "button" at bounding box center [143, 293] width 12 height 12
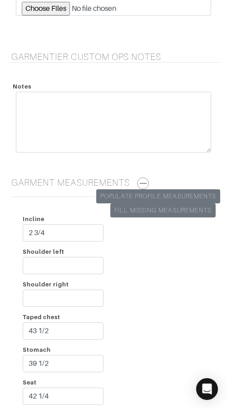
scroll to position [1445, 0]
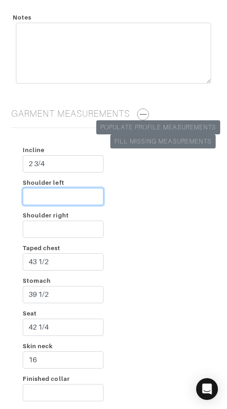
click at [50, 194] on input "Shoulder left" at bounding box center [63, 196] width 81 height 17
type input "2 3/4"
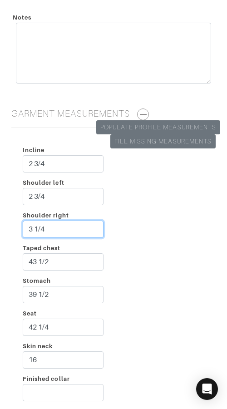
type input "3 1/4"
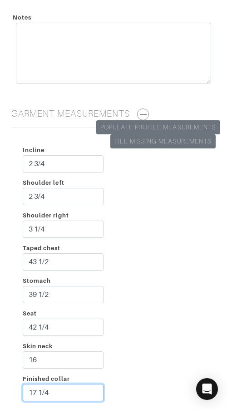
type input "17 1/4"
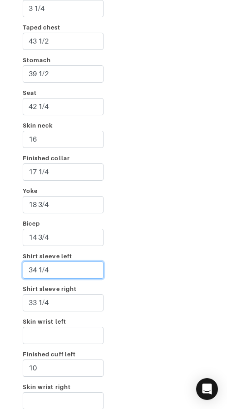
type input "34 1/4"
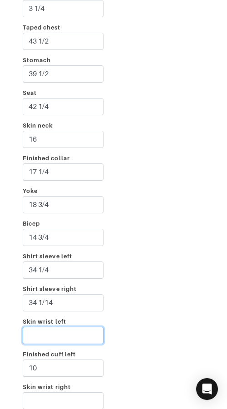
scroll to position [1667, 0]
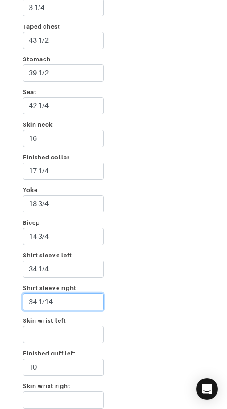
click at [50, 303] on input "34 1/14" at bounding box center [63, 301] width 81 height 17
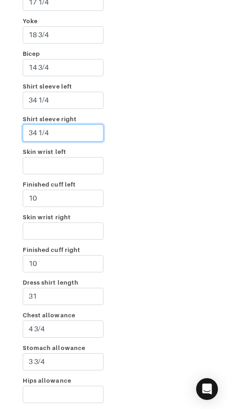
scroll to position [1845, 0]
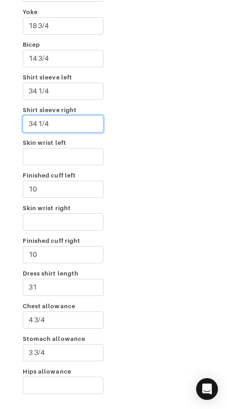
type input "34 1/4"
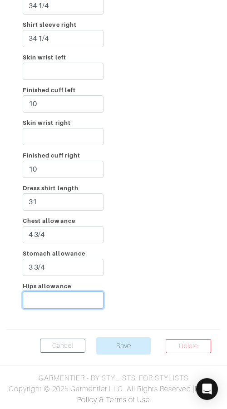
click at [81, 304] on input "Hips allowance" at bounding box center [63, 299] width 81 height 17
type input "2 1/2"
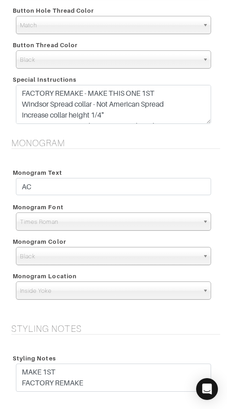
scroll to position [912, 0]
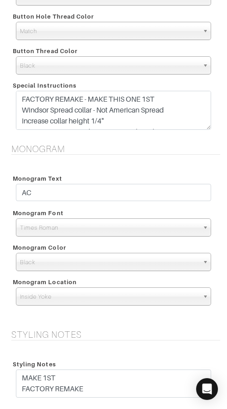
drag, startPoint x: 186, startPoint y: 142, endPoint x: 199, endPoint y: 133, distance: 15.9
click at [187, 142] on div "Pocket None V-Hem Left V-Hem Right None Button Hole Thread Color Match Aubergin…" at bounding box center [113, 54] width 213 height 178
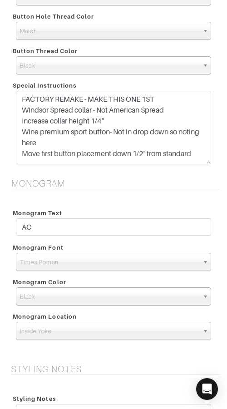
drag, startPoint x: 205, startPoint y: 128, endPoint x: 205, endPoint y: 163, distance: 34.5
click at [205, 163] on textarea "FACTORY REMAKE - MAKE THIS ONE 1ST Windsor Spread collar - Not American Spread …" at bounding box center [113, 128] width 195 height 74
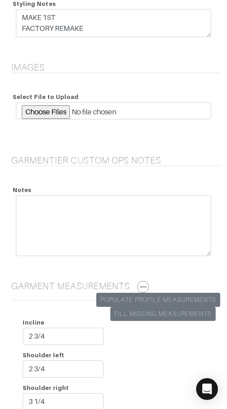
scroll to position [1965, 0]
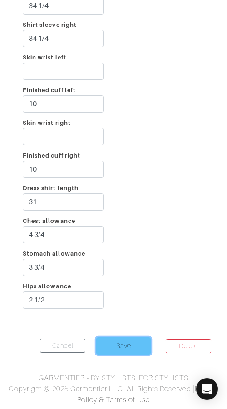
click at [110, 344] on input "Save" at bounding box center [123, 345] width 54 height 17
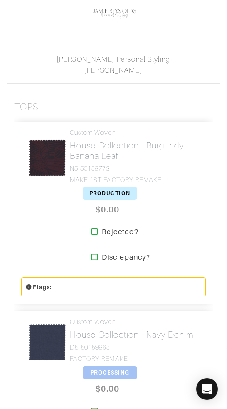
scroll to position [212, 0]
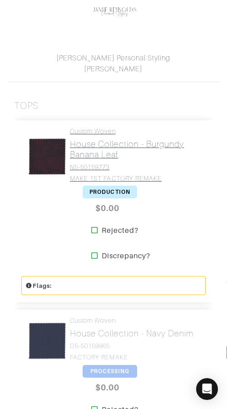
click at [99, 141] on h2 "House Collection - Burgundy Banana Leaf" at bounding box center [134, 149] width 129 height 21
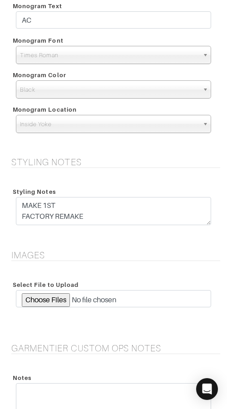
scroll to position [1086, 0]
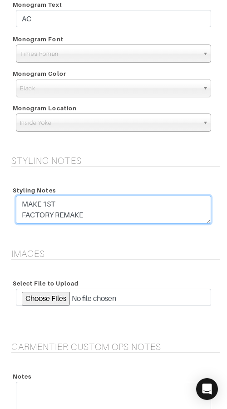
click at [23, 202] on textarea "MAKE 1ST FACTORY REMAKE" at bounding box center [113, 210] width 195 height 28
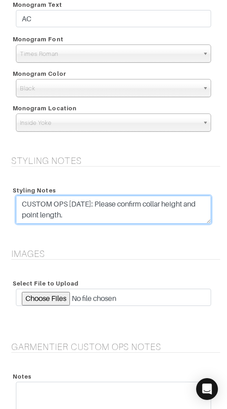
drag, startPoint x: 95, startPoint y: 203, endPoint x: 94, endPoint y: 187, distance: 15.5
click at [94, 187] on div "Styling Notes MAKE 1ST FACTORY REMAKE" at bounding box center [113, 205] width 209 height 45
type textarea "CUSTOM OPS [DATE]: Please confirm collar height and point length. MAKE 1ST FACT…"
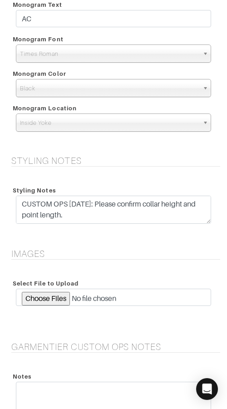
click at [95, 183] on div "Styling Notes MAKE 1ST FACTORY REMAKE" at bounding box center [113, 205] width 209 height 45
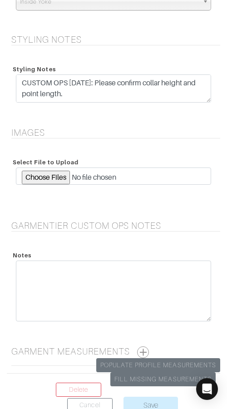
scroll to position [1267, 0]
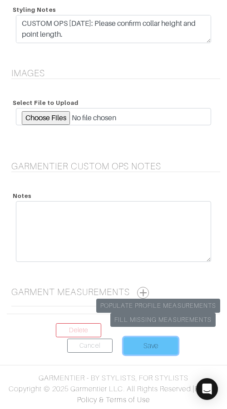
click at [149, 341] on input "Save" at bounding box center [150, 345] width 54 height 17
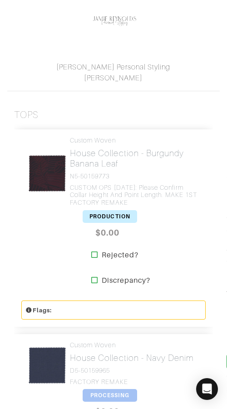
scroll to position [204, 0]
click at [114, 214] on span "PRODUCTION" at bounding box center [110, 216] width 54 height 13
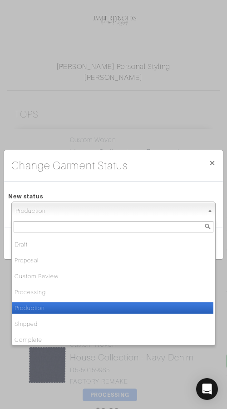
click at [114, 214] on span "Production" at bounding box center [109, 211] width 188 height 18
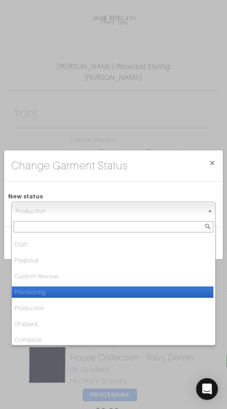
drag, startPoint x: 88, startPoint y: 289, endPoint x: 126, endPoint y: 264, distance: 45.3
click at [88, 288] on li "Processing" at bounding box center [113, 291] width 202 height 11
select select "Processing"
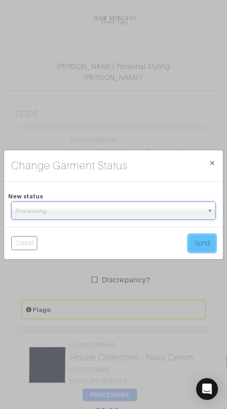
click at [194, 239] on button "Send" at bounding box center [201, 243] width 27 height 17
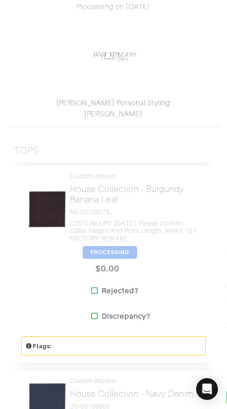
scroll to position [174, 0]
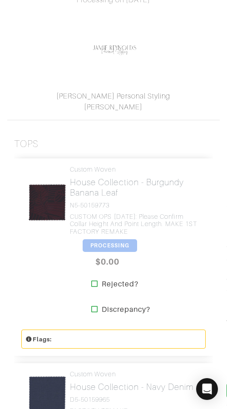
click at [171, 238] on div "Custom Woven House Collection - Burgundy Banana Leaf N5-50159773 CUSTOM OPS [DA…" at bounding box center [134, 203] width 129 height 74
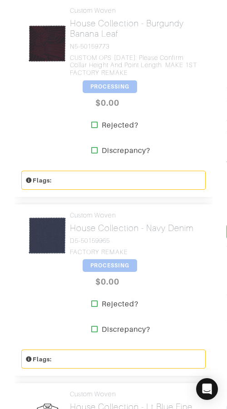
scroll to position [338, 0]
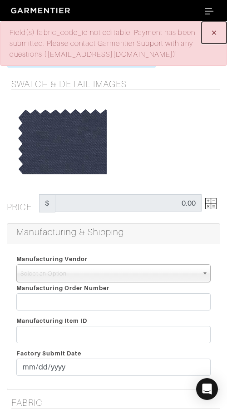
drag, startPoint x: 212, startPoint y: 33, endPoint x: 208, endPoint y: 56, distance: 23.0
click at [212, 33] on span "×" at bounding box center [214, 32] width 7 height 12
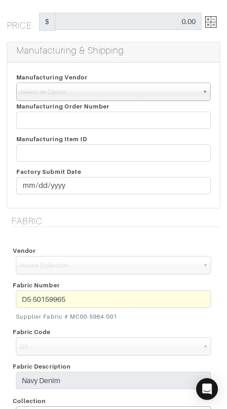
scroll to position [190, 0]
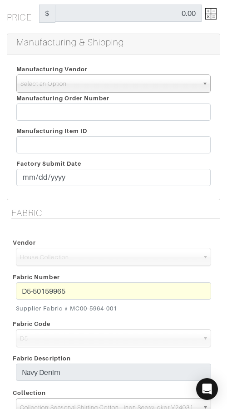
click at [57, 88] on span "Select an Option" at bounding box center [109, 84] width 178 height 18
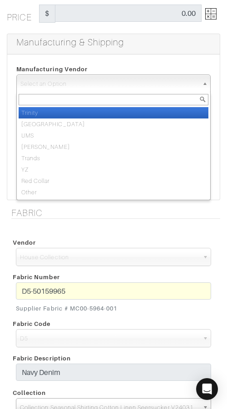
click at [58, 110] on li "Trinity" at bounding box center [114, 112] width 190 height 11
select select "1"
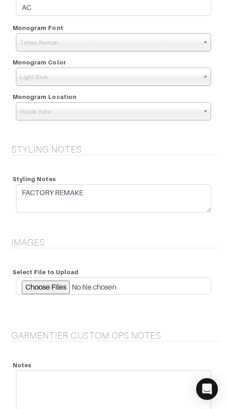
scroll to position [1099, 0]
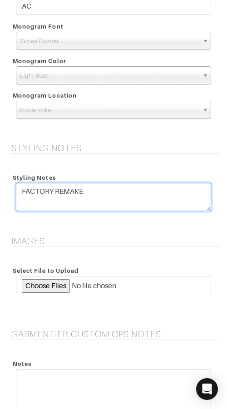
click at [22, 191] on textarea "FACTORY REMAKE" at bounding box center [113, 197] width 195 height 28
paste textarea "CUSTOM OPS [DATE]: Please confirm collar height and point length."
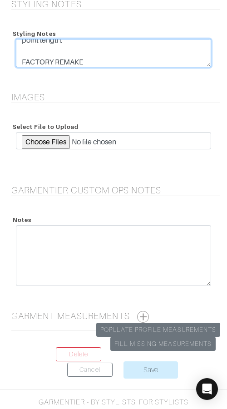
scroll to position [1267, 0]
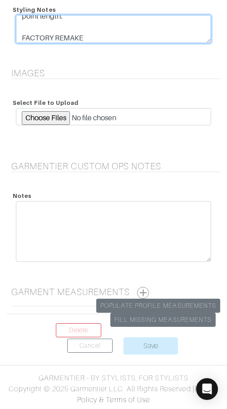
type textarea "CUSTOM OPS [DATE]: Please confirm collar height and point length. FACTORY REMAKE"
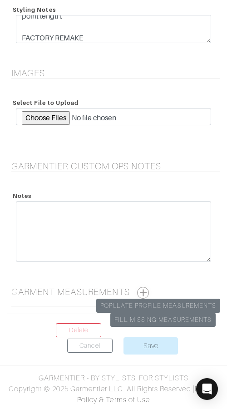
click at [143, 292] on button "button" at bounding box center [143, 293] width 12 height 12
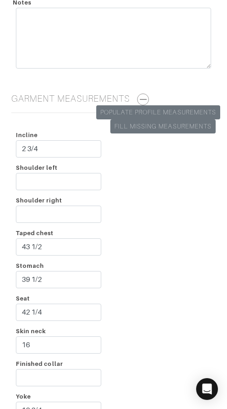
scroll to position [1470, 0]
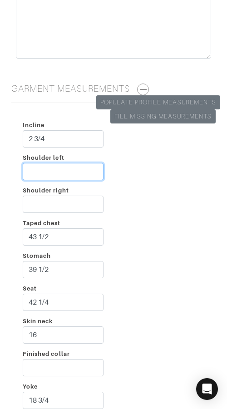
click at [43, 169] on input "Shoulder left" at bounding box center [63, 171] width 81 height 17
type input "2 3/4"
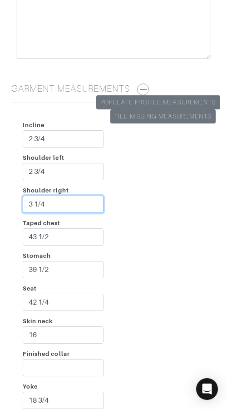
type input "3 1/4"
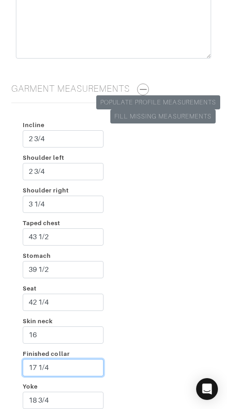
type input "17 1/4"
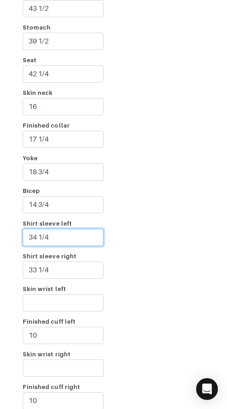
type input "34 1/4"
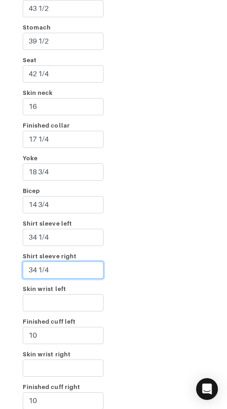
type input "34 1/4"
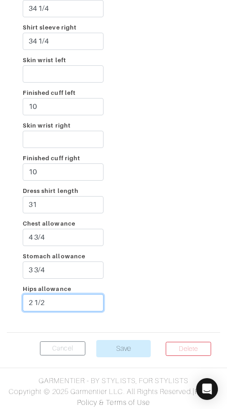
type input "2 1/2"
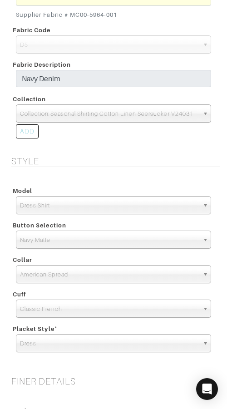
scroll to position [479, 0]
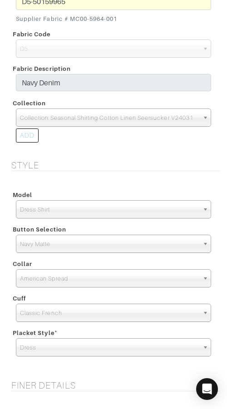
click at [153, 120] on span "Collection:Seasonal Shirting Cotton Linen Seersucker V24031" at bounding box center [109, 118] width 179 height 18
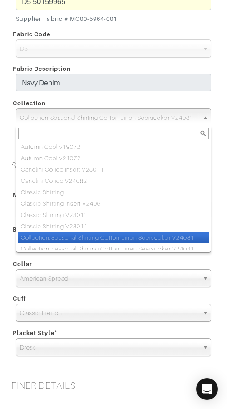
paste input "Seasonal Shirting Sunshine V25011 Readiness:Trinity In-Stock"
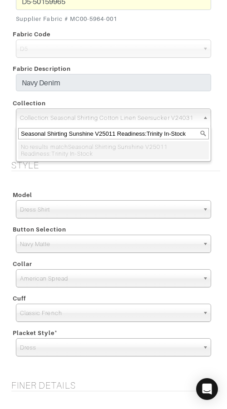
drag, startPoint x: 116, startPoint y: 133, endPoint x: 183, endPoint y: 137, distance: 67.3
click at [183, 137] on input "Seasonal Shirting Sunshine V25011 Readiness:Trinity In-Stock" at bounding box center [113, 133] width 191 height 11
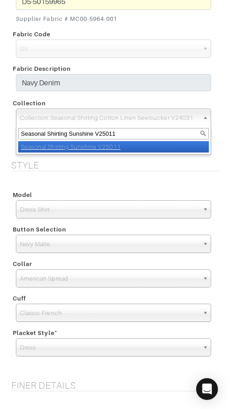
type input "Seasonal Shirting Sunshine V25011"
click at [183, 148] on li "Seasonal Shirting Sunshine V25011" at bounding box center [113, 146] width 191 height 11
select select "1079"
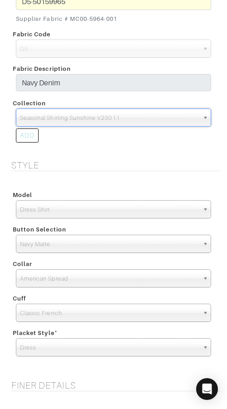
click at [165, 153] on div "Vendor Scabal Loro Piana Gladson Dormeuil House Collection London Marzoni Holla…" at bounding box center [113, 47] width 213 height 223
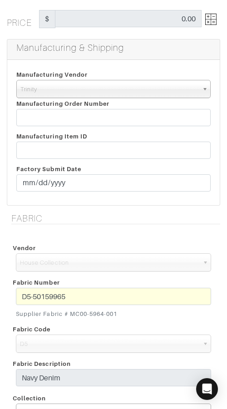
scroll to position [183, 0]
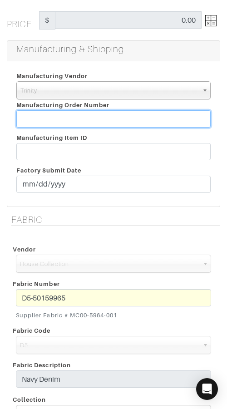
click at [70, 116] on input "text" at bounding box center [113, 118] width 194 height 17
paste input "816442"
type input "816442"
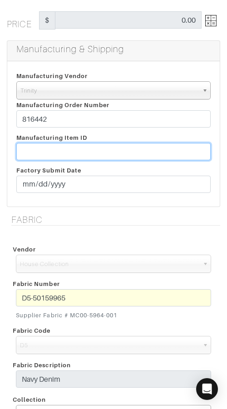
click at [44, 149] on input "text" at bounding box center [113, 151] width 194 height 17
paste input "T2-1788674"
type input "T2-1788674"
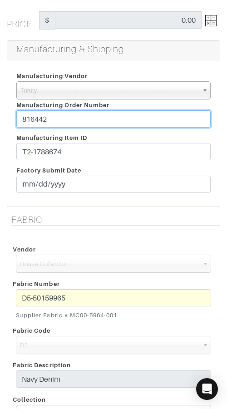
click at [59, 121] on input "816442" at bounding box center [113, 118] width 194 height 17
click at [47, 116] on input "816442 - FACTORY REMAKE" at bounding box center [113, 118] width 194 height 17
drag, startPoint x: 47, startPoint y: 117, endPoint x: 128, endPoint y: 128, distance: 82.0
click at [138, 121] on input "816442 - FACTORY REMAKE" at bounding box center [113, 118] width 194 height 17
type input "816442 - FACTORY REMAKE"
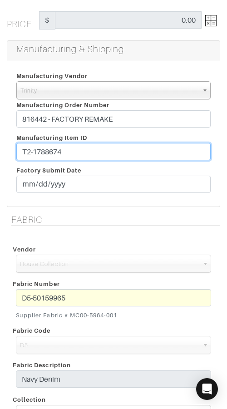
click at [108, 149] on input "T2-1788674" at bounding box center [113, 151] width 194 height 17
paste input "- FACTORY REMAKE"
type input "T2-1788674 - FACTORY REMAKE"
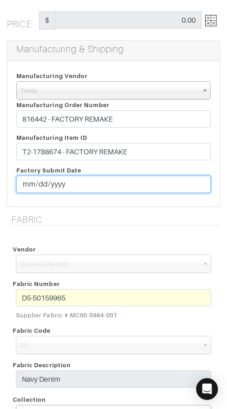
click at [30, 180] on input "date" at bounding box center [113, 184] width 194 height 17
type input "[DATE]"
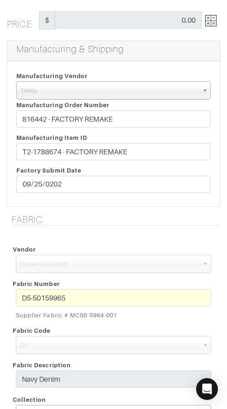
click at [94, 232] on div "Fabric Vendor Scabal Loro Piana Gladson Dormeuil House Collection London Marzon…" at bounding box center [113, 335] width 227 height 242
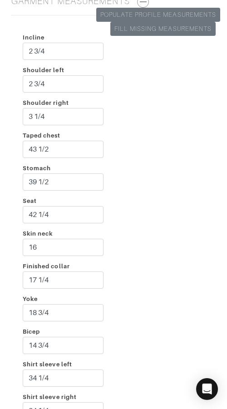
scroll to position [1930, 0]
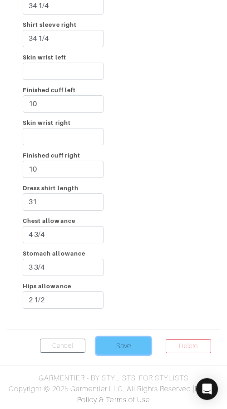
click at [122, 351] on input "Save" at bounding box center [123, 345] width 54 height 17
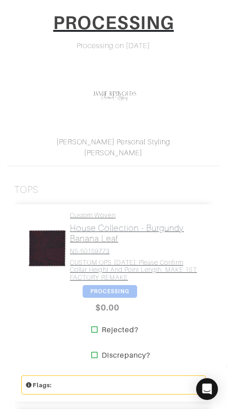
scroll to position [138, 0]
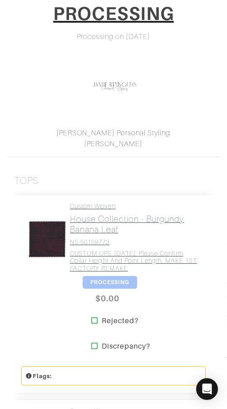
click at [92, 241] on h4 "N5-50159773" at bounding box center [134, 242] width 129 height 8
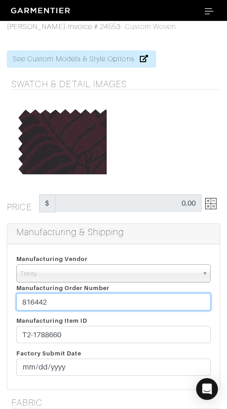
click at [91, 301] on input "816442" at bounding box center [113, 301] width 194 height 17
paste input "- FACTORY REMAKE"
type input "816442 - FACTORY REMAKE"
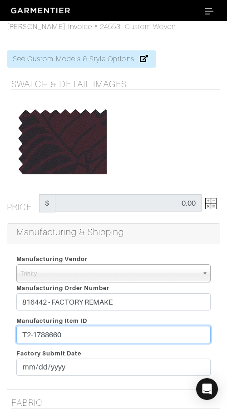
click at [145, 335] on input "T2-1788660" at bounding box center [113, 334] width 194 height 17
paste input "- FACTORY REMAKE"
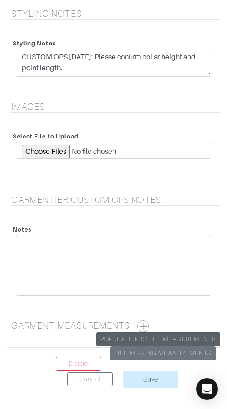
scroll to position [1267, 0]
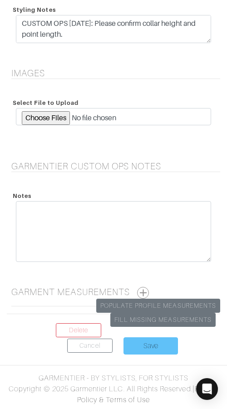
type input "T2-1788660 - FACTORY REMAKE"
click at [154, 350] on input "Save" at bounding box center [150, 345] width 54 height 17
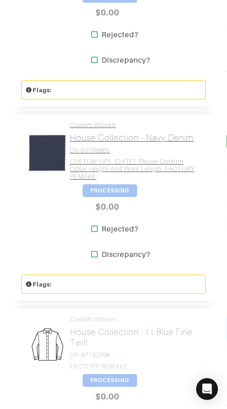
scroll to position [425, 0]
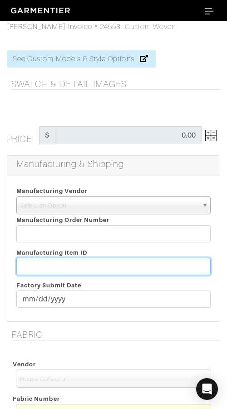
click at [70, 267] on input "text" at bounding box center [113, 266] width 194 height 17
paste input "T2-1788684"
type input "T2-1788684 - FACTORY REMAKE"
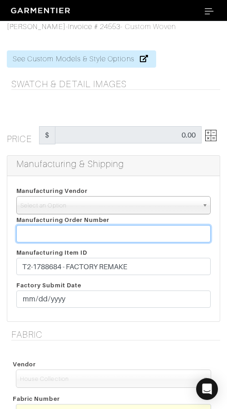
click at [88, 232] on input "text" at bounding box center [113, 233] width 194 height 17
paste input "816442"
type input "816442 - FACTORY REMAKE"
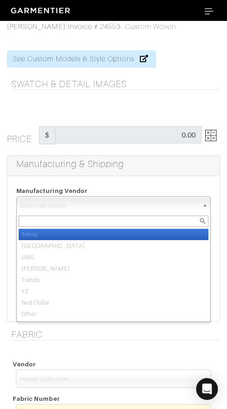
drag, startPoint x: 91, startPoint y: 202, endPoint x: 94, endPoint y: 222, distance: 19.3
click at [91, 202] on span "Select an Option" at bounding box center [109, 206] width 178 height 18
click at [95, 232] on li "Trinity" at bounding box center [114, 234] width 190 height 11
select select "1"
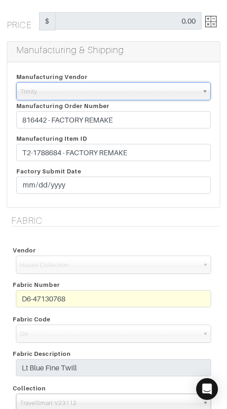
scroll to position [128, 0]
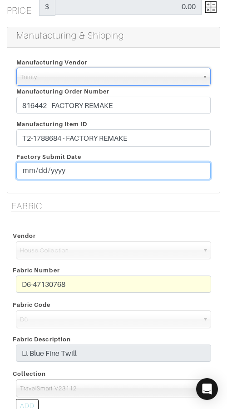
click at [33, 173] on input "date" at bounding box center [113, 170] width 194 height 17
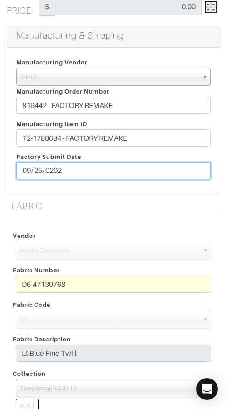
type input "[DATE]"
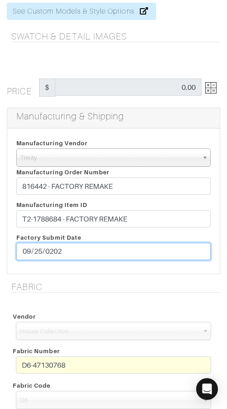
scroll to position [0, 0]
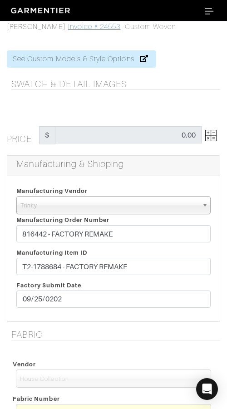
click at [78, 26] on link "Invoice # 24553" at bounding box center [94, 27] width 53 height 8
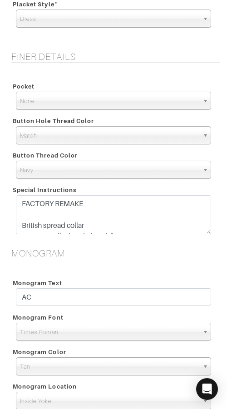
scroll to position [894, 0]
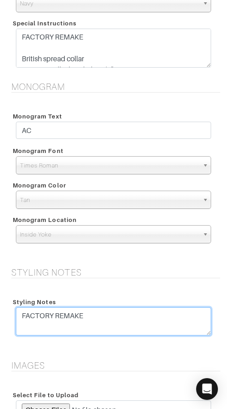
click at [21, 313] on textarea "FACTORY REMAKE" at bounding box center [113, 321] width 195 height 28
paste textarea "CUSTOM OPS 9/25/25: Please confirm collar height and point length."
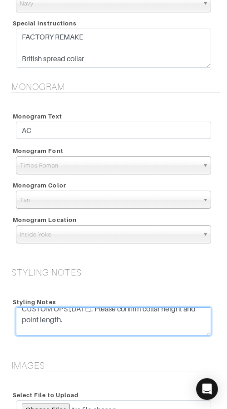
scroll to position [18, 0]
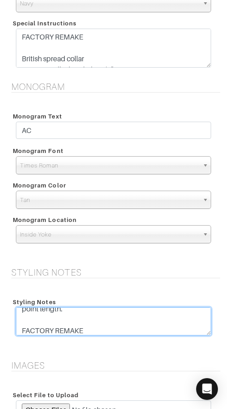
type textarea "CUSTOM OPS [DATE]: Please confirm collar height and point length. FACTORY REMAKE"
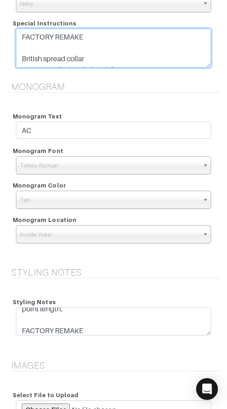
click at [104, 52] on textarea "FACTORY REMAKE British spread collar Increase collar height by 1/4" Move first …" at bounding box center [113, 48] width 195 height 39
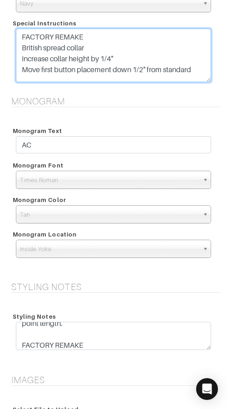
drag, startPoint x: 208, startPoint y: 66, endPoint x: 202, endPoint y: 84, distance: 18.1
click at [206, 81] on textarea "FACTORY REMAKE British spread collar Increase collar height by 1/4" Move first …" at bounding box center [113, 56] width 195 height 54
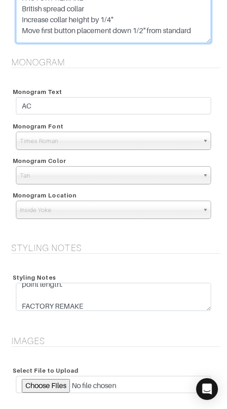
scroll to position [1201, 0]
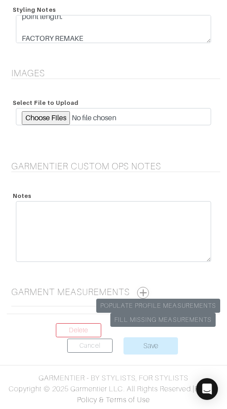
type textarea "FACTORY REMAKE British spread collar Increase collar height by 1/4" Move first …"
click at [144, 291] on button "button" at bounding box center [143, 293] width 12 height 12
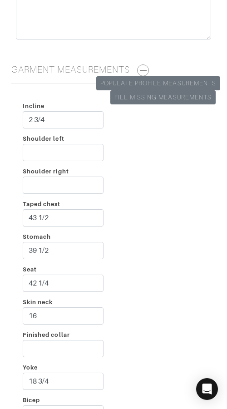
scroll to position [1424, 0]
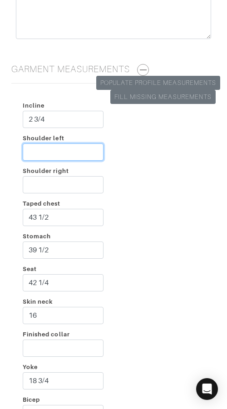
click at [54, 153] on input "Shoulder left" at bounding box center [63, 151] width 81 height 17
type input "2 3/4"
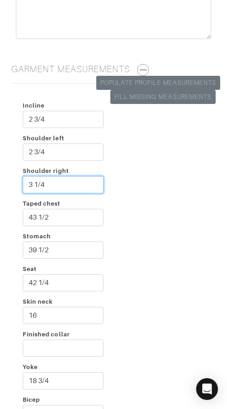
type input "3 1/4"
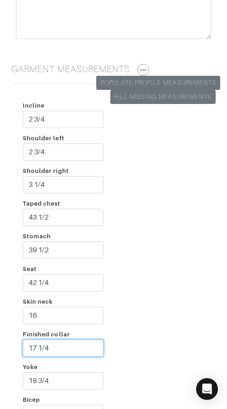
type input "17 1/4"
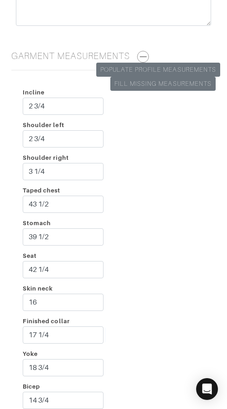
scroll to position [1666, 0]
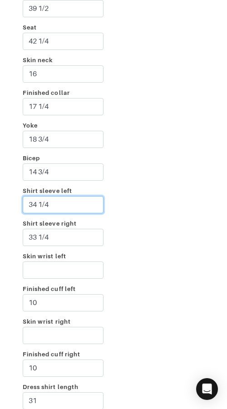
type input "34 1/4"
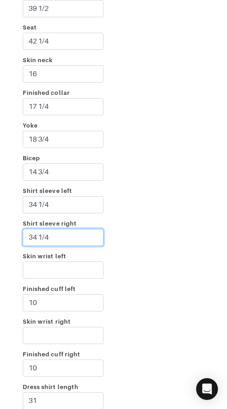
type input "34 1/4"
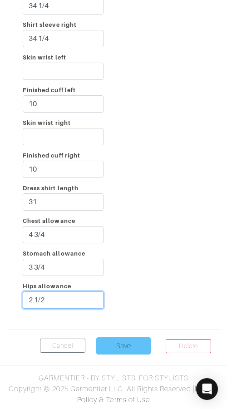
type input "2 1/2"
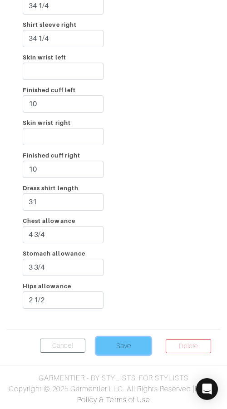
click at [125, 341] on input "Save" at bounding box center [123, 345] width 54 height 17
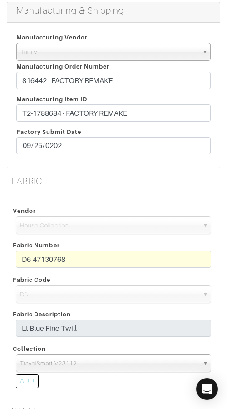
scroll to position [152, 0]
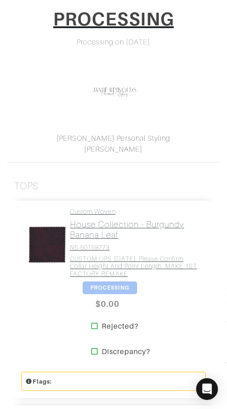
scroll to position [141, 0]
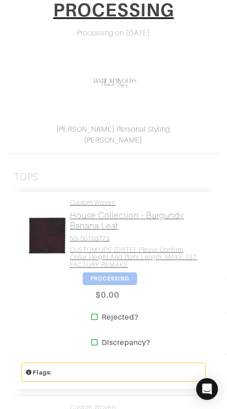
click at [177, 268] on h4 "CUSTOM OPS [DATE]: Please confirm collar height and point length. MAKE 1ST FACT…" at bounding box center [134, 257] width 129 height 23
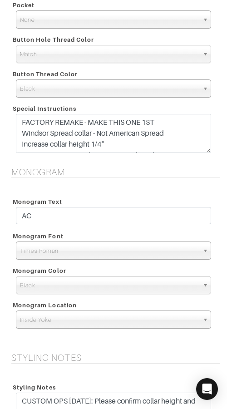
scroll to position [977, 0]
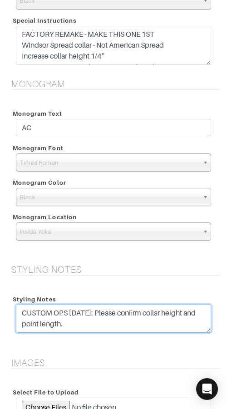
drag, startPoint x: 65, startPoint y: 321, endPoint x: 15, endPoint y: 308, distance: 52.0
click at [15, 308] on div "CUSTOM OPS [DATE]: Please confirm collar height and point length. MAKE 1ST FACT…" at bounding box center [113, 321] width 209 height 33
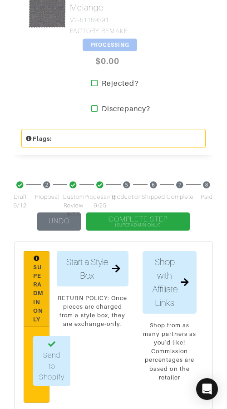
scroll to position [141, 0]
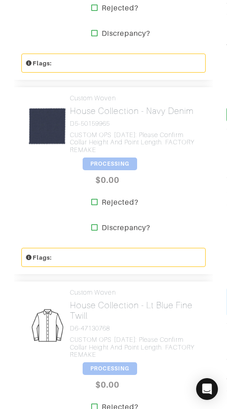
scroll to position [451, 0]
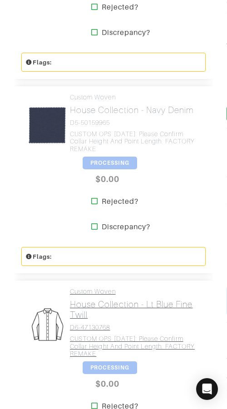
click at [100, 296] on link "Custom Woven House Collection - Lt Blue Fine Twill D6-47130768 CUSTOM OPS [DATE…" at bounding box center [134, 323] width 129 height 70
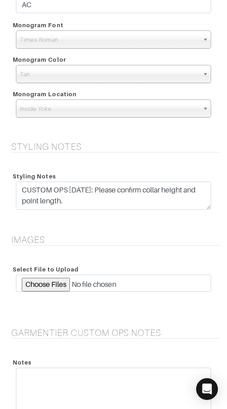
scroll to position [1187, 0]
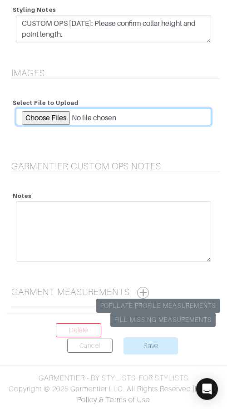
click at [37, 117] on input "file" at bounding box center [113, 116] width 195 height 17
type input "C:\fakepath\D5-50159965.jpeg"
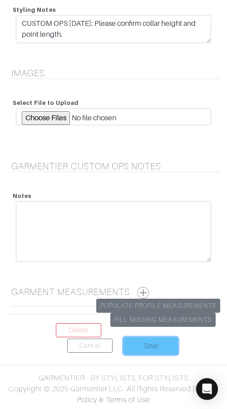
click at [145, 346] on input "Save" at bounding box center [150, 345] width 54 height 17
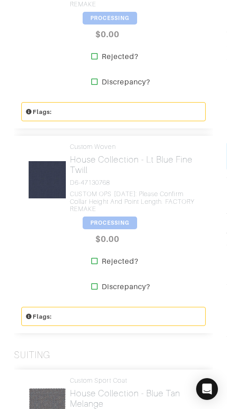
scroll to position [610, 0]
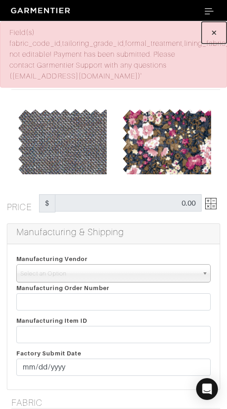
click at [215, 35] on span "×" at bounding box center [214, 32] width 7 height 12
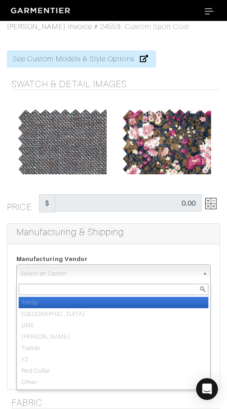
click at [130, 267] on span "Select an Option" at bounding box center [109, 274] width 178 height 18
click at [128, 301] on li "Trinity" at bounding box center [114, 302] width 190 height 11
select select "1"
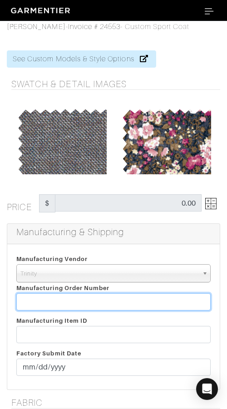
click at [89, 295] on input "text" at bounding box center [113, 301] width 194 height 17
paste input "816442"
type input "816442 - FACTORY REMAKE"
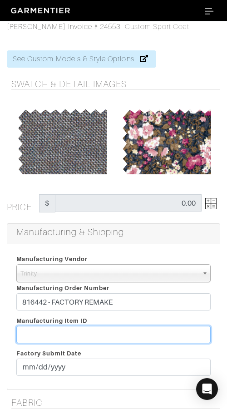
click at [115, 335] on input "text" at bounding box center [113, 334] width 194 height 17
paste input "T2-1788690"
type input "T2-1788690"
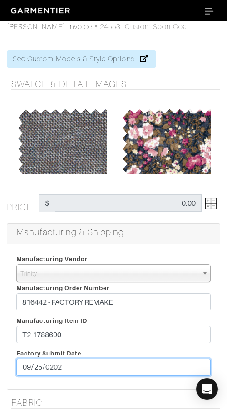
type input "[DATE]"
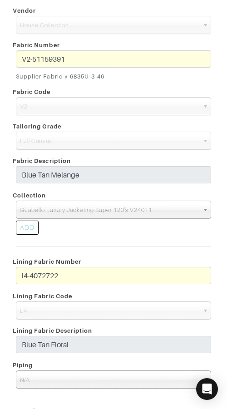
scroll to position [606, 0]
click at [89, 210] on span "Guabello Luxury Jacketing Super 120's V24011" at bounding box center [109, 210] width 179 height 18
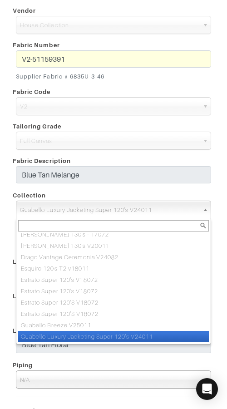
paste input "Guabello Breeze V25011"
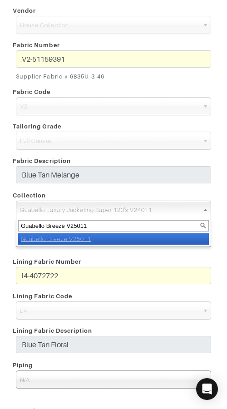
scroll to position [0, 0]
type input "Guabello Breeze V25011"
click at [95, 235] on li "Guabello Breeze V25011" at bounding box center [113, 238] width 191 height 11
select select "1071"
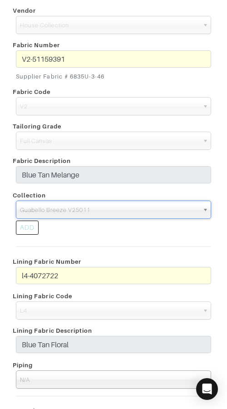
click at [94, 237] on div "ADD" at bounding box center [113, 229] width 209 height 20
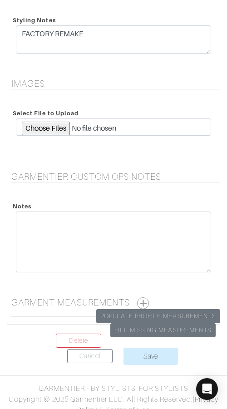
scroll to position [1658, 0]
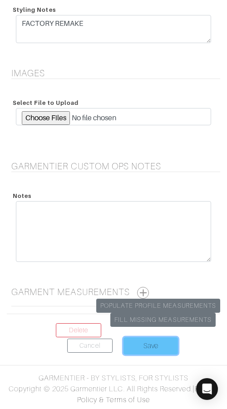
click at [142, 346] on input "Save" at bounding box center [150, 345] width 54 height 17
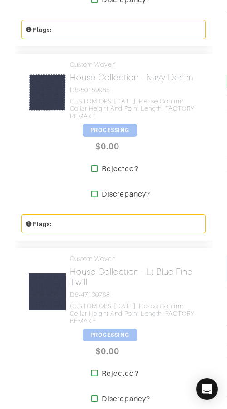
scroll to position [779, 0]
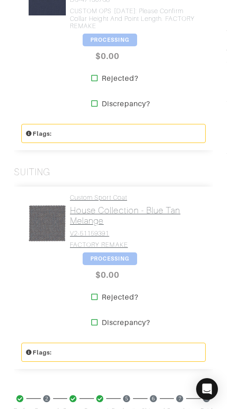
click at [103, 227] on link "Custom Sport Coat House Collection - Blue Tan Melange V2-51159391 FACTORY REMAKE" at bounding box center [134, 221] width 129 height 54
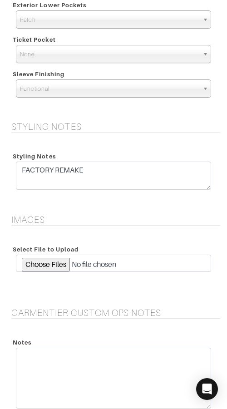
scroll to position [1658, 0]
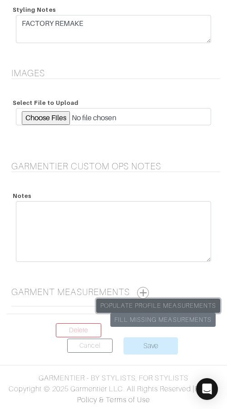
click at [147, 305] on link "Populate Profile Measurements" at bounding box center [158, 306] width 124 height 14
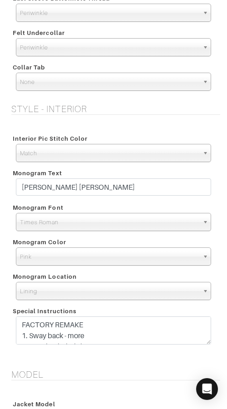
scroll to position [976, 0]
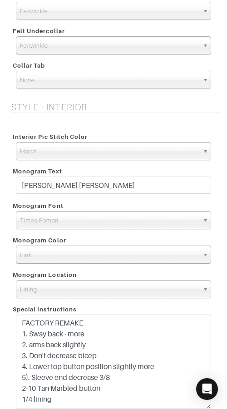
drag, startPoint x: 209, startPoint y: 341, endPoint x: 207, endPoint y: 406, distance: 65.0
click at [206, 406] on textarea "FACTORY REMAKE 1. Sway back - more 2. arms back slightly 3. Don't decrease bice…" at bounding box center [113, 362] width 195 height 94
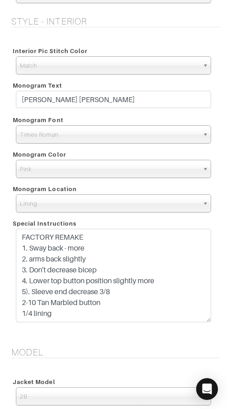
scroll to position [1067, 0]
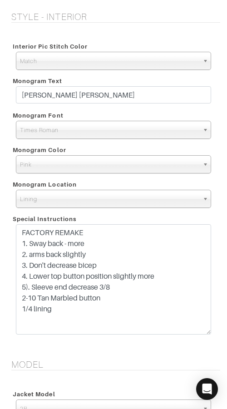
drag, startPoint x: 203, startPoint y: 315, endPoint x: 203, endPoint y: 332, distance: 16.8
click at [203, 332] on textarea "FACTORY REMAKE 1. Sway back - more 2. arms back slightly 3. Don't decrease bice…" at bounding box center [113, 279] width 195 height 110
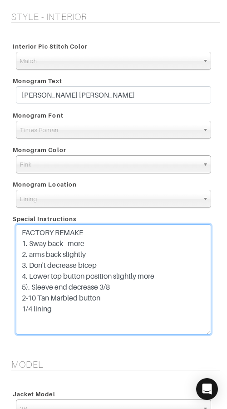
click at [87, 305] on textarea "FACTORY REMAKE 1. Sway back - more 2. arms back slightly 3. Don't decrease bice…" at bounding box center [113, 279] width 195 height 110
paste textarea "micro thin padding in shoulder with unconstructed jacket"
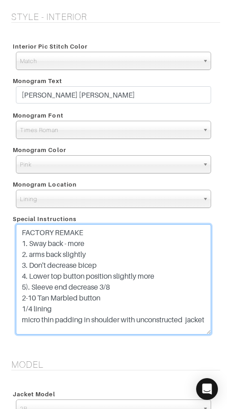
scroll to position [1, 0]
drag, startPoint x: 138, startPoint y: 293, endPoint x: 18, endPoint y: 294, distance: 120.3
click at [18, 294] on textarea "FACTORY REMAKE 1. Sway back - more 2. arms back slightly 3. Don't decrease bice…" at bounding box center [113, 279] width 195 height 110
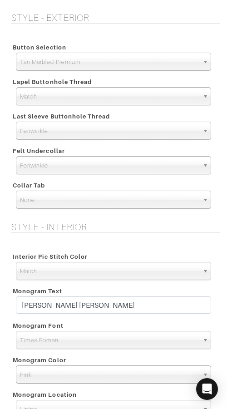
scroll to position [855, 0]
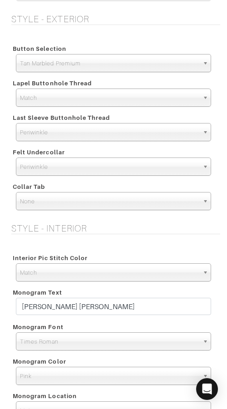
type textarea "FACTORY REMAKE 1. Sway back - more 2. arms back slightly 3. Don't decrease bice…"
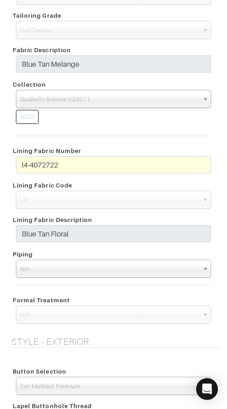
scroll to position [625, 0]
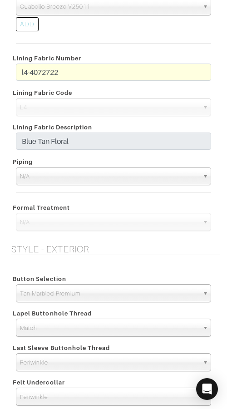
click at [116, 177] on span "N/A" at bounding box center [109, 177] width 179 height 18
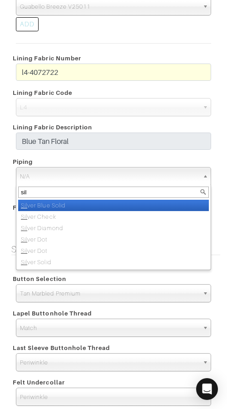
type input "silv"
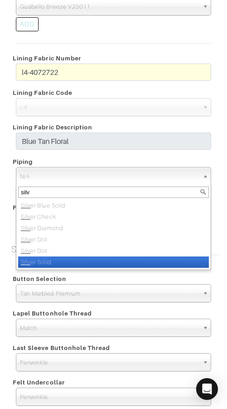
select select "155"
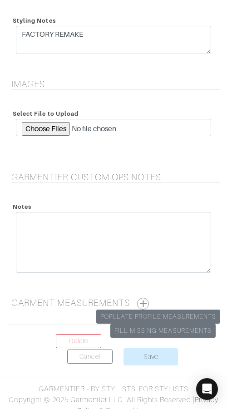
scroll to position [1740, 0]
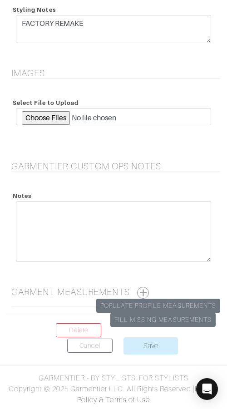
click at [145, 291] on button "button" at bounding box center [143, 293] width 12 height 12
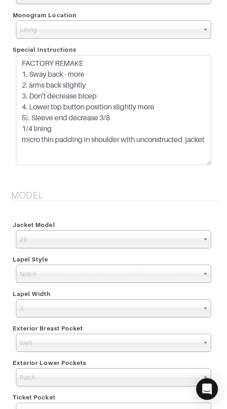
scroll to position [1233, 0]
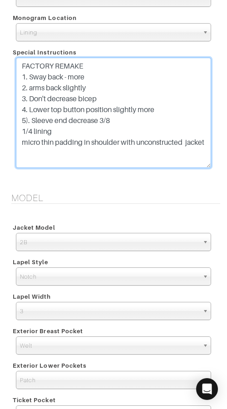
drag, startPoint x: 133, startPoint y: 118, endPoint x: 14, endPoint y: 118, distance: 119.4
click at [15, 118] on div "FACTORY REMAKE 1. Sway back - more 2. arms back slightly 3. Don't decrease bice…" at bounding box center [113, 115] width 209 height 115
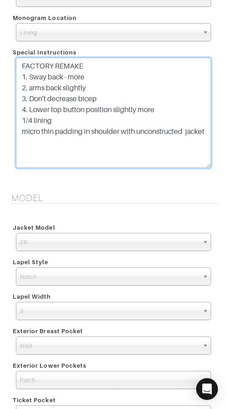
type textarea "FACTORY REMAKE 1. Sway back - more 2. arms back slightly 3. Don't decrease bice…"
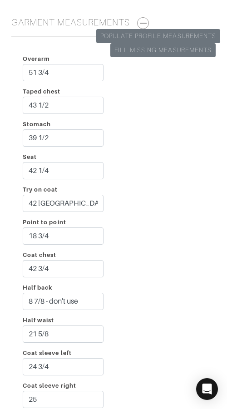
scroll to position [2142, 0]
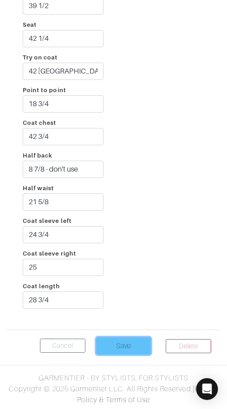
click at [126, 343] on input "Save" at bounding box center [123, 345] width 54 height 17
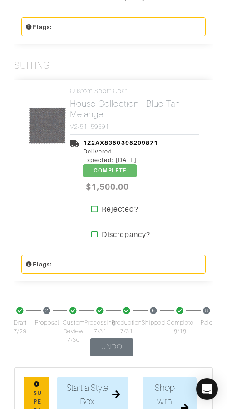
scroll to position [1108, 0]
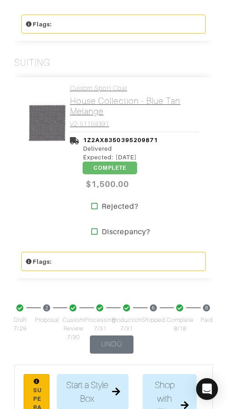
click at [91, 117] on link "Custom Sport Coat House Collection - Blue Tan Melange V2-51159391" at bounding box center [134, 106] width 129 height 44
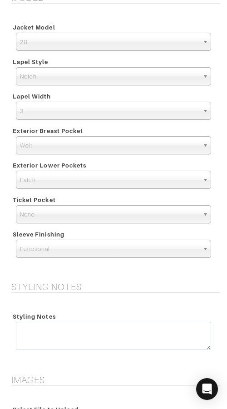
scroll to position [1243, 0]
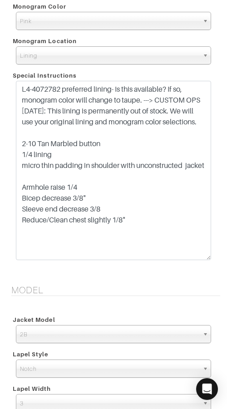
drag, startPoint x: 208, startPoint y: 107, endPoint x: 201, endPoint y: 258, distance: 151.3
click at [202, 258] on textarea "L4-4072782 preferred lining- Is this available? If so, monogram color will chan…" at bounding box center [113, 170] width 195 height 179
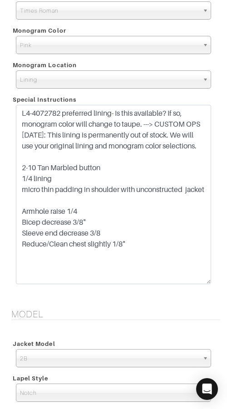
scroll to position [1228, 0]
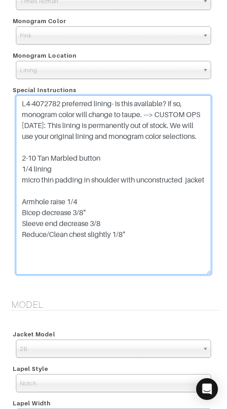
click at [104, 163] on textarea "L4-4072782 preferred lining- Is this available? If so, monogram color will chan…" at bounding box center [113, 184] width 195 height 179
drag, startPoint x: 21, startPoint y: 180, endPoint x: 177, endPoint y: 189, distance: 155.5
click at [177, 189] on textarea "L4-4072782 preferred lining- Is this available? If so, monogram color will chan…" at bounding box center [113, 184] width 195 height 179
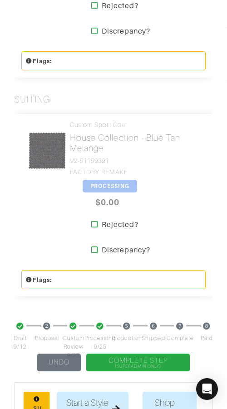
scroll to position [855, 0]
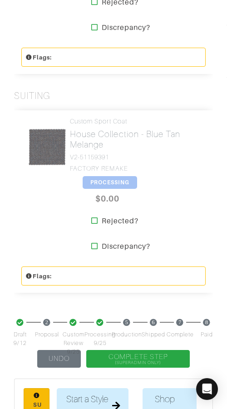
click at [108, 179] on span "PROCESSING" at bounding box center [110, 182] width 54 height 13
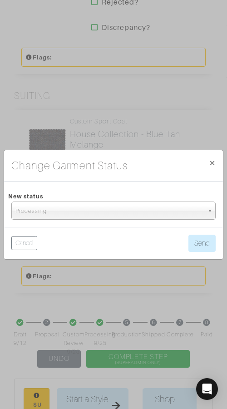
click at [128, 210] on span "Processing" at bounding box center [109, 211] width 188 height 18
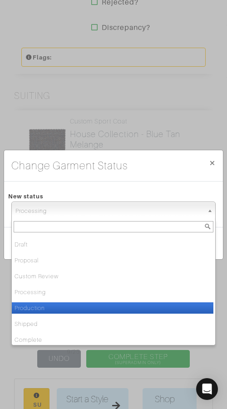
drag, startPoint x: 118, startPoint y: 302, endPoint x: 140, endPoint y: 286, distance: 27.3
click at [118, 302] on li "Production" at bounding box center [113, 307] width 202 height 11
select select "Production"
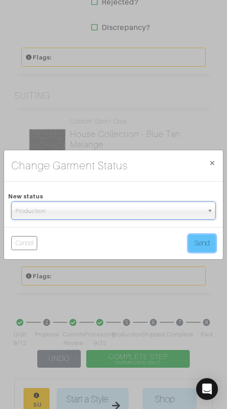
click at [195, 242] on button "Send" at bounding box center [201, 243] width 27 height 17
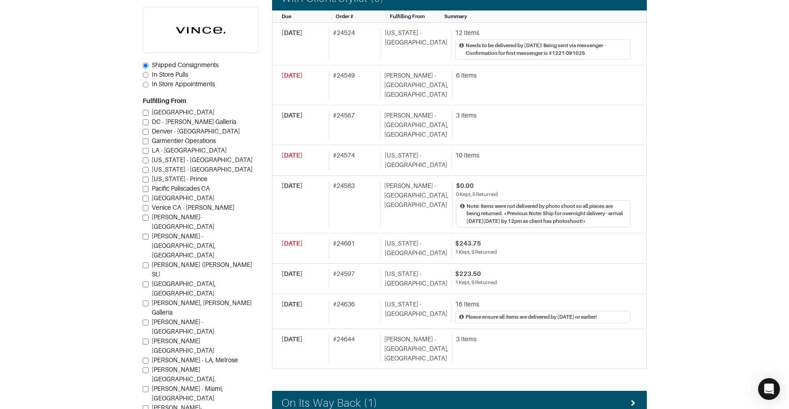
scroll to position [655, 0]
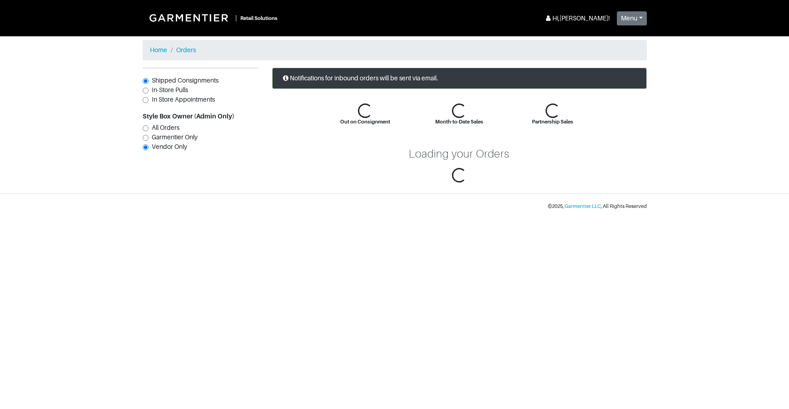
scroll to position [86, 0]
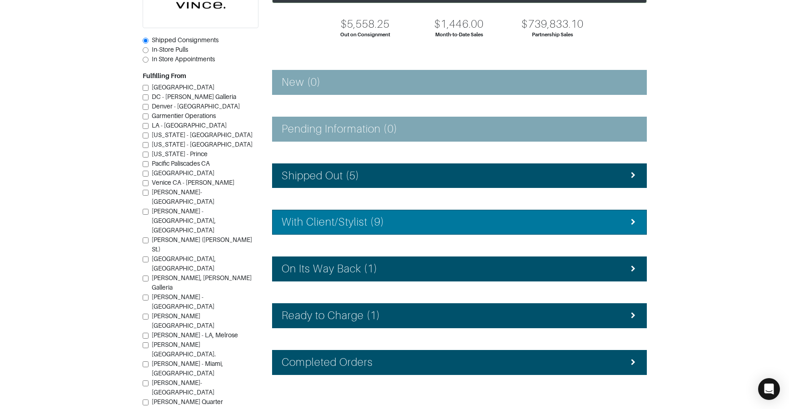
click at [369, 215] on li "With Client/Stylist (9)" at bounding box center [459, 222] width 375 height 25
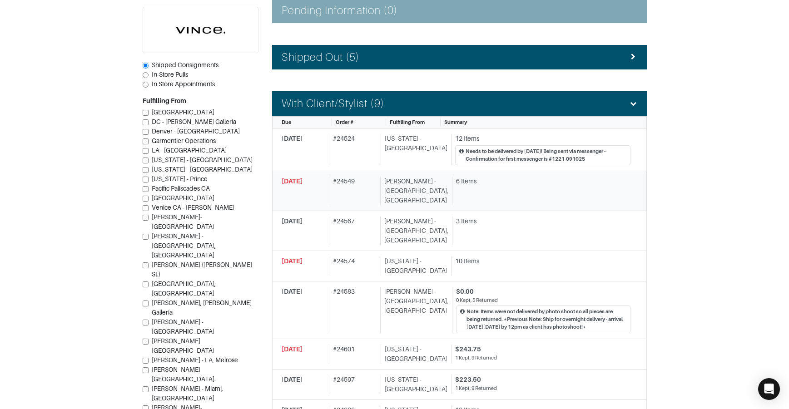
scroll to position [205, 0]
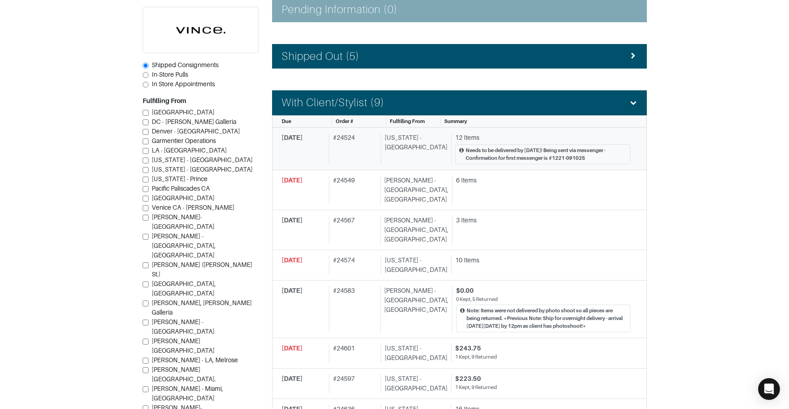
click at [360, 144] on div "# 24524" at bounding box center [353, 148] width 48 height 31
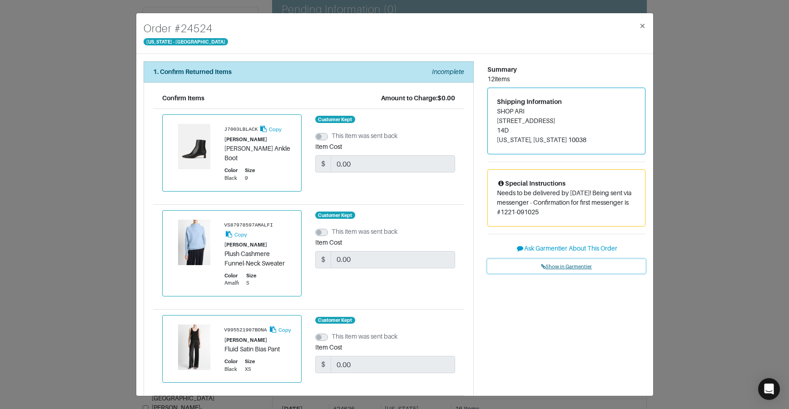
click at [564, 263] on link "Show in Garmentier" at bounding box center [566, 266] width 158 height 14
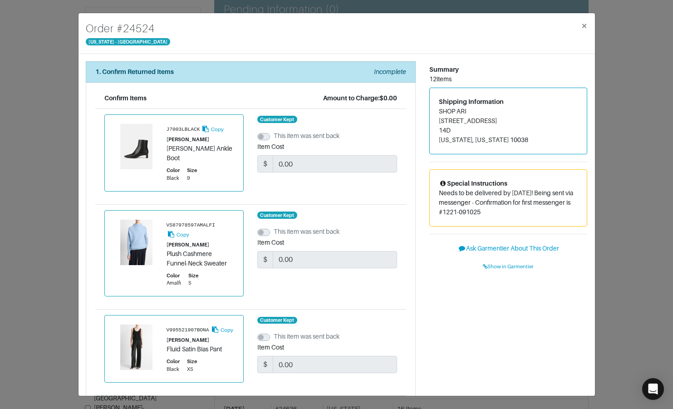
click at [62, 67] on div "Order # 24524 New York - 5th Avenue × 1. Confirm Returned Items Incomplete Conf…" at bounding box center [336, 204] width 673 height 409
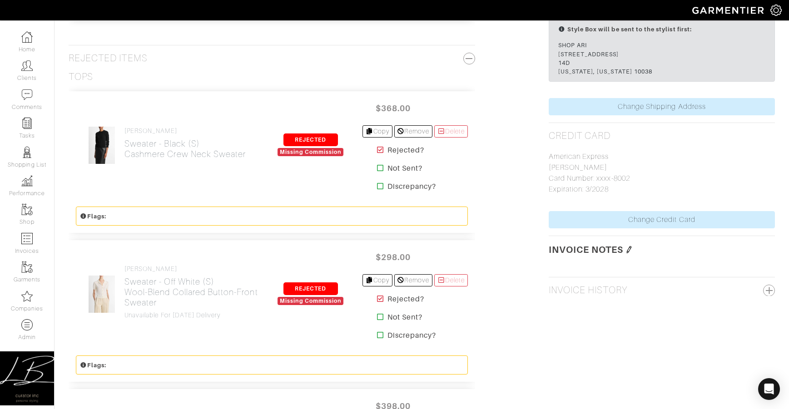
scroll to position [809, 0]
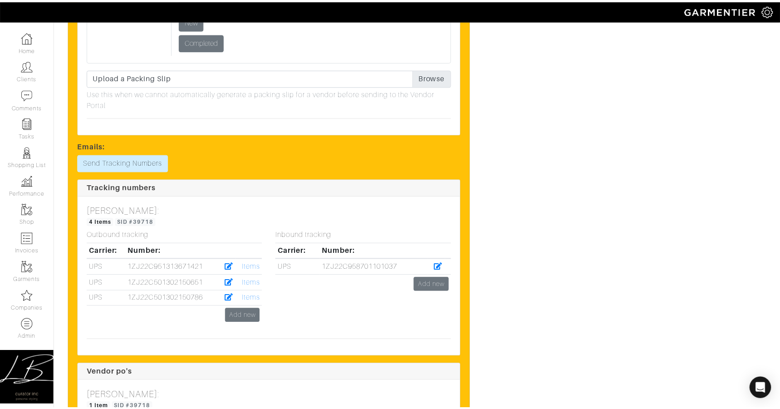
scroll to position [2487, 0]
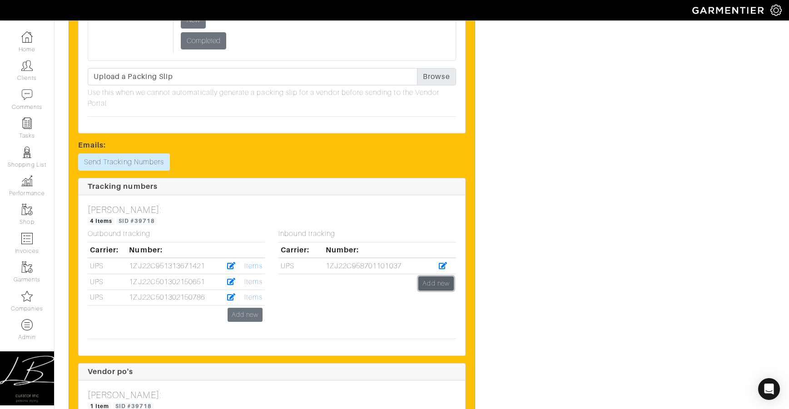
click at [429, 279] on link "Add new" at bounding box center [435, 283] width 35 height 14
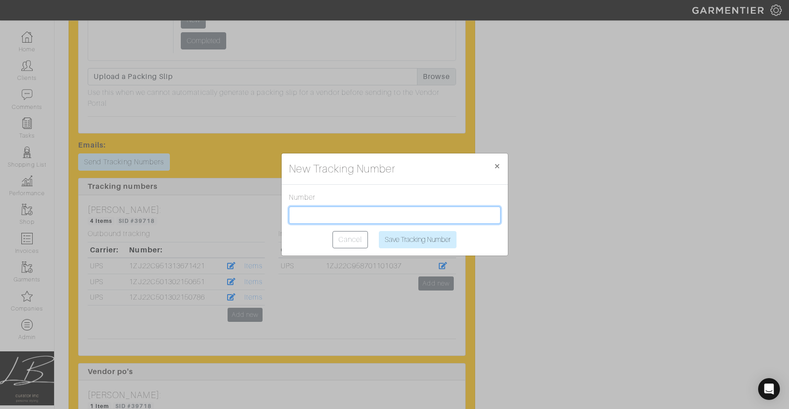
click at [325, 215] on input "text" at bounding box center [395, 215] width 212 height 17
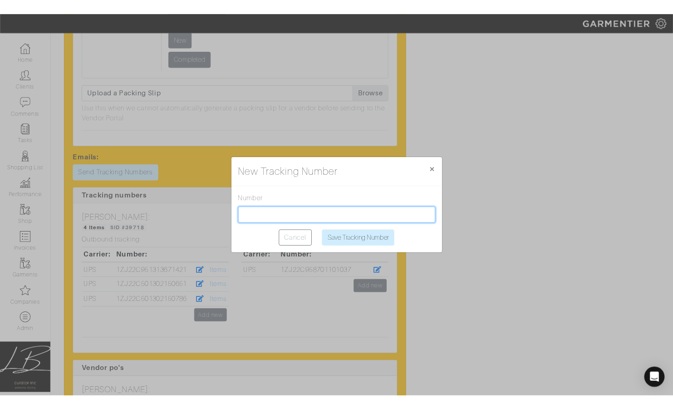
scroll to position [2528, 0]
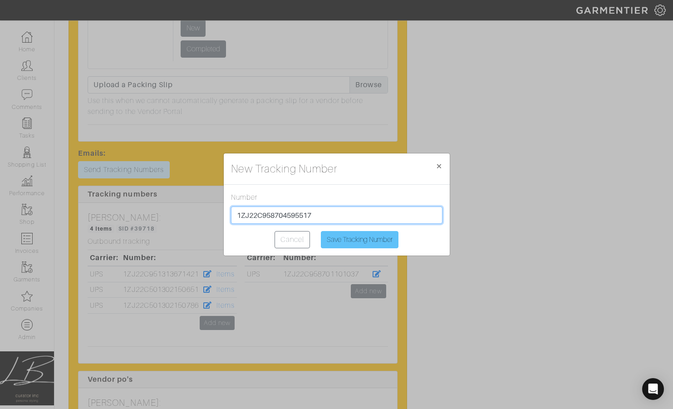
type input "1ZJ22C958704595517"
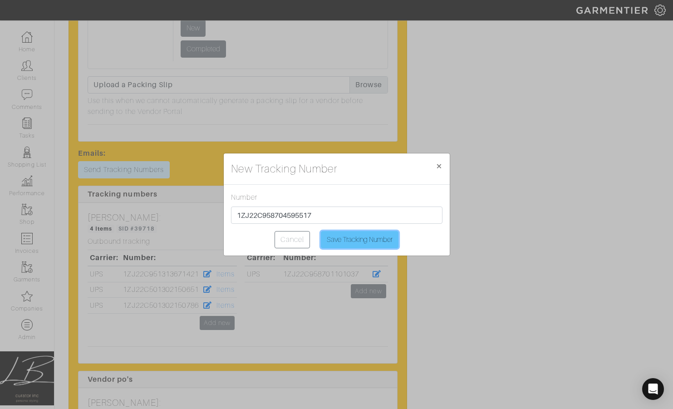
click at [341, 235] on input "Save Tracking Number" at bounding box center [360, 239] width 78 height 17
type input "Saving..."
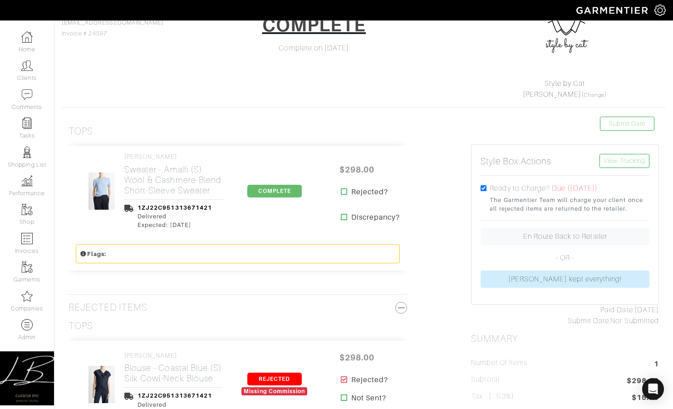
scroll to position [90, 0]
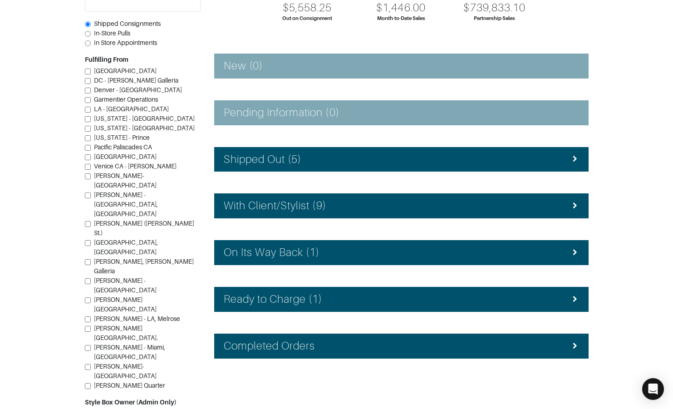
scroll to position [105, 0]
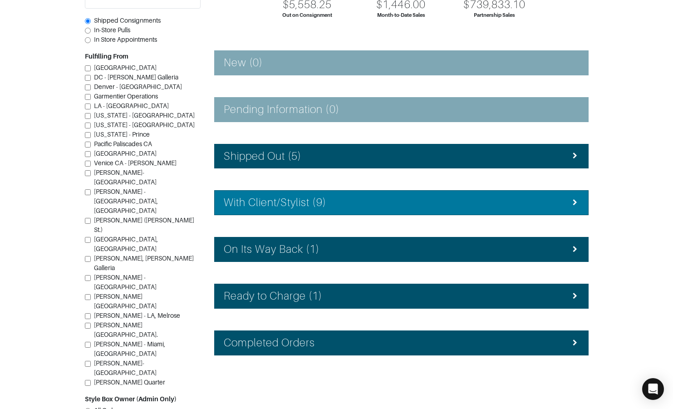
click at [315, 204] on h4 "With Client/Stylist (9)" at bounding box center [275, 202] width 103 height 13
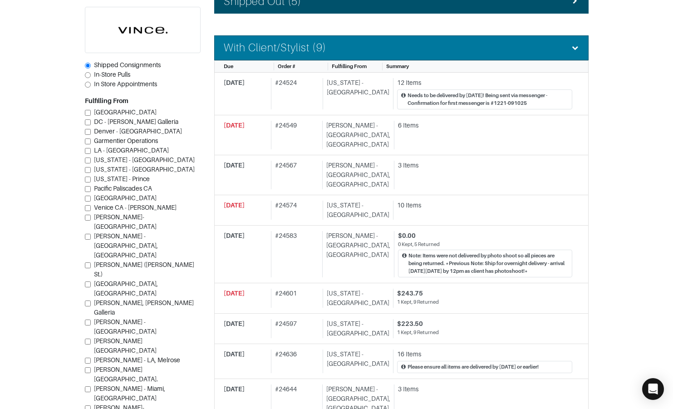
scroll to position [263, 0]
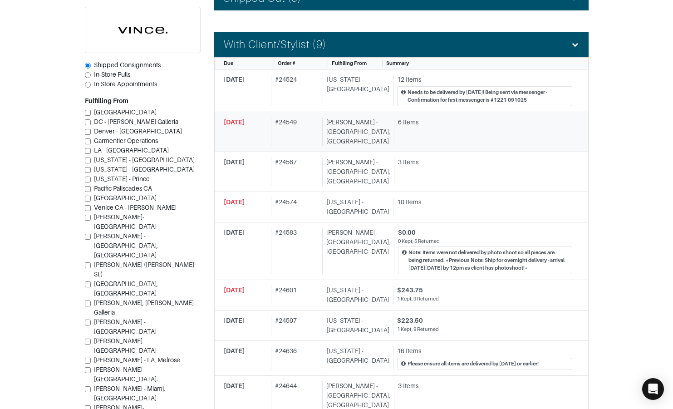
click at [360, 125] on div "[PERSON_NAME] - [GEOGRAPHIC_DATA], [GEOGRAPHIC_DATA]" at bounding box center [356, 132] width 68 height 29
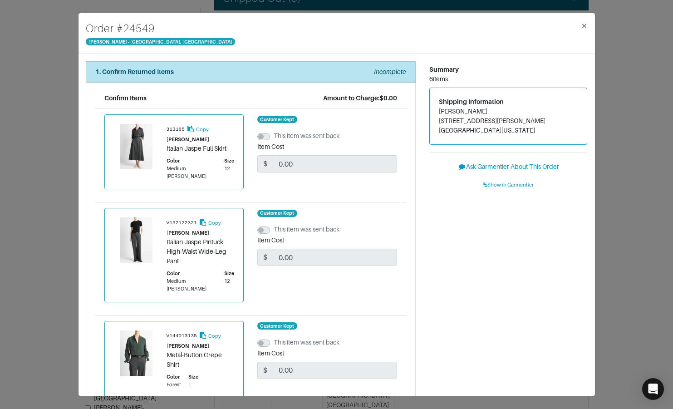
click at [55, 80] on div "Order # [GEOGRAPHIC_DATA][PERSON_NAME] × 1. Confirm Returned Items Incomplete C…" at bounding box center [336, 204] width 673 height 409
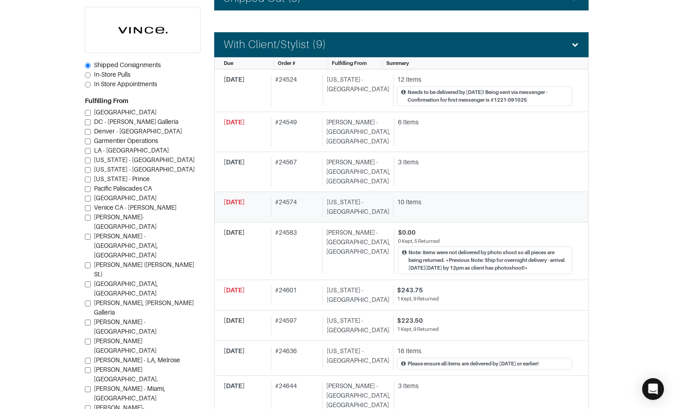
click at [350, 197] on div "[US_STATE] - [GEOGRAPHIC_DATA]" at bounding box center [356, 206] width 67 height 19
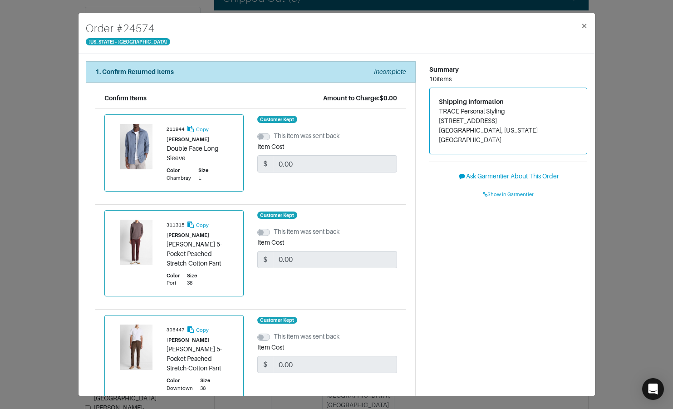
click at [36, 88] on div "Order # 24574 [US_STATE] - [GEOGRAPHIC_DATA] × 1. Confirm Returned Items Incomp…" at bounding box center [336, 204] width 673 height 409
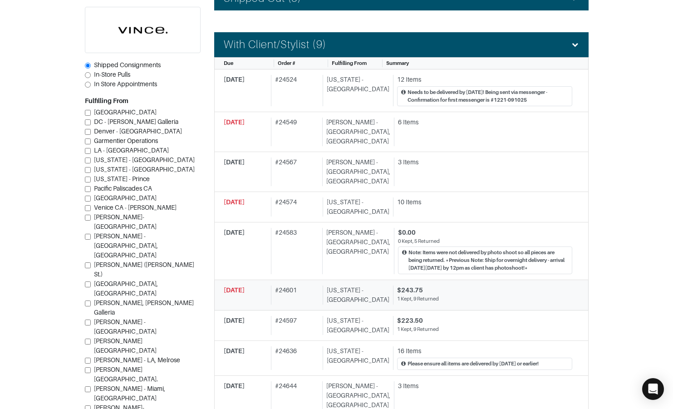
click at [308, 286] on div "# 24601" at bounding box center [295, 295] width 48 height 19
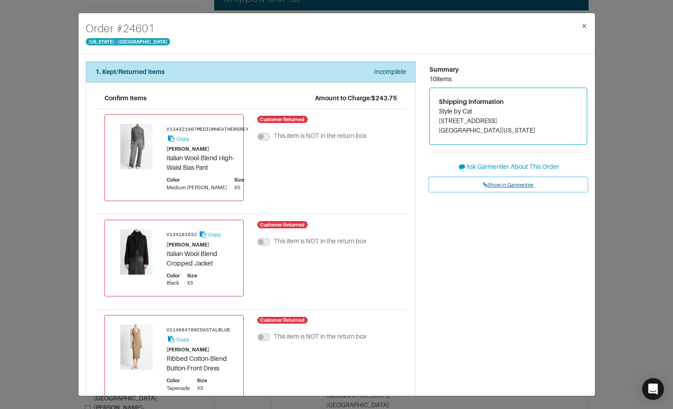
click at [498, 184] on span "Show in Garmentier" at bounding box center [508, 184] width 51 height 5
drag, startPoint x: 61, startPoint y: 111, endPoint x: 69, endPoint y: 107, distance: 8.7
click at [61, 111] on div "Order # 24601 New York - 5th Avenue × 1. Kept/Returned Items Incomplete Confirm…" at bounding box center [336, 204] width 673 height 409
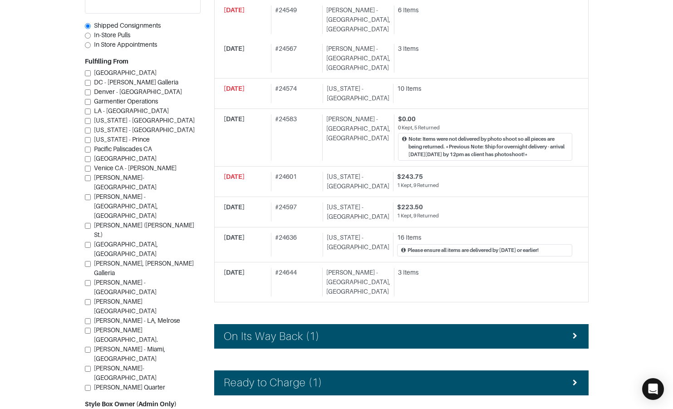
scroll to position [439, 0]
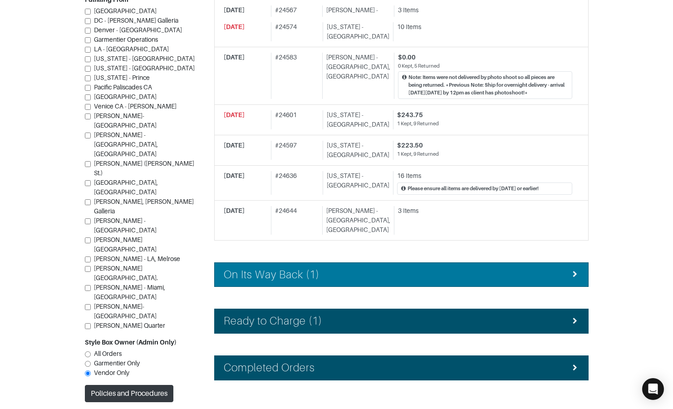
click at [333, 262] on li "On Its Way Back (1)" at bounding box center [401, 274] width 375 height 25
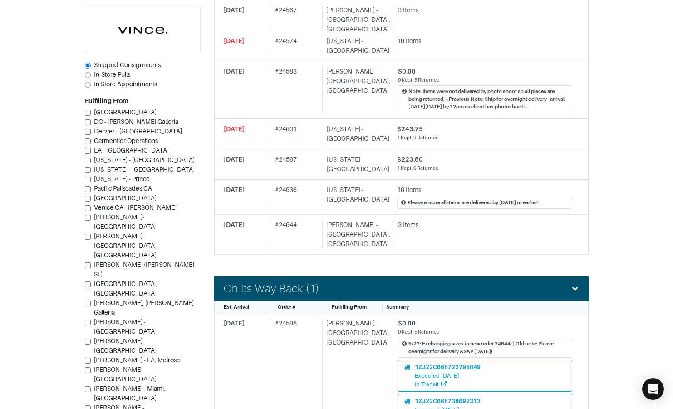
scroll to position [428, 0]
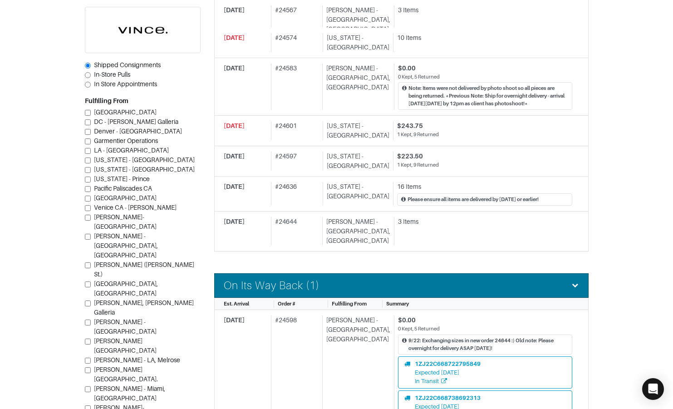
click at [325, 273] on li "On Its Way Back (1)" at bounding box center [401, 285] width 375 height 25
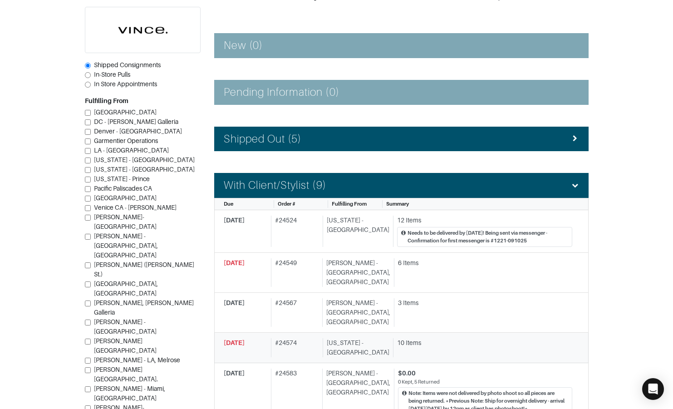
scroll to position [109, 0]
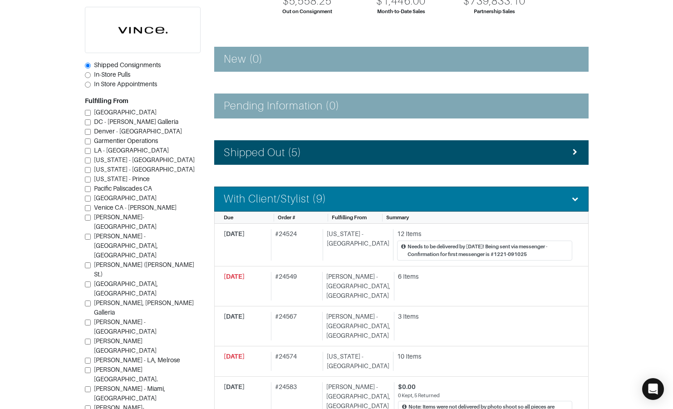
click at [341, 201] on div "With Client/Stylist (9)" at bounding box center [401, 198] width 355 height 13
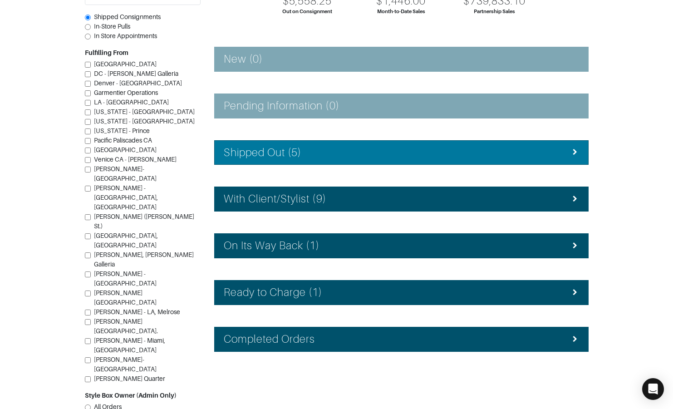
click at [305, 159] on li "Shipped Out (5)" at bounding box center [401, 152] width 375 height 25
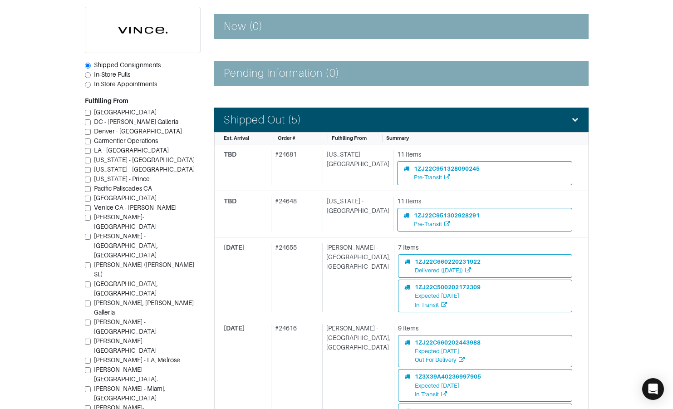
scroll to position [0, 0]
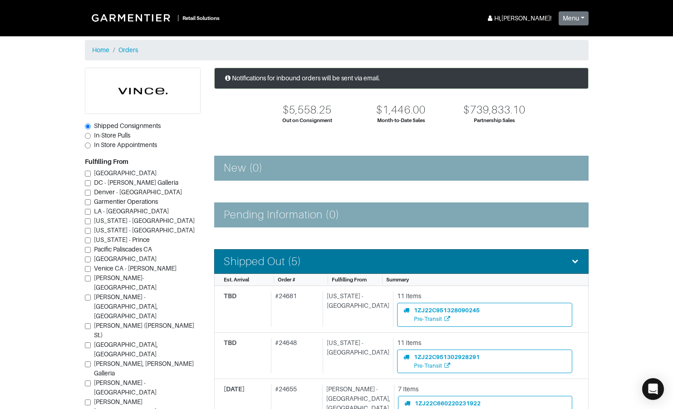
click at [313, 255] on div "Shipped Out (5)" at bounding box center [401, 261] width 355 height 13
